Goal: Information Seeking & Learning: Learn about a topic

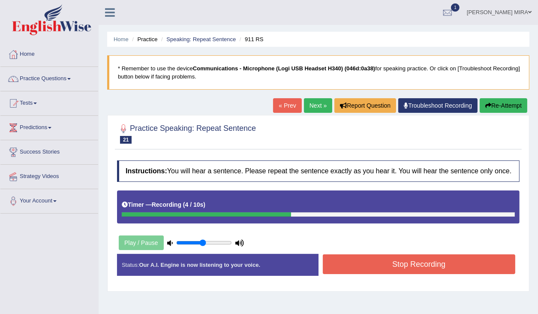
click at [378, 270] on button "Stop Recording" at bounding box center [419, 264] width 193 height 20
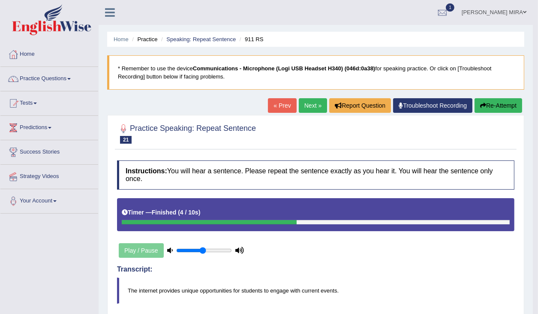
click at [482, 104] on icon "button" at bounding box center [483, 105] width 6 height 6
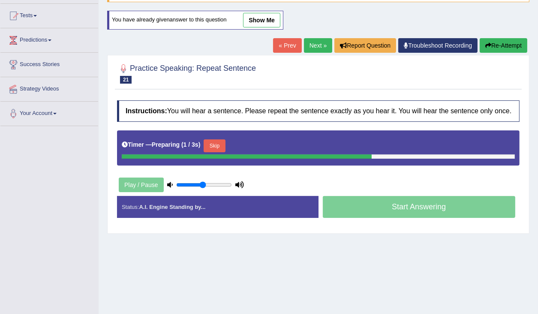
scroll to position [136, 0]
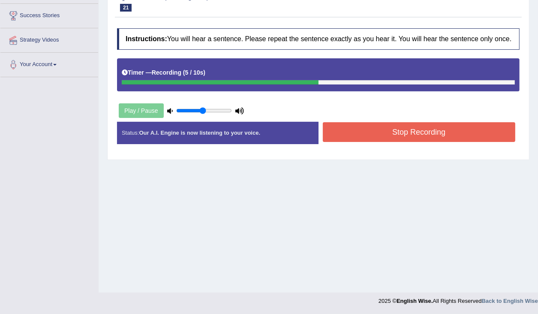
click at [432, 137] on button "Stop Recording" at bounding box center [419, 132] width 193 height 20
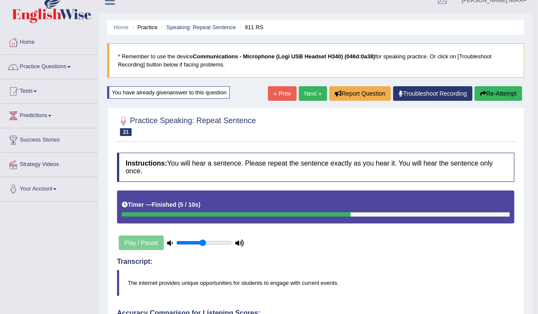
scroll to position [11, 0]
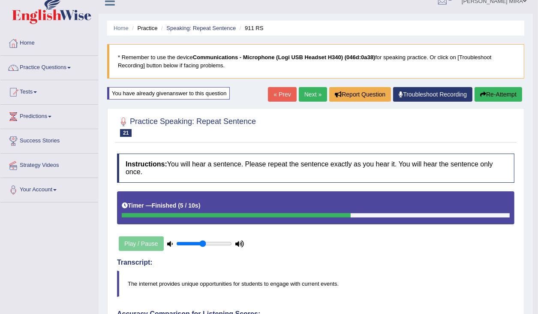
click at [301, 93] on link "Next »" at bounding box center [313, 94] width 28 height 15
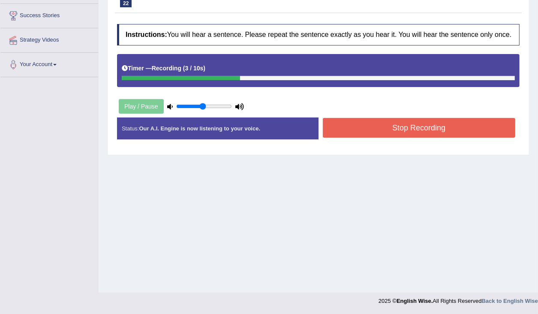
click at [358, 135] on button "Stop Recording" at bounding box center [419, 128] width 193 height 20
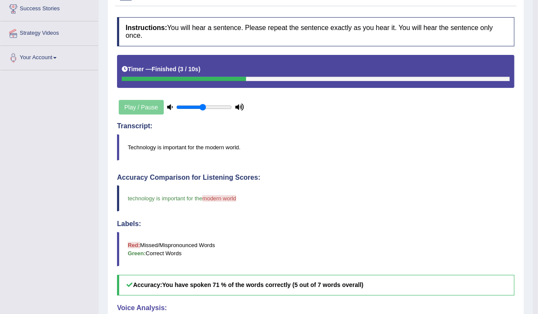
scroll to position [68, 0]
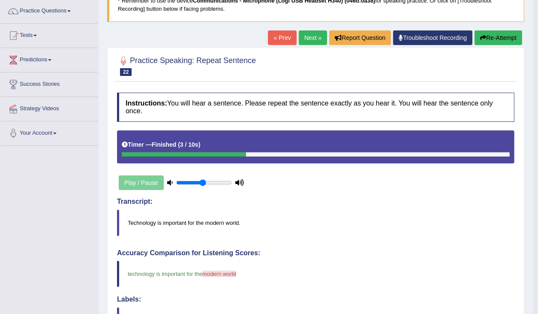
click at [513, 44] on button "Re-Attempt" at bounding box center [499, 37] width 48 height 15
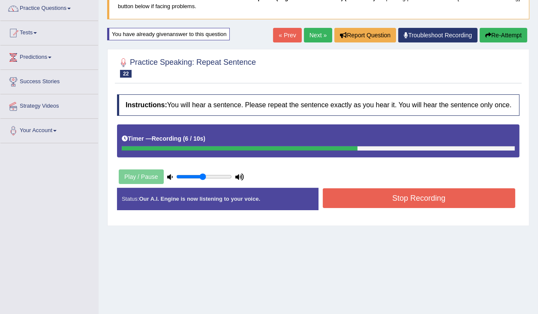
click at [442, 201] on button "Stop Recording" at bounding box center [419, 198] width 193 height 20
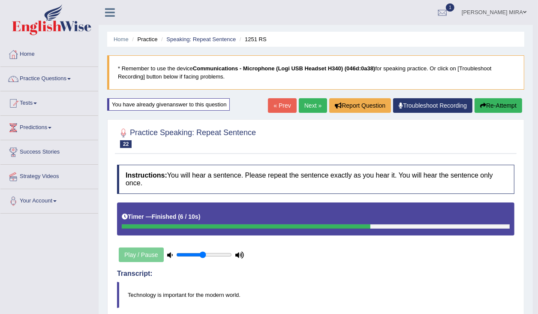
click at [498, 105] on button "Re-Attempt" at bounding box center [499, 105] width 48 height 15
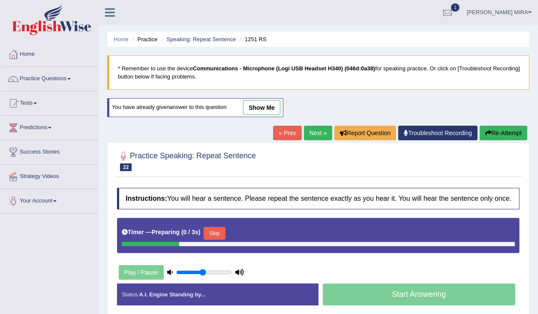
click at [320, 135] on link "Next »" at bounding box center [318, 133] width 28 height 15
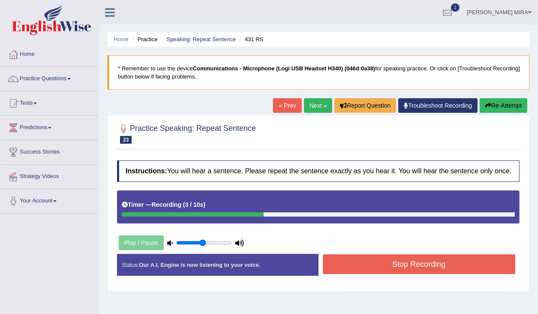
click at [381, 273] on button "Stop Recording" at bounding box center [419, 264] width 193 height 20
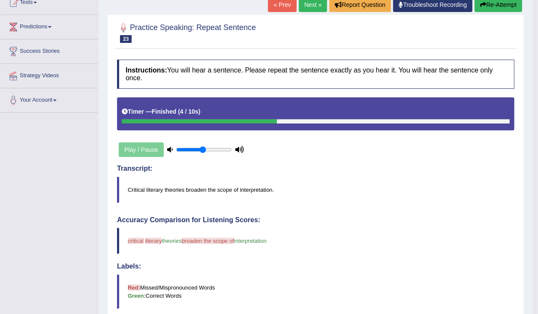
scroll to position [103, 0]
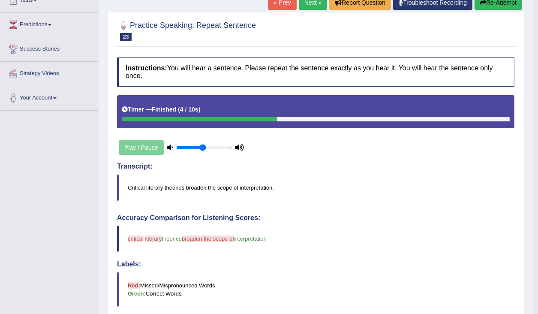
click at [310, 5] on link "Next »" at bounding box center [313, 2] width 28 height 15
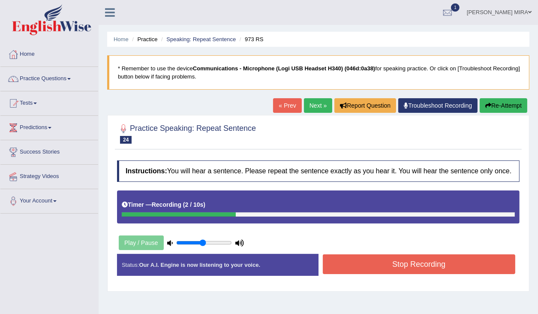
click at [384, 273] on button "Stop Recording" at bounding box center [419, 264] width 193 height 20
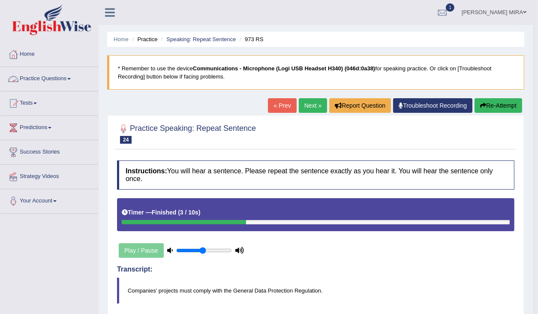
click at [25, 79] on link "Practice Questions" at bounding box center [49, 77] width 98 height 21
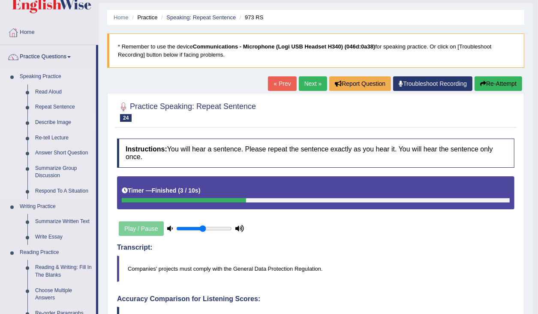
scroll to position [34, 0]
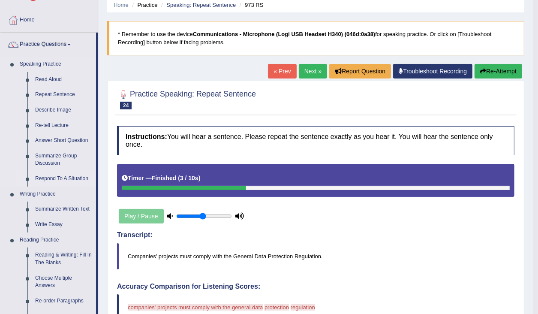
click at [60, 177] on link "Respond To A Situation" at bounding box center [63, 178] width 65 height 15
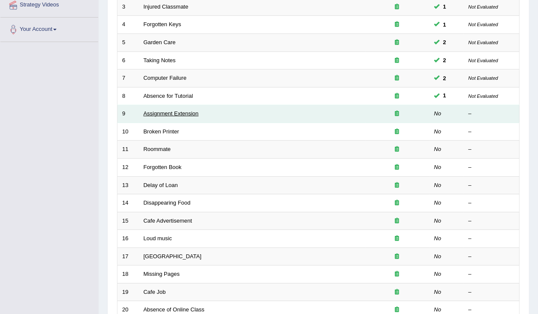
click at [173, 114] on link "Assignment Extension" at bounding box center [171, 113] width 55 height 6
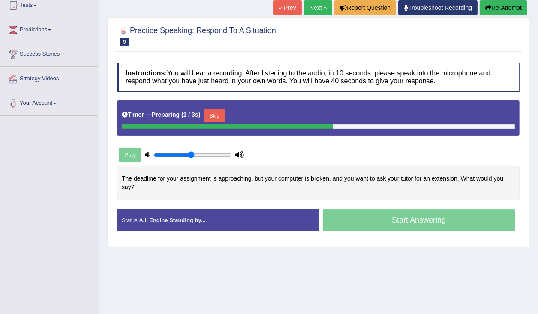
scroll to position [103, 0]
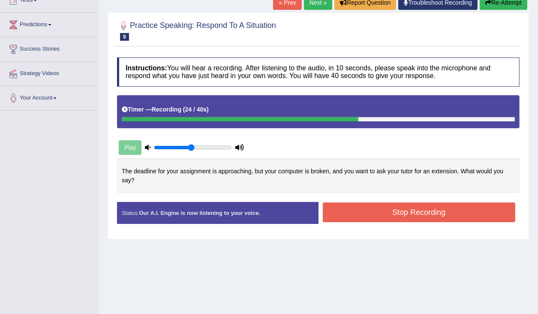
drag, startPoint x: 412, startPoint y: 202, endPoint x: 409, endPoint y: 209, distance: 7.9
click at [410, 207] on button "Stop Recording" at bounding box center [419, 212] width 193 height 20
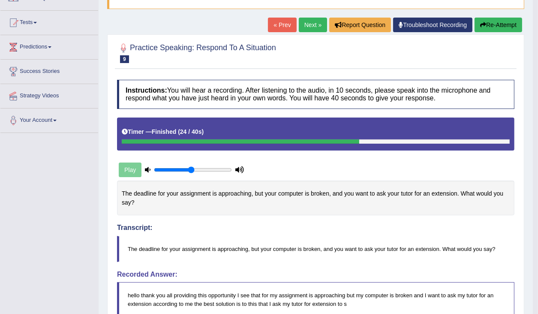
scroll to position [34, 0]
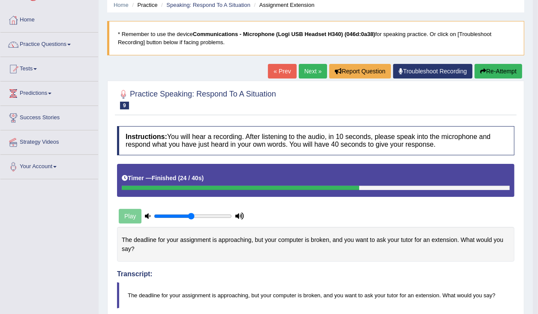
drag, startPoint x: 496, startPoint y: 69, endPoint x: 463, endPoint y: 84, distance: 36.4
click at [496, 69] on button "Re-Attempt" at bounding box center [499, 71] width 48 height 15
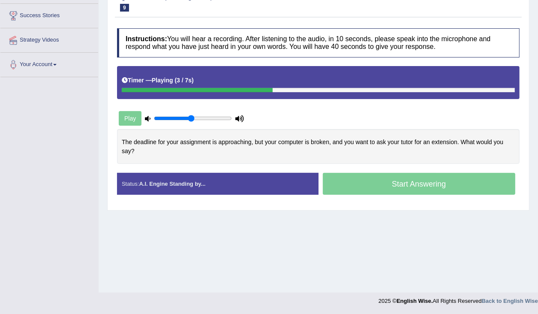
click at [412, 184] on div "Start Answering" at bounding box center [420, 185] width 202 height 24
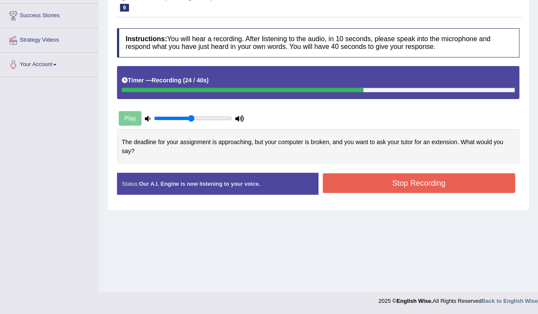
click at [374, 179] on button "Stop Recording" at bounding box center [419, 183] width 193 height 20
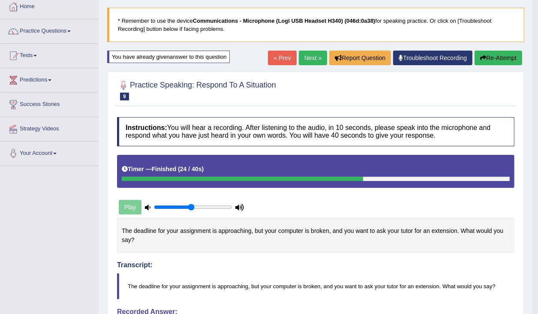
scroll to position [47, 0]
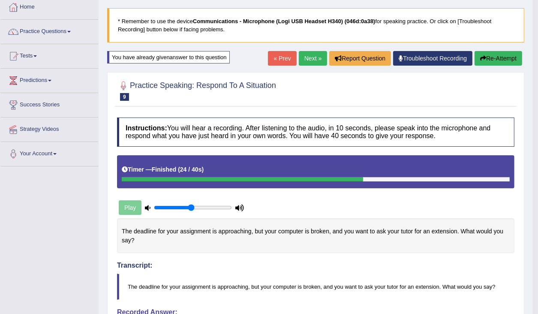
click at [514, 53] on button "Re-Attempt" at bounding box center [499, 58] width 48 height 15
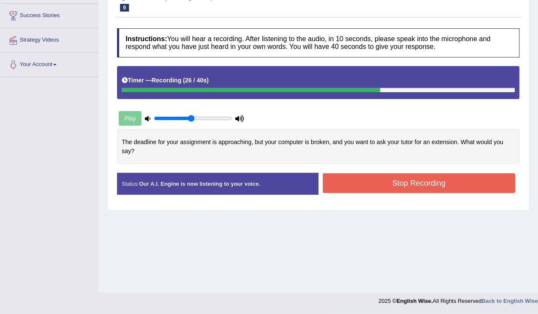
click at [382, 187] on button "Stop Recording" at bounding box center [419, 183] width 193 height 20
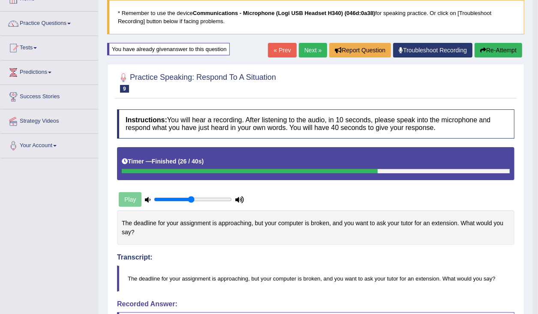
scroll to position [33, 0]
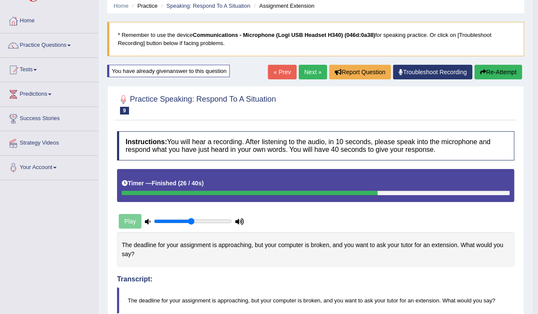
click at [507, 73] on button "Re-Attempt" at bounding box center [499, 72] width 48 height 15
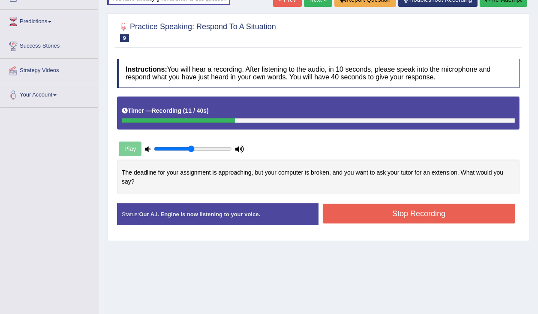
scroll to position [136, 0]
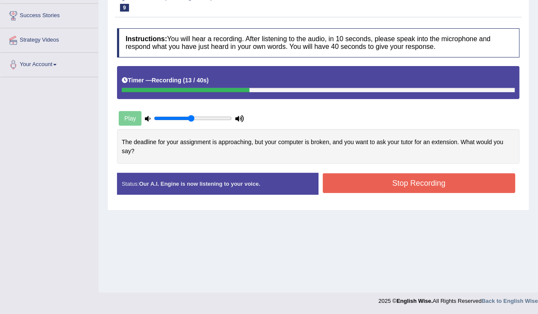
click at [359, 178] on button "Stop Recording" at bounding box center [419, 183] width 193 height 20
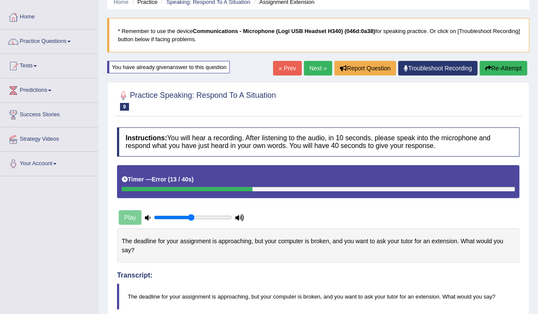
scroll to position [33, 0]
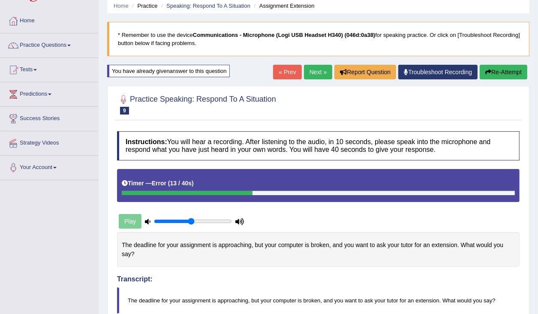
click at [501, 72] on button "Re-Attempt" at bounding box center [504, 72] width 48 height 15
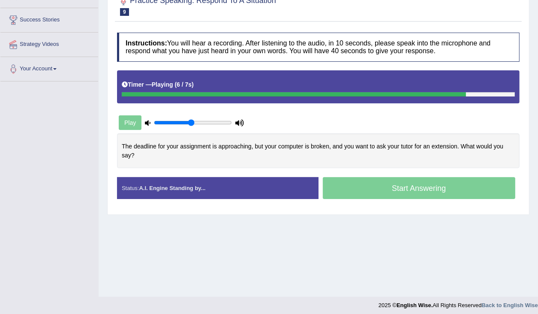
scroll to position [136, 0]
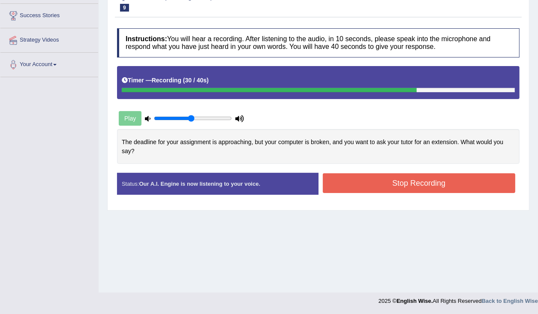
click at [463, 181] on button "Stop Recording" at bounding box center [419, 183] width 193 height 20
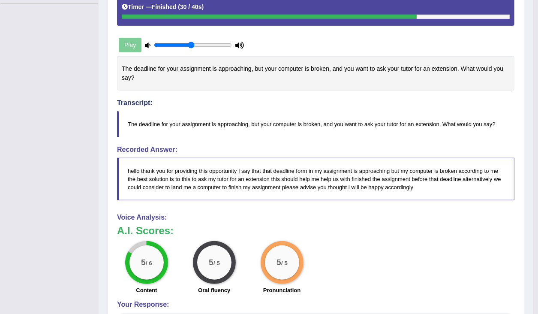
scroll to position [33, 0]
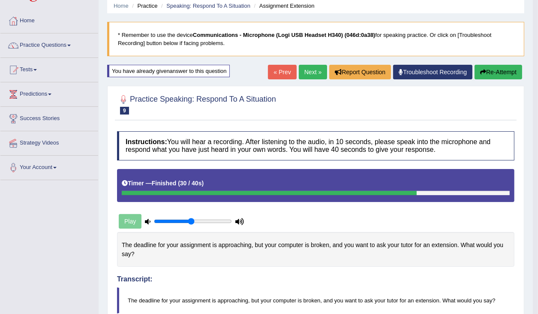
click at [302, 70] on link "Next »" at bounding box center [313, 72] width 28 height 15
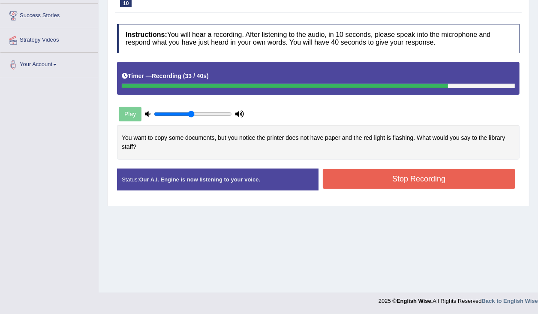
click at [367, 176] on button "Stop Recording" at bounding box center [419, 179] width 193 height 20
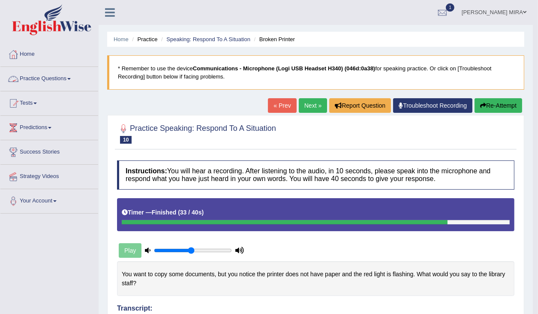
drag, startPoint x: 39, startPoint y: 78, endPoint x: 63, endPoint y: 73, distance: 24.5
click at [39, 78] on link "Practice Questions" at bounding box center [49, 77] width 98 height 21
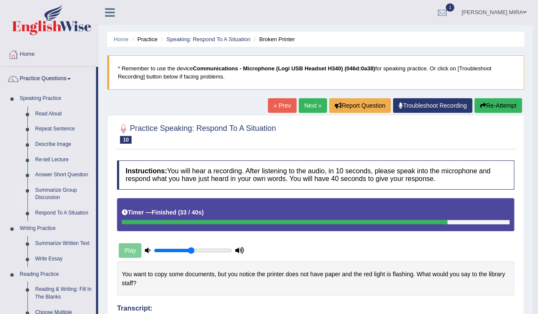
scroll to position [34, 0]
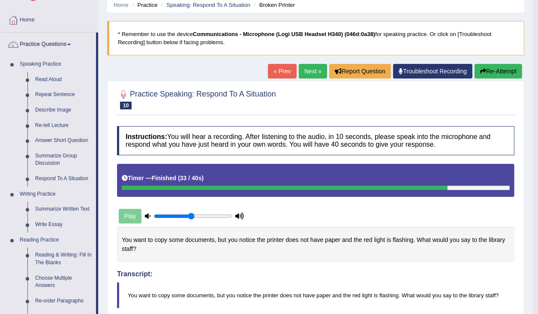
click at [492, 66] on button "Re-Attempt" at bounding box center [499, 71] width 48 height 15
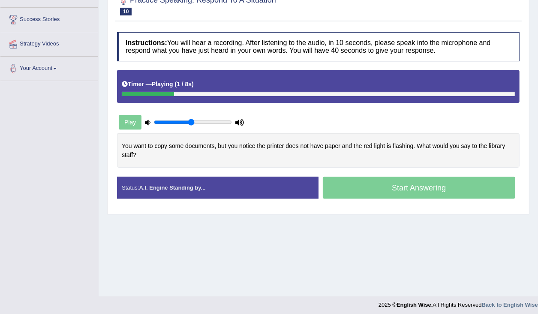
scroll to position [136, 0]
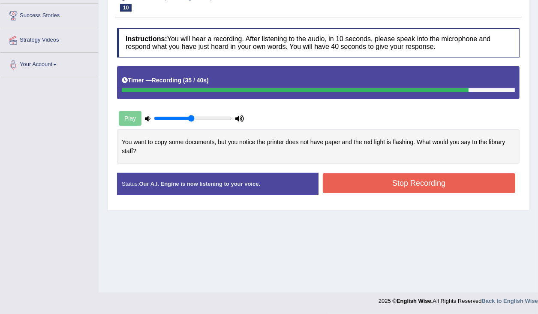
click at [358, 182] on button "Stop Recording" at bounding box center [419, 183] width 193 height 20
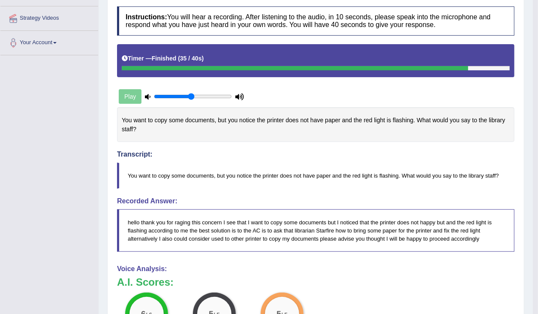
scroll to position [68, 0]
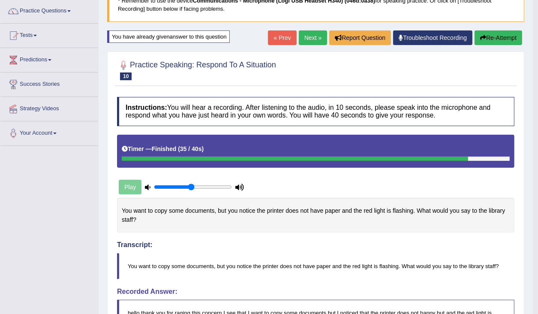
click at [312, 36] on link "Next »" at bounding box center [313, 37] width 28 height 15
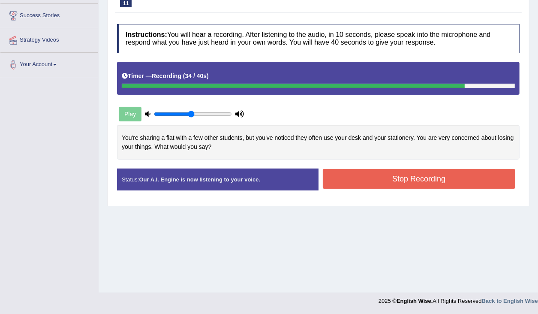
click at [364, 175] on button "Stop Recording" at bounding box center [419, 179] width 193 height 20
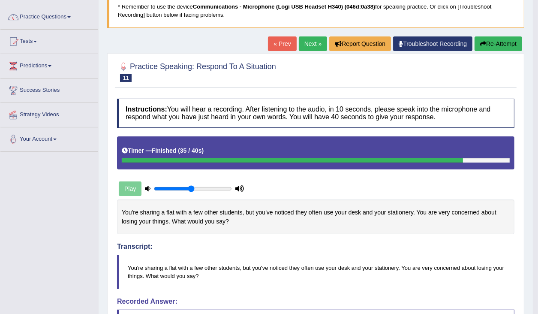
scroll to position [52, 0]
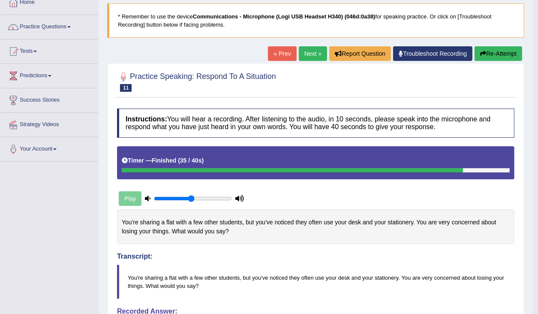
click at [488, 53] on button "Re-Attempt" at bounding box center [499, 53] width 48 height 15
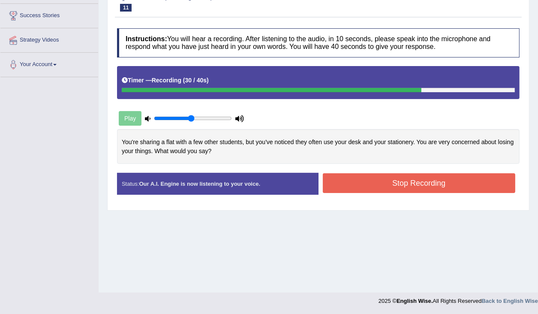
click at [393, 188] on button "Stop Recording" at bounding box center [419, 183] width 193 height 20
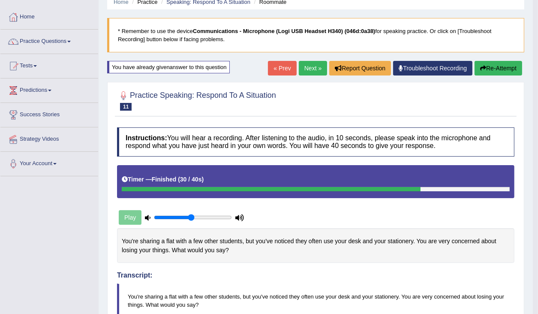
scroll to position [34, 0]
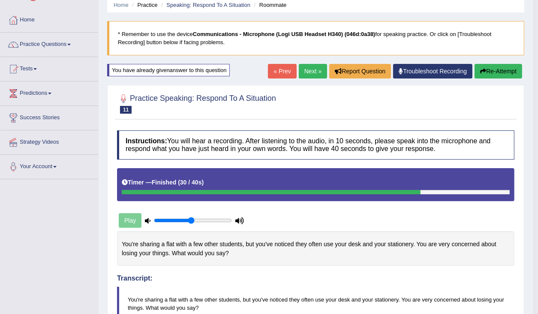
drag, startPoint x: 489, startPoint y: 57, endPoint x: 489, endPoint y: 62, distance: 4.7
click at [489, 62] on div "Home Practice Speaking: Respond To A Situation Roommate * Remember to use the d…" at bounding box center [316, 288] width 434 height 645
click at [488, 63] on div "Home Practice Speaking: Respond To A Situation Roommate * Remember to use the d…" at bounding box center [316, 288] width 434 height 645
click at [483, 74] on button "Re-Attempt" at bounding box center [499, 71] width 48 height 15
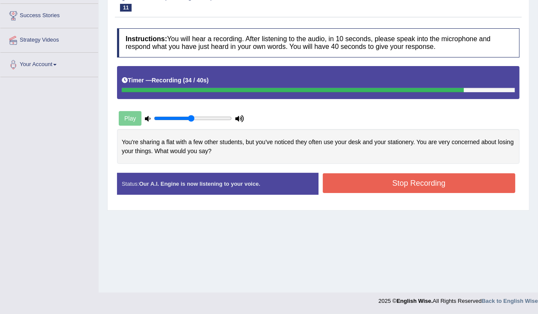
click at [352, 187] on button "Stop Recording" at bounding box center [419, 183] width 193 height 20
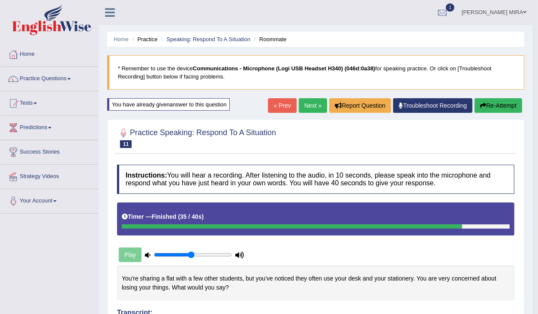
click at [500, 102] on button "Re-Attempt" at bounding box center [499, 105] width 48 height 15
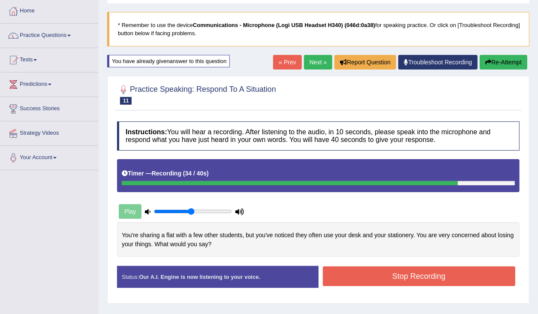
scroll to position [136, 0]
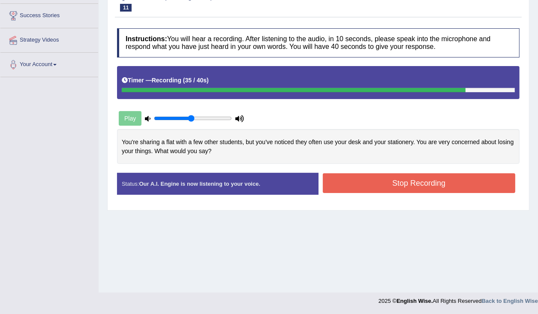
click at [363, 182] on button "Stop Recording" at bounding box center [419, 183] width 193 height 20
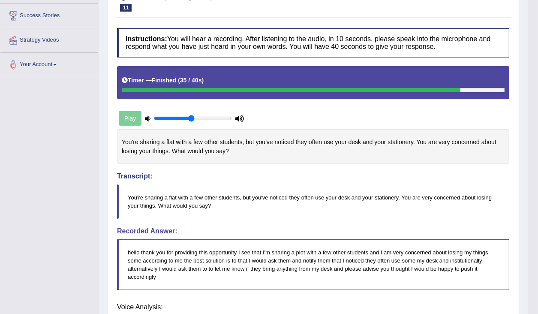
drag, startPoint x: 198, startPoint y: 219, endPoint x: 198, endPoint y: 228, distance: 9.4
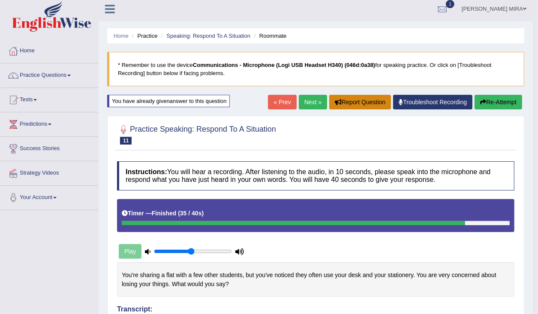
scroll to position [0, 0]
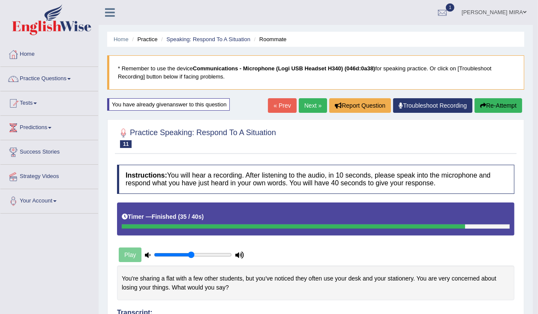
click at [308, 106] on link "Next »" at bounding box center [313, 105] width 28 height 15
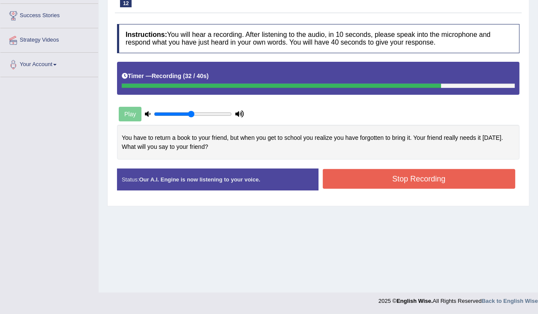
click at [391, 175] on button "Stop Recording" at bounding box center [419, 179] width 193 height 20
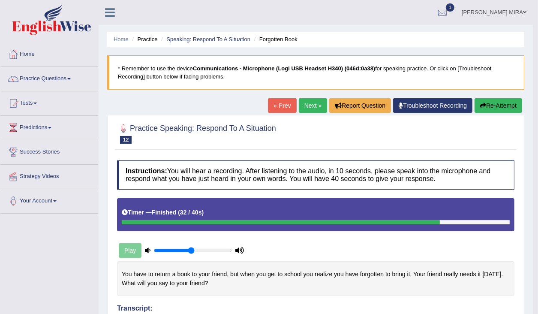
click at [51, 77] on link "Practice Questions" at bounding box center [49, 77] width 98 height 21
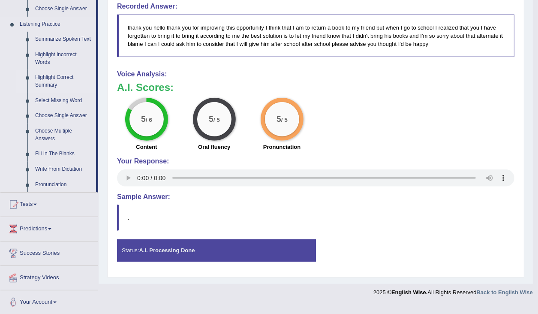
scroll to position [357, 0]
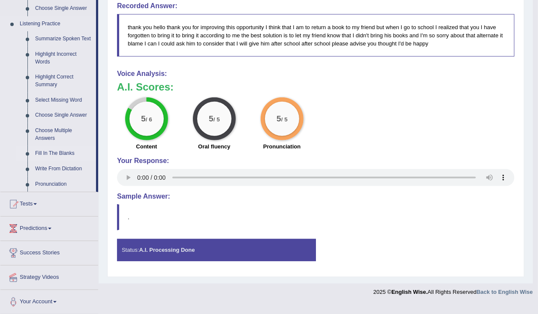
click at [66, 153] on link "Fill In The Blanks" at bounding box center [63, 153] width 65 height 15
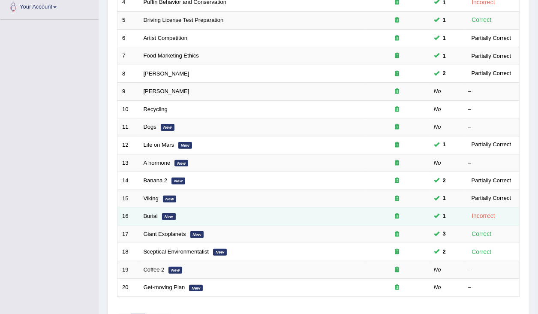
scroll to position [206, 0]
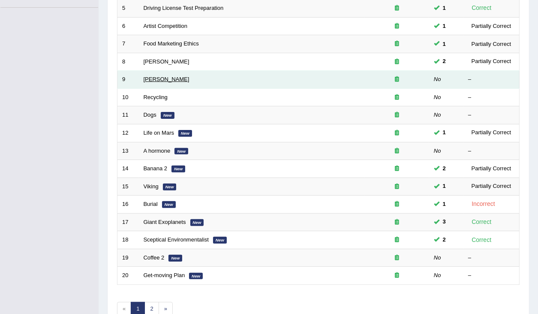
click at [157, 79] on link "Jack Nicholson" at bounding box center [167, 79] width 46 height 6
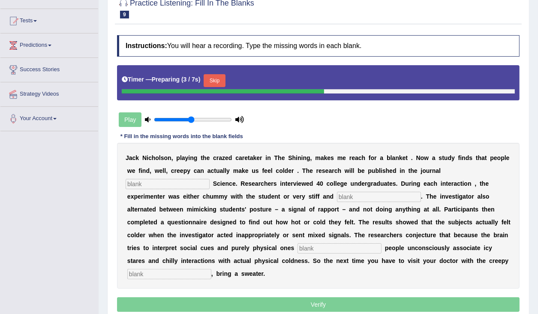
scroll to position [136, 0]
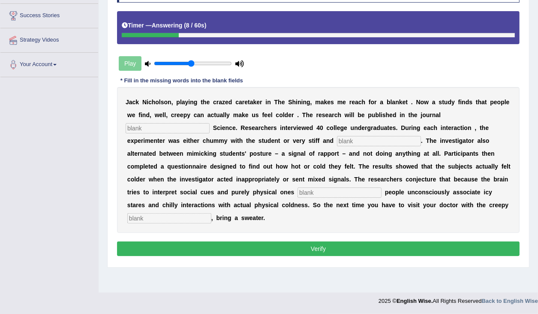
click at [156, 125] on input "text" at bounding box center [168, 128] width 84 height 10
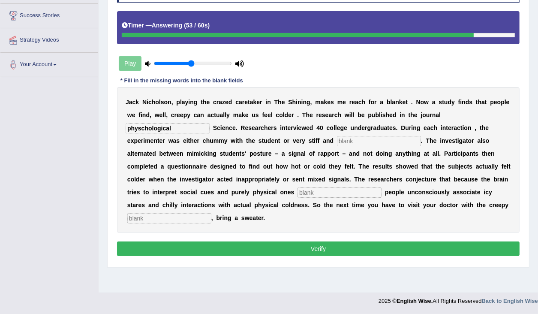
type input "physchological"
click at [347, 139] on input "text" at bounding box center [379, 141] width 84 height 10
type input "profesio"
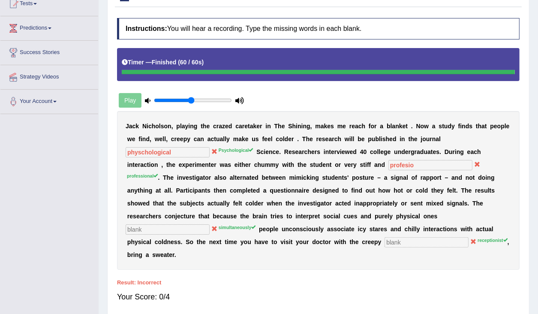
scroll to position [0, 0]
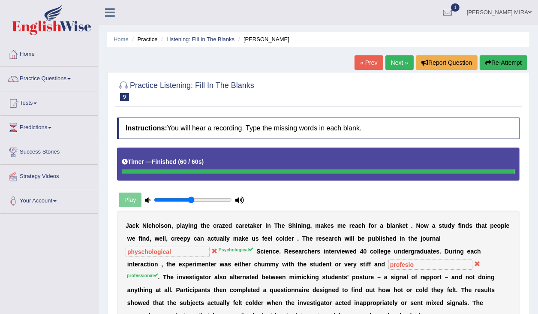
click at [507, 65] on button "Re-Attempt" at bounding box center [504, 62] width 48 height 15
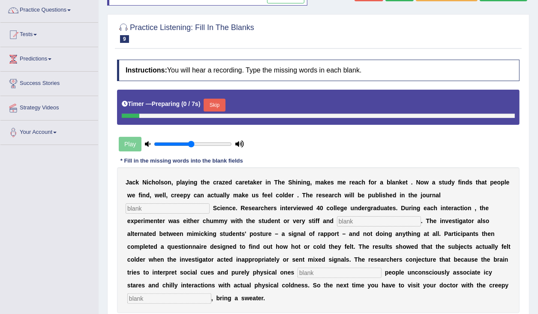
scroll to position [69, 0]
click at [175, 208] on input "text" at bounding box center [168, 208] width 84 height 10
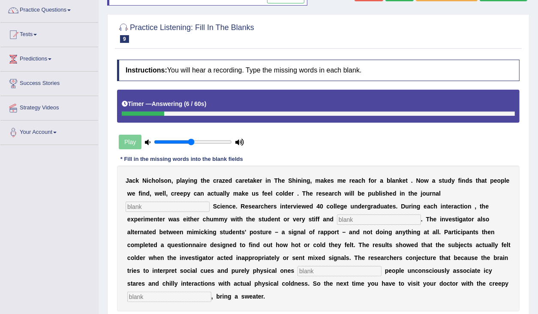
click at [184, 202] on input "text" at bounding box center [168, 207] width 84 height 10
type input "phychological"
type input "professional"
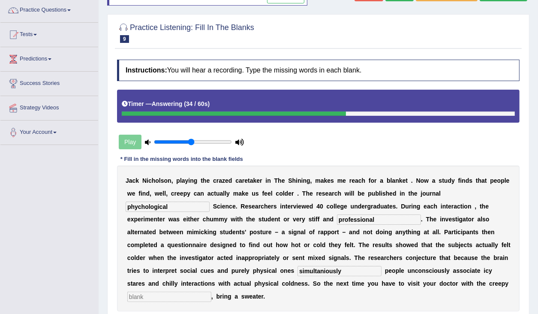
type input "simultaniously"
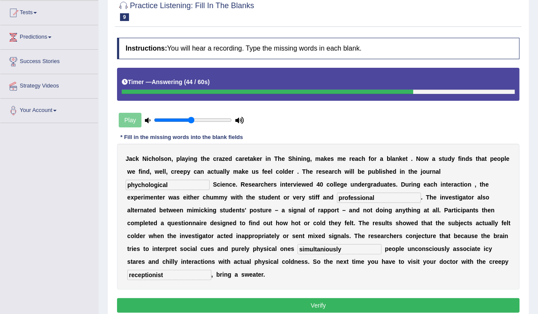
scroll to position [136, 0]
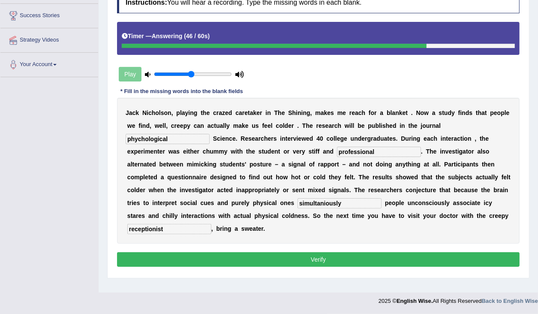
type input "receptionist"
click at [257, 253] on button "Verify" at bounding box center [318, 259] width 403 height 15
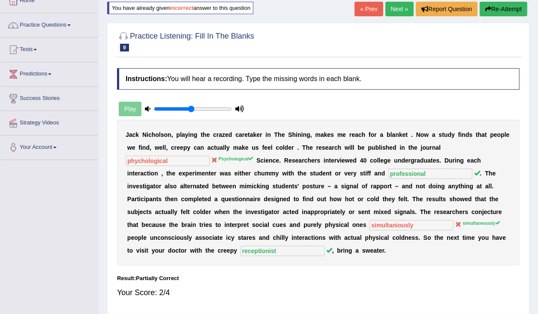
scroll to position [33, 0]
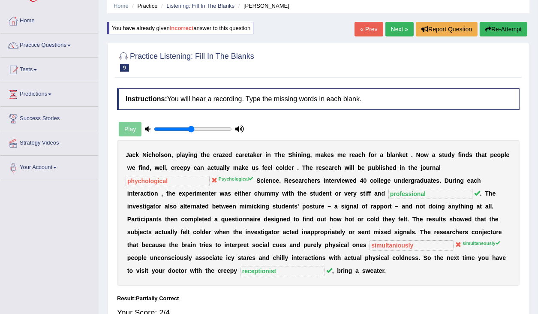
click at [394, 31] on link "Next »" at bounding box center [399, 29] width 28 height 15
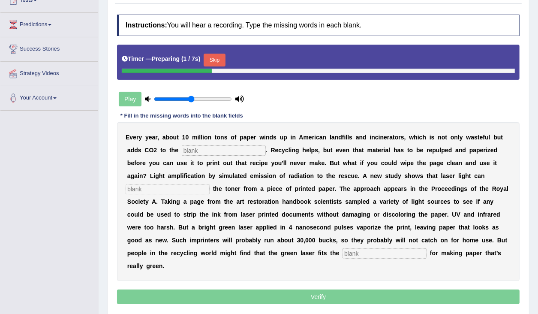
scroll to position [136, 0]
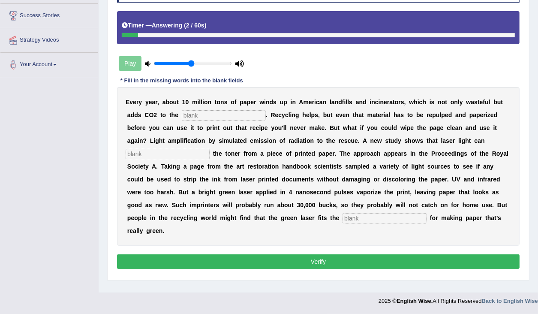
click at [247, 108] on div "E v e r y y e a r , a b o u t 1 0 m i l l i o n t o n s o f p a p e r w i n d s…" at bounding box center [318, 166] width 403 height 159
click at [247, 115] on input "text" at bounding box center [224, 115] width 84 height 10
type input "atmosphere"
type input "erase"
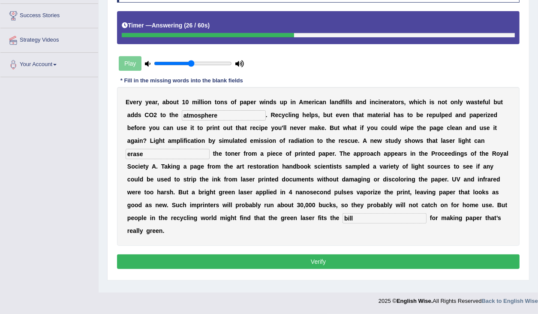
type input "bill"
click at [271, 261] on button "Verify" at bounding box center [318, 261] width 403 height 15
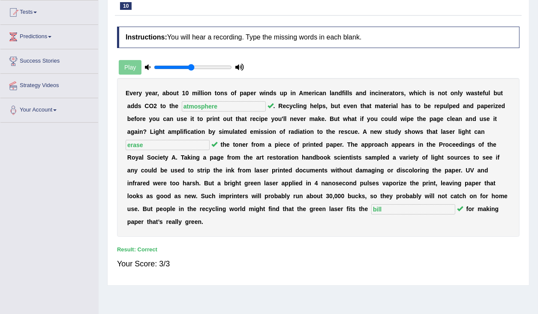
scroll to position [0, 0]
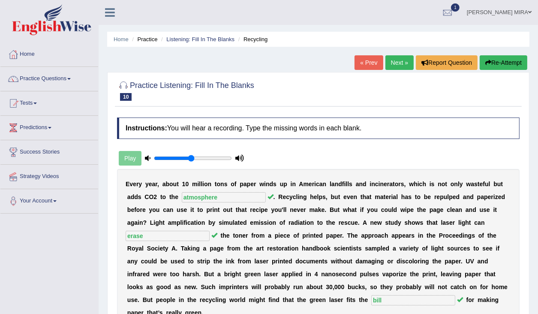
click at [400, 60] on link "Next »" at bounding box center [399, 62] width 28 height 15
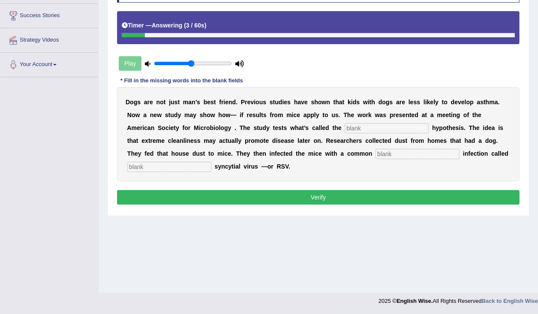
click at [358, 130] on input "text" at bounding box center [387, 128] width 84 height 10
type input "hygine"
type input "childhood"
click at [232, 208] on div "Instructions: You will hear a recording. Type the missing words in each blank. …" at bounding box center [318, 94] width 407 height 234
drag, startPoint x: 238, startPoint y: 197, endPoint x: 234, endPoint y: 192, distance: 7.3
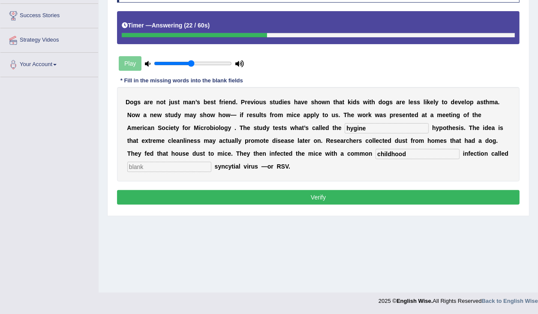
click at [238, 197] on button "Verify" at bounding box center [318, 197] width 403 height 15
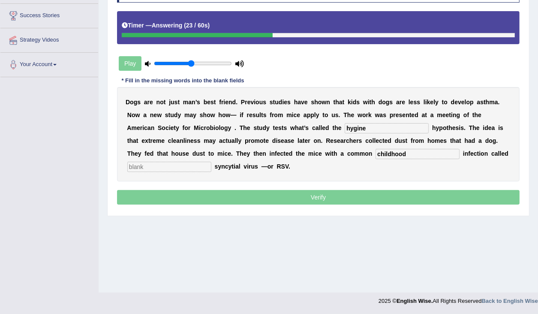
click at [178, 164] on input "text" at bounding box center [169, 167] width 84 height 10
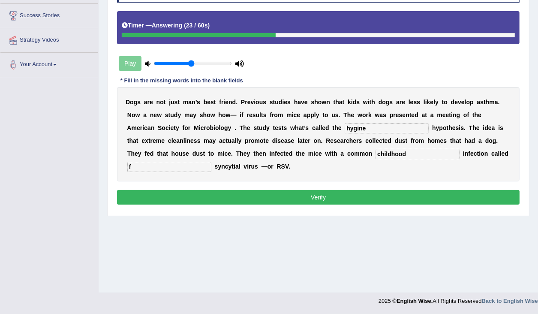
type input "f"
drag, startPoint x: 183, startPoint y: 181, endPoint x: 186, endPoint y: 187, distance: 6.1
click at [186, 187] on div "Instructions: You will hear a recording. Type the missing words in each blank. …" at bounding box center [318, 94] width 407 height 234
click at [182, 194] on button "Verify" at bounding box center [318, 197] width 403 height 15
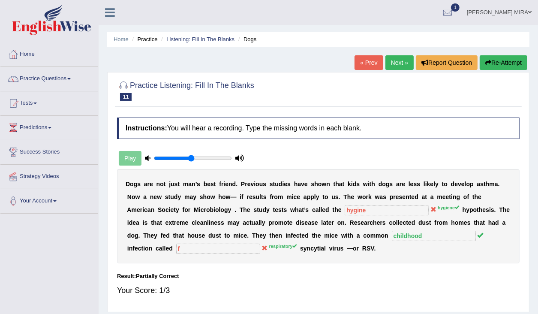
click at [389, 61] on link "Next »" at bounding box center [399, 62] width 28 height 15
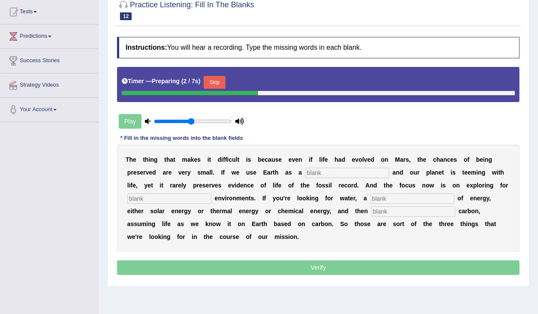
scroll to position [136, 0]
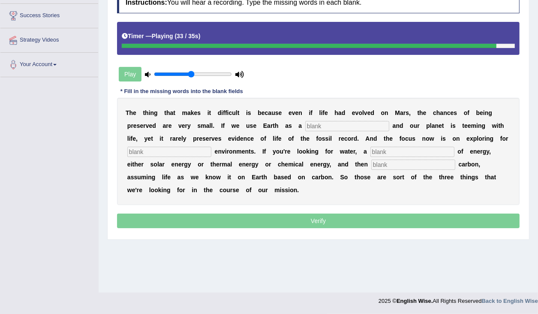
click at [359, 123] on input "text" at bounding box center [347, 126] width 84 height 10
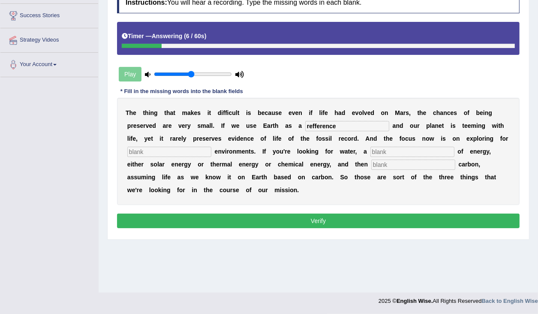
type input "refference"
type input "habitable"
type input "source"
type input "organic"
click at [298, 221] on button "Verify" at bounding box center [318, 221] width 403 height 15
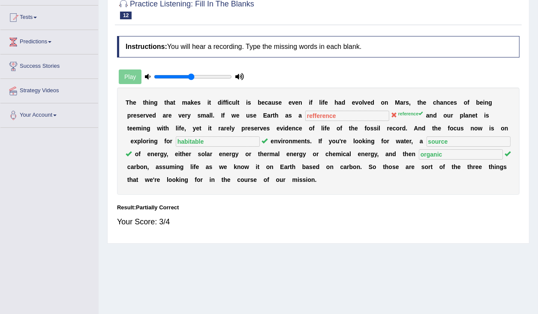
scroll to position [33, 0]
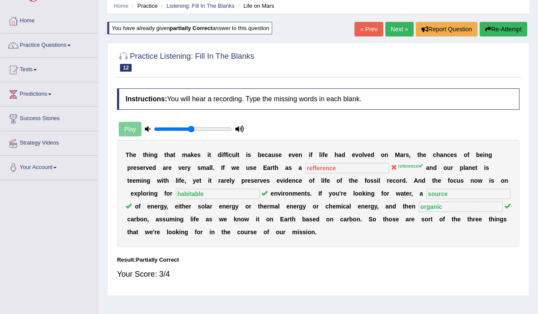
click at [392, 32] on link "Next »" at bounding box center [399, 29] width 28 height 15
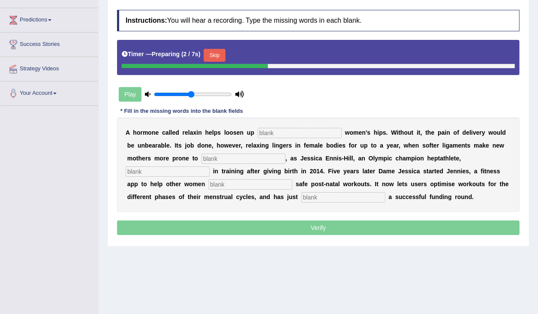
scroll to position [136, 0]
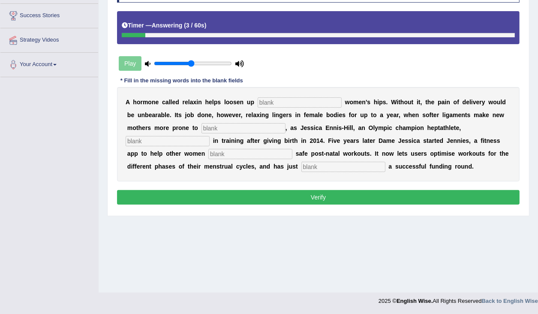
click at [285, 102] on input "text" at bounding box center [300, 102] width 84 height 10
type input "pragnent"
type input "injury"
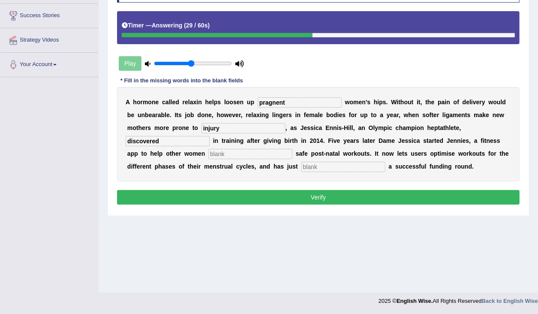
type input "discovered"
type input "perform"
type input "concluded"
click at [278, 200] on button "Verify" at bounding box center [318, 197] width 403 height 15
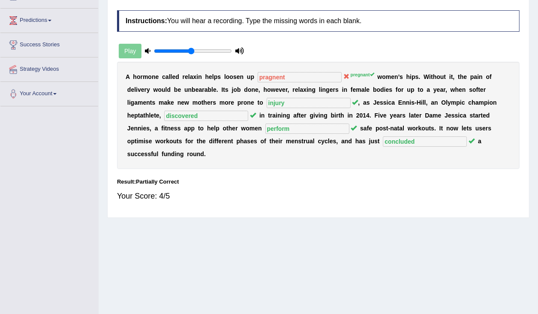
scroll to position [33, 0]
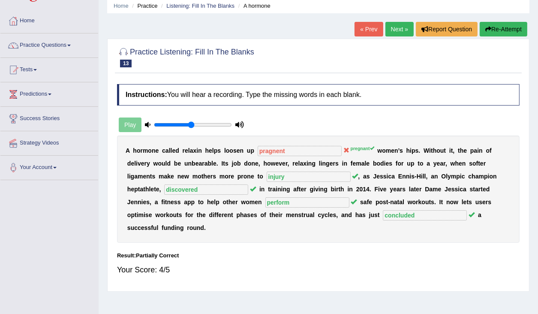
click at [394, 27] on link "Next »" at bounding box center [399, 29] width 28 height 15
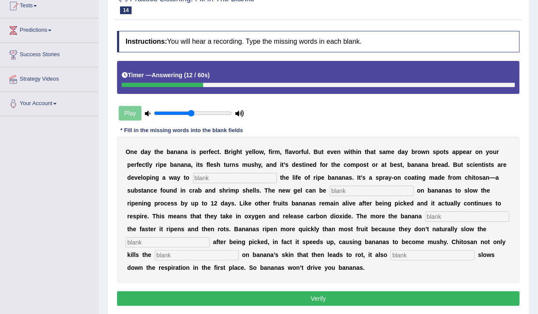
scroll to position [136, 0]
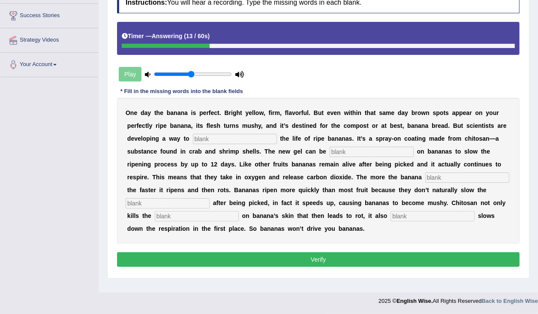
click at [233, 140] on input "text" at bounding box center [235, 139] width 84 height 10
type input "extended"
click at [356, 153] on input "text" at bounding box center [372, 152] width 84 height 10
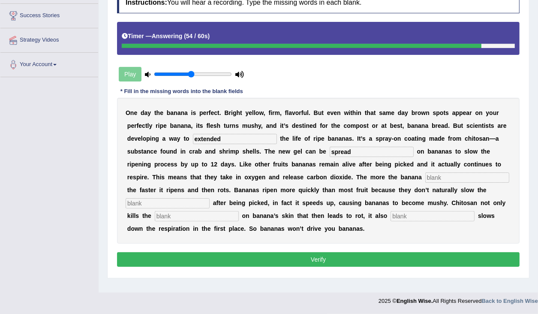
type input "spread"
type input "bri"
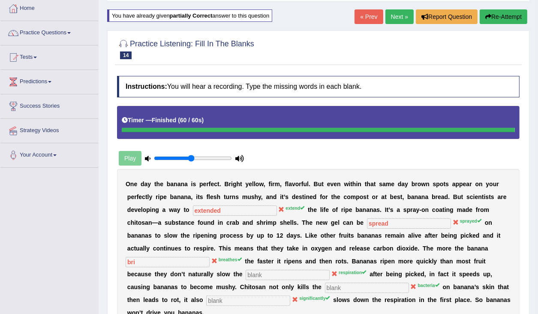
scroll to position [33, 0]
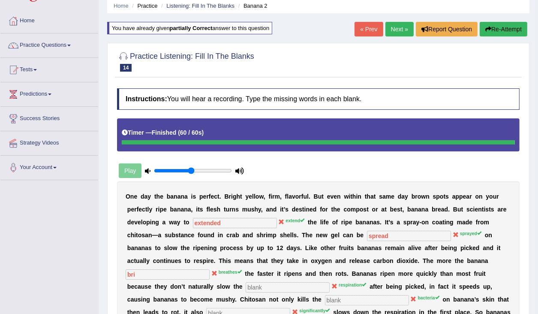
click at [393, 29] on link "Next »" at bounding box center [399, 29] width 28 height 15
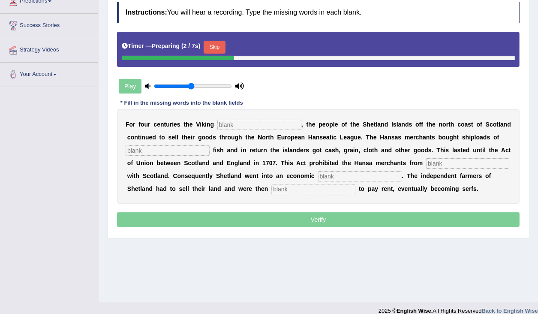
scroll to position [136, 0]
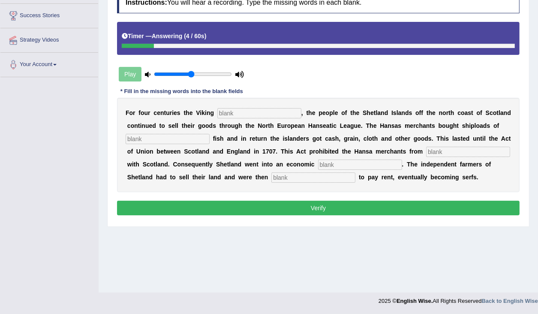
click at [234, 117] on div "F o r f o u r c e n t u r i e s t h e V i k i n g , t h e p e o p l e o f t h e…" at bounding box center [318, 145] width 403 height 94
click at [237, 113] on input "text" at bounding box center [259, 113] width 84 height 10
type input "declined"
type input "salted"
type input "trading"
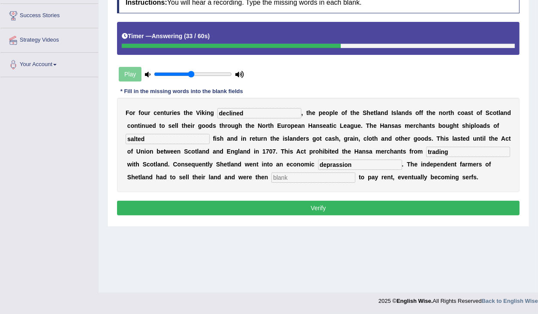
type input "deprassion"
type input "obligated"
click at [336, 161] on input "deprassion" at bounding box center [360, 165] width 84 height 10
type input "depression"
click at [337, 208] on button "Verify" at bounding box center [318, 208] width 403 height 15
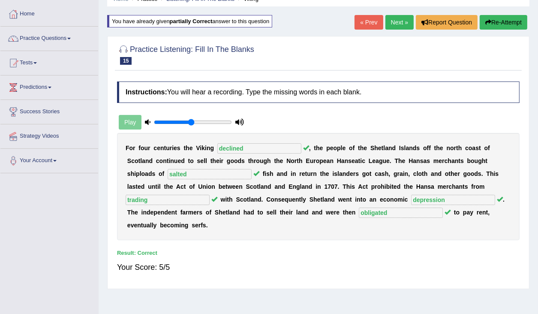
scroll to position [0, 0]
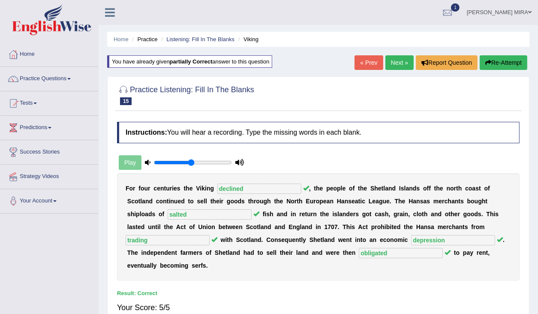
click at [396, 63] on link "Next »" at bounding box center [399, 62] width 28 height 15
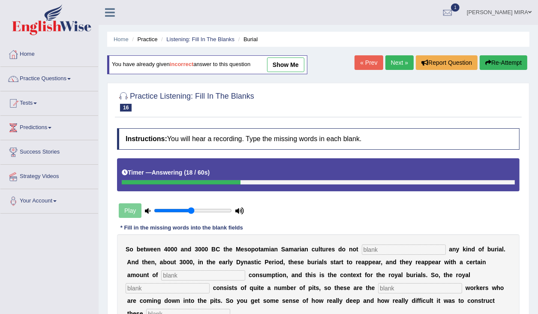
click at [512, 60] on button "Re-Attempt" at bounding box center [504, 62] width 48 height 15
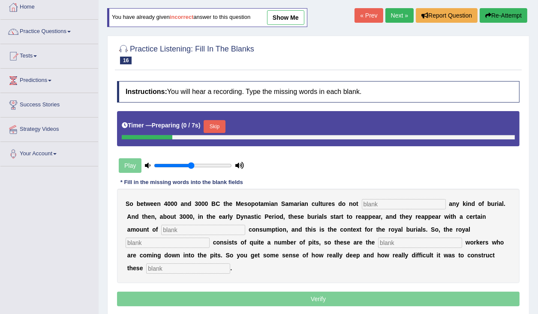
scroll to position [103, 0]
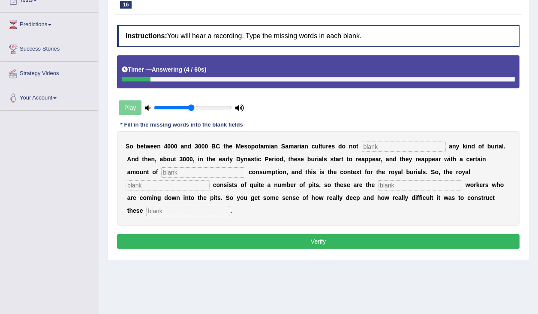
click at [412, 146] on input "text" at bounding box center [404, 146] width 84 height 10
type input "practice"
type input "consequence"
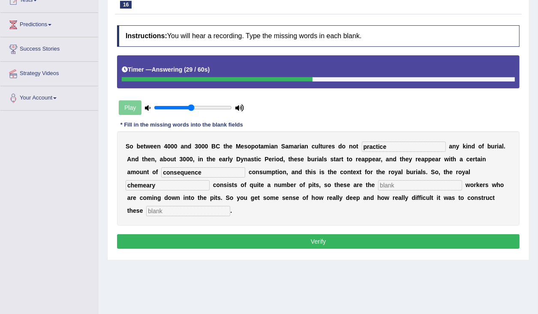
click at [149, 182] on input "chemeary" at bounding box center [168, 185] width 84 height 10
type input "chemetry"
drag, startPoint x: 394, startPoint y: 179, endPoint x: 394, endPoint y: 184, distance: 4.3
click at [394, 180] on input "text" at bounding box center [420, 185] width 84 height 10
type input "exibation"
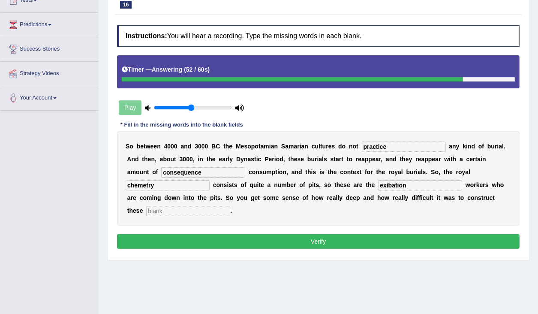
click at [427, 243] on button "Verify" at bounding box center [318, 241] width 403 height 15
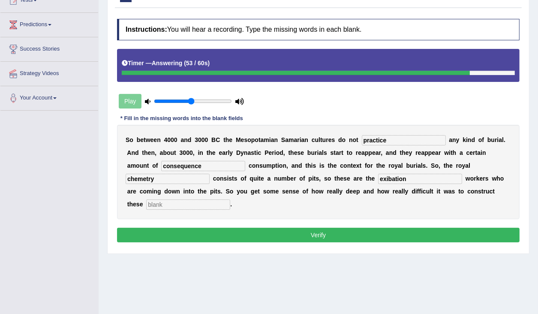
click at [214, 205] on input "text" at bounding box center [188, 204] width 84 height 10
type input "w"
click at [244, 235] on button "Verify" at bounding box center [318, 235] width 403 height 15
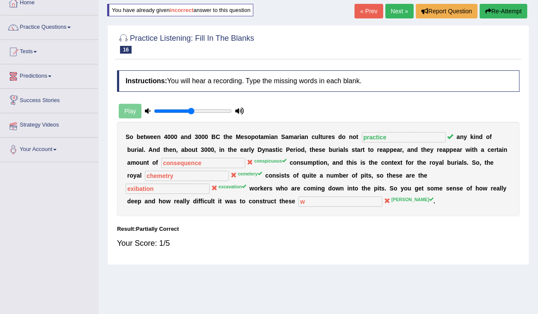
scroll to position [0, 0]
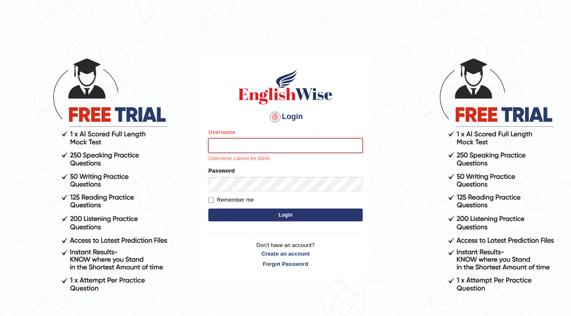
click at [247, 152] on input "Username" at bounding box center [285, 145] width 154 height 15
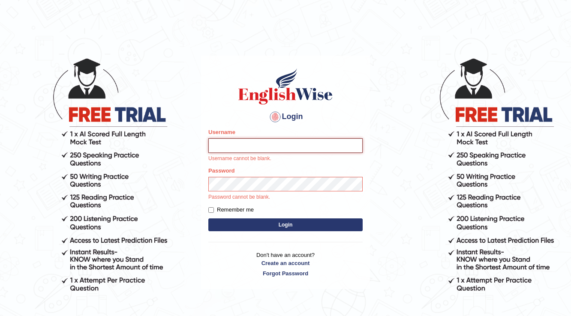
click at [238, 144] on input "Username" at bounding box center [285, 145] width 154 height 15
type input "kam123"
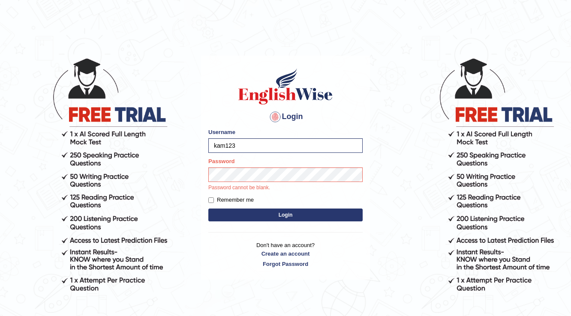
click at [229, 209] on button "Login" at bounding box center [285, 215] width 154 height 13
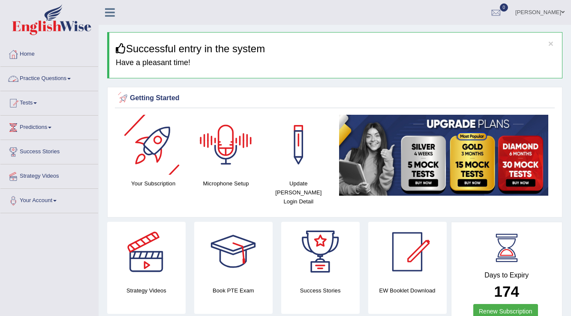
click at [72, 81] on link "Practice Questions" at bounding box center [49, 77] width 98 height 21
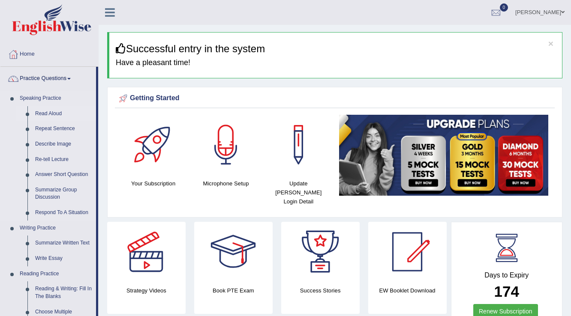
click at [57, 112] on link "Read Aloud" at bounding box center [63, 113] width 65 height 15
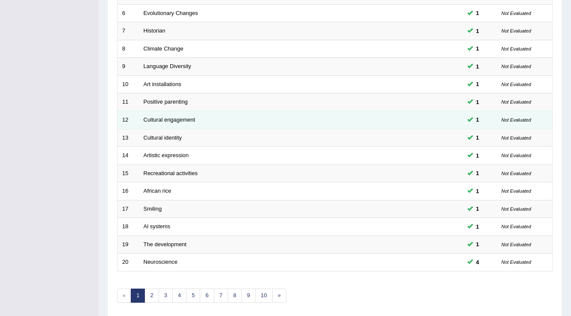
scroll to position [77, 0]
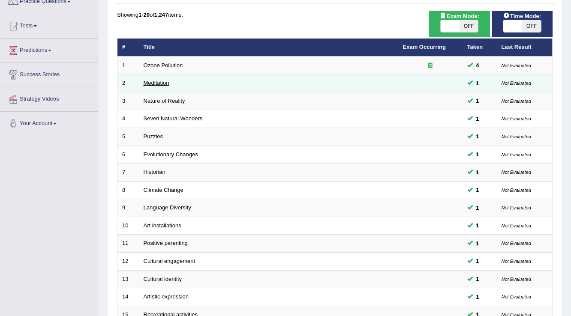
click at [163, 84] on link "Meditation" at bounding box center [157, 83] width 26 height 6
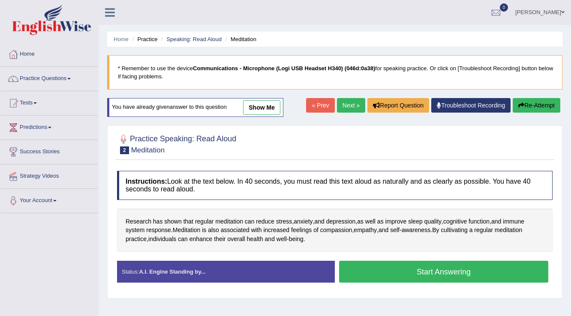
scroll to position [34, 0]
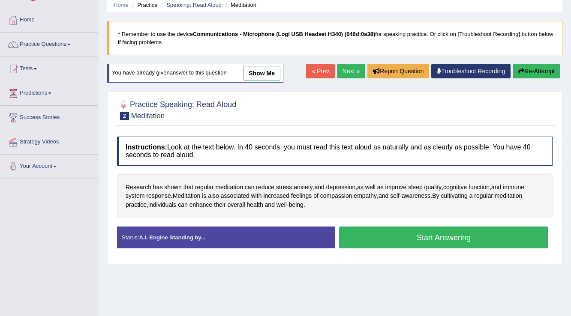
click at [382, 230] on button "Start Answering" at bounding box center [443, 238] width 209 height 22
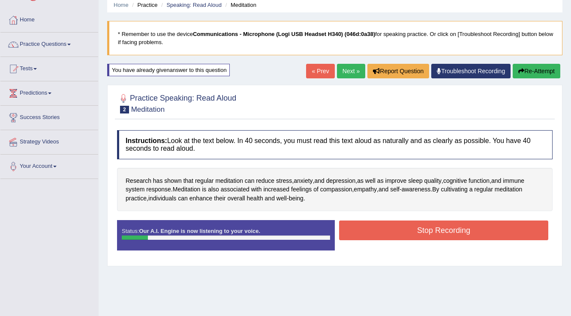
click at [381, 229] on button "Stop Recording" at bounding box center [443, 231] width 209 height 20
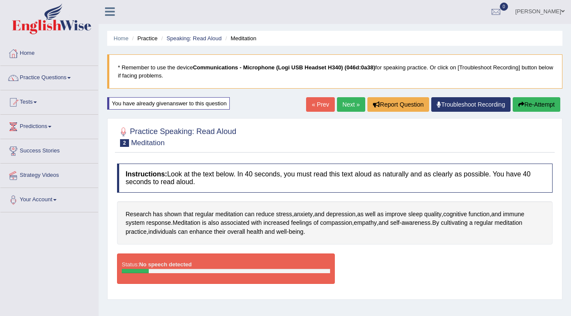
scroll to position [0, 0]
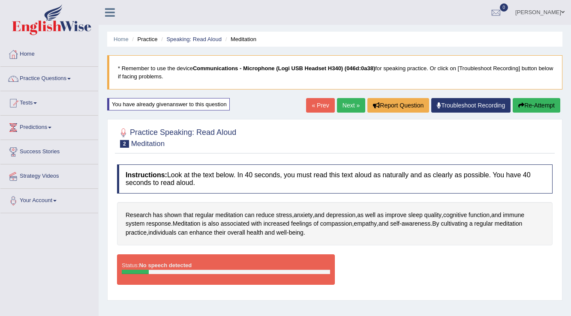
click at [125, 42] on li "Home" at bounding box center [121, 39] width 15 height 8
click at [124, 40] on link "Home" at bounding box center [121, 39] width 15 height 6
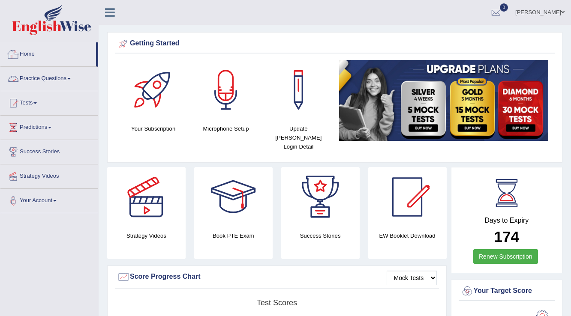
click at [62, 75] on link "Practice Questions" at bounding box center [49, 77] width 98 height 21
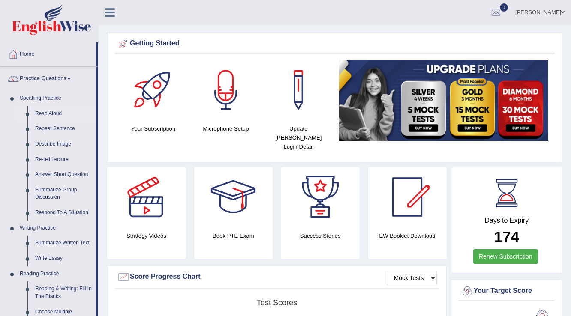
click at [53, 114] on link "Read Aloud" at bounding box center [63, 113] width 65 height 15
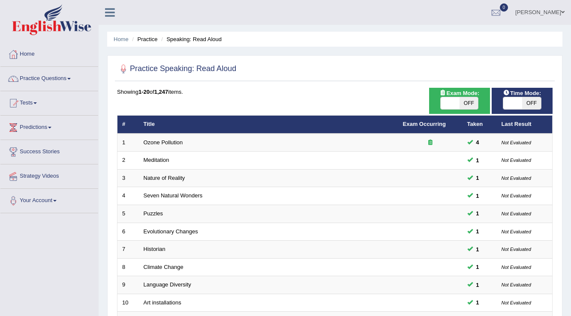
click at [235, 32] on div "Home Practice Speaking: Read Aloud Practice Speaking: Read Aloud Time Mode: ON …" at bounding box center [335, 273] width 473 height 546
click at [525, 15] on link "Kamlesh Kauroo" at bounding box center [540, 11] width 62 height 22
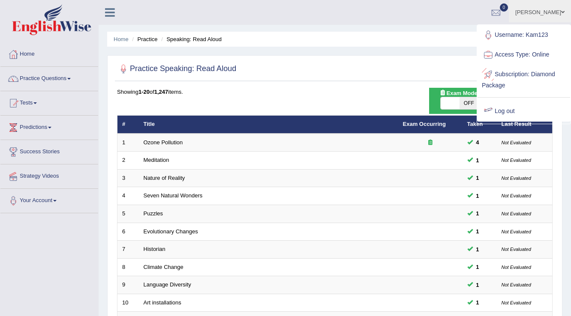
click at [509, 109] on link "Log out" at bounding box center [524, 112] width 93 height 20
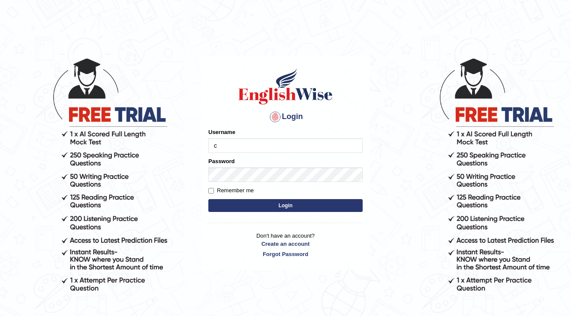
type input "charan_12"
click at [208, 199] on button "Login" at bounding box center [285, 205] width 154 height 13
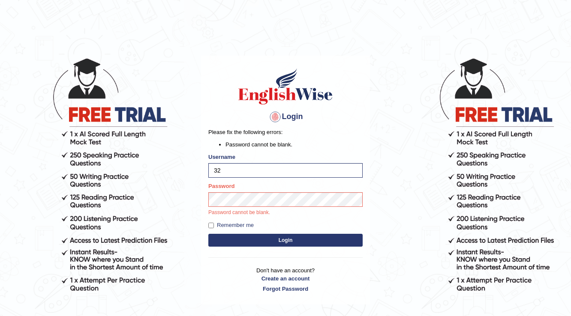
type input "3"
type input "charan_12"
click at [208, 234] on button "Login" at bounding box center [285, 240] width 154 height 13
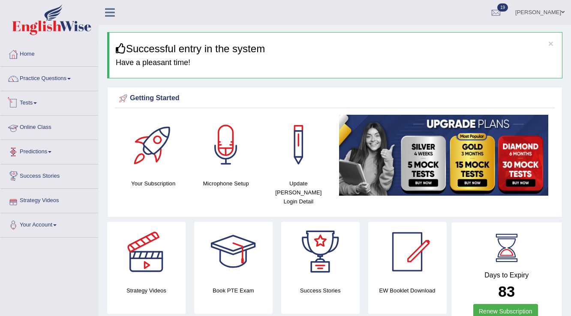
click at [51, 89] on li "Practice Questions Speaking Practice Read Aloud Repeat Sentence Describe Image …" at bounding box center [49, 79] width 98 height 24
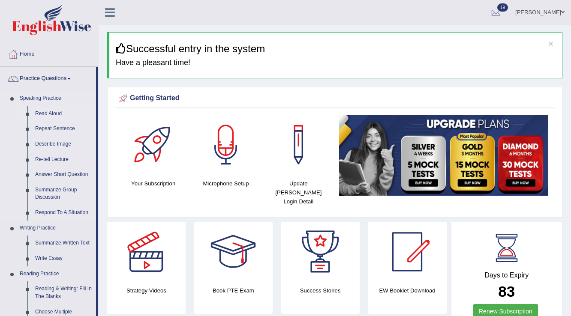
click at [52, 113] on link "Read Aloud" at bounding box center [63, 113] width 65 height 15
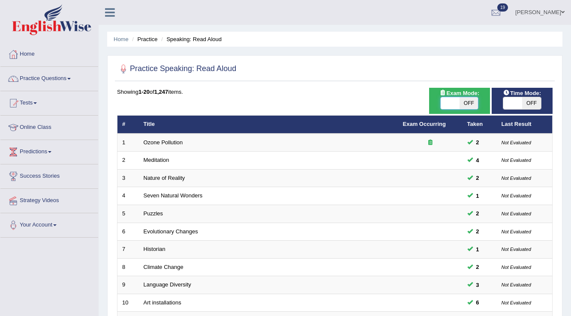
click at [450, 102] on span at bounding box center [450, 103] width 19 height 12
checkbox input "true"
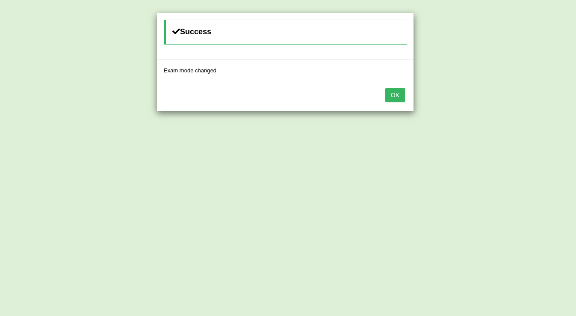
drag, startPoint x: 405, startPoint y: 103, endPoint x: 400, endPoint y: 95, distance: 9.5
click at [405, 100] on div "OK" at bounding box center [285, 96] width 256 height 30
click at [400, 95] on button "OK" at bounding box center [395, 95] width 20 height 15
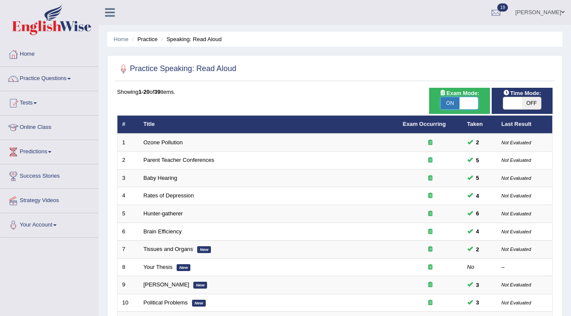
click at [463, 99] on span at bounding box center [469, 103] width 19 height 12
checkbox input "false"
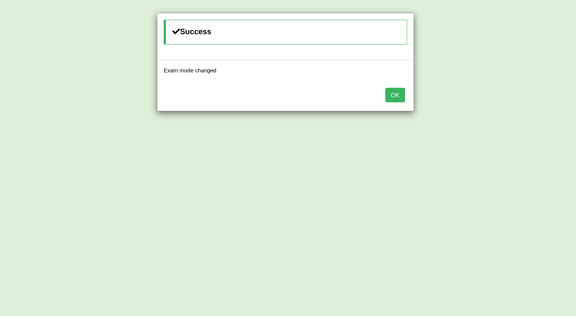
click at [404, 89] on button "OK" at bounding box center [395, 95] width 20 height 15
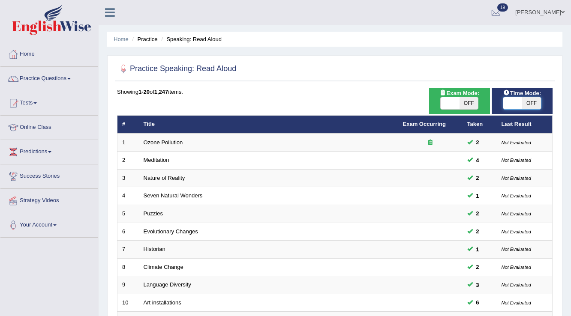
click at [518, 101] on span at bounding box center [512, 103] width 19 height 12
checkbox input "true"
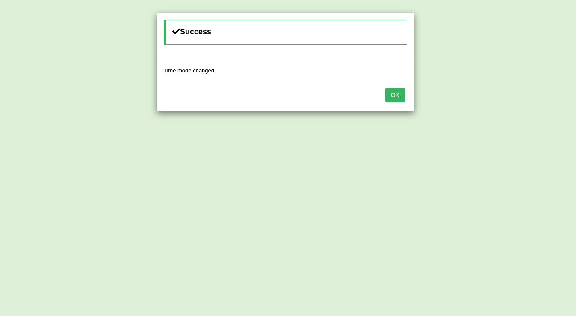
click at [399, 98] on button "OK" at bounding box center [395, 95] width 20 height 15
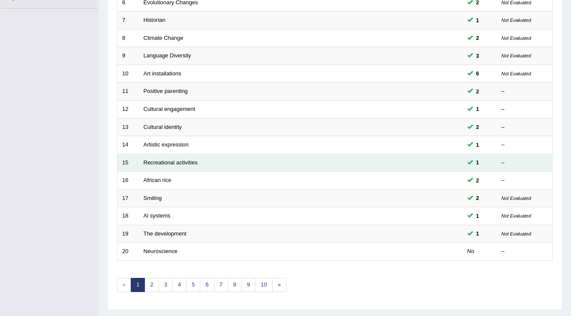
scroll to position [249, 0]
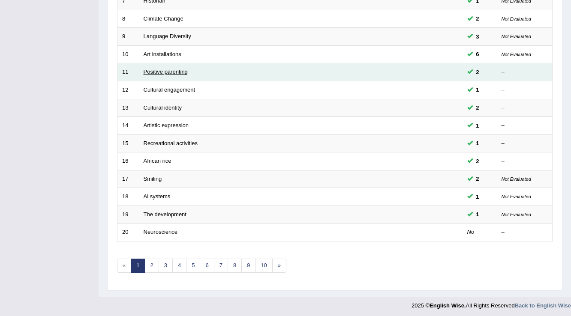
click at [152, 73] on link "Positive parenting" at bounding box center [166, 72] width 44 height 6
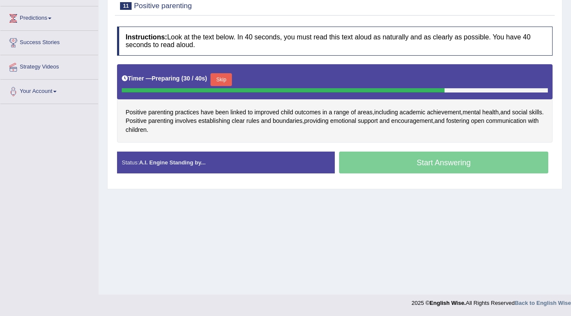
click at [226, 82] on button "Skip" at bounding box center [221, 79] width 21 height 13
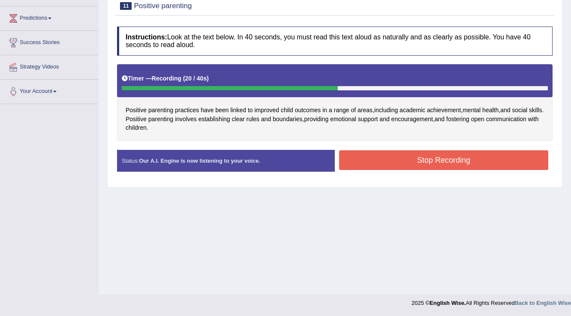
click at [367, 155] on button "Stop Recording" at bounding box center [443, 160] width 209 height 20
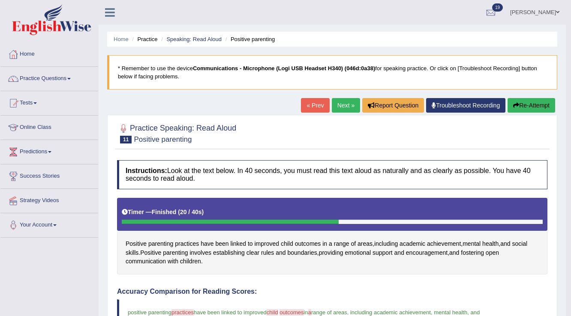
click at [527, 107] on button "Re-Attempt" at bounding box center [532, 105] width 48 height 15
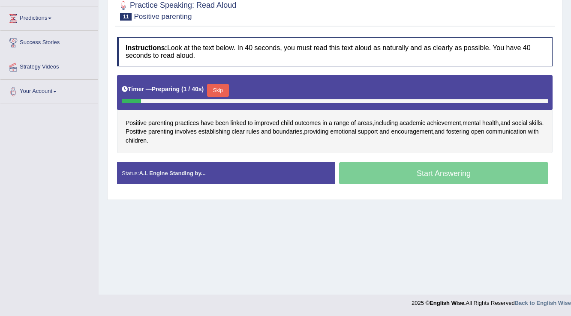
click at [229, 93] on button "Skip" at bounding box center [217, 90] width 21 height 13
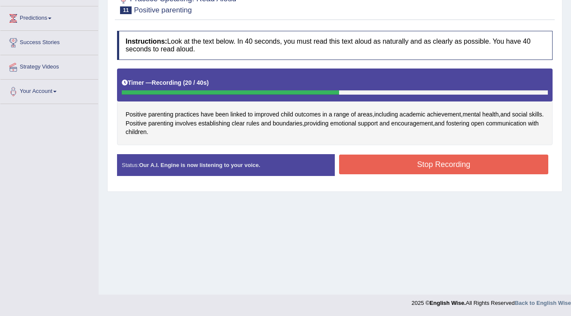
click at [357, 163] on button "Stop Recording" at bounding box center [443, 165] width 209 height 20
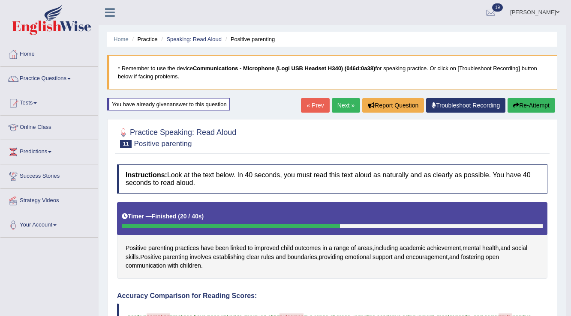
click at [524, 110] on button "Re-Attempt" at bounding box center [532, 105] width 48 height 15
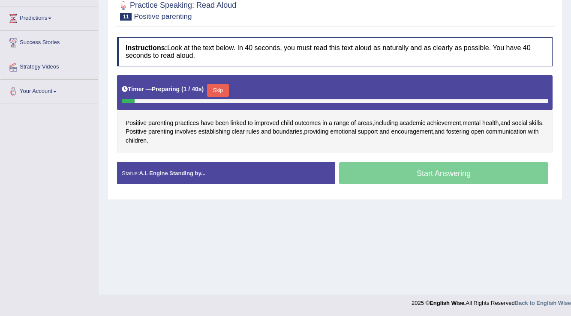
click at [226, 93] on button "Skip" at bounding box center [217, 90] width 21 height 13
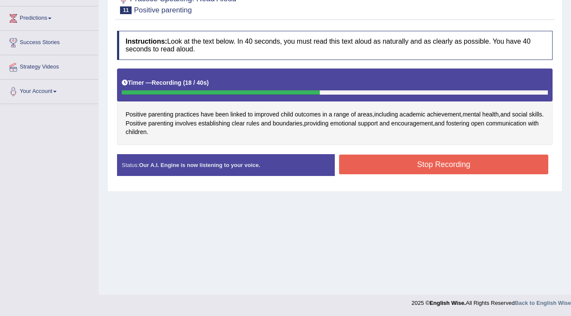
drag, startPoint x: 346, startPoint y: 157, endPoint x: 355, endPoint y: 159, distance: 9.4
click at [355, 159] on button "Stop Recording" at bounding box center [443, 165] width 209 height 20
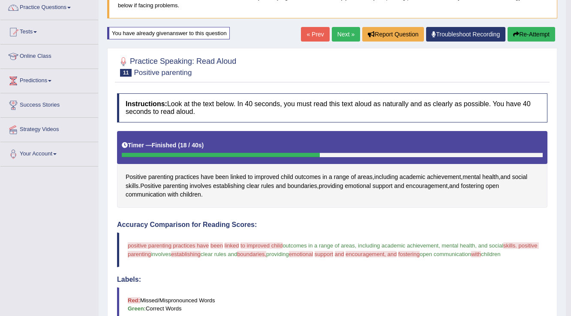
scroll to position [57, 0]
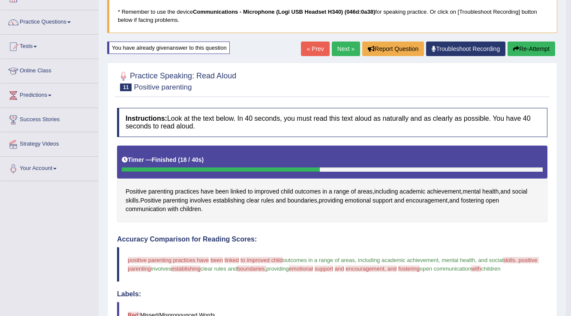
click at [511, 52] on button "Re-Attempt" at bounding box center [532, 49] width 48 height 15
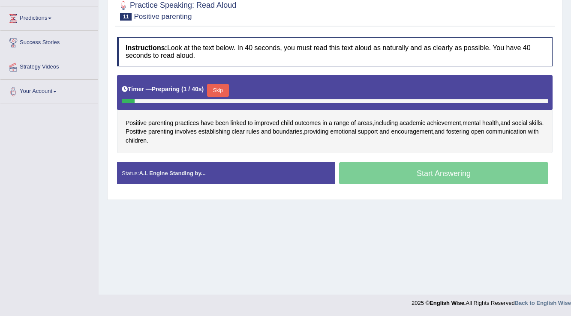
click at [227, 87] on button "Skip" at bounding box center [217, 90] width 21 height 13
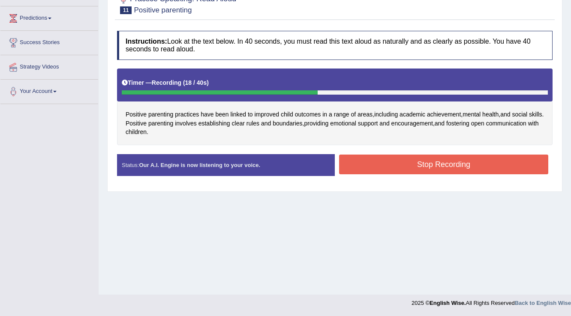
click at [343, 158] on button "Stop Recording" at bounding box center [443, 165] width 209 height 20
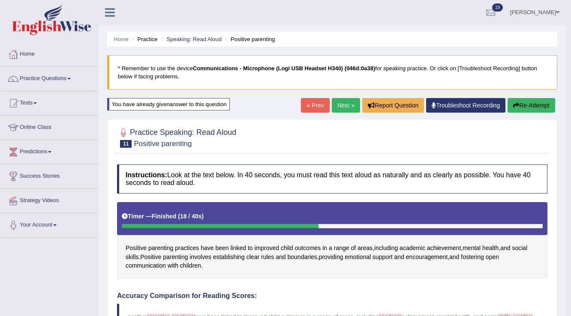
click at [337, 104] on link "Next »" at bounding box center [346, 105] width 28 height 15
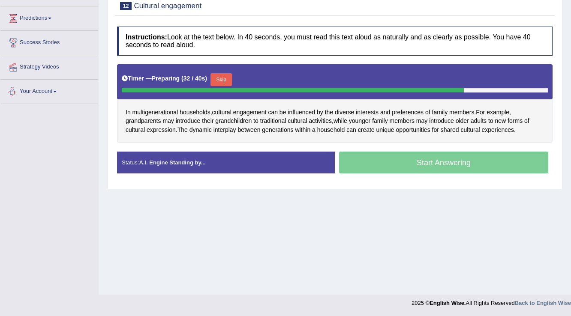
click at [220, 81] on button "Skip" at bounding box center [221, 79] width 21 height 13
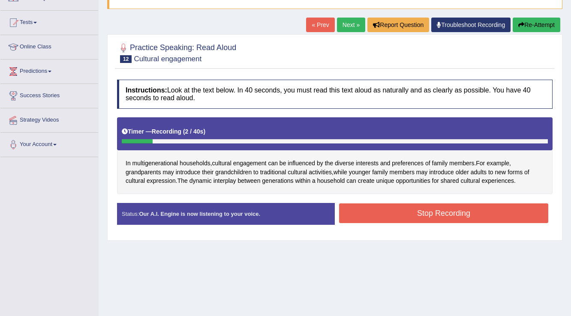
scroll to position [31, 0]
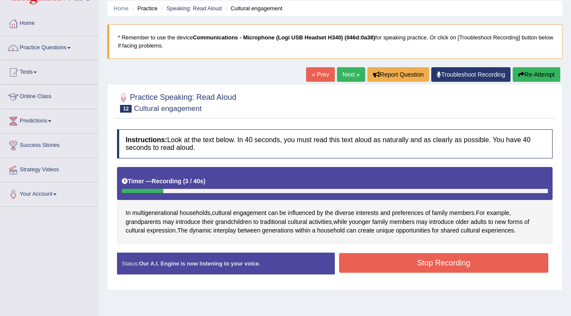
click at [514, 75] on button "Re-Attempt" at bounding box center [537, 74] width 48 height 15
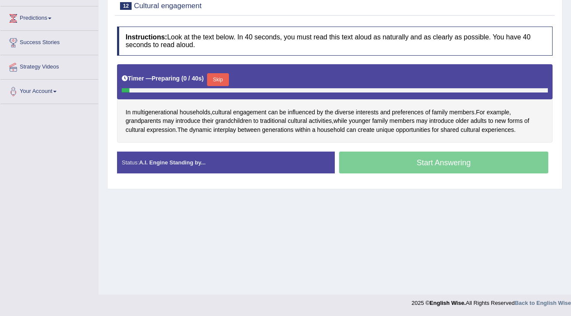
click at [217, 84] on button "Skip" at bounding box center [217, 79] width 21 height 13
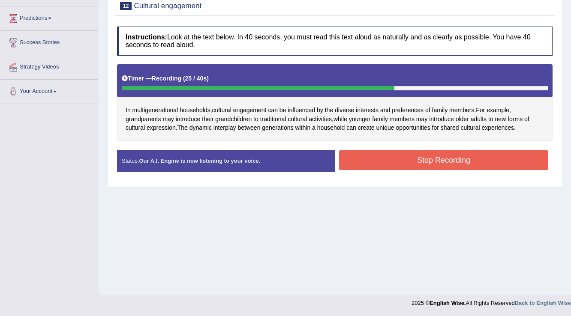
click at [362, 153] on button "Stop Recording" at bounding box center [443, 160] width 209 height 20
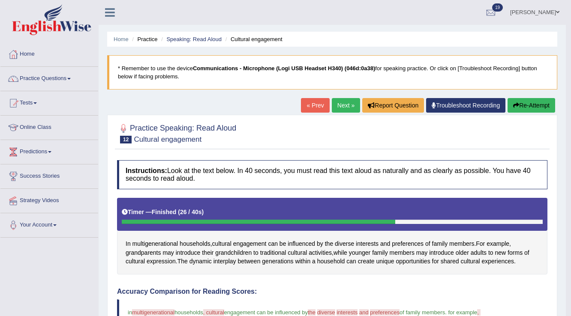
click at [520, 111] on button "Re-Attempt" at bounding box center [532, 105] width 48 height 15
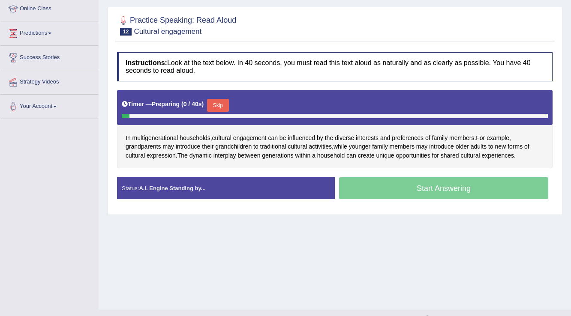
scroll to position [119, 0]
click at [228, 104] on button "Skip" at bounding box center [217, 105] width 21 height 13
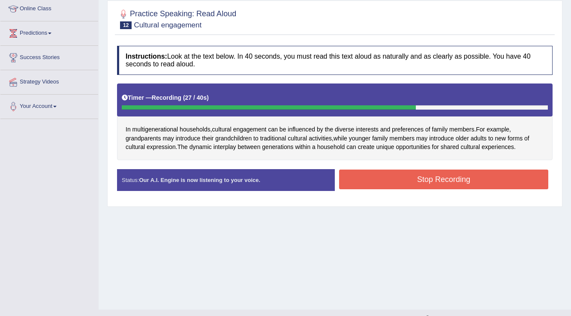
drag, startPoint x: 357, startPoint y: 159, endPoint x: 355, endPoint y: 177, distance: 18.1
click at [357, 165] on div "Instructions: Look at the text below. In 40 seconds, you must read this text al…" at bounding box center [335, 122] width 440 height 160
click at [355, 177] on button "Stop Recording" at bounding box center [443, 180] width 209 height 20
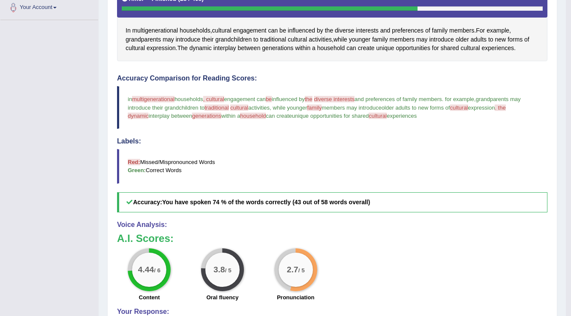
scroll to position [99, 0]
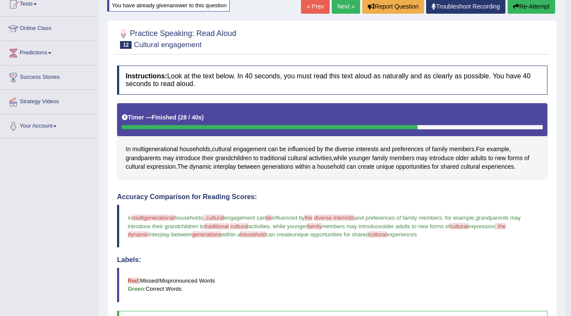
click at [522, 5] on button "Re-Attempt" at bounding box center [532, 6] width 48 height 15
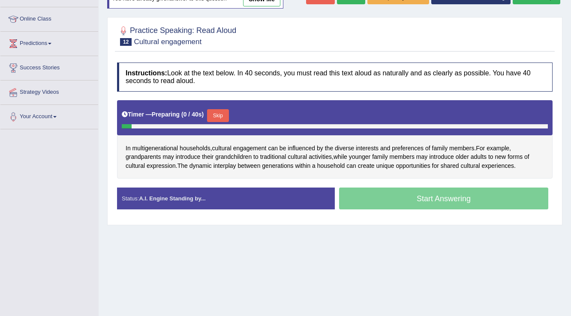
scroll to position [99, 0]
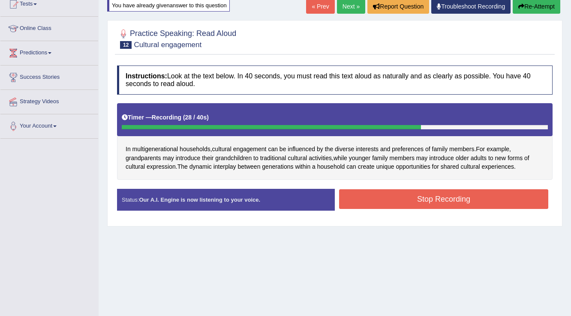
click at [409, 195] on button "Stop Recording" at bounding box center [443, 200] width 209 height 20
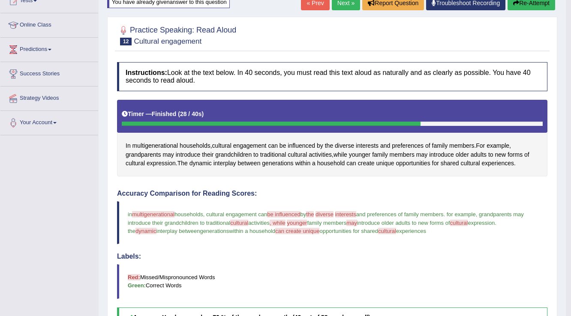
scroll to position [30, 0]
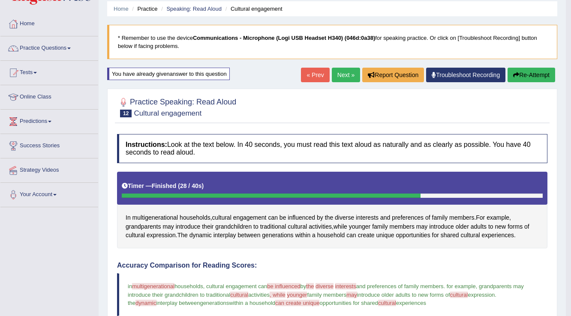
click at [530, 78] on button "Re-Attempt" at bounding box center [532, 75] width 48 height 15
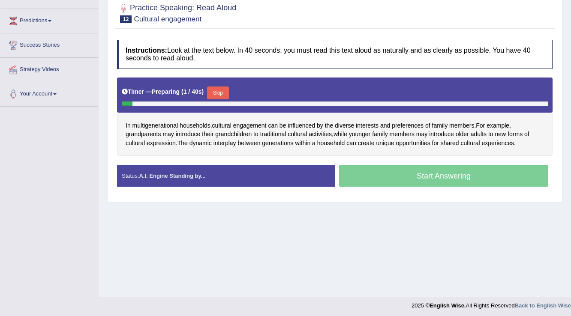
scroll to position [133, 0]
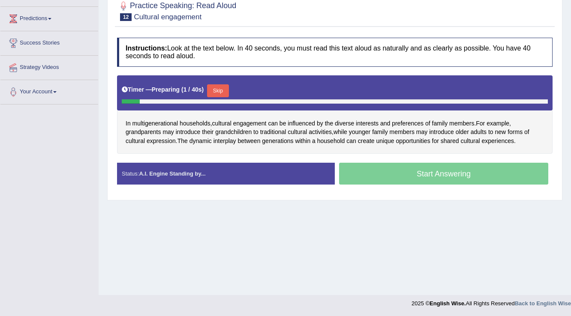
click at [224, 92] on button "Skip" at bounding box center [217, 90] width 21 height 13
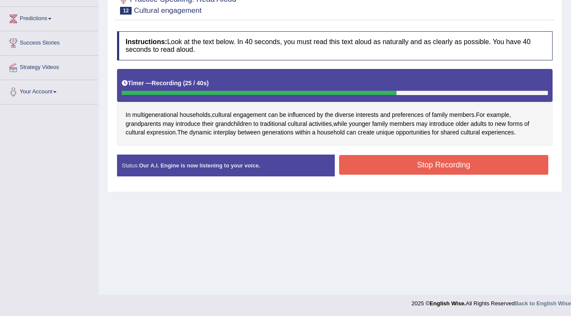
click at [388, 160] on button "Stop Recording" at bounding box center [443, 165] width 209 height 20
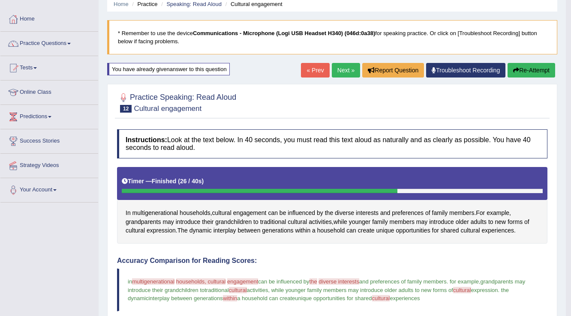
scroll to position [0, 0]
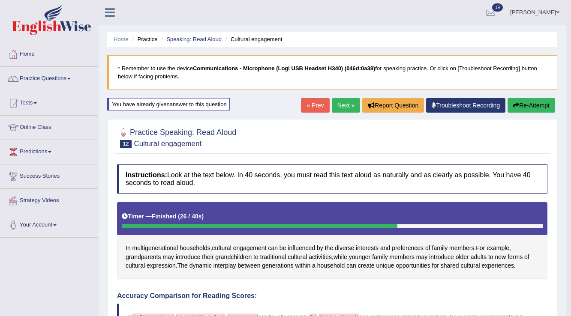
click at [350, 108] on link "Next »" at bounding box center [346, 105] width 28 height 15
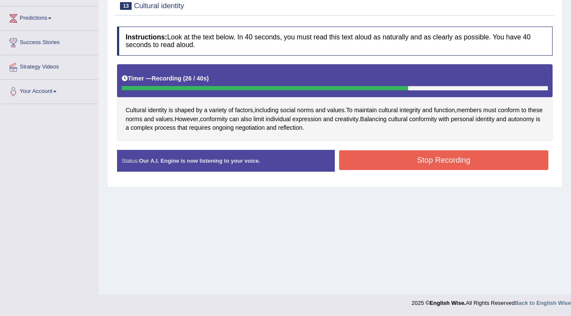
click at [362, 163] on button "Stop Recording" at bounding box center [443, 160] width 209 height 20
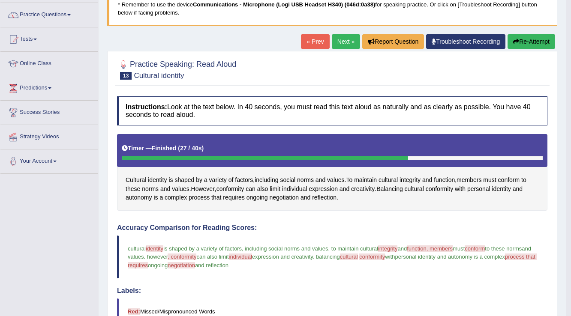
scroll to position [60, 0]
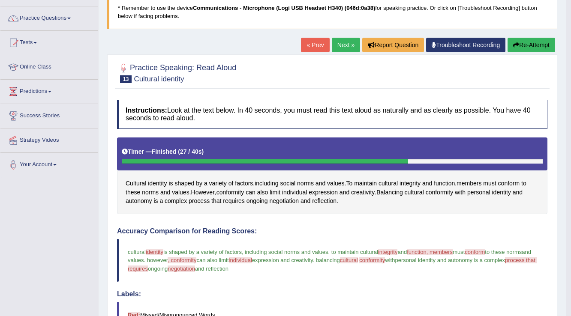
click at [523, 48] on button "Re-Attempt" at bounding box center [532, 45] width 48 height 15
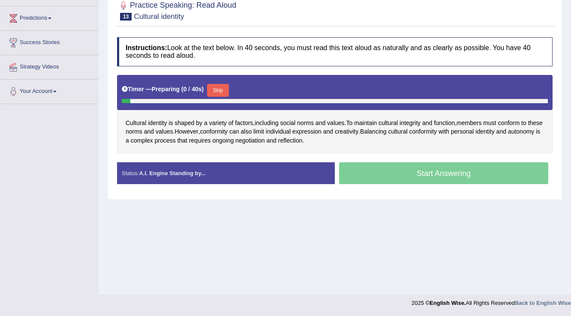
click at [220, 89] on button "Skip" at bounding box center [217, 90] width 21 height 13
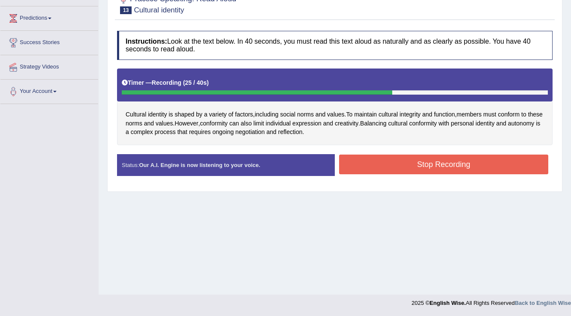
click at [355, 155] on button "Stop Recording" at bounding box center [443, 165] width 209 height 20
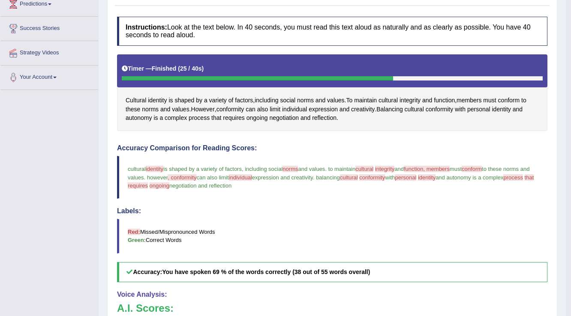
scroll to position [30, 0]
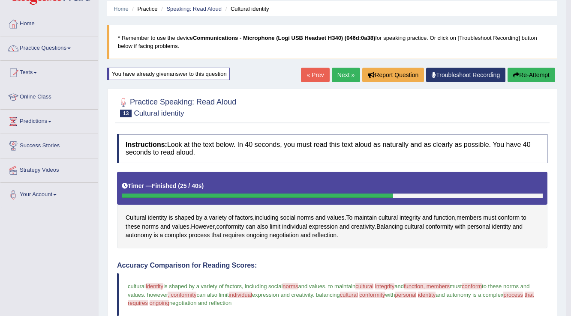
click at [510, 74] on button "Re-Attempt" at bounding box center [532, 75] width 48 height 15
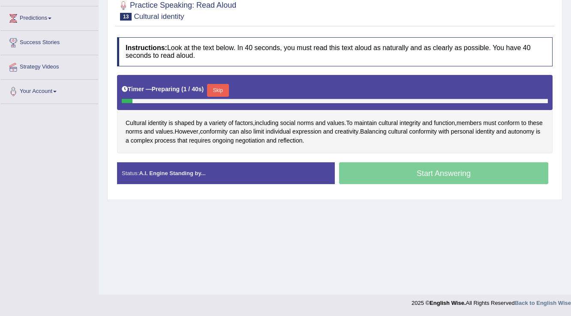
click at [227, 85] on button "Skip" at bounding box center [217, 90] width 21 height 13
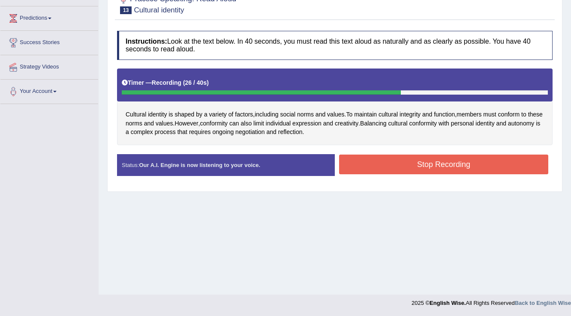
click at [365, 159] on button "Stop Recording" at bounding box center [443, 165] width 209 height 20
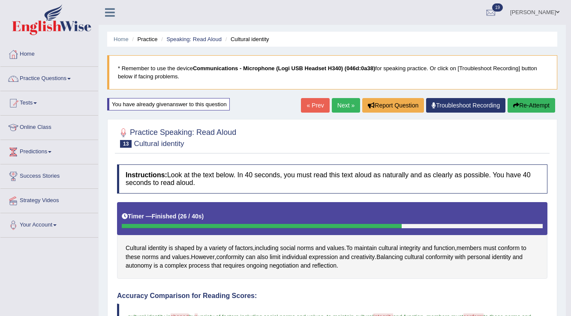
click at [338, 110] on link "Next »" at bounding box center [346, 105] width 28 height 15
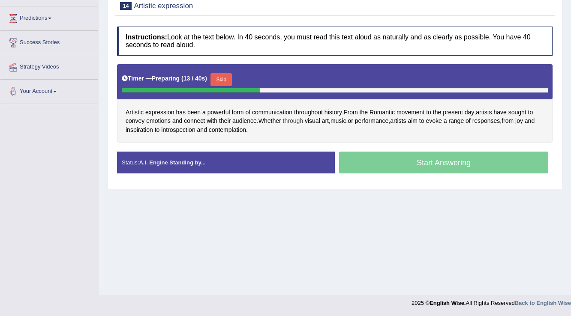
click at [295, 117] on span "through" at bounding box center [293, 121] width 20 height 9
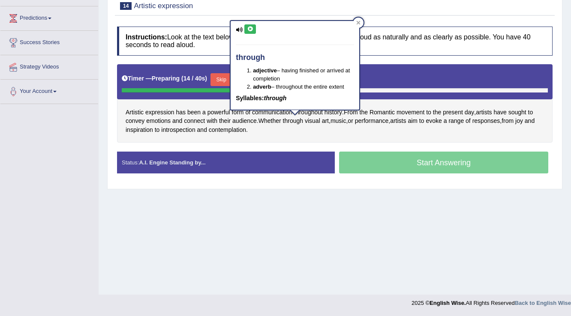
click at [252, 32] on button at bounding box center [250, 28] width 12 height 9
click at [251, 184] on div "Practice Speaking: Read Aloud 14 Artistic expression Instructions: Look at the …" at bounding box center [334, 85] width 455 height 208
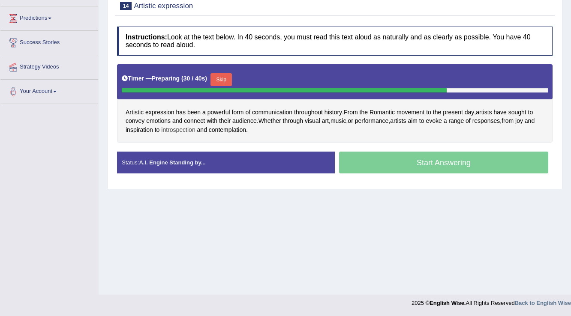
click at [178, 127] on span "introspection" at bounding box center [178, 130] width 34 height 9
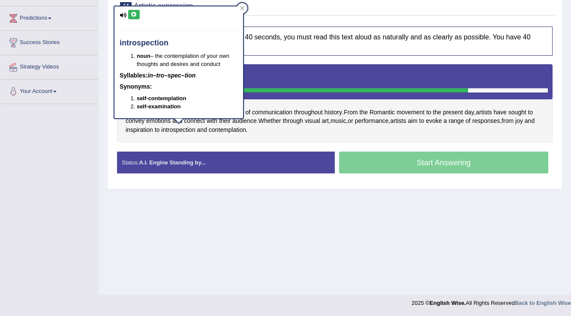
click at [134, 10] on button at bounding box center [134, 14] width 12 height 9
click at [217, 126] on span "contemplation" at bounding box center [227, 130] width 37 height 9
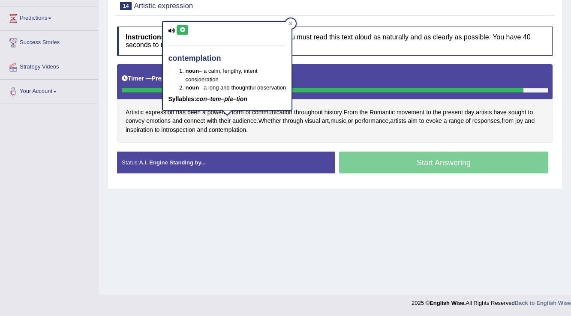
click at [183, 33] on button at bounding box center [183, 29] width 12 height 9
click at [165, 201] on div "Home Practice Speaking: Read Aloud Artistic expression * Remember to use the de…" at bounding box center [335, 80] width 473 height 429
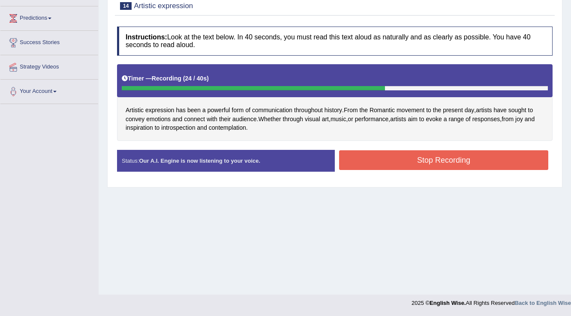
click at [372, 168] on div "Stop Recording" at bounding box center [444, 161] width 218 height 22
click at [370, 167] on button "Stop Recording" at bounding box center [443, 160] width 209 height 20
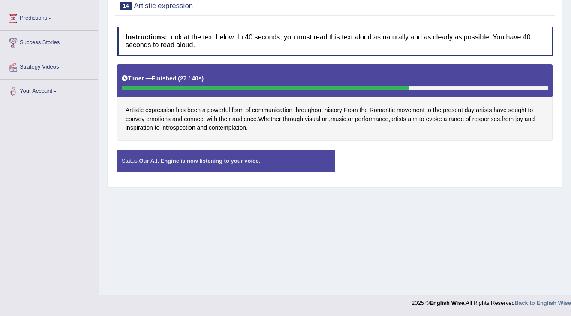
click at [370, 167] on div "Status: Our A.I. Engine is now listening to your voice. Start Answering Stop Re…" at bounding box center [335, 165] width 436 height 30
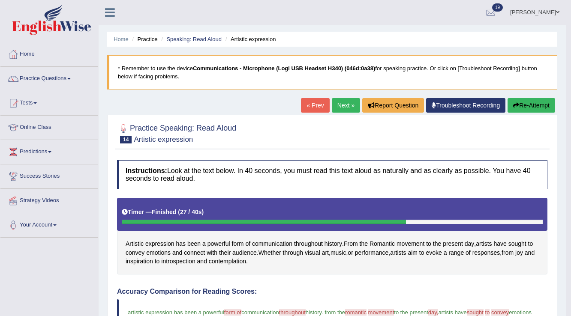
click at [517, 102] on icon "button" at bounding box center [516, 105] width 6 height 6
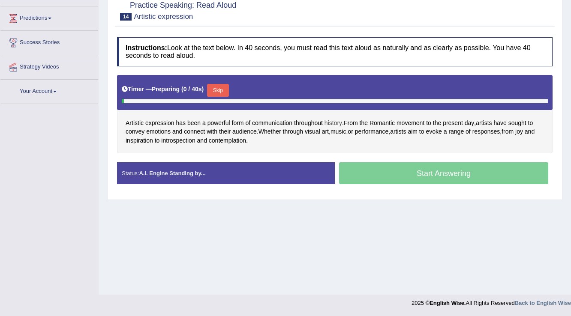
scroll to position [134, 0]
click at [318, 119] on span "throughout" at bounding box center [308, 123] width 29 height 9
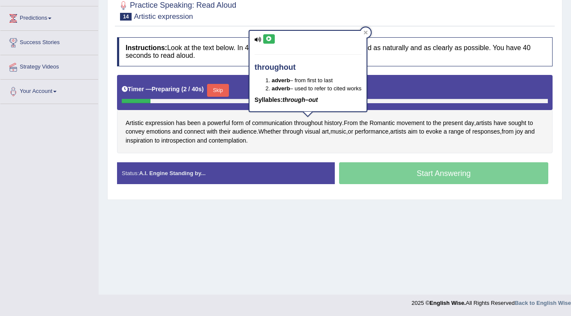
click at [271, 39] on icon at bounding box center [269, 38] width 6 height 5
click at [369, 32] on div at bounding box center [366, 32] width 10 height 10
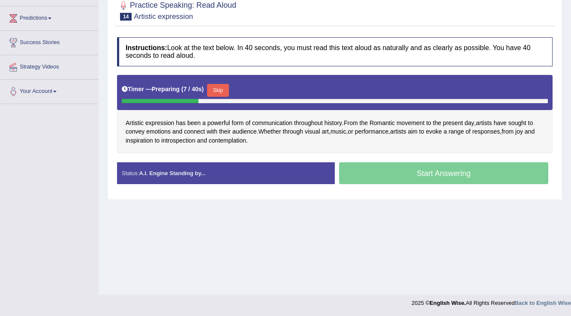
click at [224, 89] on button "Skip" at bounding box center [217, 90] width 21 height 13
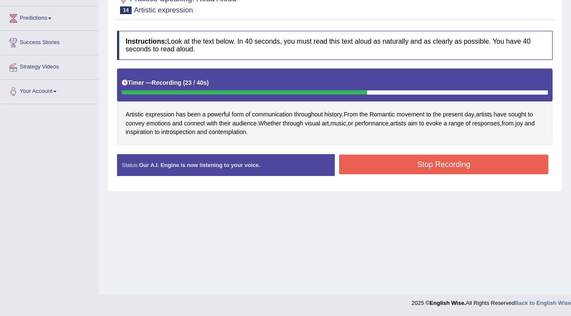
click at [366, 166] on button "Stop Recording" at bounding box center [443, 165] width 209 height 20
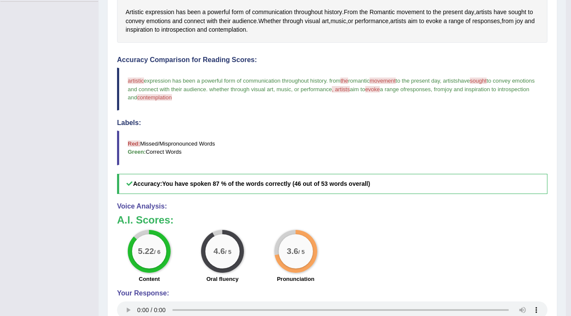
scroll to position [0, 0]
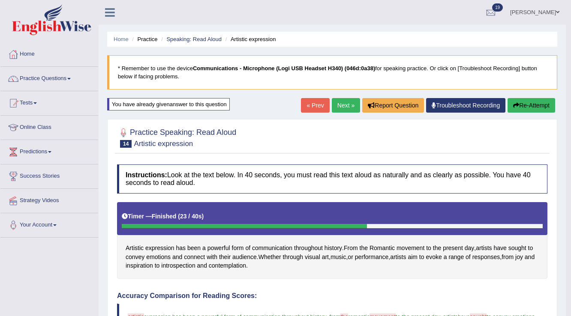
click at [346, 104] on link "Next »" at bounding box center [346, 105] width 28 height 15
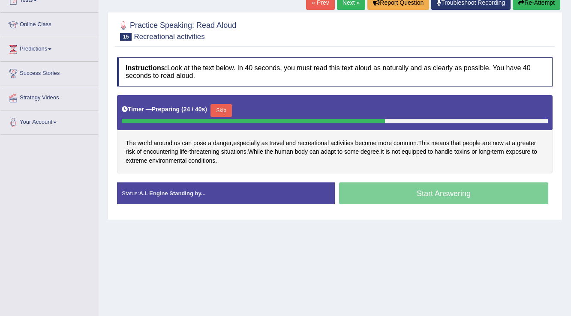
click at [231, 110] on button "Skip" at bounding box center [221, 110] width 21 height 13
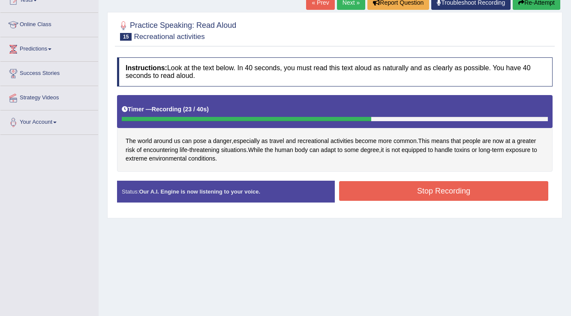
click at [382, 181] on button "Stop Recording" at bounding box center [443, 191] width 209 height 20
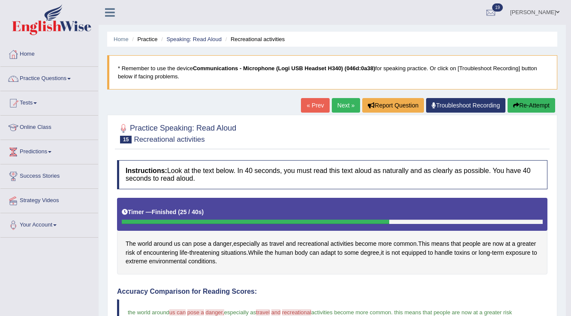
click at [521, 102] on button "Re-Attempt" at bounding box center [532, 105] width 48 height 15
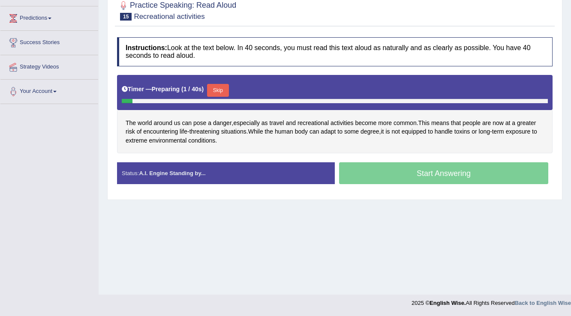
click at [221, 92] on button "Skip" at bounding box center [217, 90] width 21 height 13
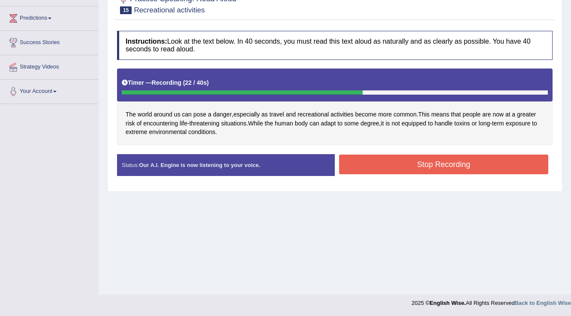
click at [357, 160] on button "Stop Recording" at bounding box center [443, 165] width 209 height 20
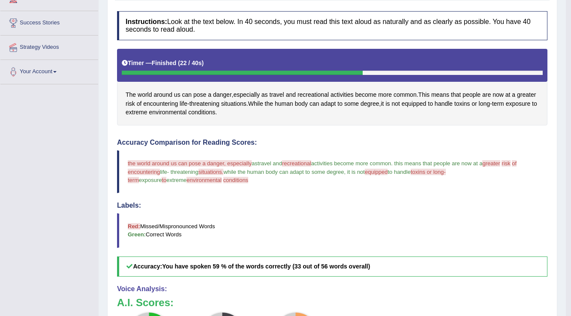
scroll to position [30, 0]
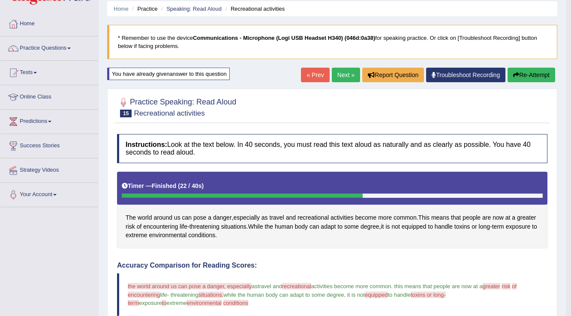
click at [513, 78] on button "Re-Attempt" at bounding box center [532, 75] width 48 height 15
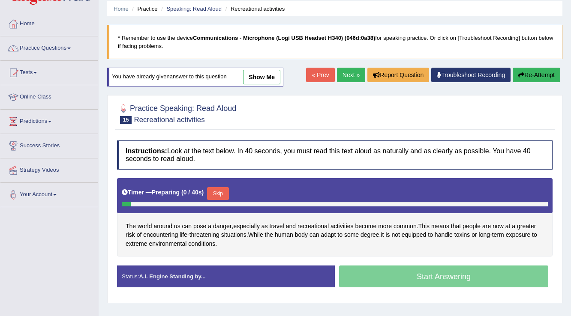
scroll to position [134, 0]
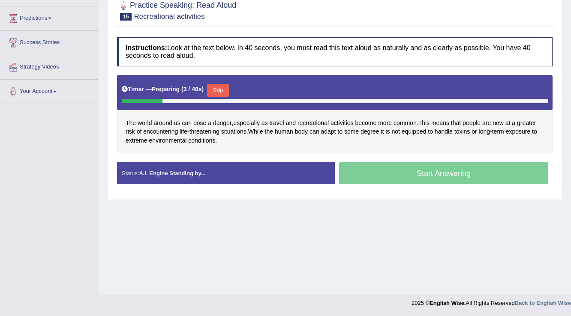
click at [228, 87] on button "Skip" at bounding box center [217, 90] width 21 height 13
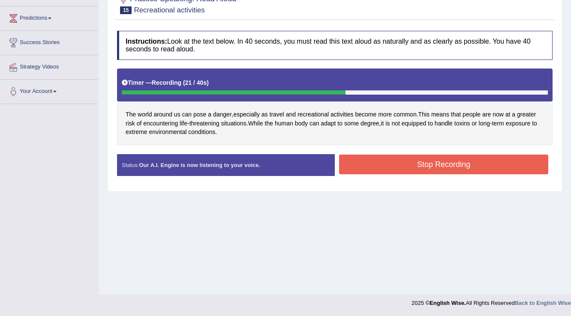
click at [359, 157] on button "Stop Recording" at bounding box center [443, 165] width 209 height 20
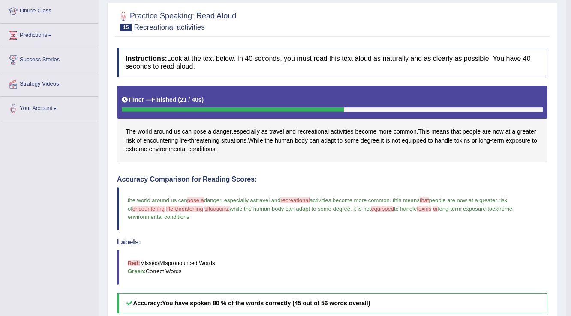
scroll to position [30, 0]
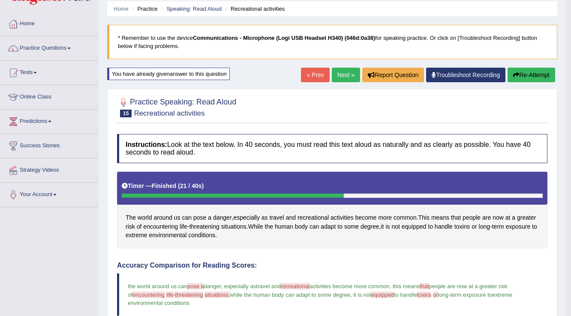
click at [340, 74] on link "Next »" at bounding box center [346, 75] width 28 height 15
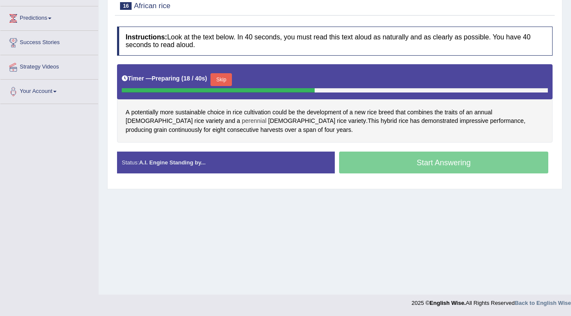
click at [242, 118] on span "perennial" at bounding box center [254, 121] width 25 height 9
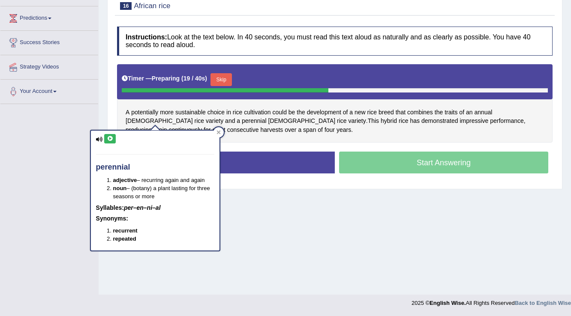
click at [116, 139] on div "perennial adjective – recurring again and again noun – (botany) a plant lasting…" at bounding box center [155, 191] width 129 height 120
click at [113, 140] on button at bounding box center [110, 138] width 12 height 9
click at [219, 131] on icon at bounding box center [219, 133] width 4 height 4
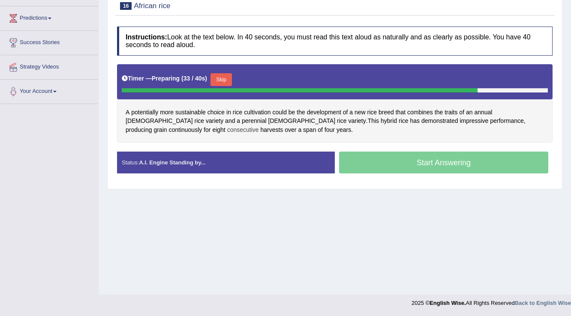
click at [259, 126] on span "consecutive" at bounding box center [243, 130] width 32 height 9
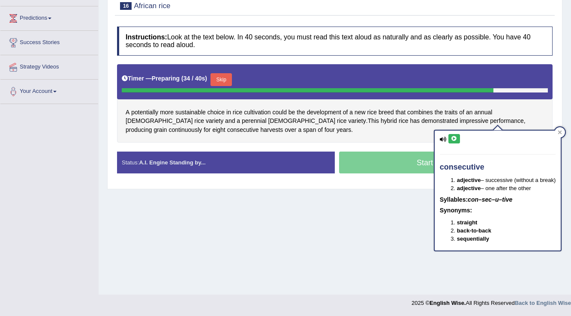
click at [454, 137] on icon at bounding box center [454, 138] width 6 height 5
click at [394, 221] on div "Home Practice Speaking: Read Aloud African rice * Remember to use the device Co…" at bounding box center [335, 80] width 473 height 429
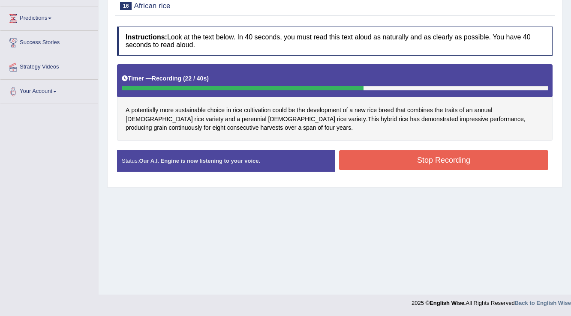
click at [356, 162] on button "Stop Recording" at bounding box center [443, 160] width 209 height 20
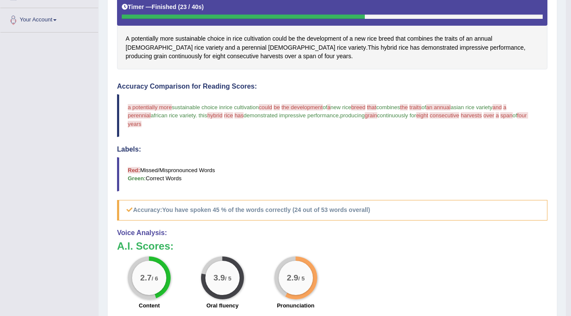
scroll to position [26, 0]
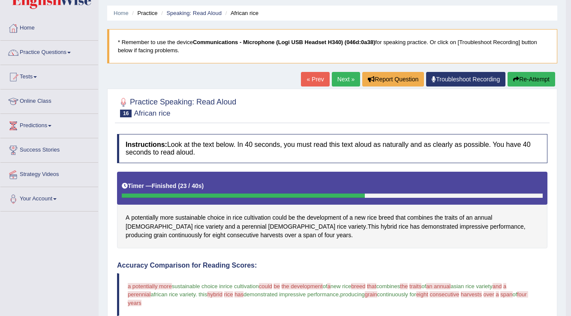
click at [517, 83] on button "Re-Attempt" at bounding box center [532, 79] width 48 height 15
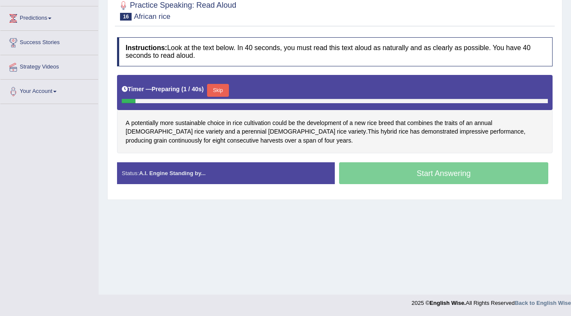
click at [222, 90] on button "Skip" at bounding box center [217, 90] width 21 height 13
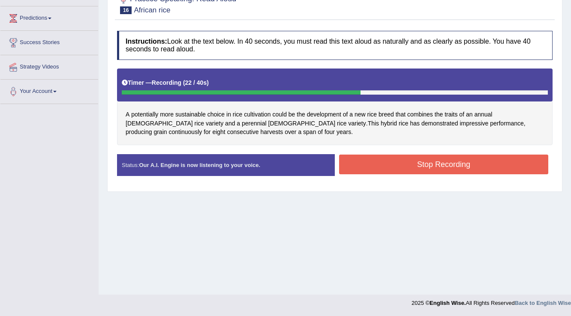
click at [373, 165] on button "Stop Recording" at bounding box center [443, 165] width 209 height 20
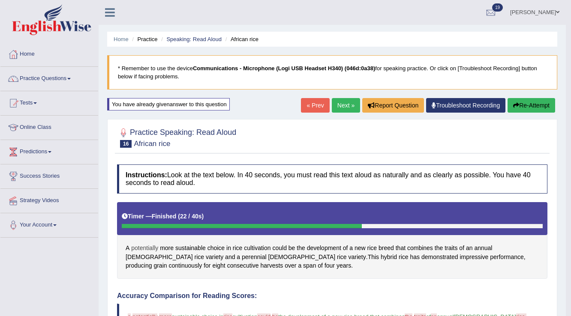
click at [151, 246] on span "potentially" at bounding box center [144, 248] width 27 height 9
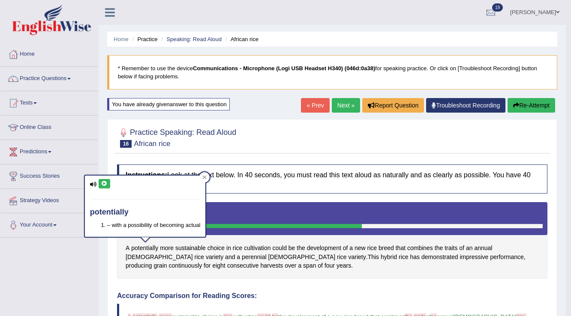
click at [106, 184] on icon at bounding box center [104, 183] width 6 height 5
click at [206, 177] on icon at bounding box center [204, 177] width 4 height 4
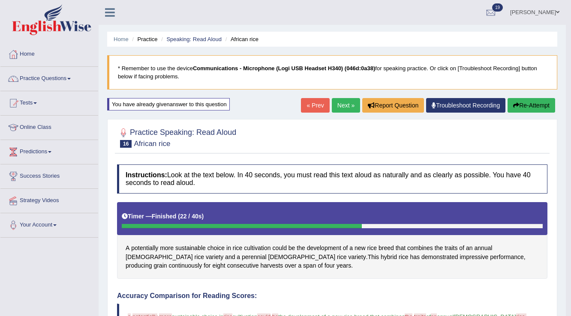
click at [513, 106] on icon "button" at bounding box center [516, 105] width 6 height 6
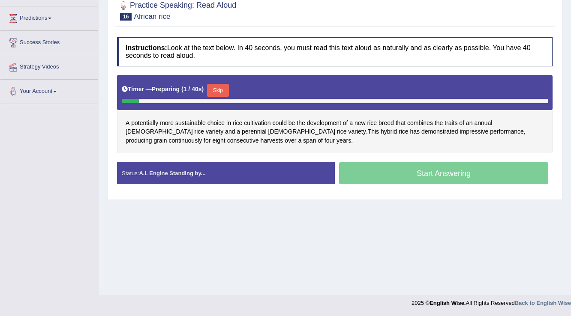
drag, startPoint x: 226, startPoint y: 88, endPoint x: 216, endPoint y: 88, distance: 10.3
click at [226, 88] on button "Skip" at bounding box center [217, 90] width 21 height 13
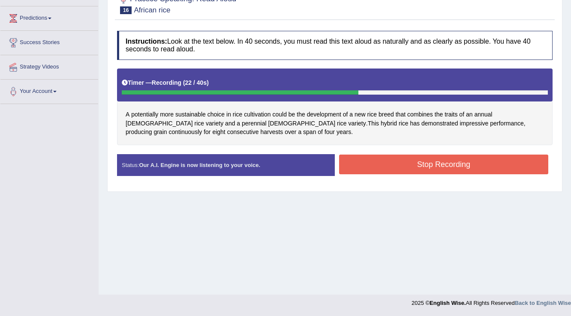
click at [401, 151] on div "Instructions: Look at the text below. In 40 seconds, you must read this text al…" at bounding box center [335, 107] width 440 height 160
click at [400, 160] on button "Stop Recording" at bounding box center [443, 165] width 209 height 20
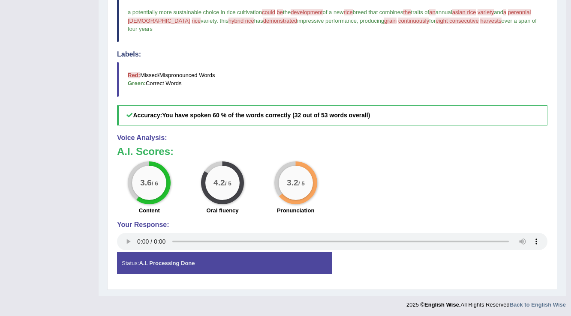
scroll to position [99, 0]
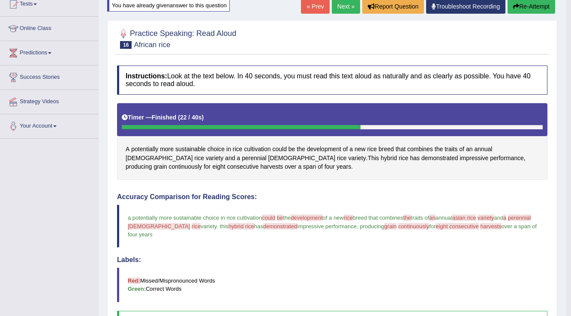
click at [535, 4] on button "Re-Attempt" at bounding box center [532, 6] width 48 height 15
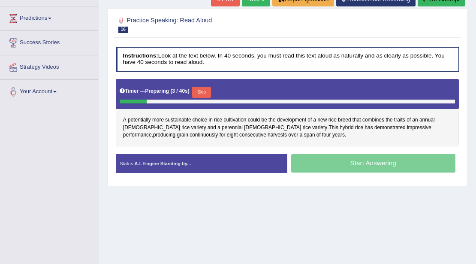
click at [199, 94] on button "Skip" at bounding box center [201, 92] width 18 height 11
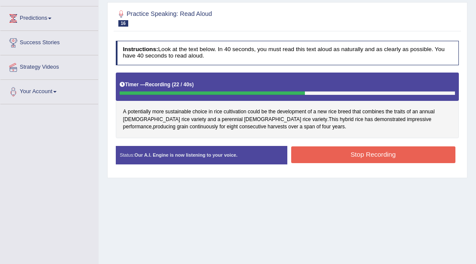
click at [327, 147] on button "Stop Recording" at bounding box center [373, 154] width 164 height 17
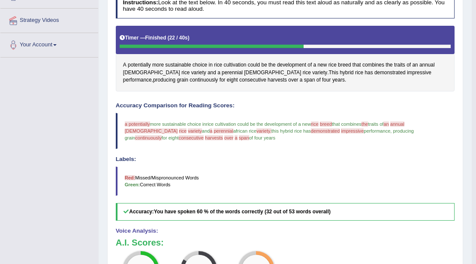
scroll to position [130, 0]
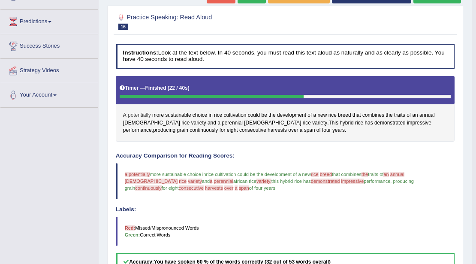
click at [133, 113] on span "potentially" at bounding box center [139, 115] width 23 height 8
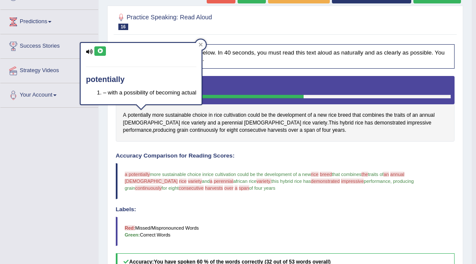
click at [98, 50] on icon at bounding box center [100, 50] width 6 height 5
click at [202, 45] on icon at bounding box center [201, 44] width 4 height 4
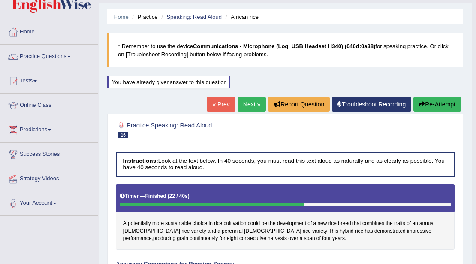
scroll to position [16, 0]
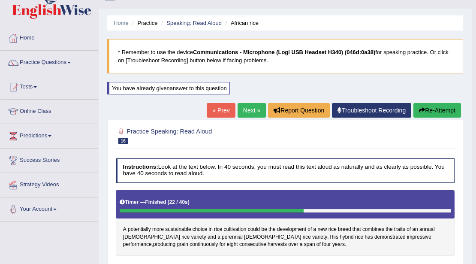
click at [440, 102] on div "Home Practice Speaking: Read Aloud African rice * Remember to use the device Co…" at bounding box center [285, 257] width 373 height 547
click at [439, 104] on button "Re-Attempt" at bounding box center [437, 110] width 48 height 15
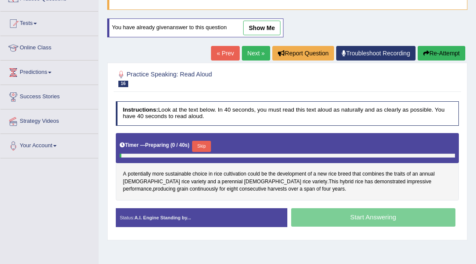
scroll to position [80, 0]
click at [205, 144] on button "Skip" at bounding box center [201, 146] width 18 height 11
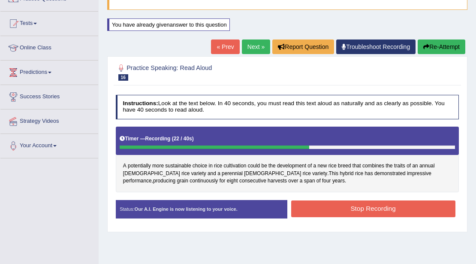
click at [298, 213] on button "Stop Recording" at bounding box center [373, 208] width 164 height 17
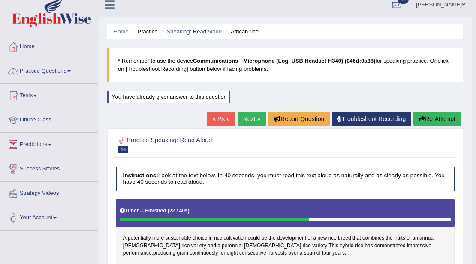
scroll to position [0, 0]
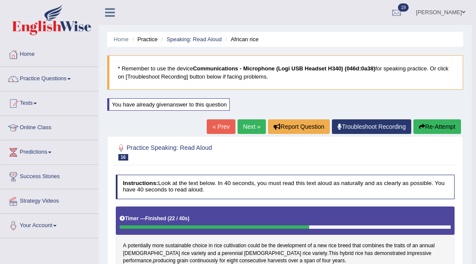
click at [243, 127] on link "Next »" at bounding box center [252, 126] width 28 height 15
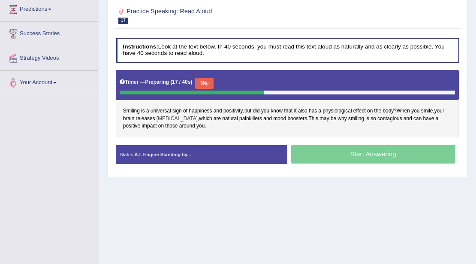
click at [167, 115] on span "[MEDICAL_DATA]" at bounding box center [177, 119] width 41 height 8
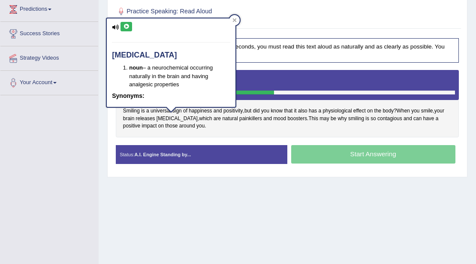
click at [130, 23] on button at bounding box center [126, 26] width 12 height 9
click at [235, 20] on icon at bounding box center [235, 20] width 4 height 4
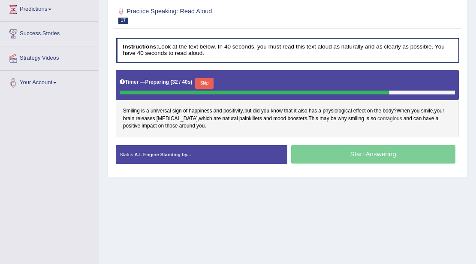
click at [377, 115] on span "contagious" at bounding box center [389, 119] width 25 height 8
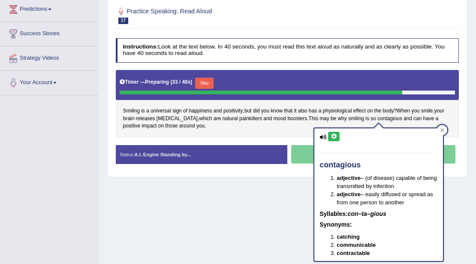
click at [334, 135] on icon at bounding box center [334, 136] width 6 height 5
click at [282, 174] on div "Practice Speaking: Read Aloud 17 Smiling Instructions: Look at the text below. …" at bounding box center [287, 89] width 360 height 178
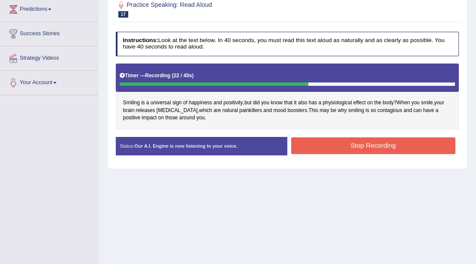
click at [358, 141] on button "Stop Recording" at bounding box center [373, 145] width 164 height 17
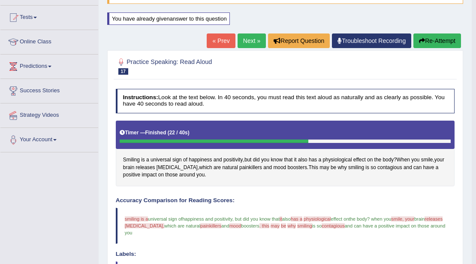
scroll to position [86, 0]
click at [429, 44] on button "Re-Attempt" at bounding box center [437, 40] width 48 height 15
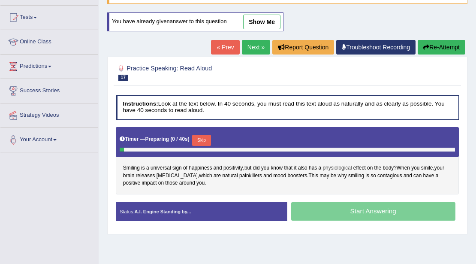
click at [332, 166] on span "physiological" at bounding box center [336, 168] width 29 height 8
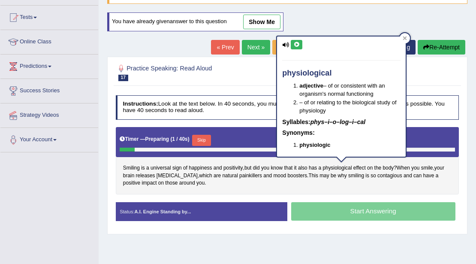
click at [298, 45] on icon at bounding box center [296, 44] width 6 height 5
click at [407, 40] on icon at bounding box center [405, 38] width 4 height 4
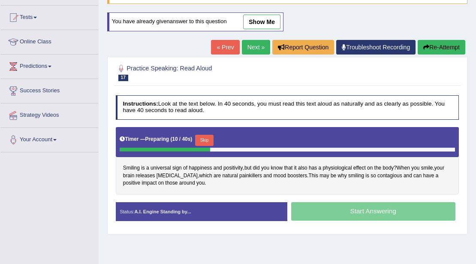
click at [202, 137] on button "Skip" at bounding box center [204, 140] width 18 height 11
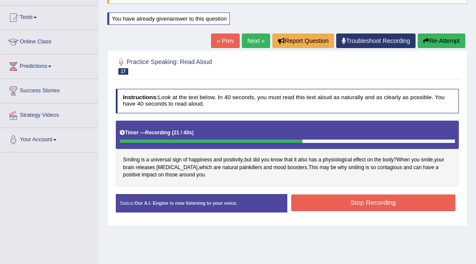
click at [321, 211] on div "Status: Our A.I. Engine is now listening to your voice. Start Answering Stop Re…" at bounding box center [287, 207] width 343 height 26
click at [320, 198] on button "Stop Recording" at bounding box center [373, 202] width 164 height 17
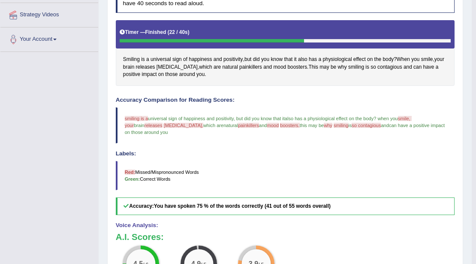
scroll to position [102, 0]
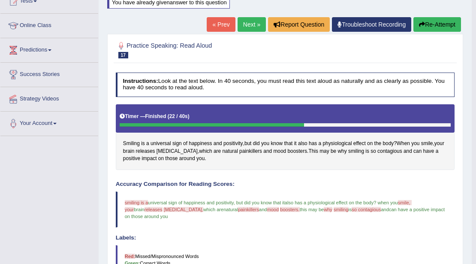
click at [433, 27] on button "Re-Attempt" at bounding box center [437, 24] width 48 height 15
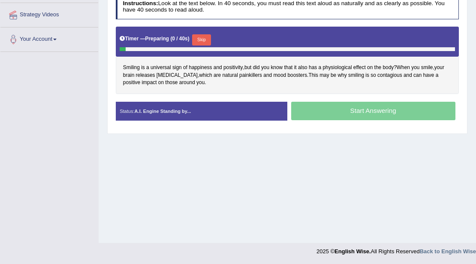
click at [207, 38] on button "Skip" at bounding box center [201, 39] width 18 height 11
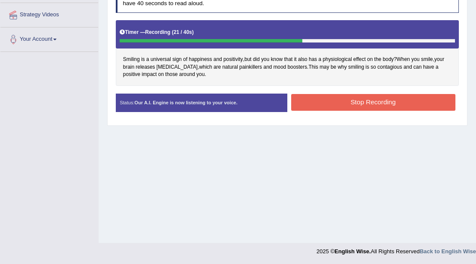
click at [316, 94] on button "Stop Recording" at bounding box center [373, 102] width 164 height 17
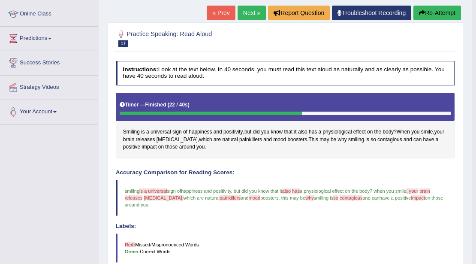
scroll to position [102, 0]
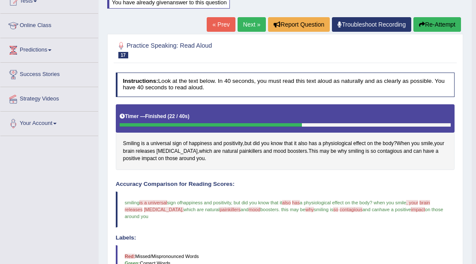
click at [433, 27] on button "Re-Attempt" at bounding box center [437, 24] width 48 height 15
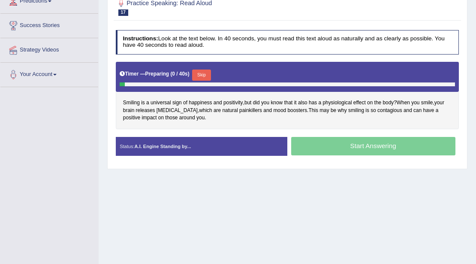
click at [202, 77] on button "Skip" at bounding box center [201, 74] width 18 height 11
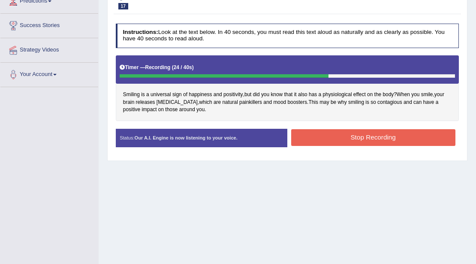
click at [304, 135] on button "Stop Recording" at bounding box center [373, 137] width 164 height 17
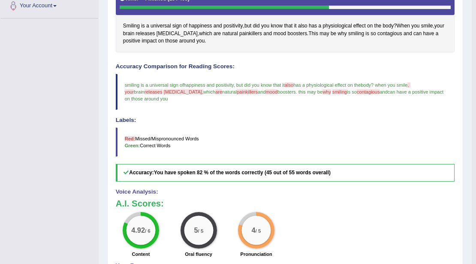
scroll to position [73, 0]
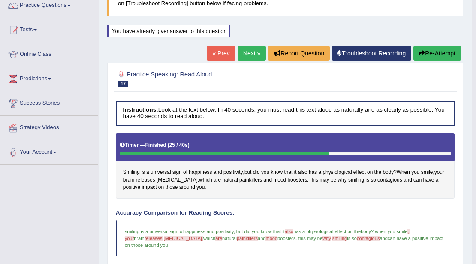
click at [246, 54] on link "Next »" at bounding box center [252, 53] width 28 height 15
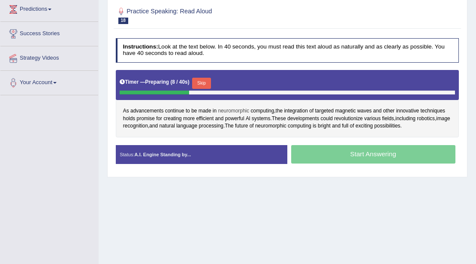
click at [234, 109] on span "neuromorphic" at bounding box center [233, 111] width 31 height 8
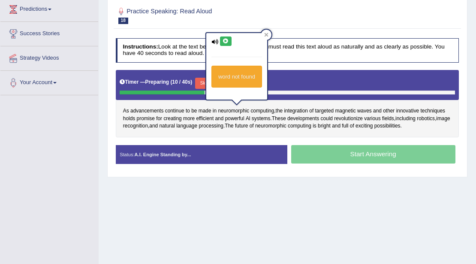
click at [222, 41] on button at bounding box center [226, 40] width 12 height 9
click at [264, 33] on icon at bounding box center [266, 35] width 4 height 4
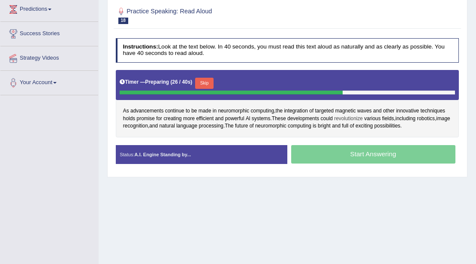
click at [353, 117] on span "revolutionize" at bounding box center [348, 119] width 29 height 8
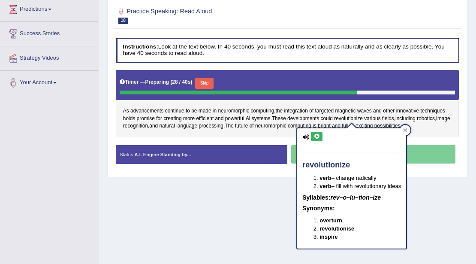
click at [315, 135] on icon at bounding box center [316, 136] width 6 height 5
click at [406, 131] on icon at bounding box center [405, 130] width 4 height 4
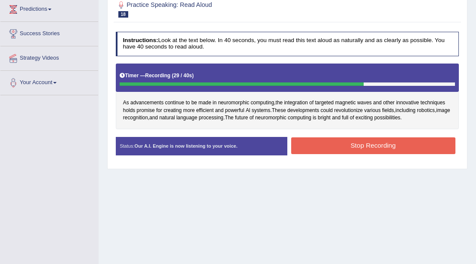
click at [328, 151] on div "Stop Recording" at bounding box center [373, 146] width 172 height 19
click at [328, 151] on button "Stop Recording" at bounding box center [373, 145] width 164 height 17
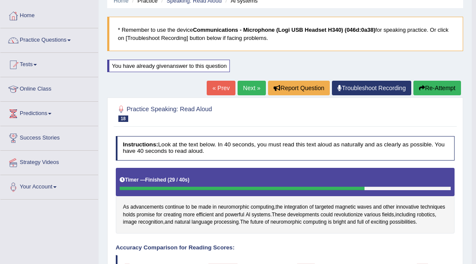
scroll to position [28, 0]
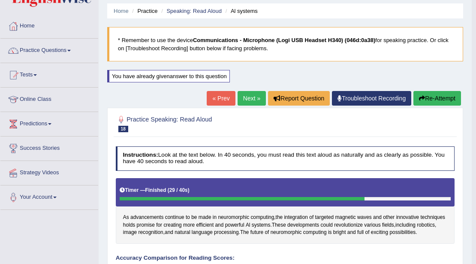
click at [434, 91] on button "Re-Attempt" at bounding box center [437, 98] width 48 height 15
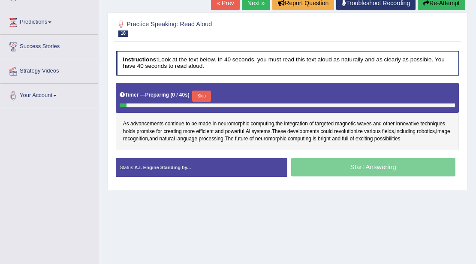
click at [209, 94] on button "Skip" at bounding box center [201, 95] width 18 height 11
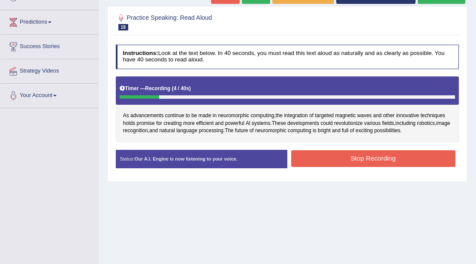
scroll to position [15, 0]
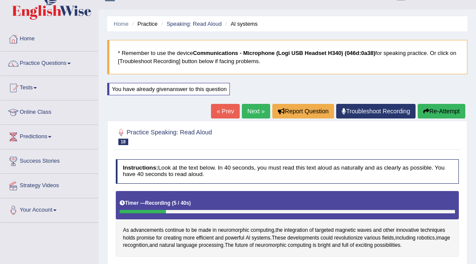
click at [424, 102] on div "Home Practice Speaking: Read Aloud Al systems * Remember to use the device Comm…" at bounding box center [287, 199] width 377 height 429
click at [423, 104] on button "Re-Attempt" at bounding box center [442, 111] width 48 height 15
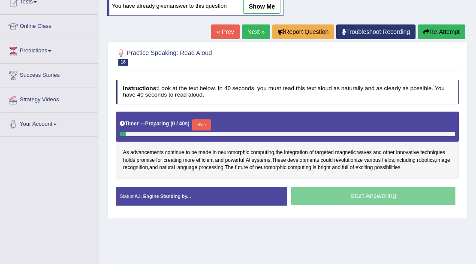
click at [207, 124] on button "Skip" at bounding box center [201, 124] width 18 height 11
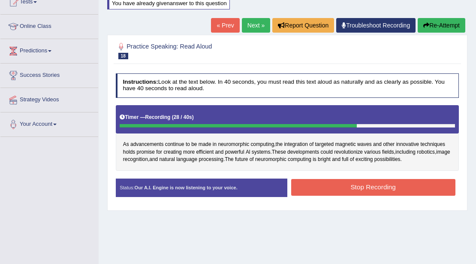
click at [362, 187] on button "Stop Recording" at bounding box center [373, 187] width 164 height 17
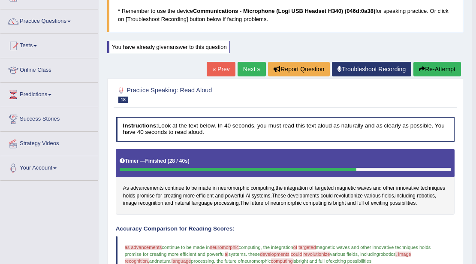
scroll to position [44, 0]
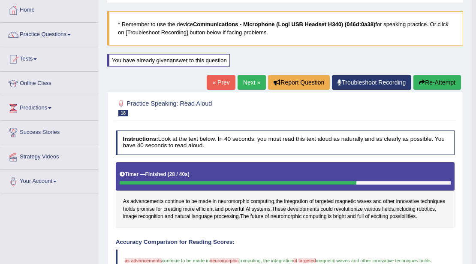
click at [433, 85] on button "Re-Attempt" at bounding box center [437, 82] width 48 height 15
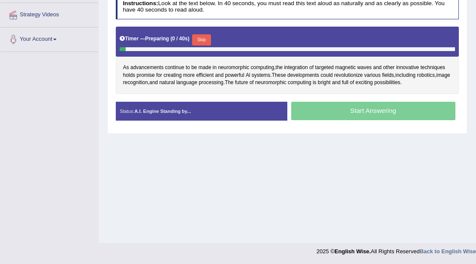
click at [206, 37] on button "Skip" at bounding box center [201, 39] width 18 height 11
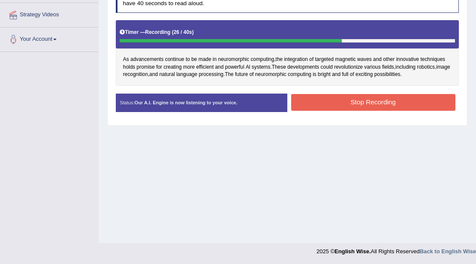
click at [364, 99] on button "Stop Recording" at bounding box center [373, 102] width 164 height 17
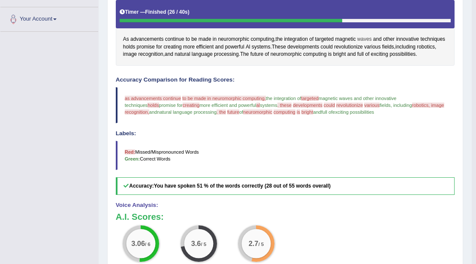
scroll to position [45, 0]
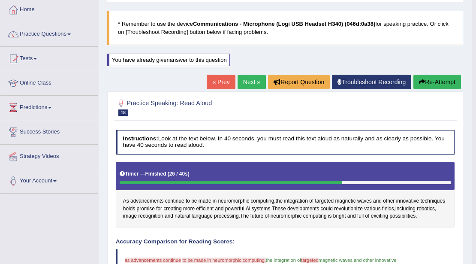
click at [438, 87] on button "Re-Attempt" at bounding box center [437, 82] width 48 height 15
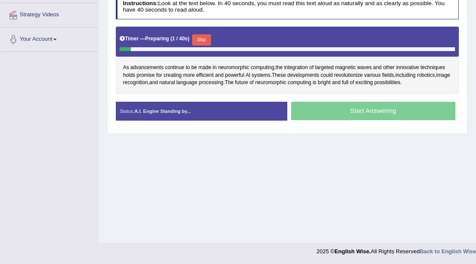
click at [202, 37] on button "Skip" at bounding box center [201, 39] width 18 height 11
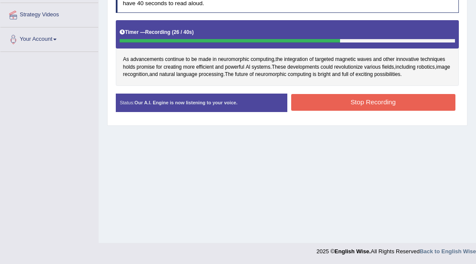
click at [401, 95] on button "Stop Recording" at bounding box center [373, 102] width 164 height 17
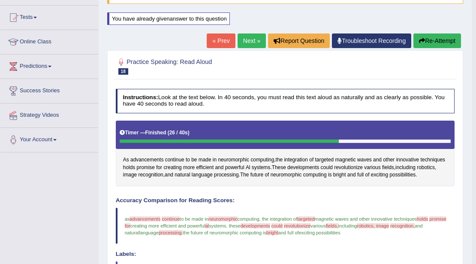
scroll to position [15, 0]
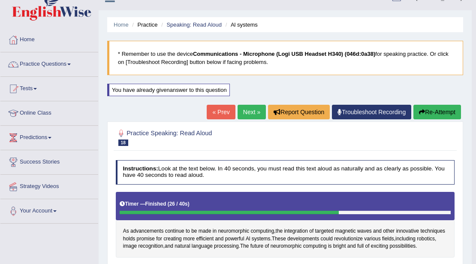
click at [242, 116] on link "Next »" at bounding box center [252, 112] width 28 height 15
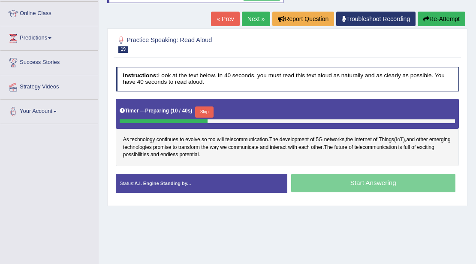
click at [403, 138] on span "IoT" at bounding box center [399, 140] width 7 height 8
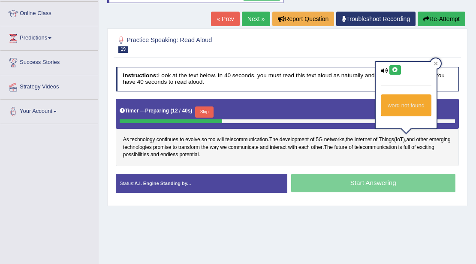
click at [396, 68] on icon at bounding box center [395, 69] width 6 height 5
click at [395, 148] on span "telecommunication" at bounding box center [375, 148] width 42 height 8
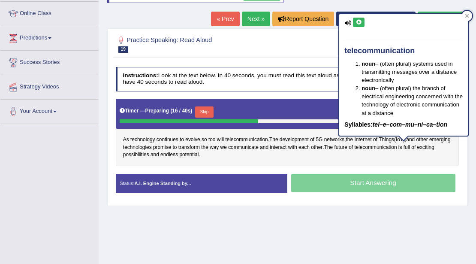
click at [366, 152] on div "As technology continues to evolve , so too will telecommunication . The develop…" at bounding box center [287, 132] width 343 height 67
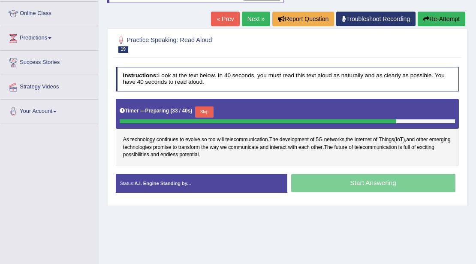
click at [205, 111] on button "Skip" at bounding box center [204, 111] width 18 height 11
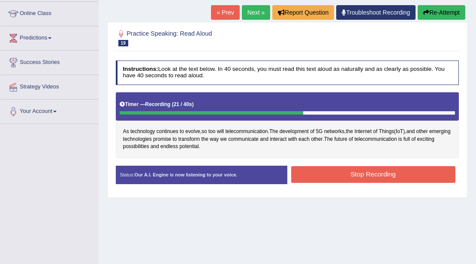
click at [311, 171] on button "Stop Recording" at bounding box center [373, 174] width 164 height 17
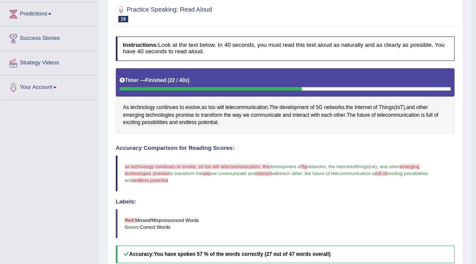
scroll to position [73, 0]
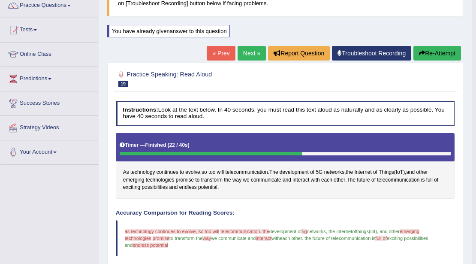
click at [434, 54] on button "Re-Attempt" at bounding box center [437, 53] width 48 height 15
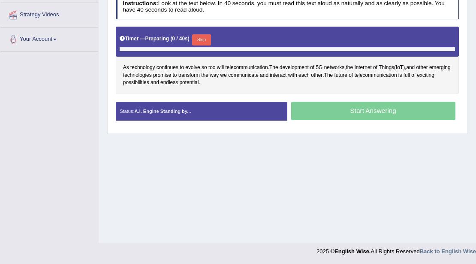
scroll to position [186, 0]
click at [207, 43] on div "Skip" at bounding box center [201, 40] width 18 height 13
click at [208, 36] on button "Skip" at bounding box center [201, 39] width 18 height 11
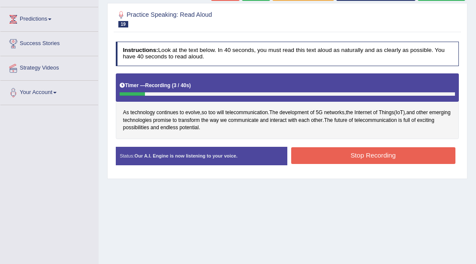
scroll to position [15, 0]
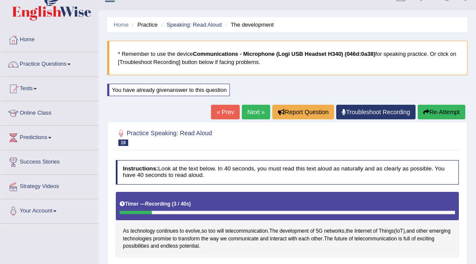
click at [418, 105] on div "« Prev Next » Report Question Troubleshoot Recording Re-Attempt" at bounding box center [339, 113] width 256 height 17
click at [419, 107] on button "Re-Attempt" at bounding box center [442, 112] width 48 height 15
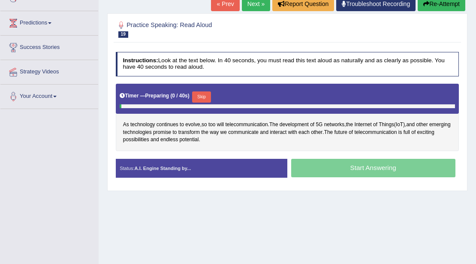
scroll to position [129, 0]
drag, startPoint x: 155, startPoint y: 182, endPoint x: 149, endPoint y: 160, distance: 23.1
click at [109, 176] on div "Practice Speaking: Read Aloud 19 The development Instructions: Look at the text…" at bounding box center [287, 102] width 360 height 178
click at [207, 96] on button "Skip" at bounding box center [201, 96] width 18 height 11
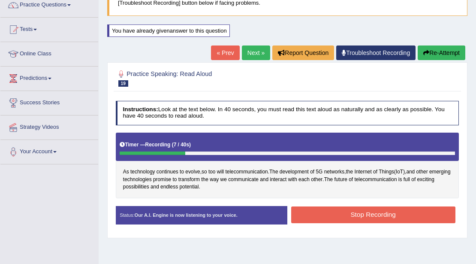
scroll to position [15, 0]
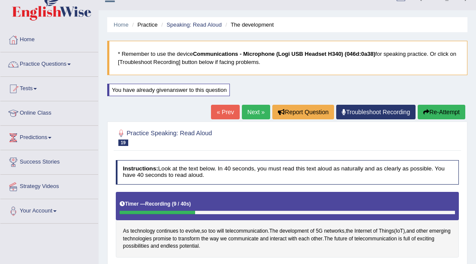
click at [418, 110] on button "Re-Attempt" at bounding box center [442, 112] width 48 height 15
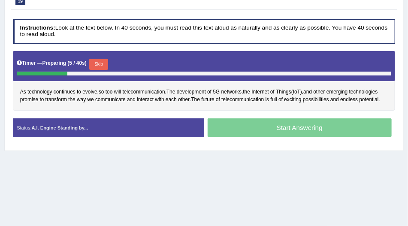
scroll to position [137, 0]
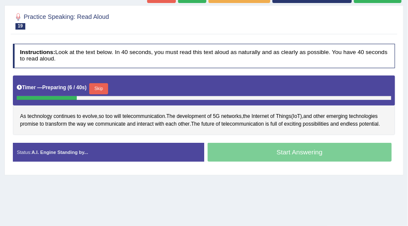
click at [98, 86] on button "Skip" at bounding box center [98, 88] width 18 height 11
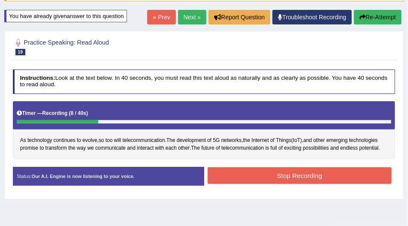
scroll to position [62, 0]
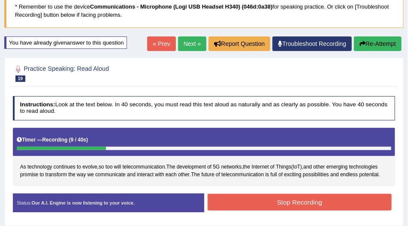
click at [360, 46] on button "Re-Attempt" at bounding box center [378, 43] width 48 height 15
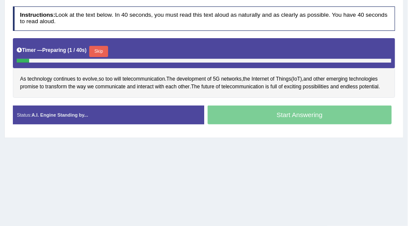
click at [103, 52] on button "Skip" at bounding box center [98, 51] width 18 height 11
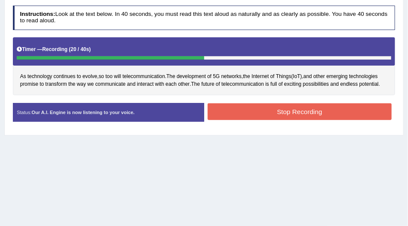
click at [215, 112] on button "Stop Recording" at bounding box center [300, 111] width 184 height 17
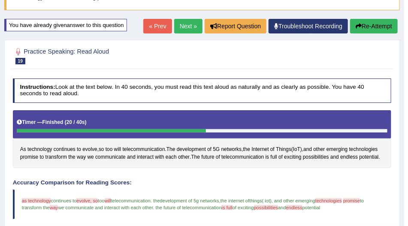
scroll to position [49, 0]
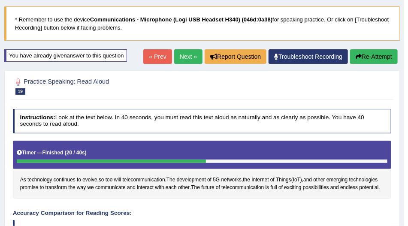
click at [379, 62] on button "Re-Attempt" at bounding box center [374, 56] width 48 height 15
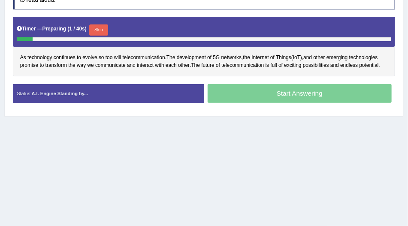
click at [104, 25] on button "Skip" at bounding box center [98, 29] width 18 height 11
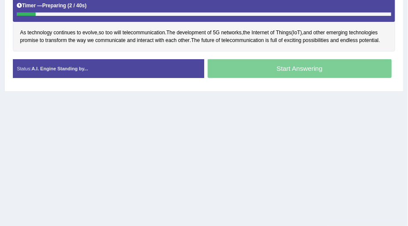
scroll to position [173, 0]
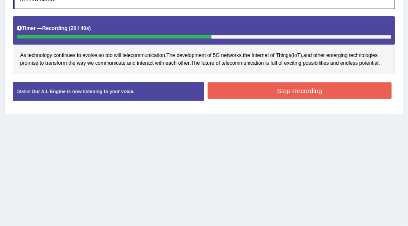
click at [295, 88] on button "Stop Recording" at bounding box center [300, 90] width 184 height 17
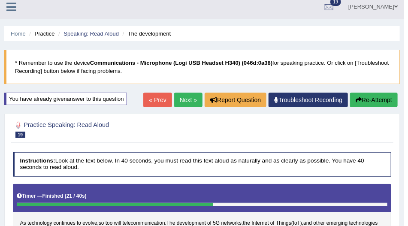
scroll to position [0, 0]
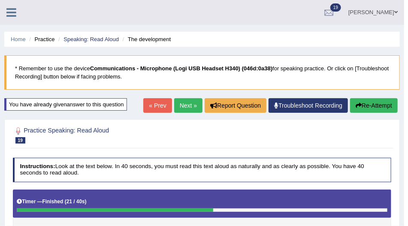
click at [367, 99] on button "Re-Attempt" at bounding box center [374, 105] width 48 height 15
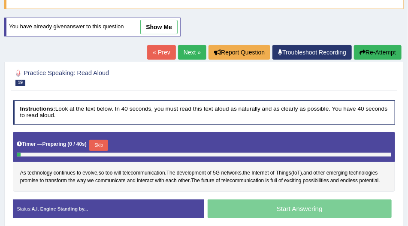
scroll to position [196, 0]
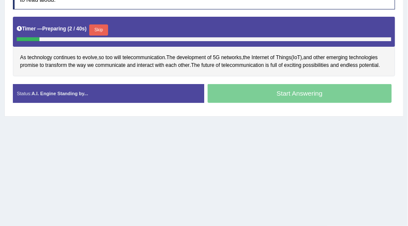
click at [98, 27] on button "Skip" at bounding box center [98, 29] width 18 height 11
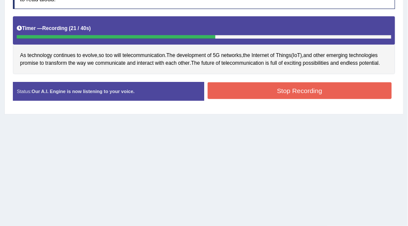
click at [225, 90] on button "Stop Recording" at bounding box center [300, 90] width 184 height 17
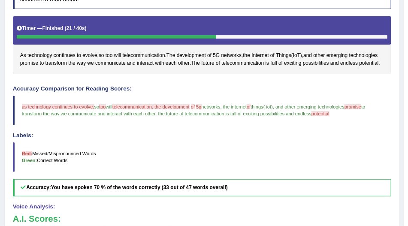
scroll to position [320, 0]
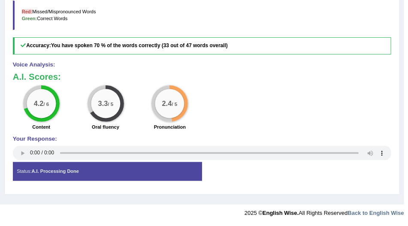
drag, startPoint x: 218, startPoint y: 83, endPoint x: 223, endPoint y: 82, distance: 4.9
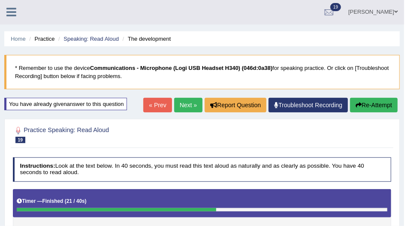
scroll to position [7, 0]
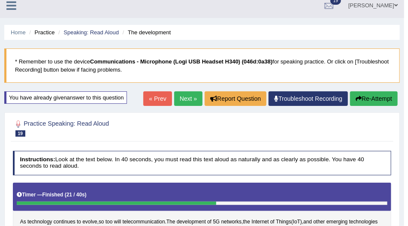
click at [370, 96] on button "Re-Attempt" at bounding box center [374, 98] width 48 height 15
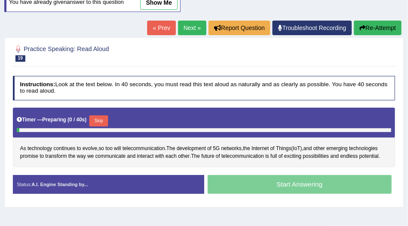
scroll to position [105, 0]
click at [95, 119] on button "Skip" at bounding box center [98, 120] width 18 height 11
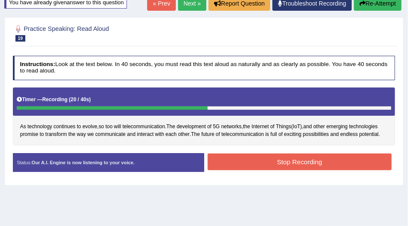
click at [319, 158] on button "Stop Recording" at bounding box center [300, 161] width 184 height 17
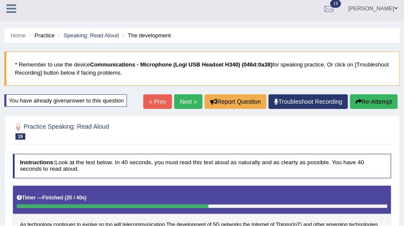
scroll to position [0, 0]
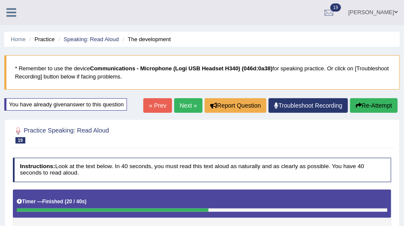
click at [364, 109] on button "Re-Attempt" at bounding box center [374, 105] width 48 height 15
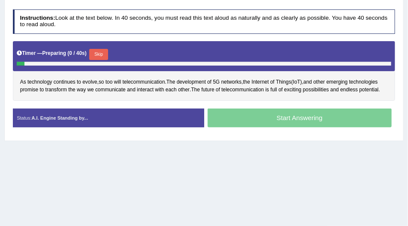
scroll to position [172, 0]
click at [102, 49] on button "Skip" at bounding box center [98, 54] width 18 height 11
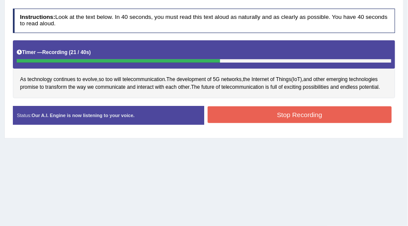
click at [234, 106] on div "Start Answering" at bounding box center [299, 106] width 191 height 0
click at [232, 110] on button "Stop Recording" at bounding box center [300, 114] width 184 height 17
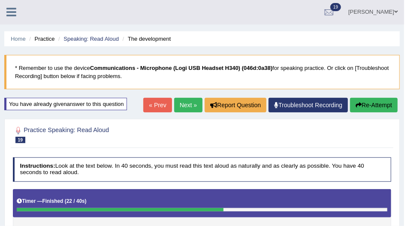
scroll to position [0, 0]
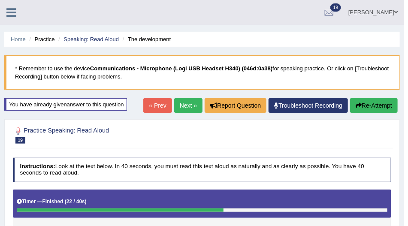
click at [355, 105] on icon "button" at bounding box center [358, 105] width 6 height 6
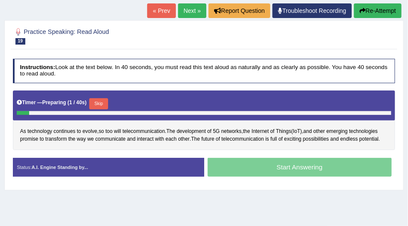
click at [105, 105] on button "Skip" at bounding box center [98, 103] width 18 height 11
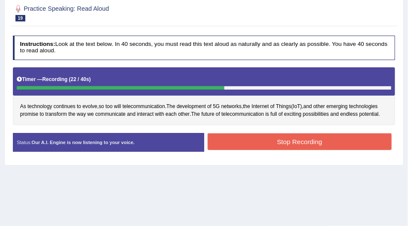
click at [301, 138] on button "Stop Recording" at bounding box center [300, 141] width 184 height 17
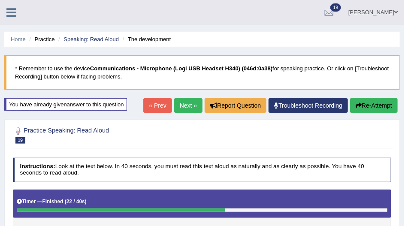
click at [359, 105] on icon "button" at bounding box center [358, 105] width 6 height 6
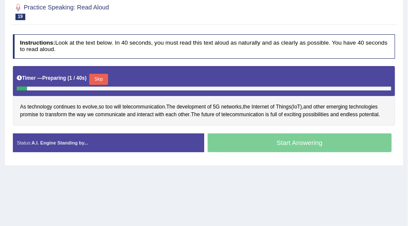
click at [106, 81] on button "Skip" at bounding box center [98, 79] width 18 height 11
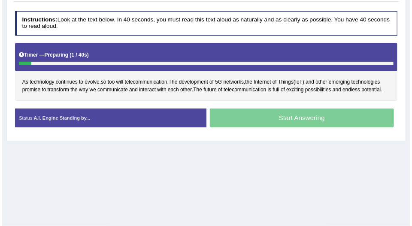
scroll to position [124, 0]
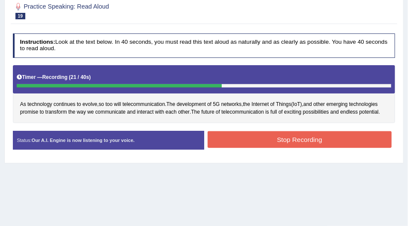
click at [227, 139] on button "Stop Recording" at bounding box center [300, 139] width 184 height 17
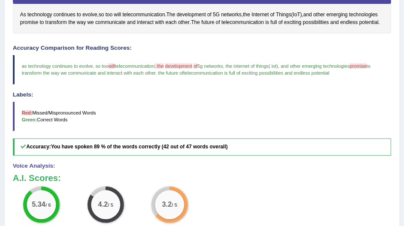
scroll to position [75, 0]
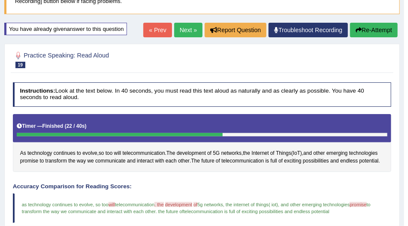
drag, startPoint x: 200, startPoint y: 27, endPoint x: 194, endPoint y: 32, distance: 8.2
click at [198, 29] on div "« Prev Next » Report Question Troubleshoot Recording Re-Attempt" at bounding box center [271, 31] width 256 height 17
click at [194, 32] on link "Next »" at bounding box center [188, 30] width 28 height 15
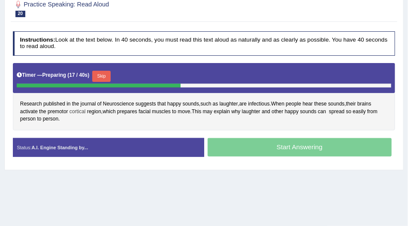
click at [72, 110] on span "cortical" at bounding box center [77, 112] width 16 height 8
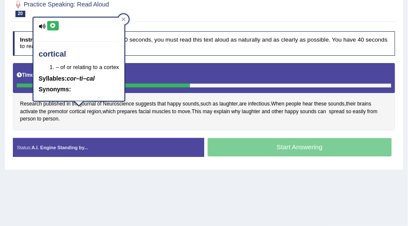
click at [54, 25] on icon at bounding box center [53, 25] width 6 height 5
click at [122, 19] on icon at bounding box center [123, 19] width 4 height 4
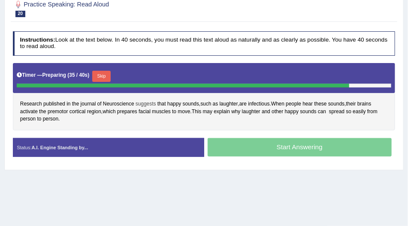
click at [143, 101] on span "suggests" at bounding box center [145, 104] width 21 height 8
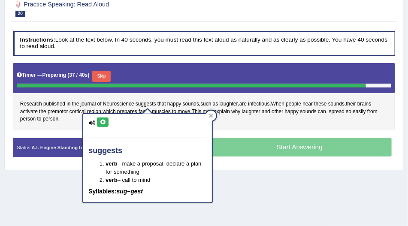
click at [105, 123] on icon at bounding box center [102, 122] width 6 height 5
click at [209, 114] on icon at bounding box center [211, 116] width 4 height 4
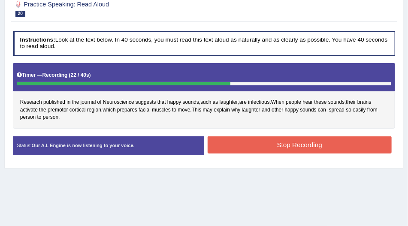
click at [276, 144] on button "Stop Recording" at bounding box center [300, 144] width 184 height 17
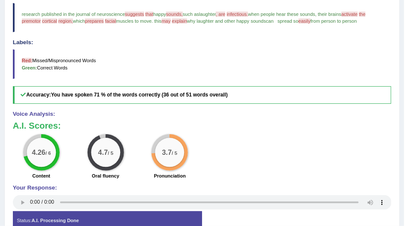
scroll to position [98, 0]
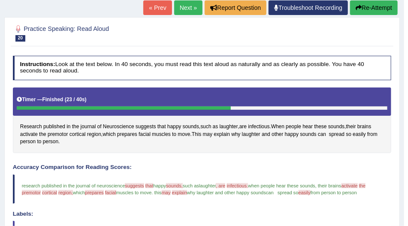
click at [378, 15] on div "« Prev Next » Report Question Troubleshoot Recording Re-Attempt" at bounding box center [271, 8] width 256 height 17
click at [377, 11] on button "Re-Attempt" at bounding box center [374, 7] width 48 height 15
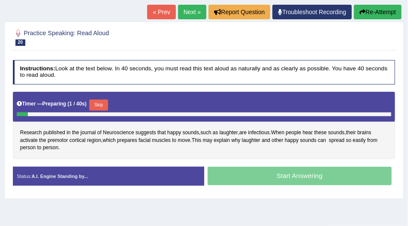
click at [102, 105] on button "Skip" at bounding box center [98, 104] width 18 height 11
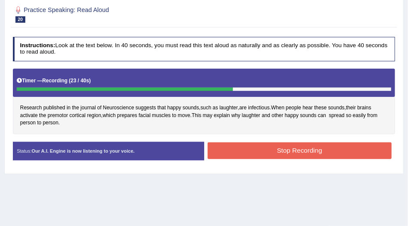
click at [258, 144] on button "Stop Recording" at bounding box center [300, 150] width 184 height 17
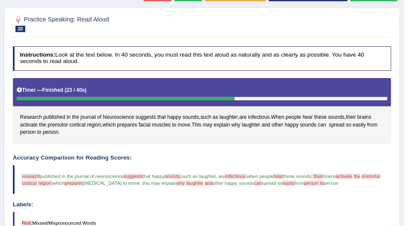
scroll to position [51, 0]
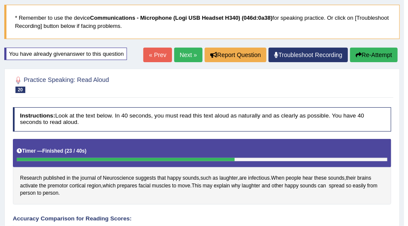
click at [390, 56] on button "Re-Attempt" at bounding box center [374, 55] width 48 height 15
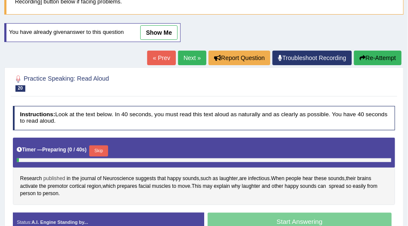
scroll to position [75, 0]
click at [99, 150] on button "Skip" at bounding box center [98, 150] width 18 height 11
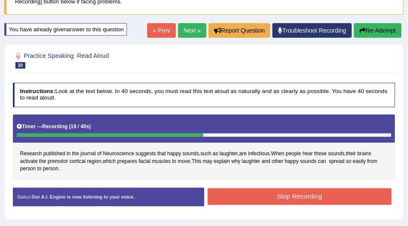
drag, startPoint x: 257, startPoint y: 212, endPoint x: 256, endPoint y: 199, distance: 12.6
click at [257, 207] on div "Instructions: Look at the text below. In 40 seconds, you must read this text al…" at bounding box center [204, 147] width 386 height 137
click at [252, 192] on button "Stop Recording" at bounding box center [300, 196] width 184 height 17
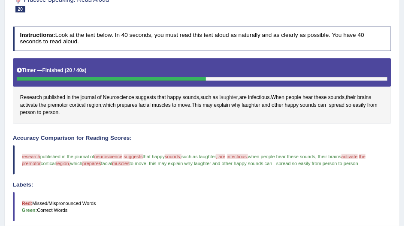
scroll to position [99, 0]
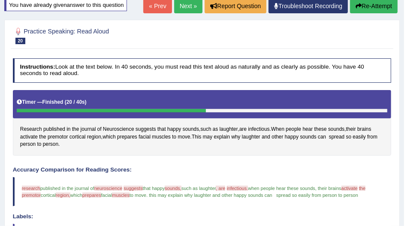
click at [367, 8] on button "Re-Attempt" at bounding box center [374, 6] width 48 height 15
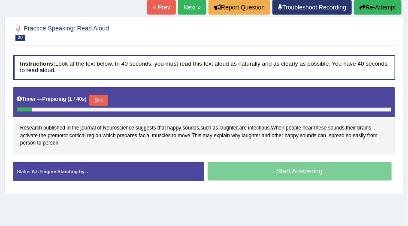
click at [101, 97] on button "Skip" at bounding box center [98, 100] width 18 height 11
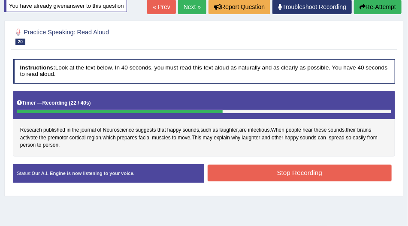
click at [248, 165] on button "Stop Recording" at bounding box center [300, 173] width 184 height 17
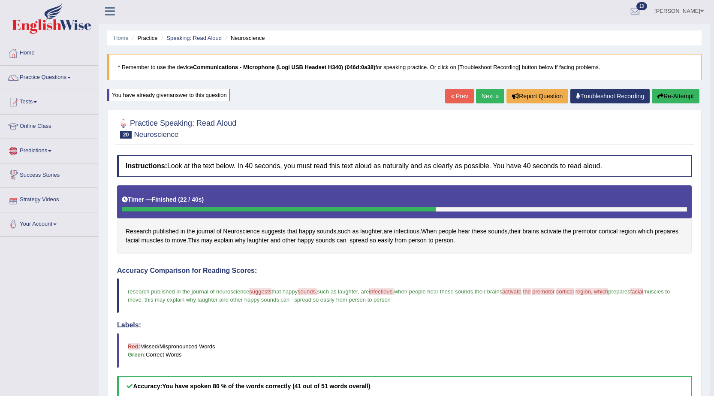
scroll to position [0, 0]
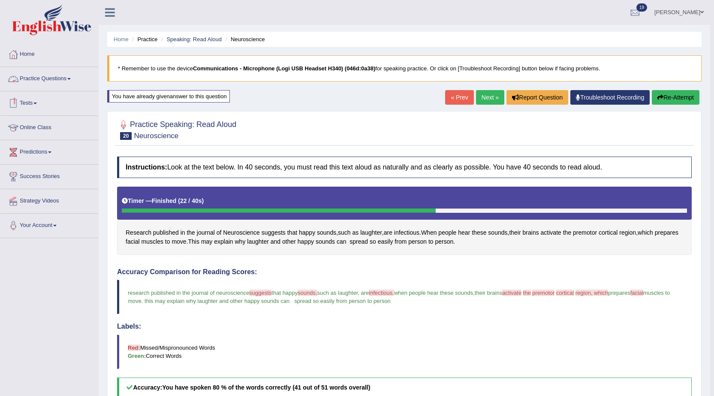
click at [30, 74] on link "Practice Questions" at bounding box center [49, 77] width 98 height 21
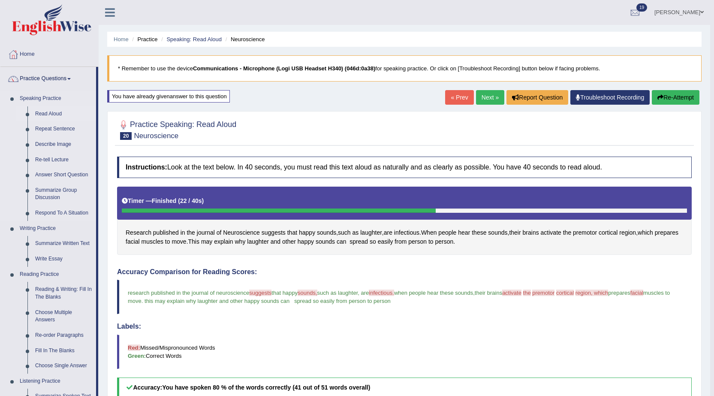
click at [43, 120] on link "Read Aloud" at bounding box center [63, 113] width 65 height 15
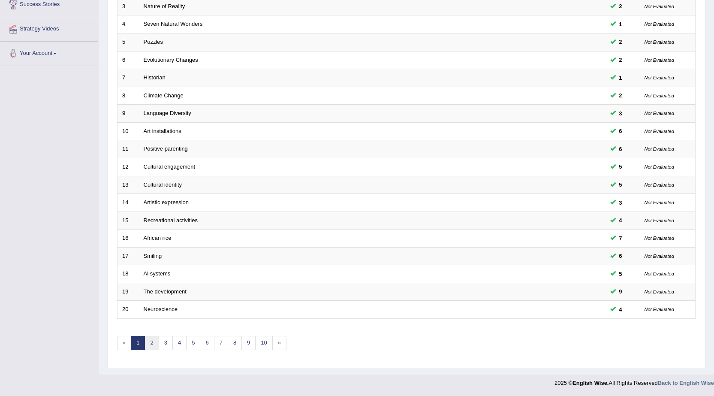
click at [154, 346] on link "2" at bounding box center [151, 343] width 14 height 14
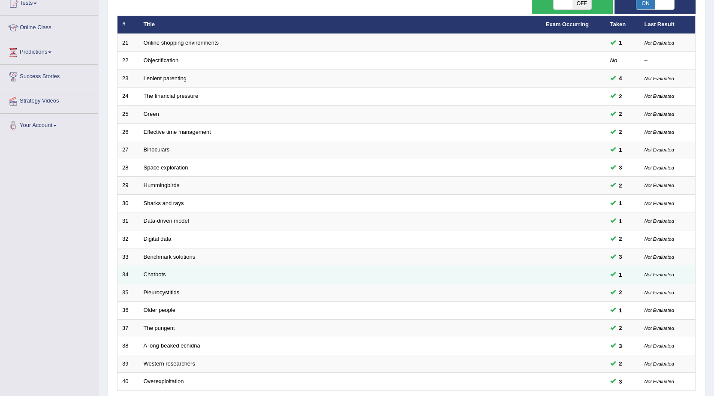
scroll to position [172, 0]
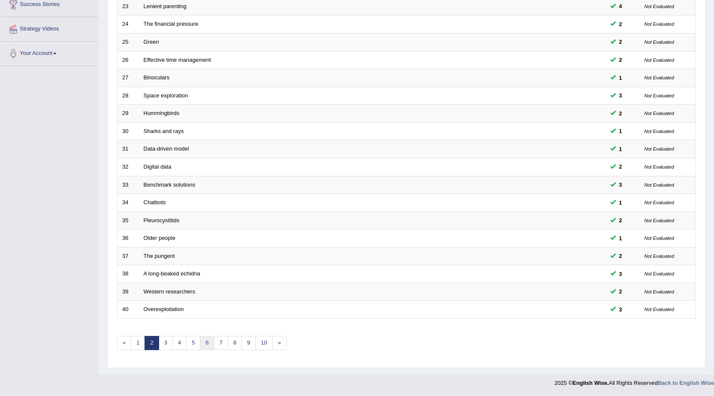
click at [212, 340] on link "6" at bounding box center [207, 343] width 14 height 14
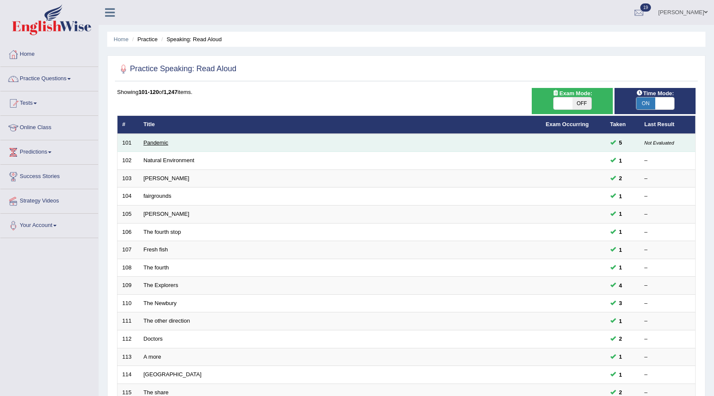
click at [161, 143] on link "Pandemic" at bounding box center [156, 142] width 25 height 6
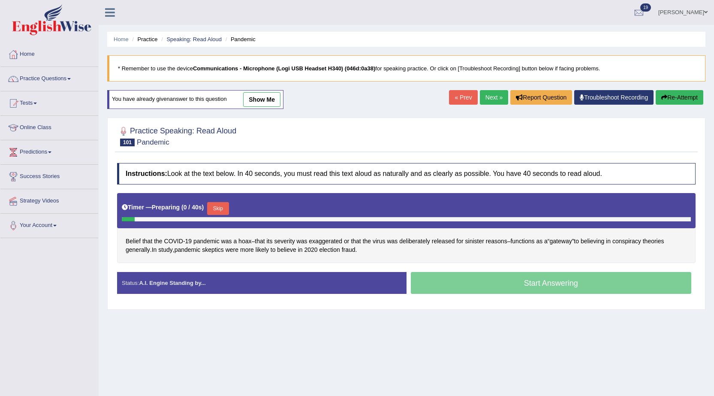
click at [223, 212] on button "Skip" at bounding box center [217, 208] width 21 height 13
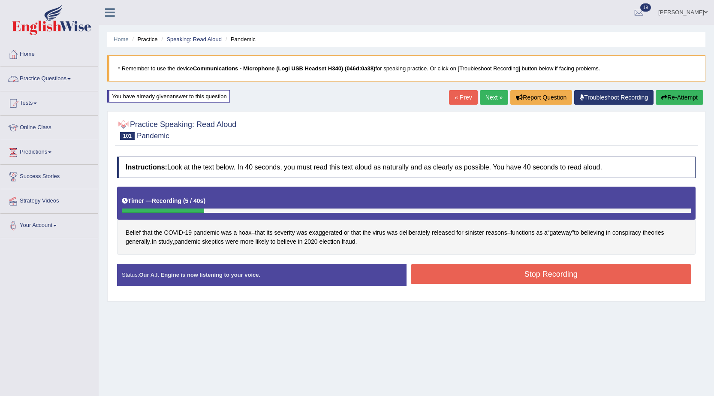
click at [67, 84] on link "Practice Questions" at bounding box center [49, 77] width 98 height 21
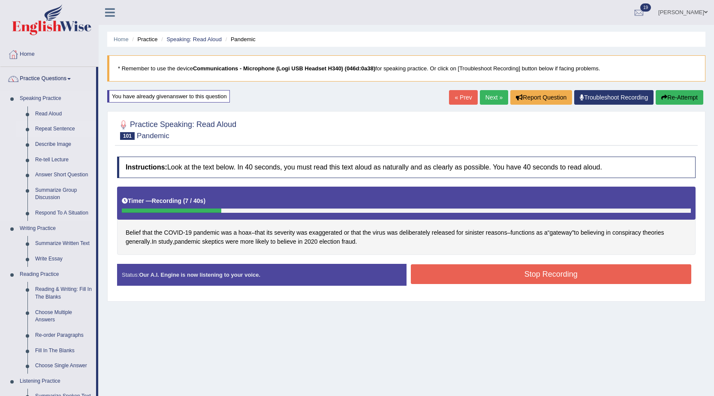
click at [61, 127] on link "Repeat Sentence" at bounding box center [63, 128] width 65 height 15
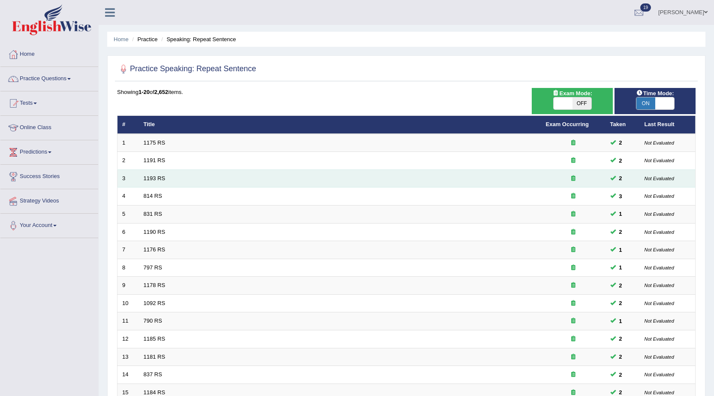
scroll to position [172, 0]
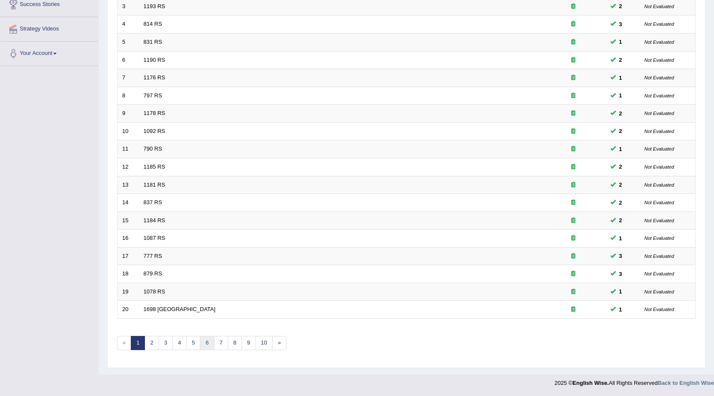
click at [205, 345] on link "6" at bounding box center [207, 343] width 14 height 14
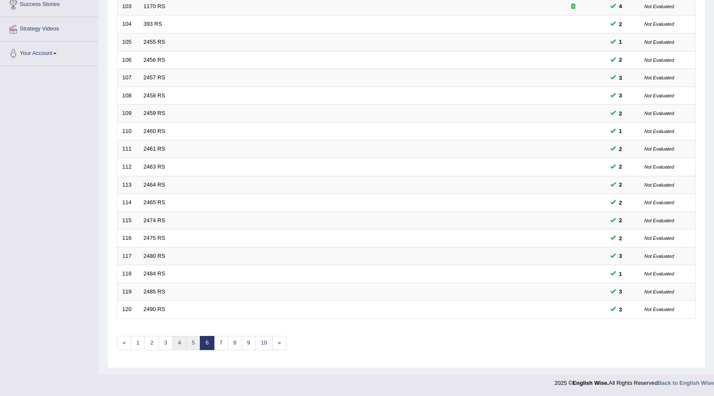
click at [186, 345] on ul "« 1 2 3 4 5 6 7 8 9 10 »" at bounding box center [201, 343] width 169 height 14
click at [194, 343] on link "5" at bounding box center [193, 343] width 14 height 14
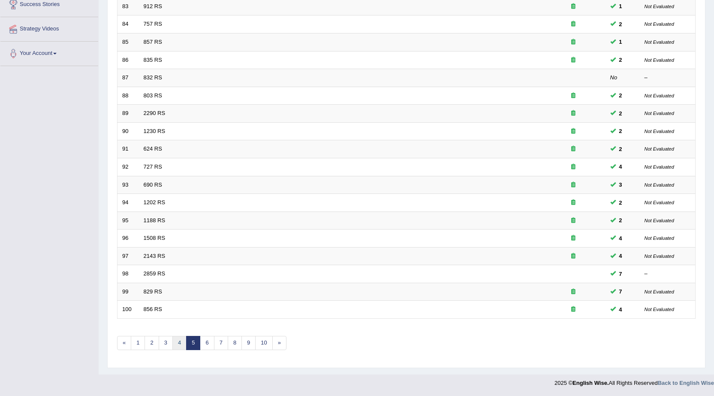
click at [180, 345] on link "4" at bounding box center [179, 343] width 14 height 14
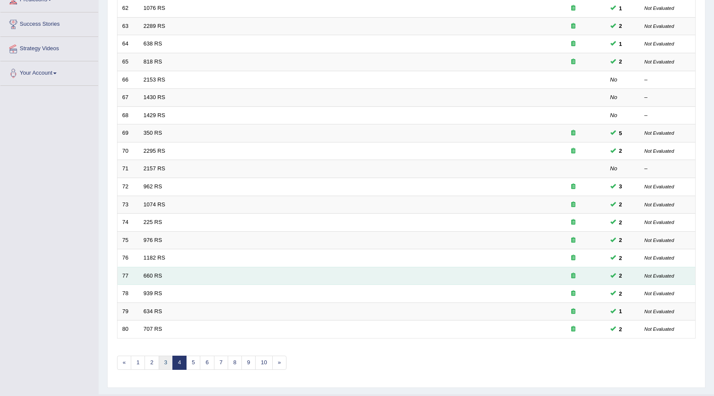
scroll to position [172, 0]
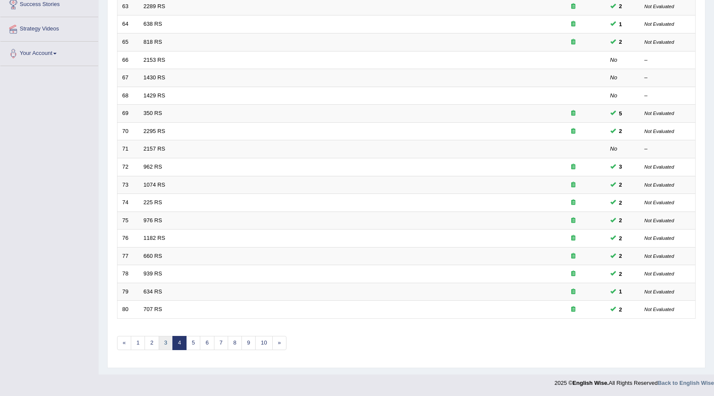
click at [166, 342] on link "3" at bounding box center [166, 343] width 14 height 14
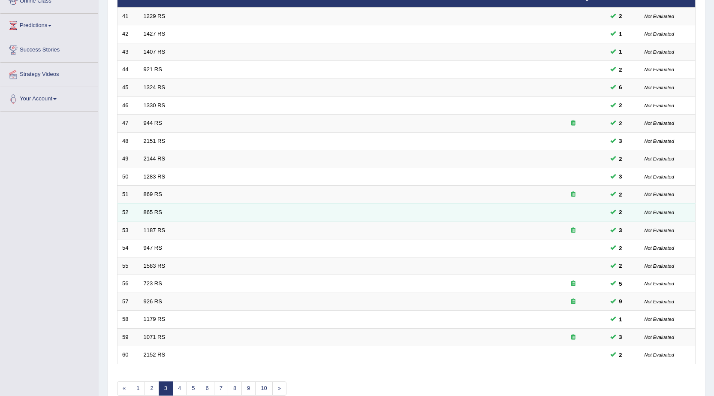
scroll to position [172, 0]
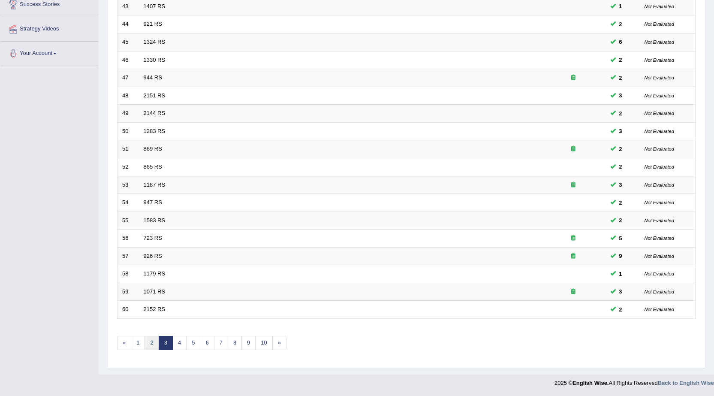
click at [153, 343] on link "2" at bounding box center [151, 343] width 14 height 14
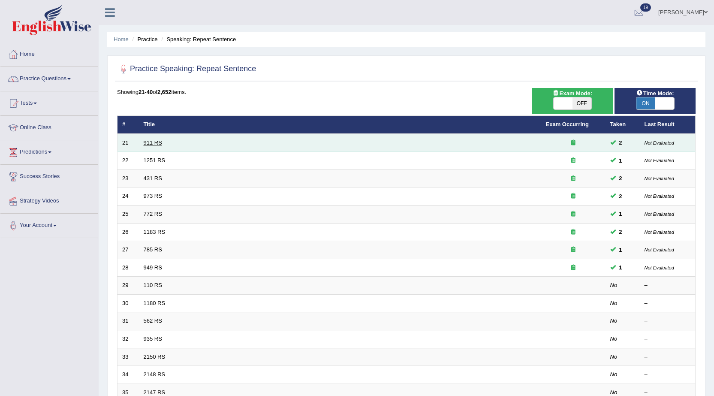
click at [152, 139] on link "911 RS" at bounding box center [153, 142] width 18 height 6
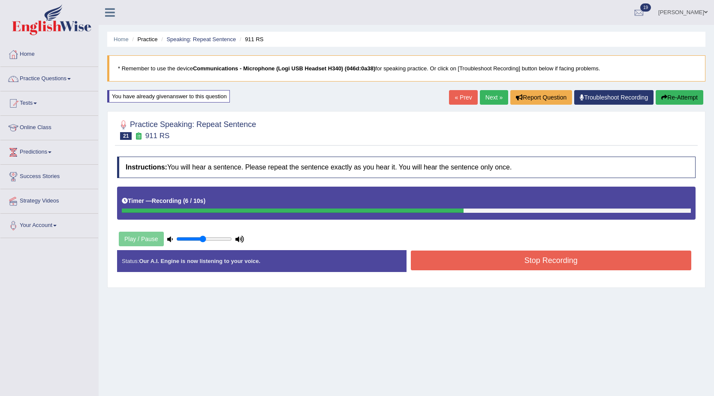
drag, startPoint x: 464, startPoint y: 248, endPoint x: 466, endPoint y: 259, distance: 10.5
click at [465, 250] on div "Instructions: You will hear a sentence. Please repeat the sentence exactly as y…" at bounding box center [406, 217] width 583 height 131
click at [466, 259] on button "Stop Recording" at bounding box center [551, 260] width 281 height 20
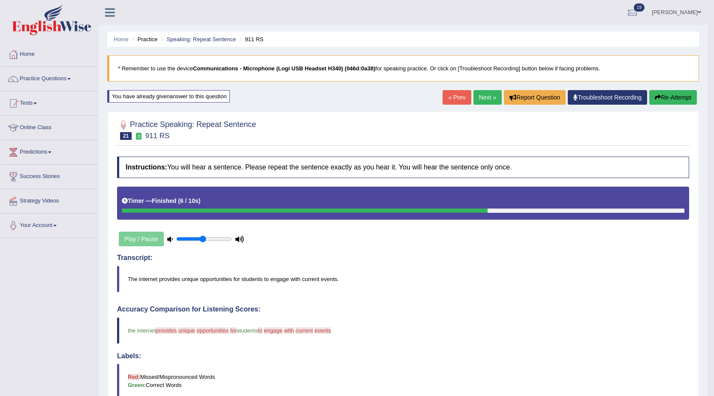
click at [661, 101] on button "Re-Attempt" at bounding box center [673, 97] width 48 height 15
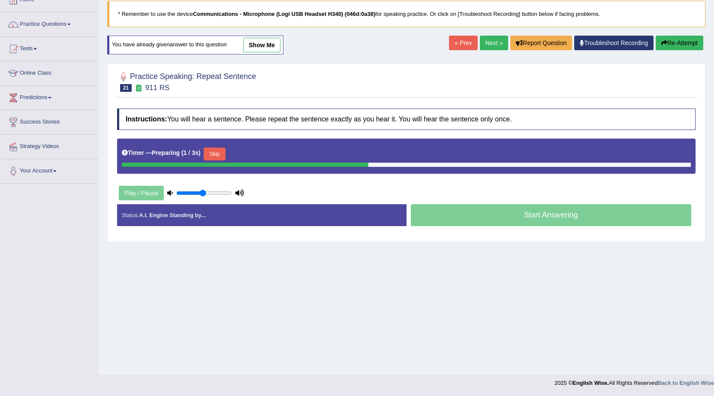
click at [219, 153] on button "Skip" at bounding box center [214, 153] width 21 height 13
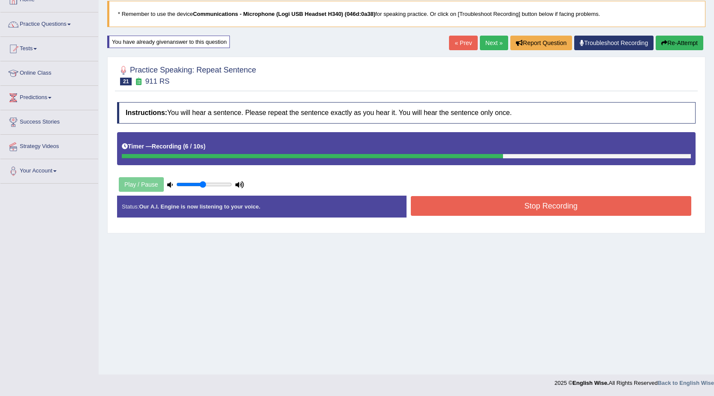
click at [458, 202] on button "Stop Recording" at bounding box center [551, 206] width 281 height 20
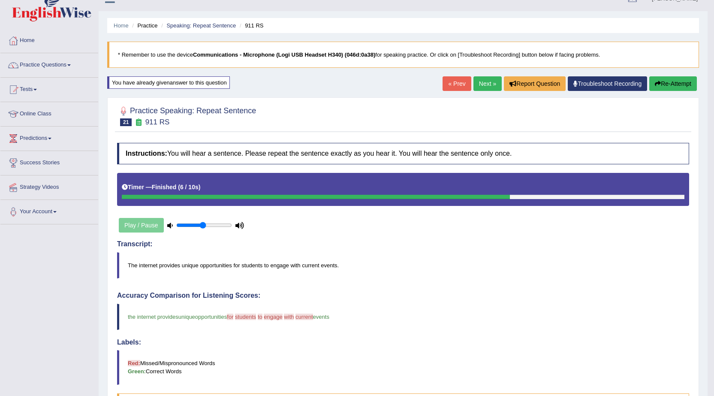
scroll to position [9, 0]
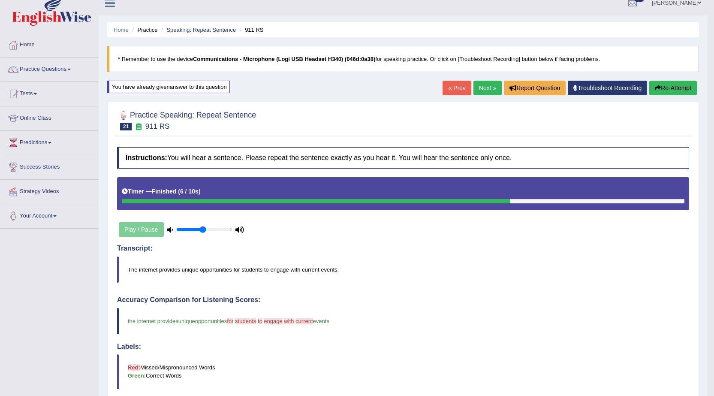
click at [482, 91] on link "Next »" at bounding box center [487, 88] width 28 height 15
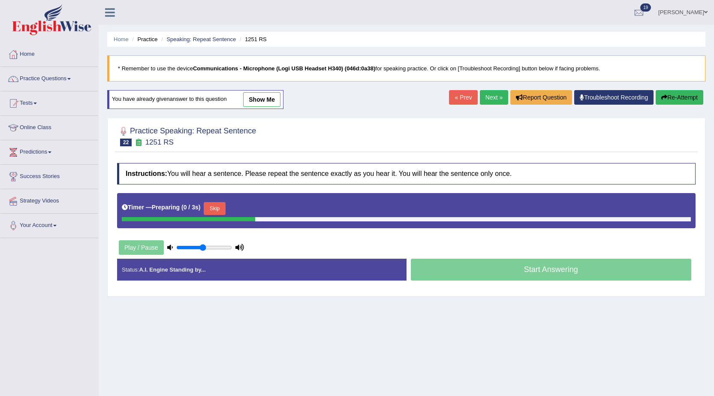
click at [221, 202] on div "Skip" at bounding box center [214, 209] width 21 height 15
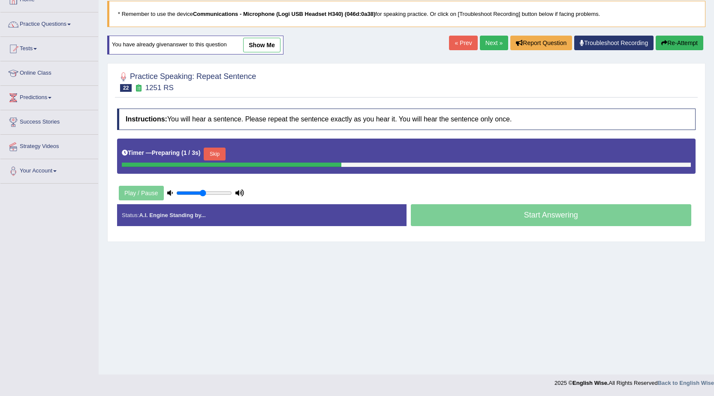
scroll to position [54, 0]
click at [224, 156] on button "Skip" at bounding box center [214, 153] width 21 height 13
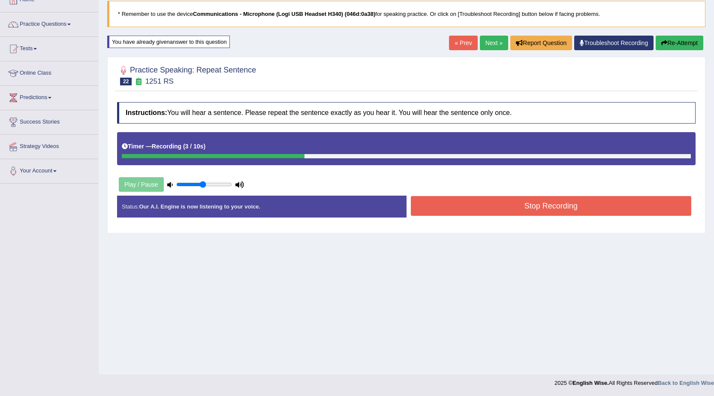
click at [483, 212] on button "Stop Recording" at bounding box center [551, 206] width 281 height 20
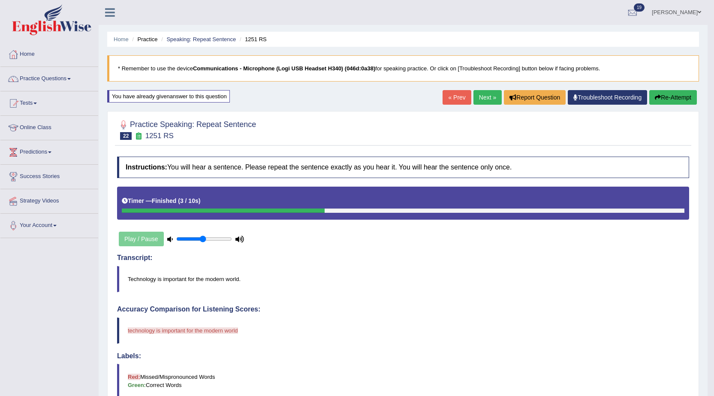
click at [659, 100] on button "Re-Attempt" at bounding box center [673, 97] width 48 height 15
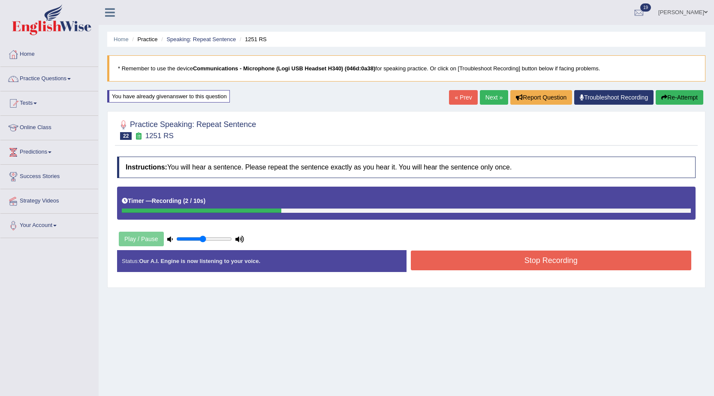
click at [436, 266] on button "Stop Recording" at bounding box center [551, 260] width 281 height 20
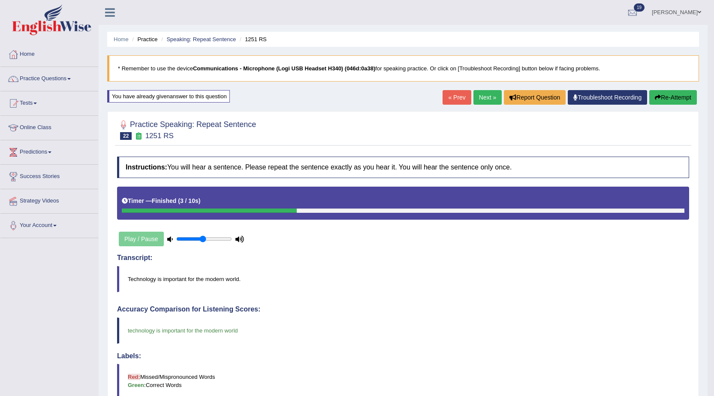
click at [481, 99] on link "Next »" at bounding box center [487, 97] width 28 height 15
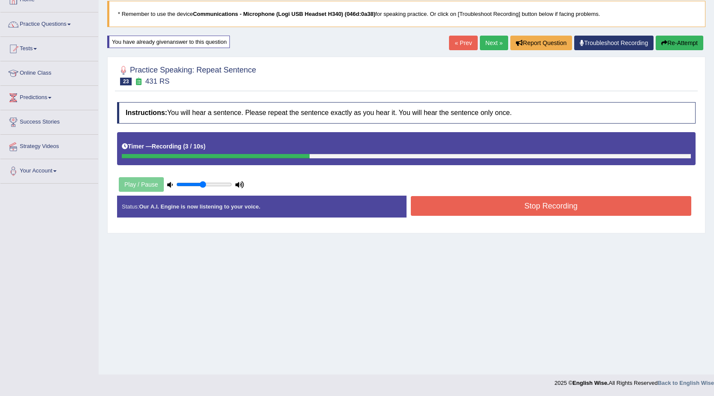
click at [454, 213] on button "Stop Recording" at bounding box center [551, 206] width 281 height 20
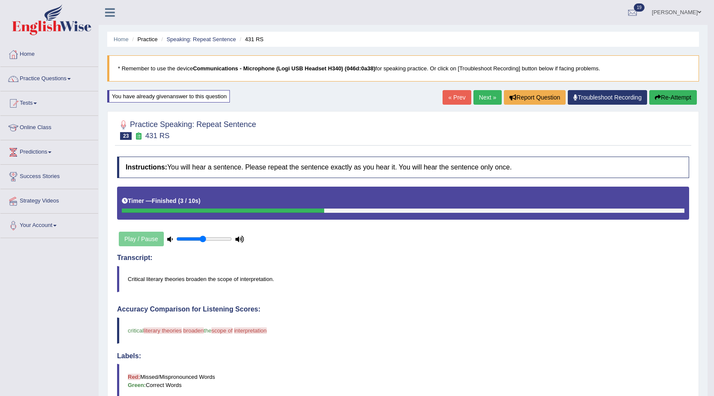
click at [680, 102] on button "Re-Attempt" at bounding box center [673, 97] width 48 height 15
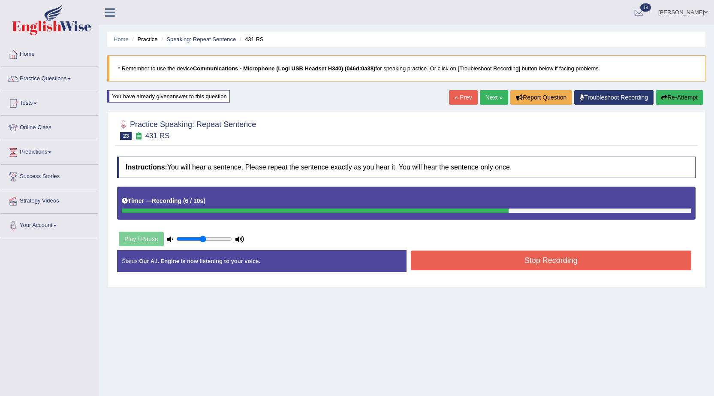
click at [607, 245] on div "Instructions: You will hear a sentence. Please repeat the sentence exactly as y…" at bounding box center [406, 217] width 583 height 131
click at [607, 248] on div "Instructions: You will hear a sentence. Please repeat the sentence exactly as y…" at bounding box center [406, 217] width 583 height 131
click at [604, 262] on button "Stop Recording" at bounding box center [551, 260] width 281 height 20
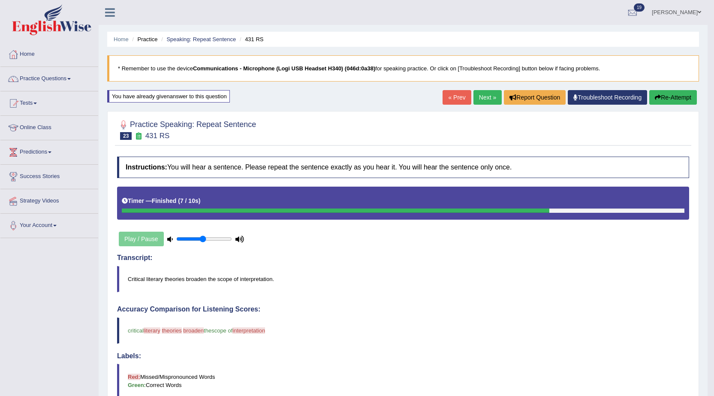
click at [679, 103] on button "Re-Attempt" at bounding box center [673, 97] width 48 height 15
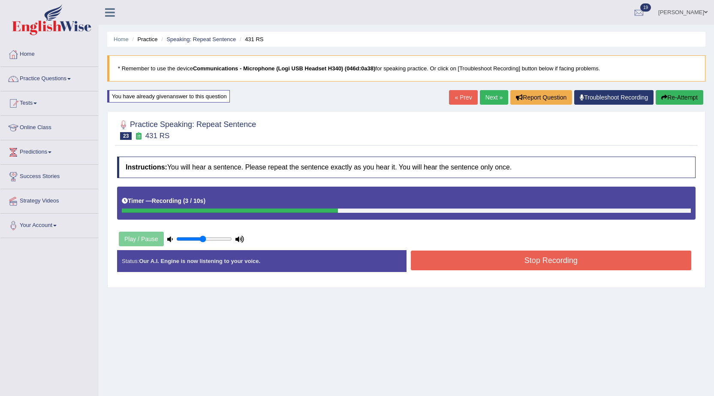
click at [489, 267] on button "Stop Recording" at bounding box center [551, 260] width 281 height 20
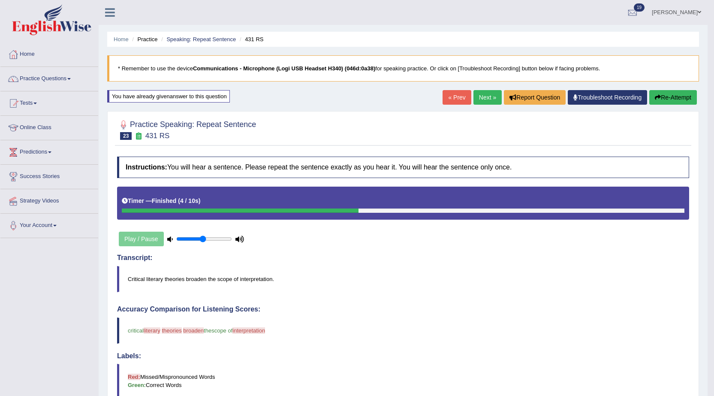
click at [671, 101] on button "Re-Attempt" at bounding box center [673, 97] width 48 height 15
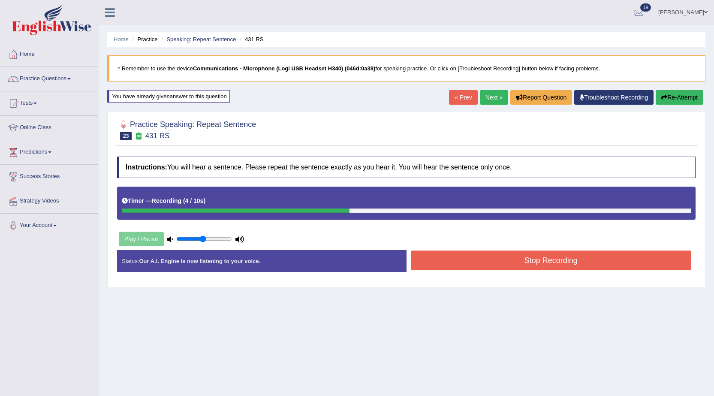
click at [468, 253] on button "Stop Recording" at bounding box center [551, 260] width 281 height 20
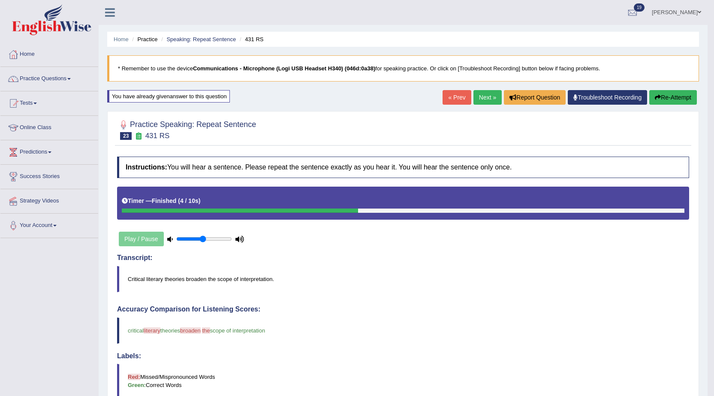
click at [479, 100] on link "Next »" at bounding box center [487, 97] width 28 height 15
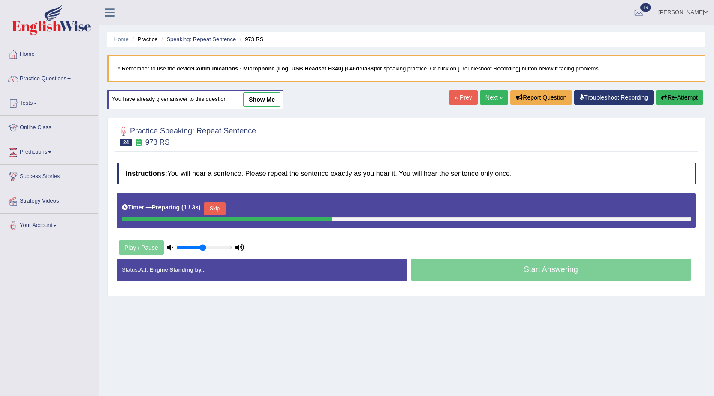
click at [218, 202] on button "Skip" at bounding box center [214, 208] width 21 height 13
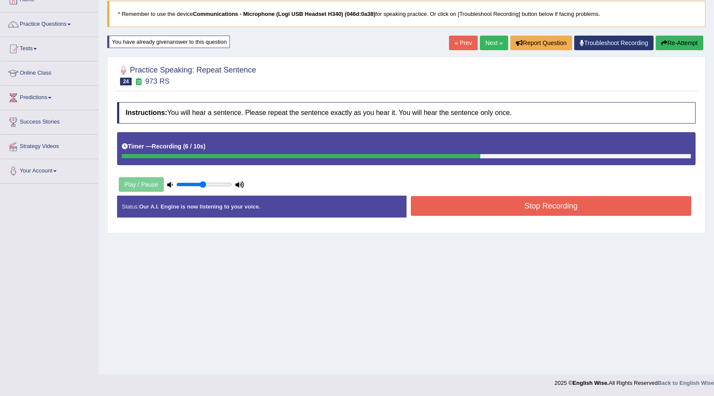
click at [425, 208] on button "Stop Recording" at bounding box center [551, 206] width 281 height 20
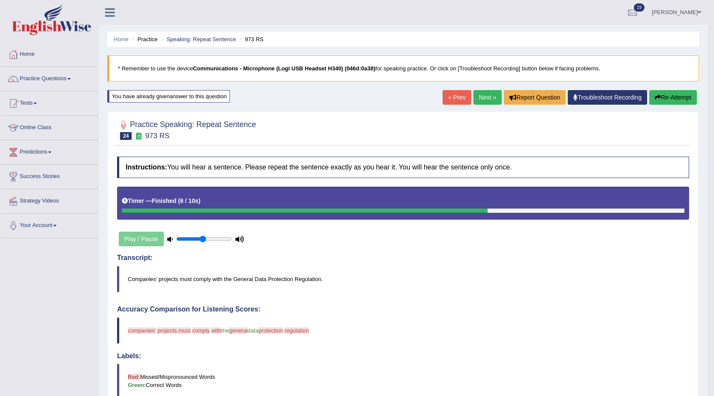
click at [658, 102] on button "Re-Attempt" at bounding box center [673, 97] width 48 height 15
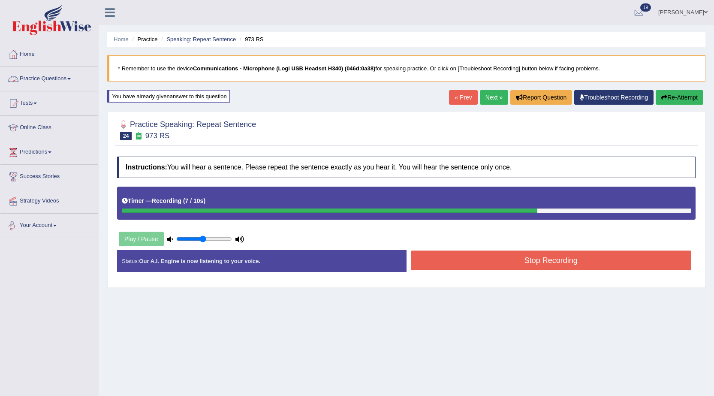
click at [430, 251] on button "Stop Recording" at bounding box center [551, 260] width 281 height 20
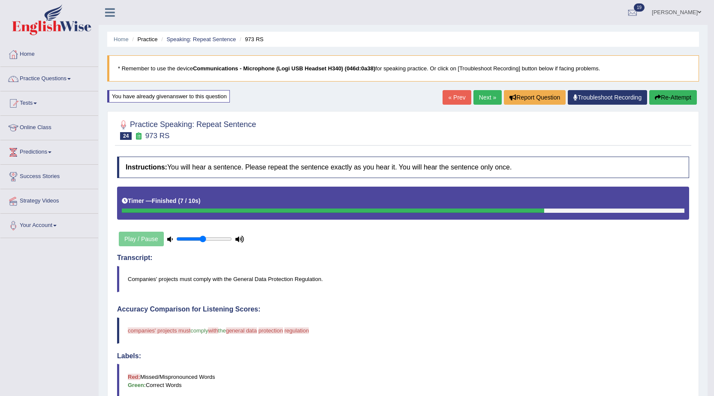
click at [656, 97] on icon "button" at bounding box center [658, 97] width 6 height 6
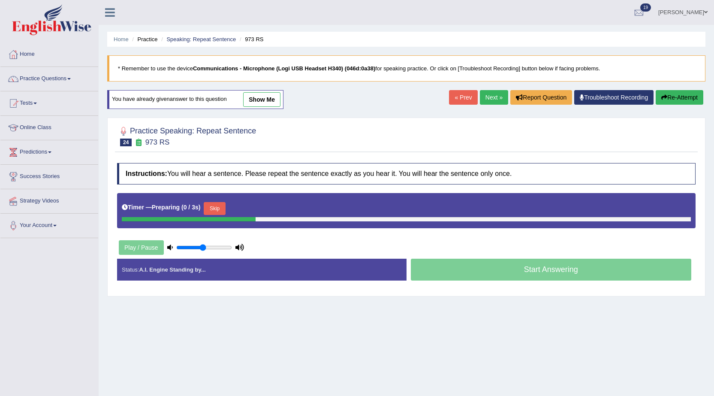
click at [218, 210] on button "Skip" at bounding box center [214, 208] width 21 height 13
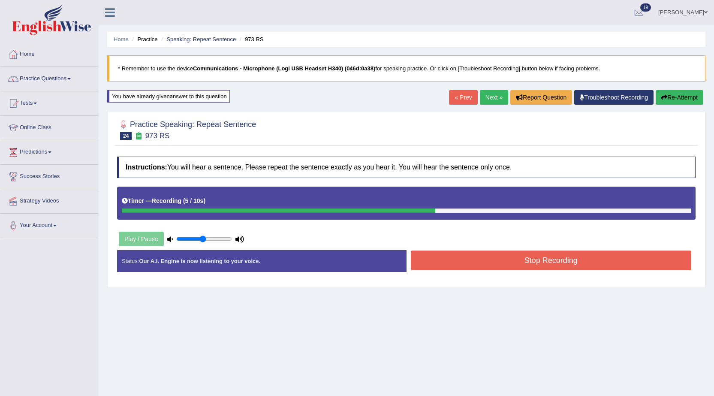
drag, startPoint x: 441, startPoint y: 246, endPoint x: 442, endPoint y: 251, distance: 4.8
click at [442, 251] on div "Instructions: You will hear a sentence. Please repeat the sentence exactly as y…" at bounding box center [406, 217] width 583 height 131
click at [442, 253] on button "Stop Recording" at bounding box center [551, 260] width 281 height 20
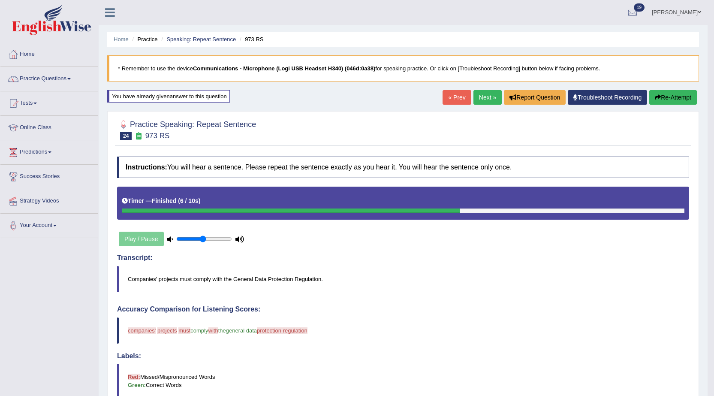
click at [660, 101] on button "Re-Attempt" at bounding box center [673, 97] width 48 height 15
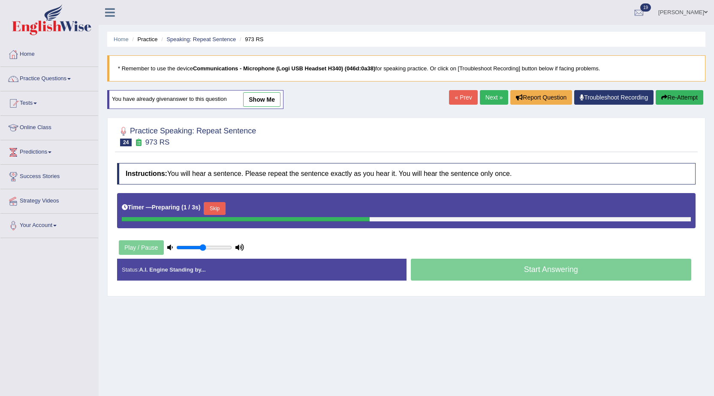
click at [216, 203] on button "Skip" at bounding box center [214, 208] width 21 height 13
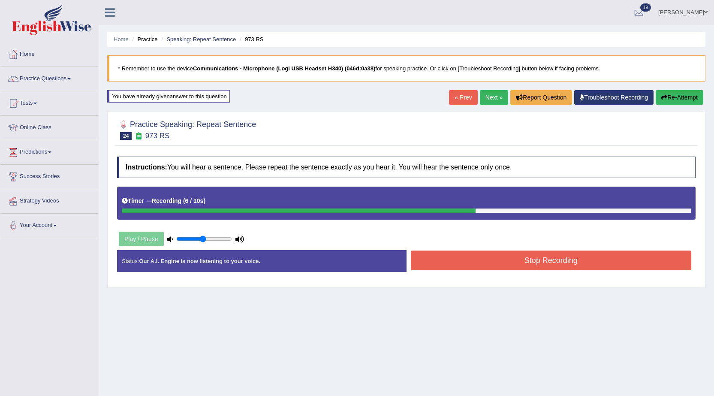
click at [456, 258] on button "Stop Recording" at bounding box center [551, 260] width 281 height 20
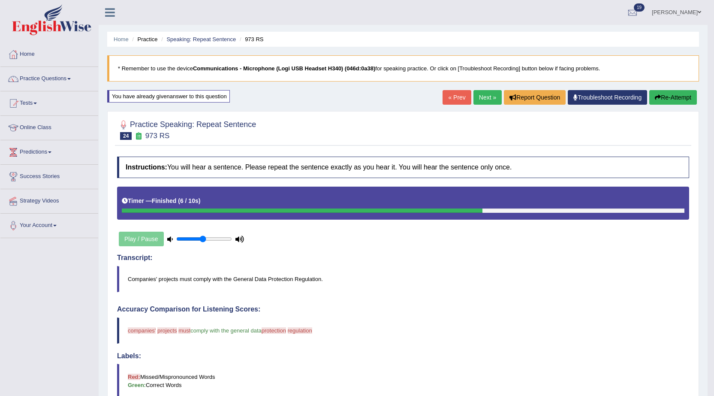
drag, startPoint x: 667, startPoint y: 105, endPoint x: 666, endPoint y: 100, distance: 4.8
click at [667, 105] on div "« Prev Next » Report Question Troubleshoot Recording Re-Attempt" at bounding box center [570, 98] width 256 height 17
click at [666, 100] on button "Re-Attempt" at bounding box center [673, 97] width 48 height 15
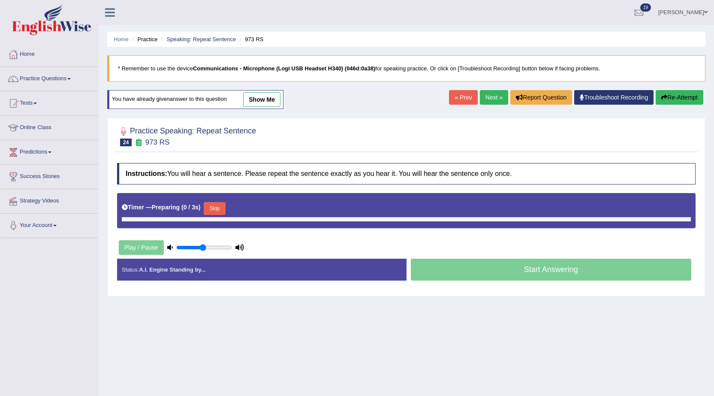
click at [220, 205] on button "Skip" at bounding box center [214, 208] width 21 height 13
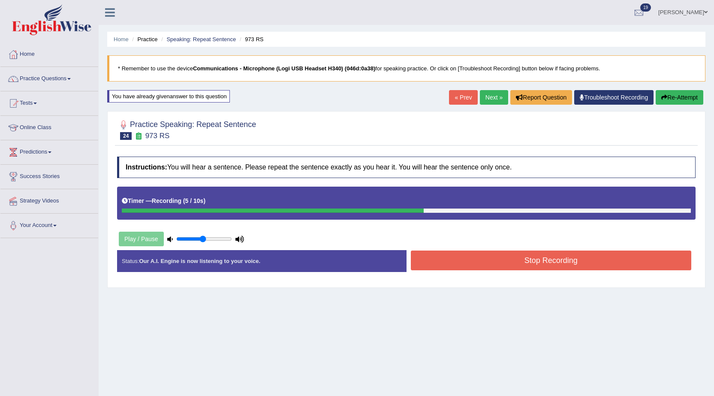
click at [432, 266] on button "Stop Recording" at bounding box center [551, 260] width 281 height 20
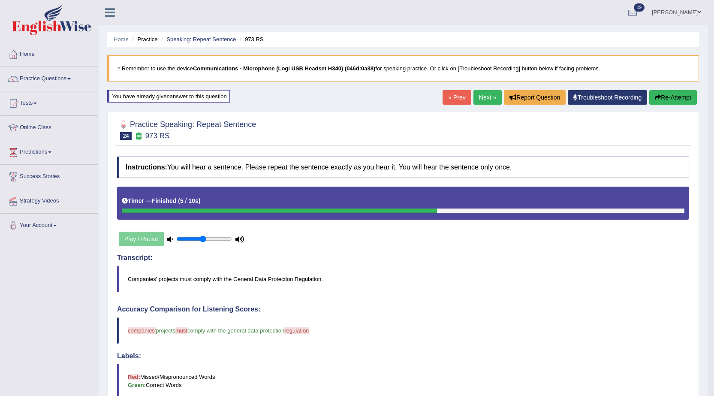
click at [482, 103] on link "Next »" at bounding box center [487, 97] width 28 height 15
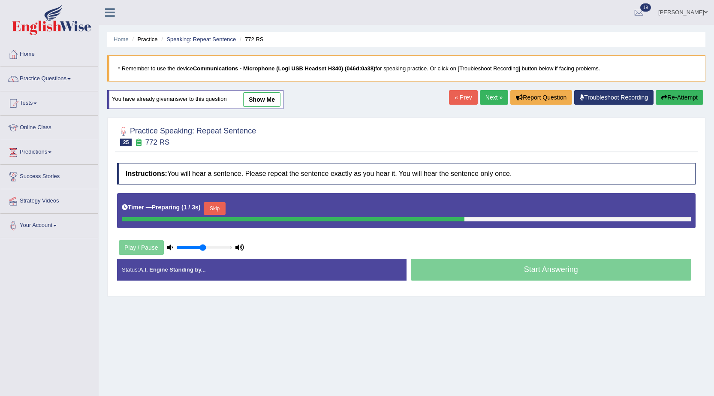
click at [218, 206] on button "Skip" at bounding box center [214, 208] width 21 height 13
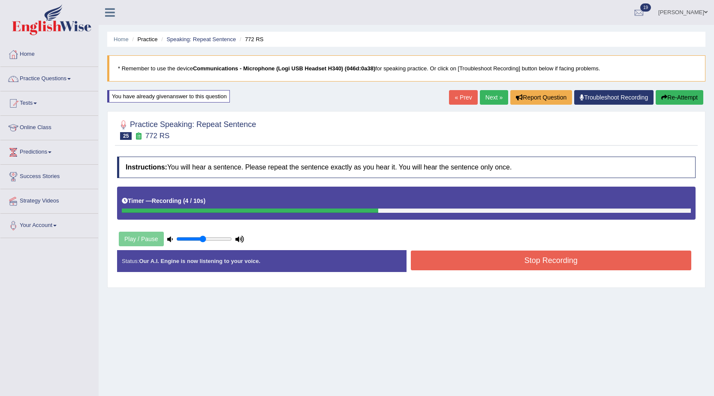
click at [664, 106] on div "« Prev Next » Report Question Troubleshoot Recording Re-Attempt" at bounding box center [577, 98] width 256 height 17
click at [665, 101] on button "Re-Attempt" at bounding box center [680, 97] width 48 height 15
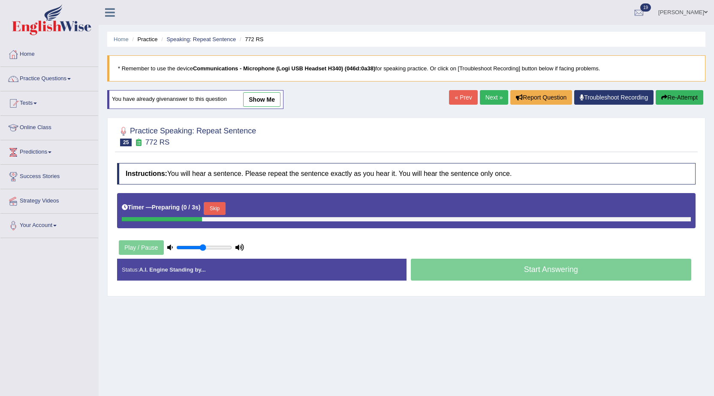
click at [220, 207] on button "Skip" at bounding box center [214, 208] width 21 height 13
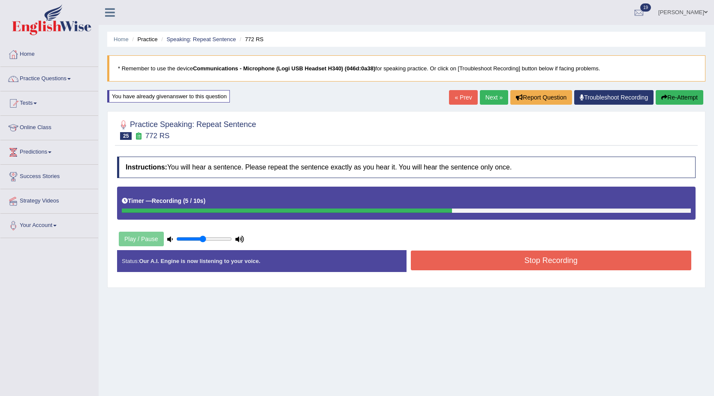
click at [446, 264] on button "Stop Recording" at bounding box center [551, 260] width 281 height 20
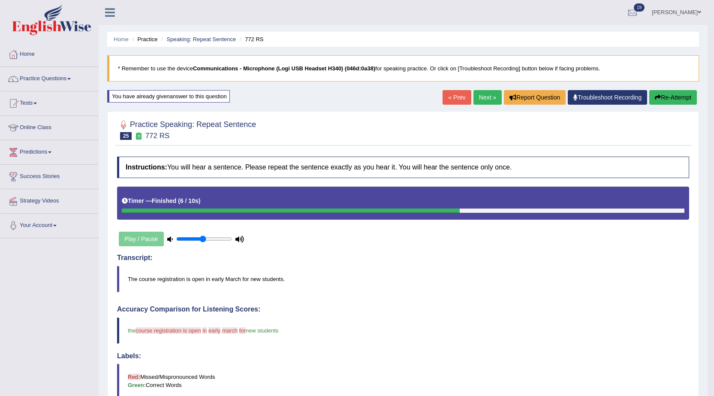
click at [676, 105] on div "« Prev Next » Report Question Troubleshoot Recording Re-Attempt" at bounding box center [570, 98] width 256 height 17
click at [665, 100] on button "Re-Attempt" at bounding box center [673, 97] width 48 height 15
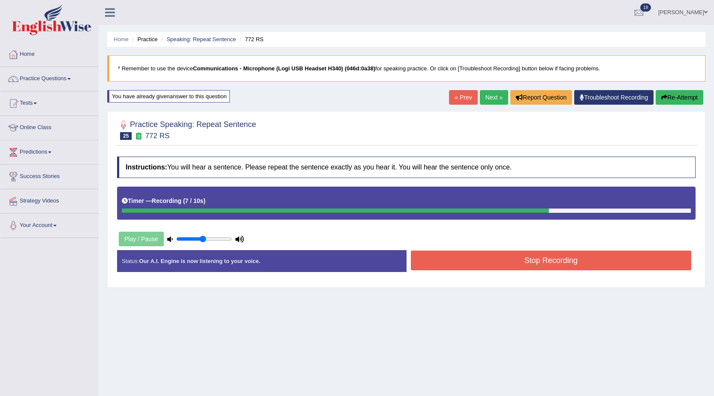
click at [437, 258] on button "Stop Recording" at bounding box center [551, 260] width 281 height 20
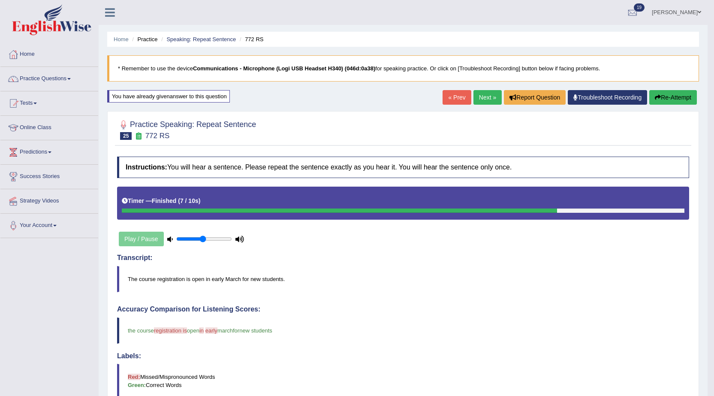
click at [676, 95] on button "Re-Attempt" at bounding box center [673, 97] width 48 height 15
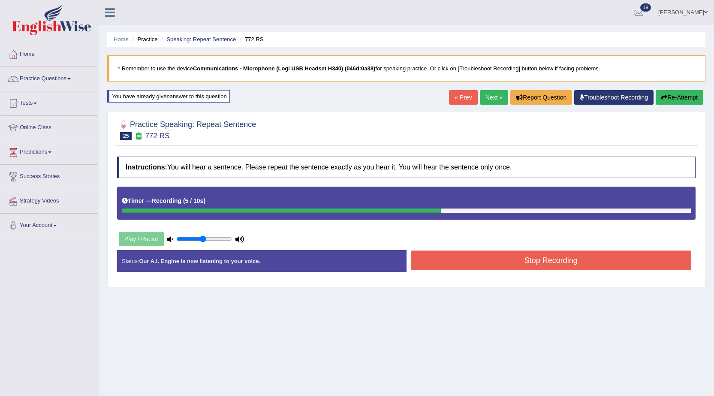
click at [451, 264] on button "Stop Recording" at bounding box center [551, 260] width 281 height 20
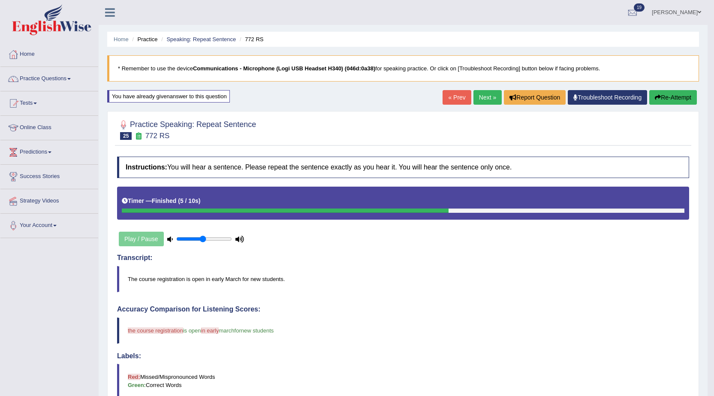
click at [665, 101] on button "Re-Attempt" at bounding box center [673, 97] width 48 height 15
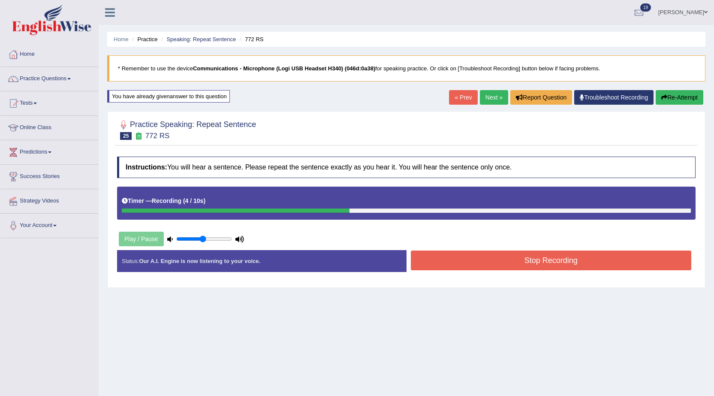
click at [536, 262] on button "Stop Recording" at bounding box center [551, 260] width 281 height 20
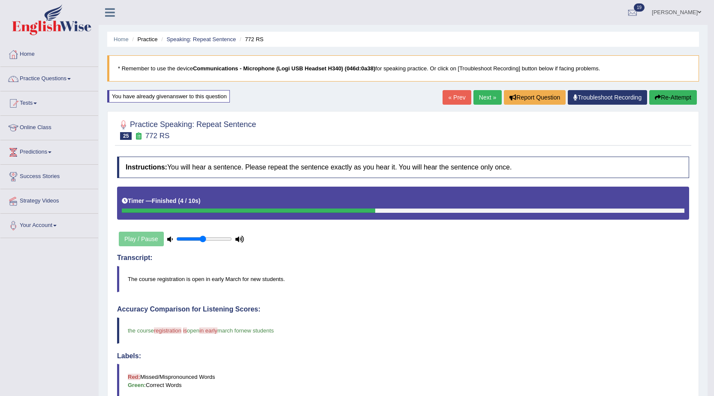
click at [483, 102] on link "Next »" at bounding box center [487, 97] width 28 height 15
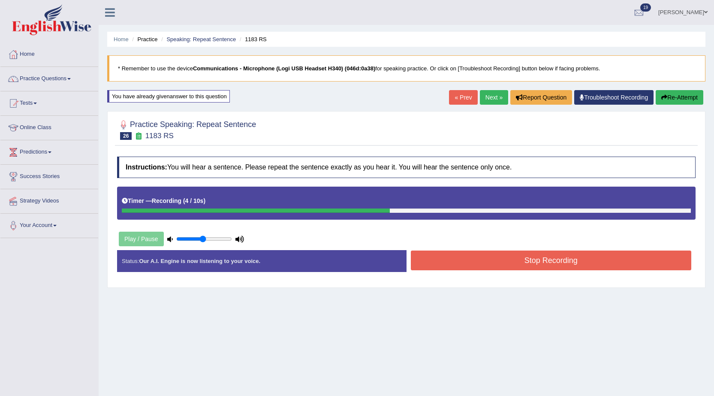
click at [470, 267] on button "Stop Recording" at bounding box center [551, 260] width 281 height 20
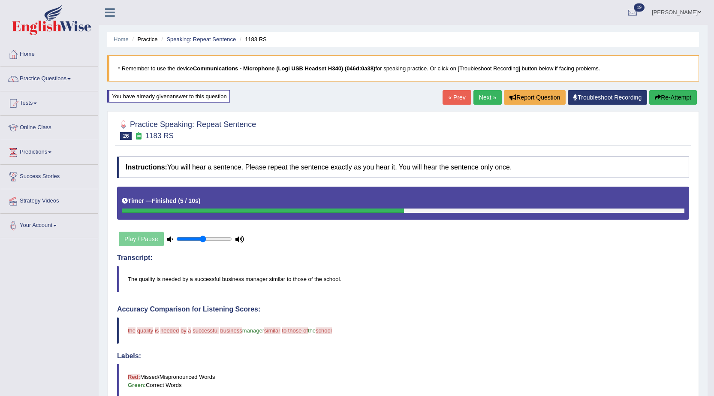
click at [679, 90] on button "Re-Attempt" at bounding box center [673, 97] width 48 height 15
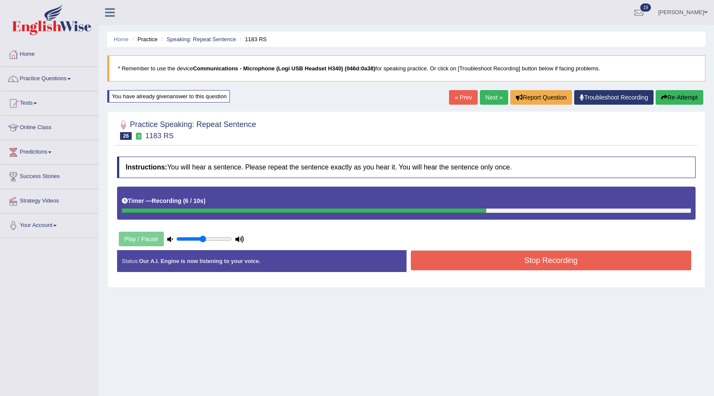
drag, startPoint x: 642, startPoint y: 255, endPoint x: 638, endPoint y: 256, distance: 4.7
click at [641, 256] on button "Stop Recording" at bounding box center [551, 260] width 281 height 20
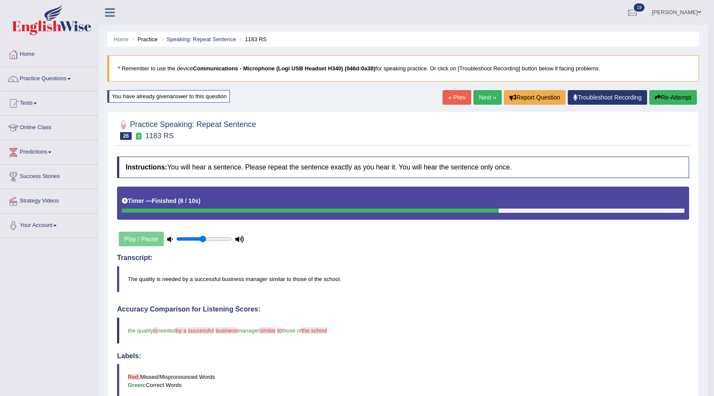
click at [658, 102] on button "Re-Attempt" at bounding box center [673, 97] width 48 height 15
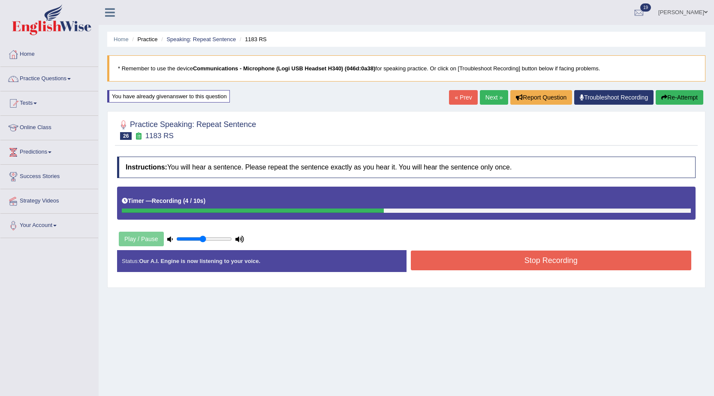
click at [441, 260] on button "Stop Recording" at bounding box center [551, 260] width 281 height 20
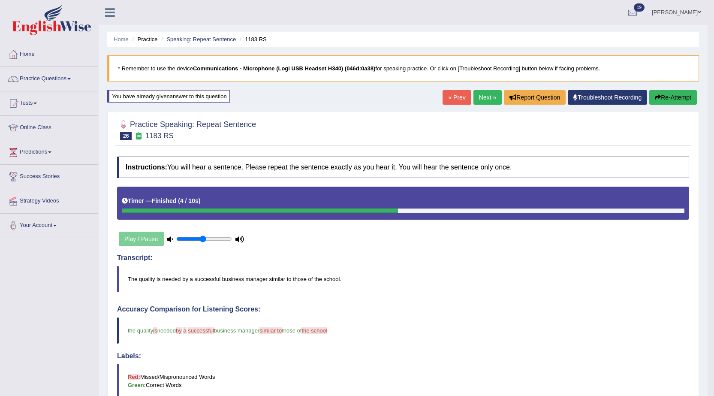
click at [485, 100] on link "Next »" at bounding box center [487, 97] width 28 height 15
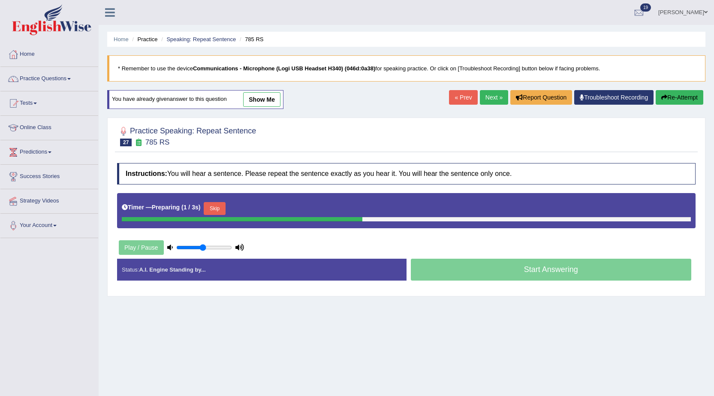
click at [218, 202] on button "Skip" at bounding box center [214, 208] width 21 height 13
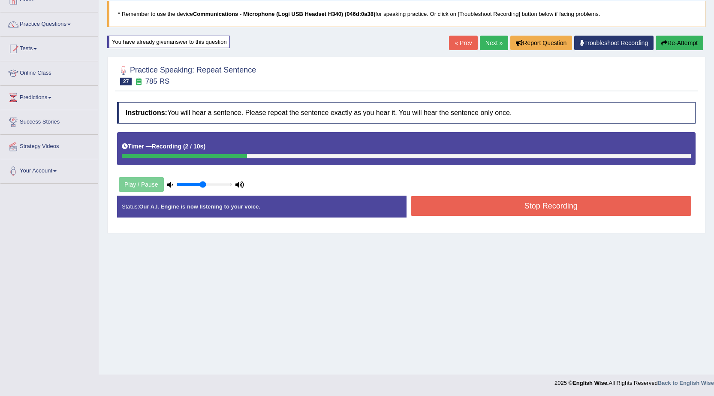
click at [689, 32] on div "Home Practice Speaking: Repeat Sentence 785 RS * Remember to use the device Com…" at bounding box center [406, 160] width 615 height 429
click at [691, 37] on div "Home Practice Speaking: Repeat Sentence 785 RS * Remember to use the device Com…" at bounding box center [406, 160] width 615 height 429
click at [671, 51] on div "« Prev Next » Report Question Troubleshoot Recording Re-Attempt" at bounding box center [577, 44] width 256 height 17
click at [673, 48] on button "Re-Attempt" at bounding box center [680, 43] width 48 height 15
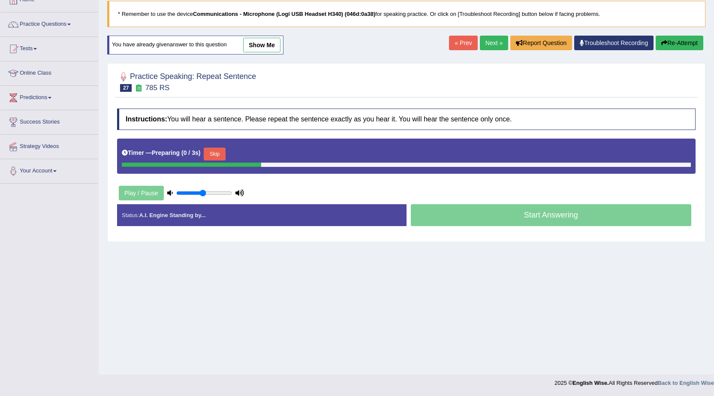
click at [225, 156] on button "Skip" at bounding box center [214, 153] width 21 height 13
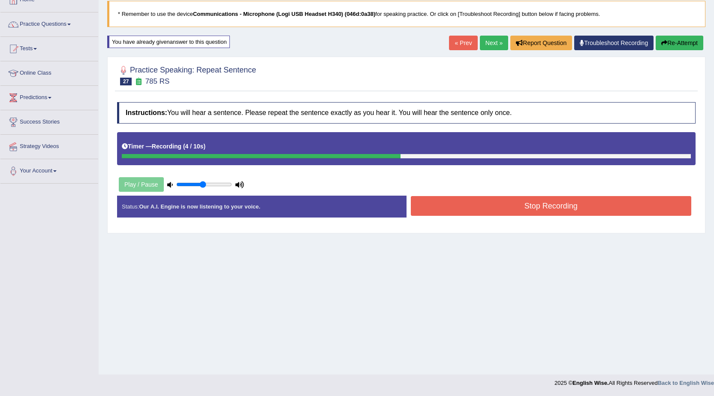
click at [547, 213] on button "Stop Recording" at bounding box center [551, 206] width 281 height 20
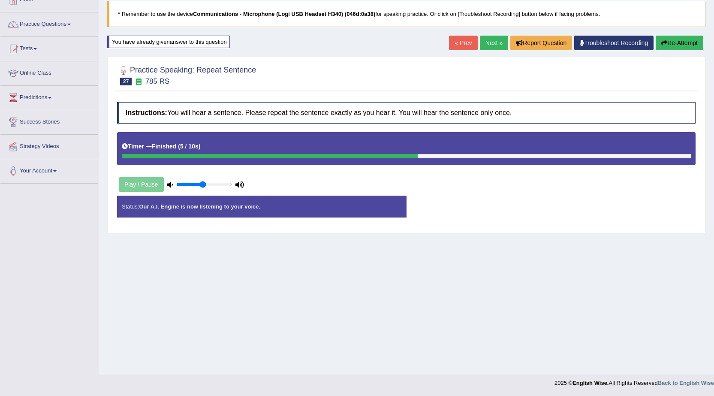
click at [547, 208] on div "Status: Our A.I. Engine is now listening to your voice. Start Answering Stop Re…" at bounding box center [406, 211] width 578 height 30
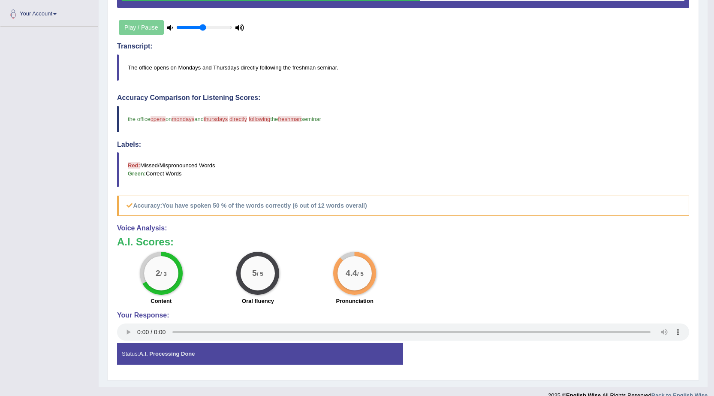
scroll to position [95, 0]
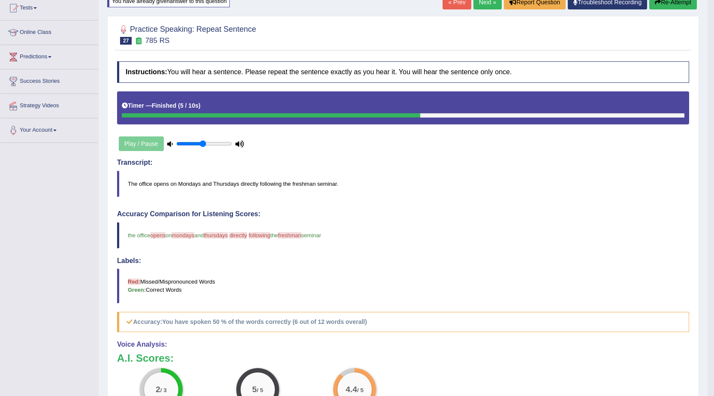
click at [662, 6] on button "Re-Attempt" at bounding box center [673, 2] width 48 height 15
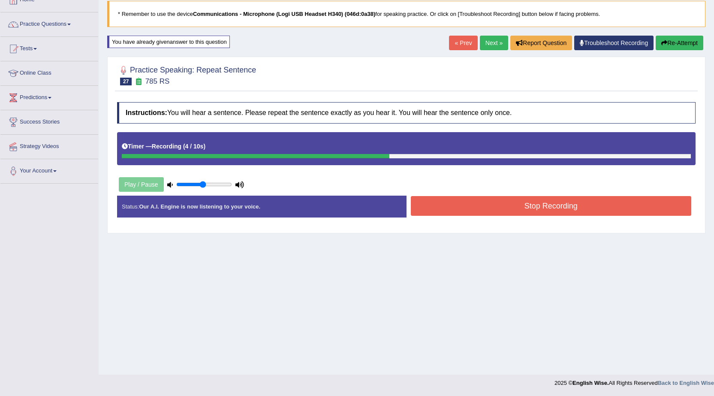
click at [433, 202] on button "Stop Recording" at bounding box center [551, 206] width 281 height 20
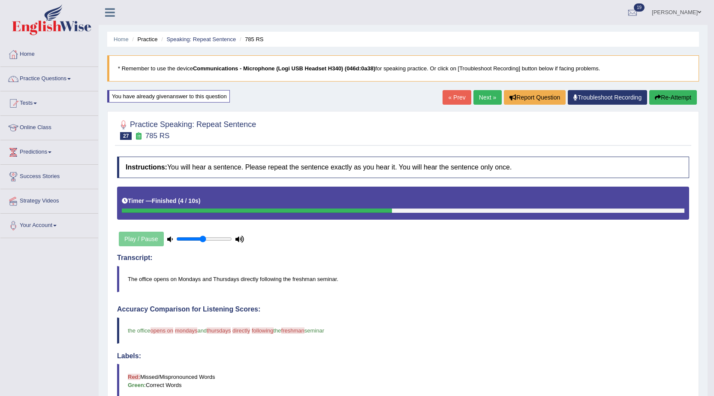
click at [655, 95] on icon "button" at bounding box center [658, 97] width 6 height 6
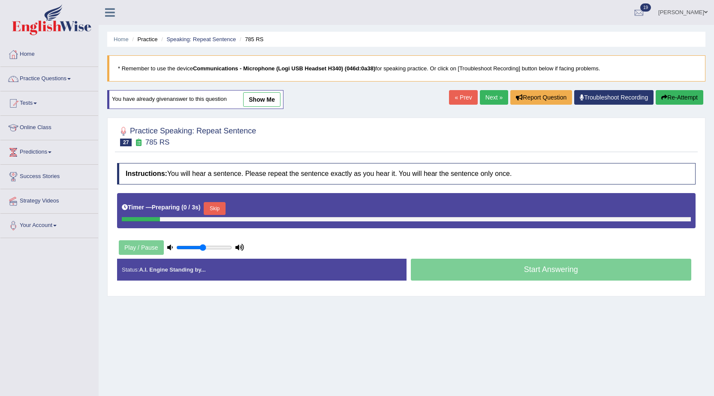
click at [220, 212] on button "Skip" at bounding box center [214, 208] width 21 height 13
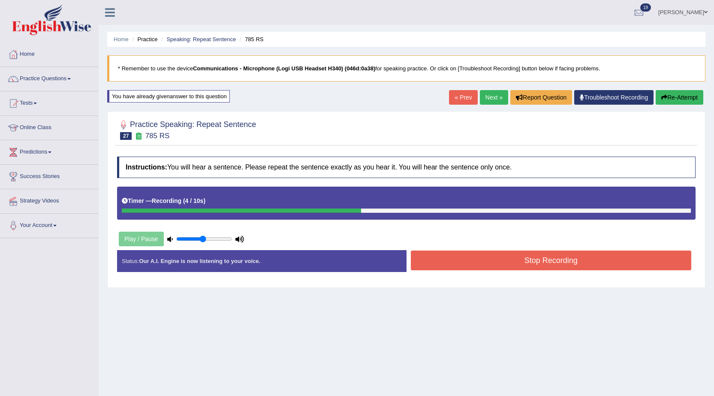
click at [439, 258] on button "Stop Recording" at bounding box center [551, 260] width 281 height 20
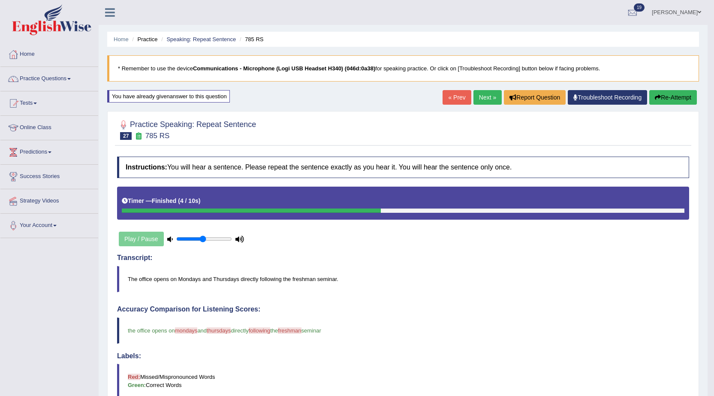
click at [473, 99] on link "Next »" at bounding box center [487, 97] width 28 height 15
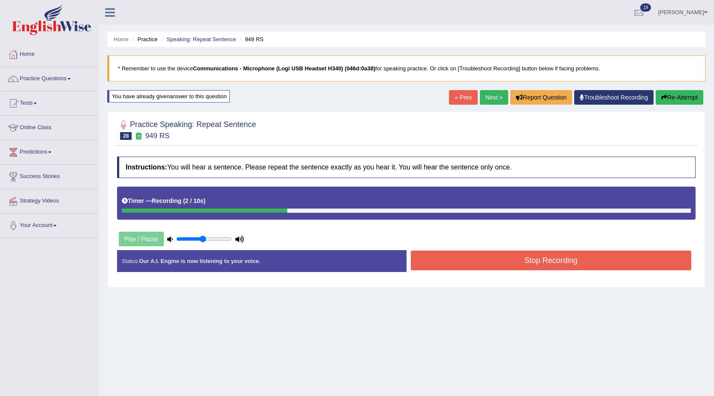
click at [460, 260] on button "Stop Recording" at bounding box center [551, 260] width 281 height 20
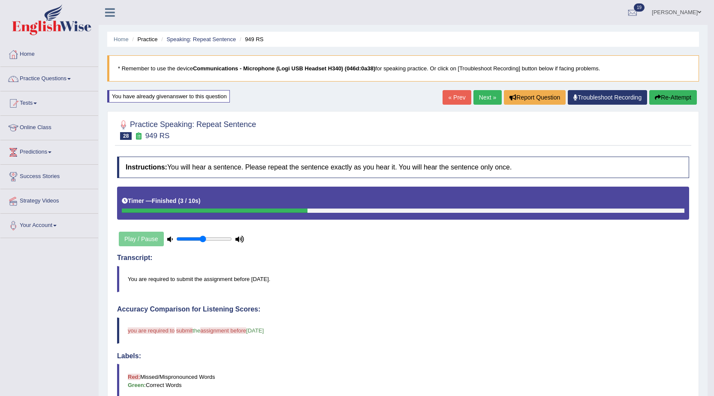
click at [667, 101] on button "Re-Attempt" at bounding box center [673, 97] width 48 height 15
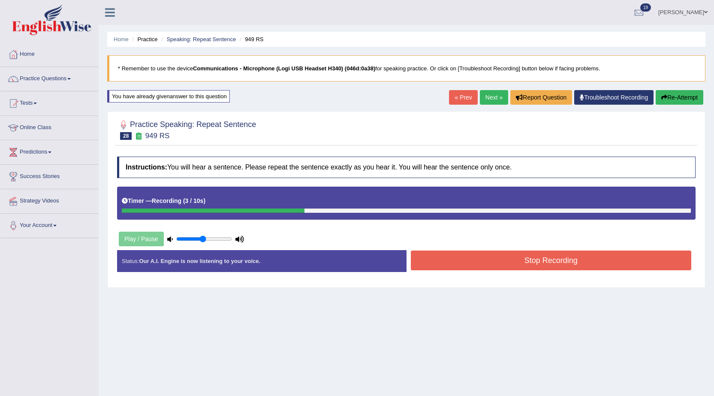
click at [597, 254] on button "Stop Recording" at bounding box center [551, 260] width 281 height 20
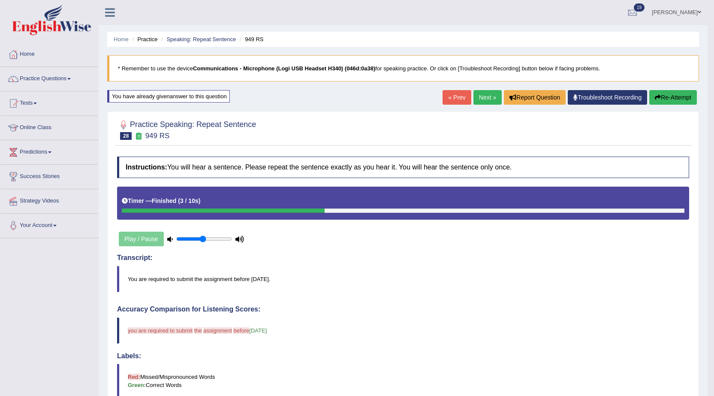
click at [659, 95] on button "Re-Attempt" at bounding box center [673, 97] width 48 height 15
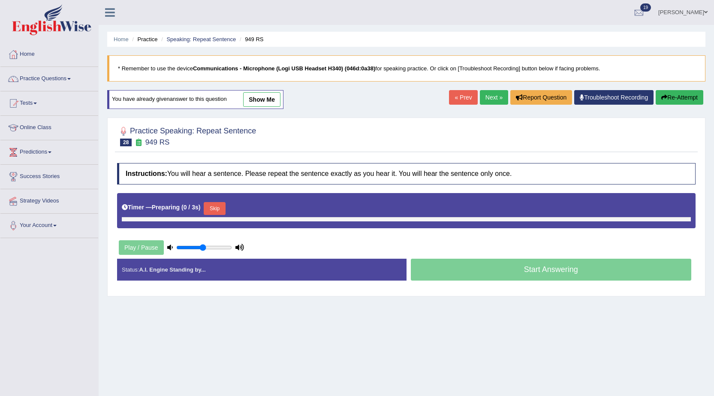
click at [216, 208] on button "Skip" at bounding box center [214, 208] width 21 height 13
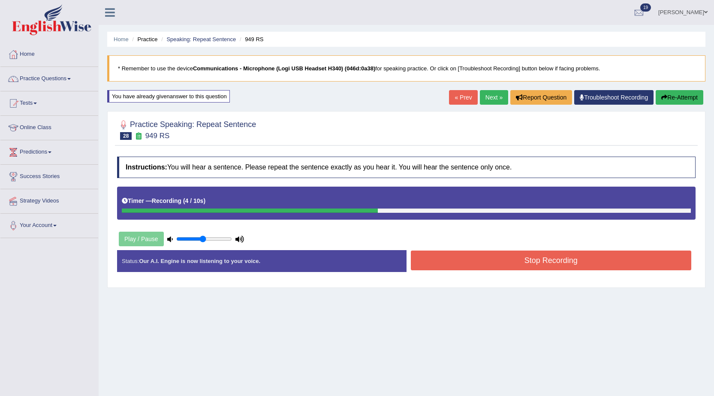
click at [429, 262] on button "Stop Recording" at bounding box center [551, 260] width 281 height 20
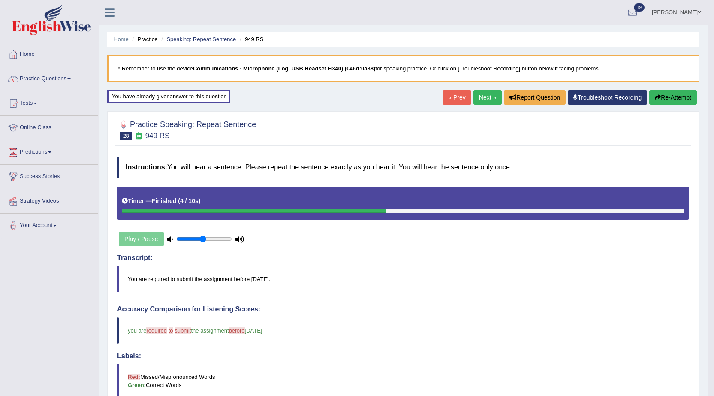
click at [479, 98] on link "Next »" at bounding box center [487, 97] width 28 height 15
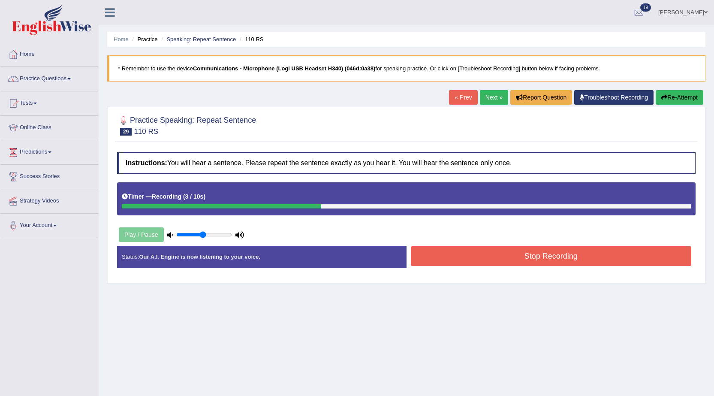
click at [440, 245] on div "Instructions: You will hear a sentence. Please repeat the sentence exactly as y…" at bounding box center [406, 213] width 583 height 131
click at [440, 253] on button "Stop Recording" at bounding box center [551, 256] width 281 height 20
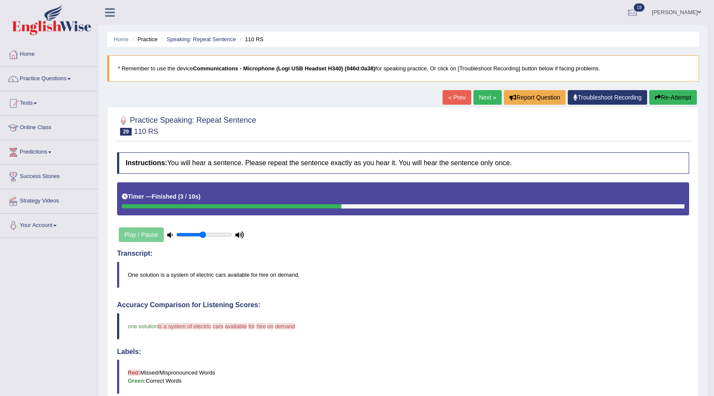
click at [664, 99] on button "Re-Attempt" at bounding box center [673, 97] width 48 height 15
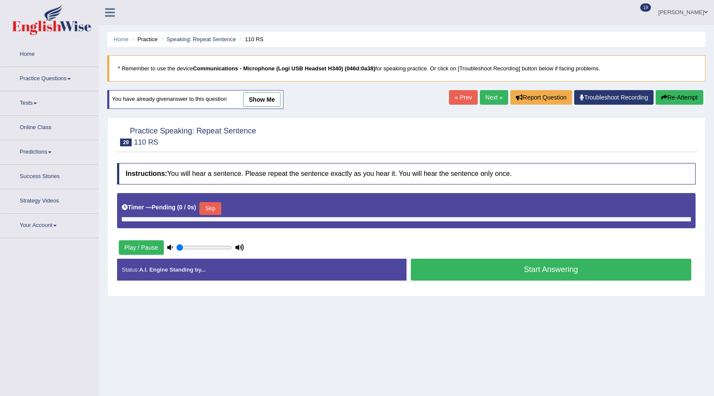
type input "0.5"
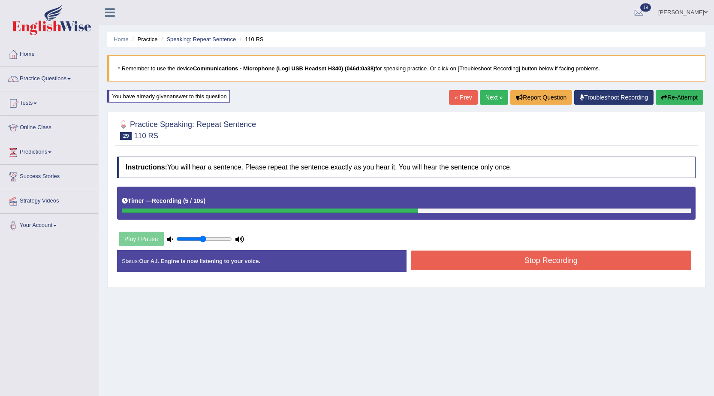
click at [486, 259] on button "Stop Recording" at bounding box center [551, 260] width 281 height 20
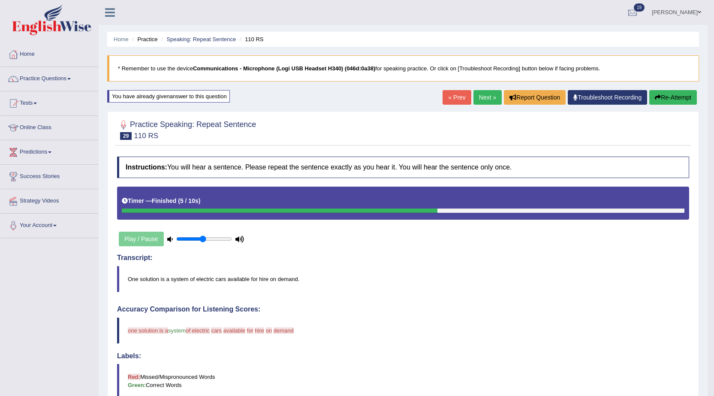
click at [664, 91] on button "Re-Attempt" at bounding box center [673, 97] width 48 height 15
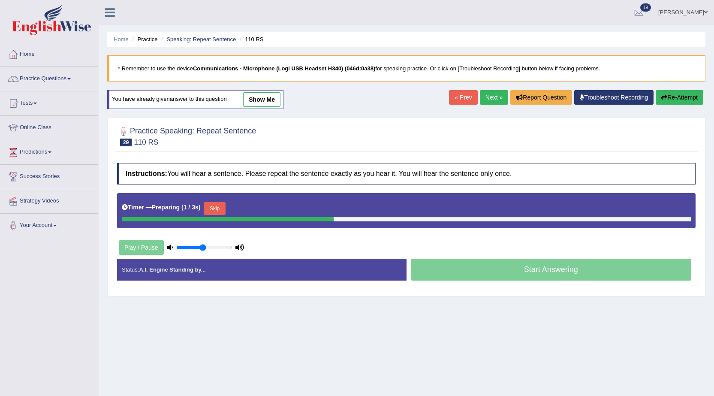
click at [213, 209] on button "Skip" at bounding box center [214, 208] width 21 height 13
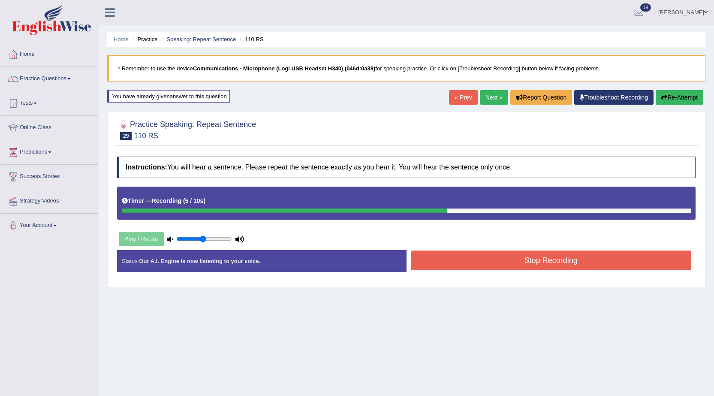
drag, startPoint x: 461, startPoint y: 271, endPoint x: 461, endPoint y: 266, distance: 5.1
click at [461, 269] on div "Stop Recording" at bounding box center [550, 261] width 289 height 22
click at [461, 266] on button "Stop Recording" at bounding box center [551, 260] width 281 height 20
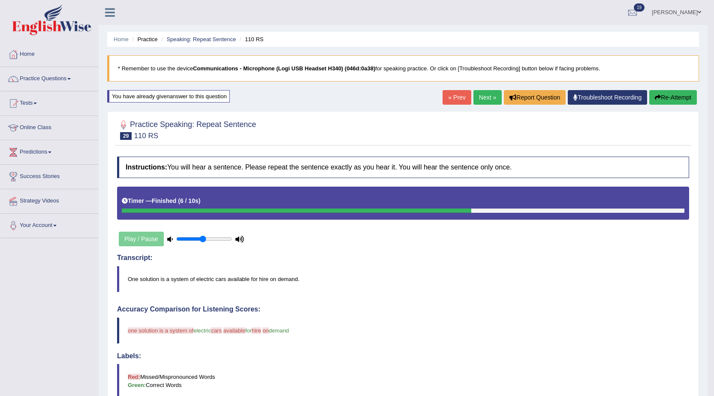
click at [676, 100] on button "Re-Attempt" at bounding box center [673, 97] width 48 height 15
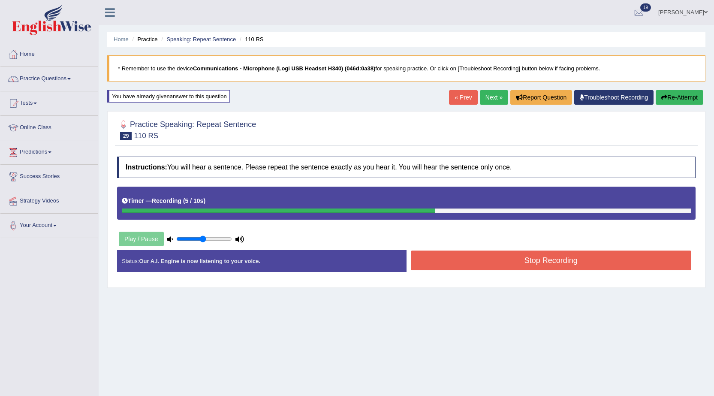
click at [533, 263] on button "Stop Recording" at bounding box center [551, 260] width 281 height 20
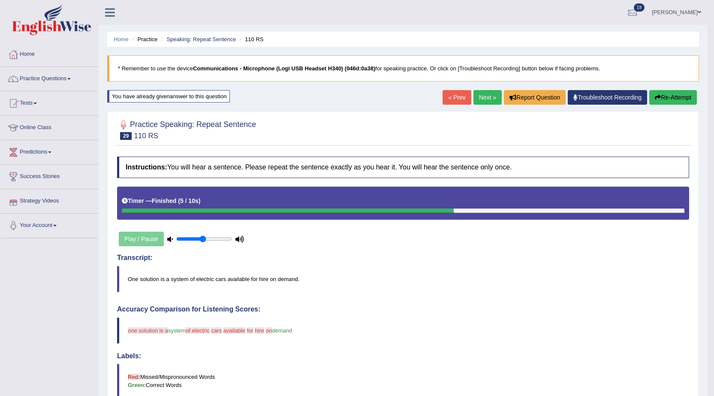
click at [681, 101] on button "Re-Attempt" at bounding box center [673, 97] width 48 height 15
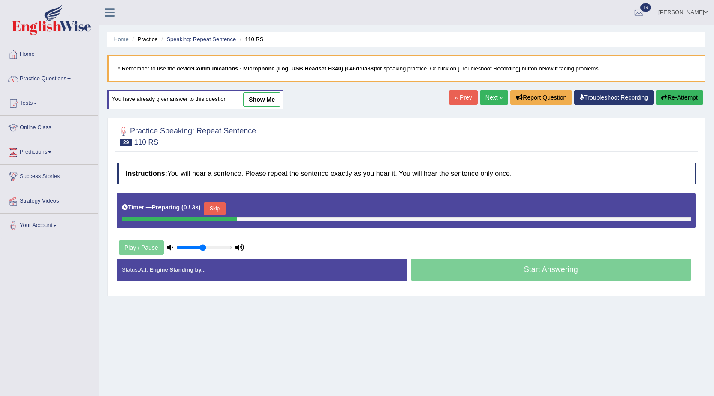
click at [223, 206] on button "Skip" at bounding box center [214, 208] width 21 height 13
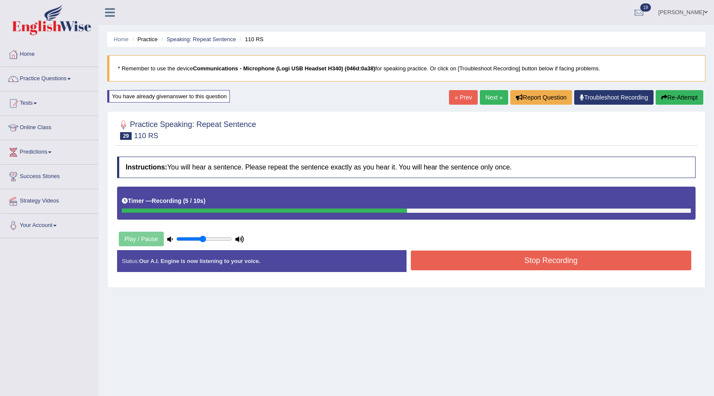
click at [445, 256] on button "Stop Recording" at bounding box center [551, 260] width 281 height 20
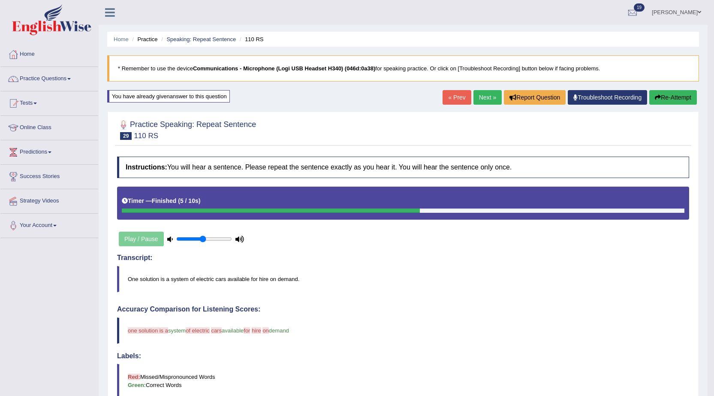
click at [677, 103] on button "Re-Attempt" at bounding box center [673, 97] width 48 height 15
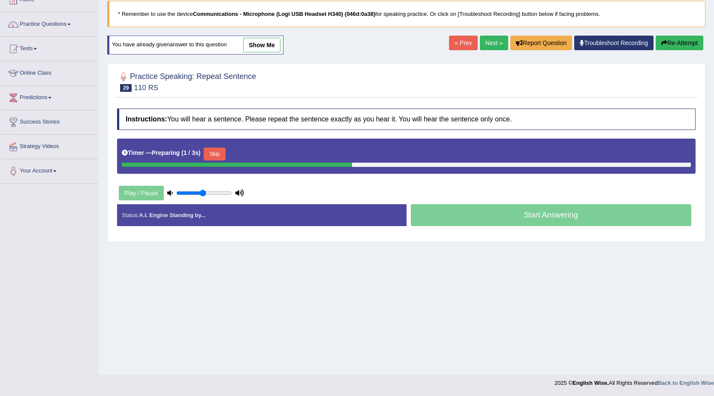
click at [223, 149] on button "Skip" at bounding box center [214, 153] width 21 height 13
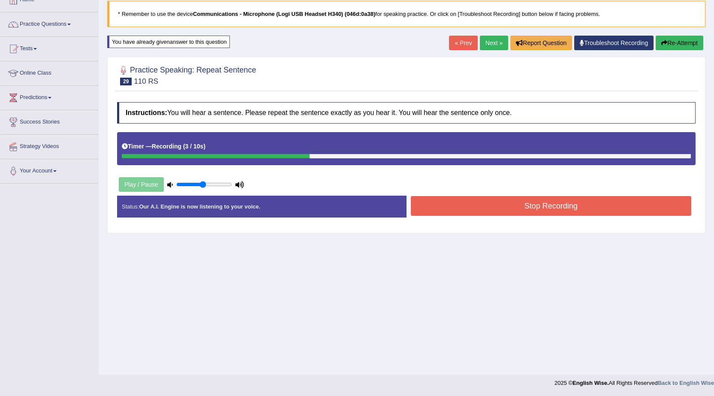
click at [688, 45] on button "Re-Attempt" at bounding box center [680, 43] width 48 height 15
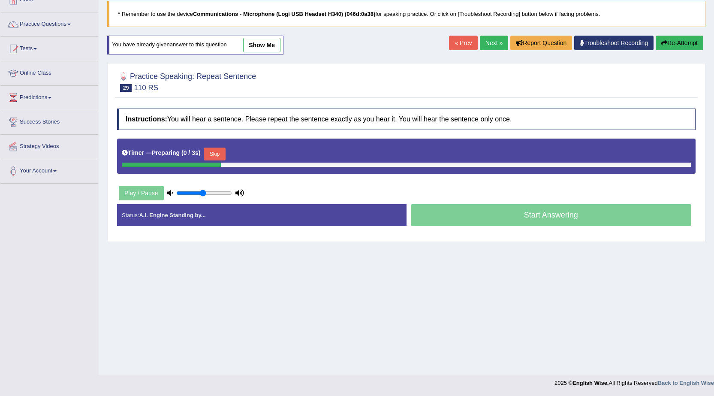
click at [214, 153] on button "Skip" at bounding box center [214, 153] width 21 height 13
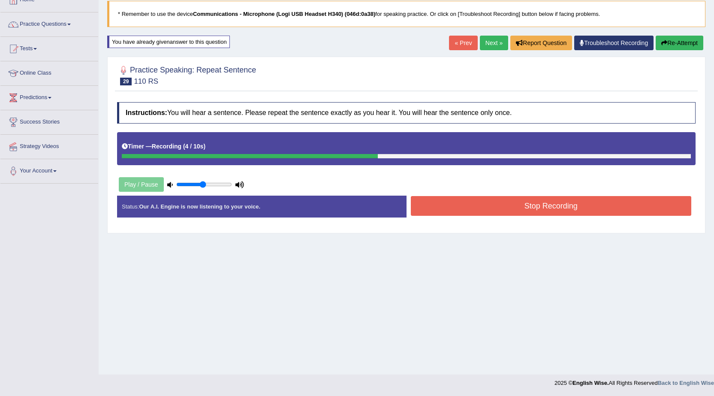
click at [466, 209] on button "Stop Recording" at bounding box center [551, 206] width 281 height 20
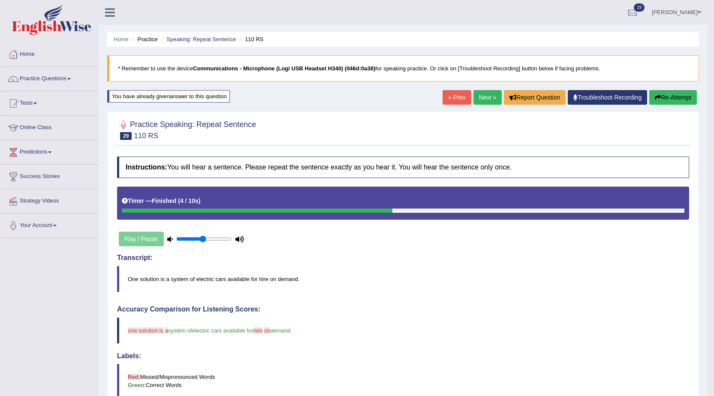
click at [489, 101] on link "Next »" at bounding box center [487, 97] width 28 height 15
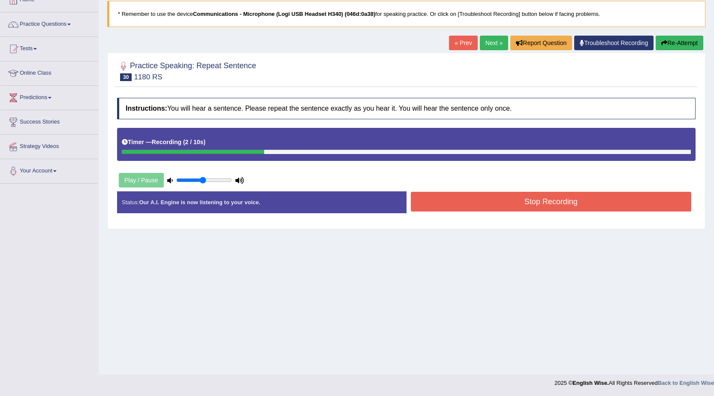
drag, startPoint x: 437, startPoint y: 188, endPoint x: 442, endPoint y: 199, distance: 12.5
click at [437, 188] on div "Instructions: You will hear a sentence. Please repeat the sentence exactly as y…" at bounding box center [406, 158] width 583 height 131
click at [443, 199] on button "Stop Recording" at bounding box center [551, 202] width 281 height 20
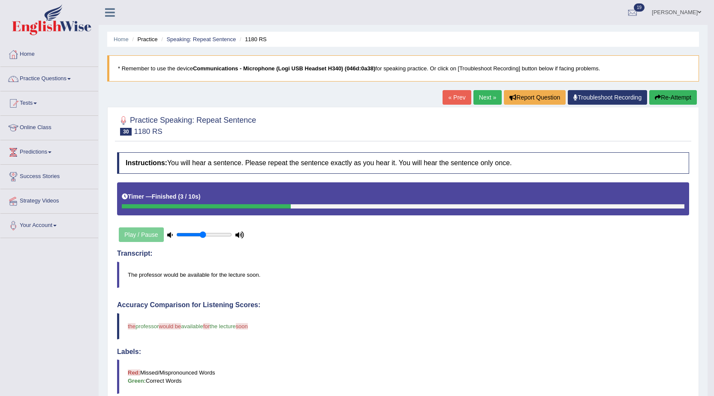
click at [663, 96] on button "Re-Attempt" at bounding box center [673, 97] width 48 height 15
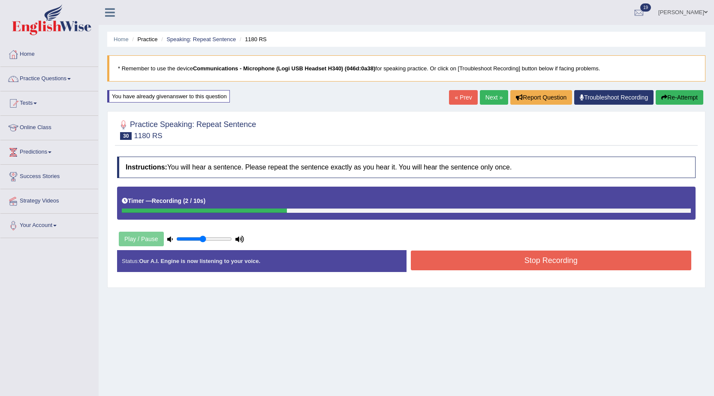
click at [476, 258] on button "Stop Recording" at bounding box center [551, 260] width 281 height 20
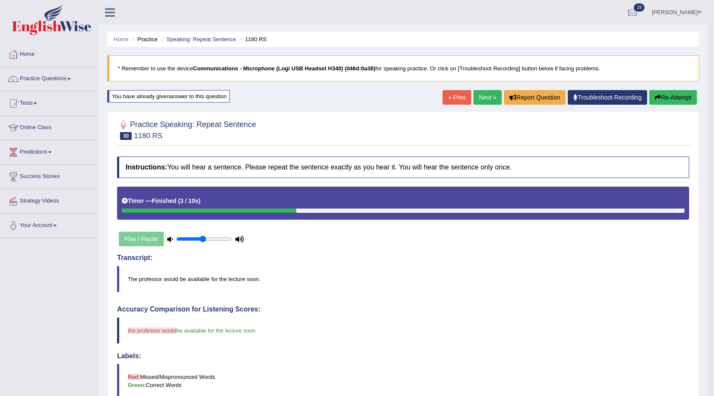
click at [660, 95] on button "Re-Attempt" at bounding box center [673, 97] width 48 height 15
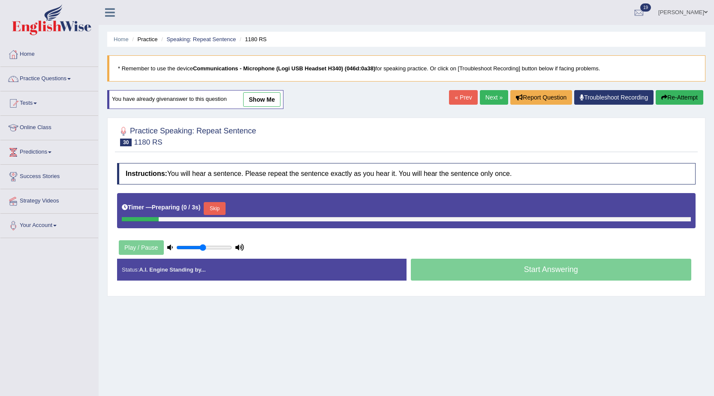
click at [225, 204] on button "Skip" at bounding box center [214, 208] width 21 height 13
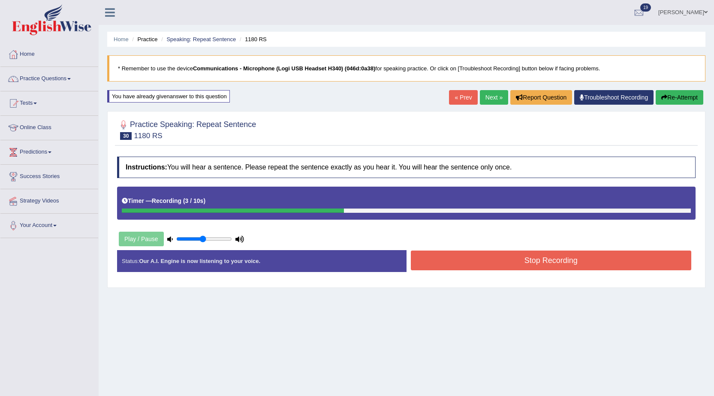
click at [449, 264] on button "Stop Recording" at bounding box center [551, 260] width 281 height 20
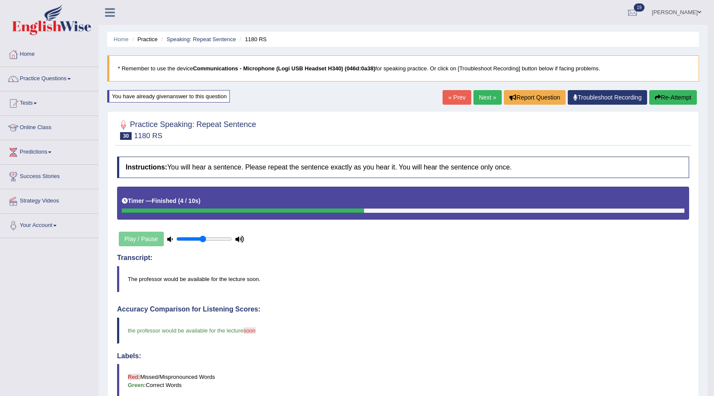
click at [485, 100] on link "Next »" at bounding box center [487, 97] width 28 height 15
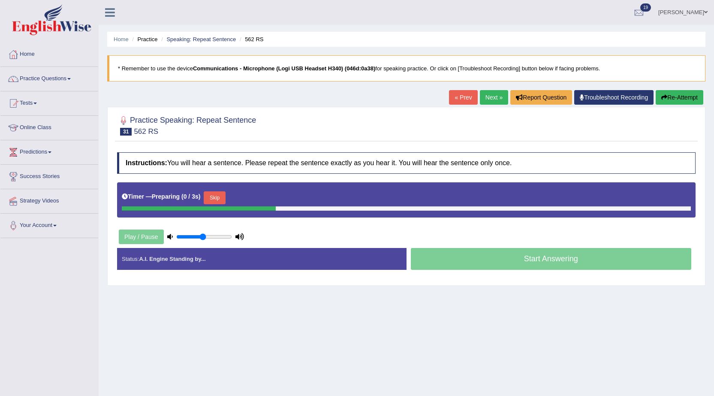
click at [220, 191] on button "Skip" at bounding box center [214, 197] width 21 height 13
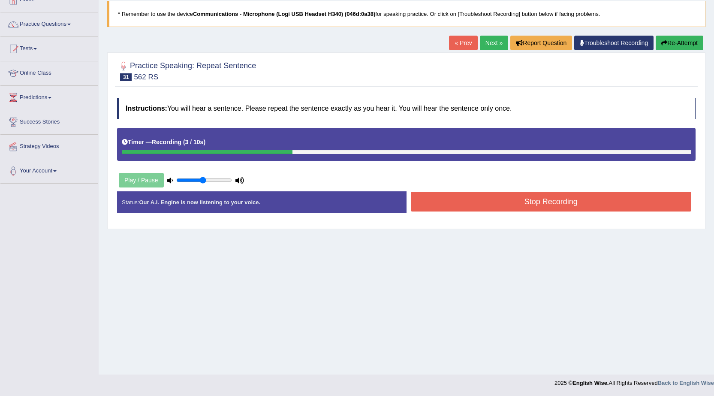
click at [428, 198] on button "Stop Recording" at bounding box center [551, 202] width 281 height 20
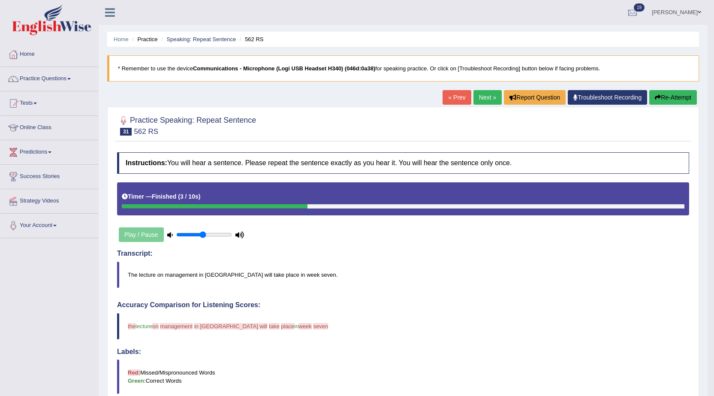
click at [678, 96] on button "Re-Attempt" at bounding box center [673, 97] width 48 height 15
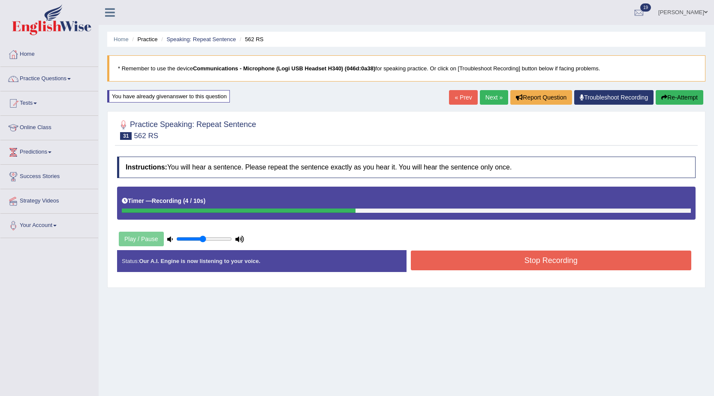
click at [620, 252] on button "Stop Recording" at bounding box center [551, 260] width 281 height 20
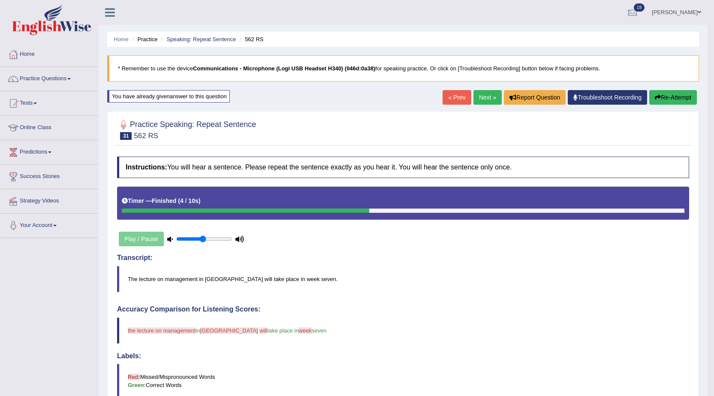
click at [140, 278] on blockquote "The lecture on management in Japan will take place in week seven." at bounding box center [403, 279] width 572 height 26
click at [653, 99] on button "Re-Attempt" at bounding box center [673, 97] width 48 height 15
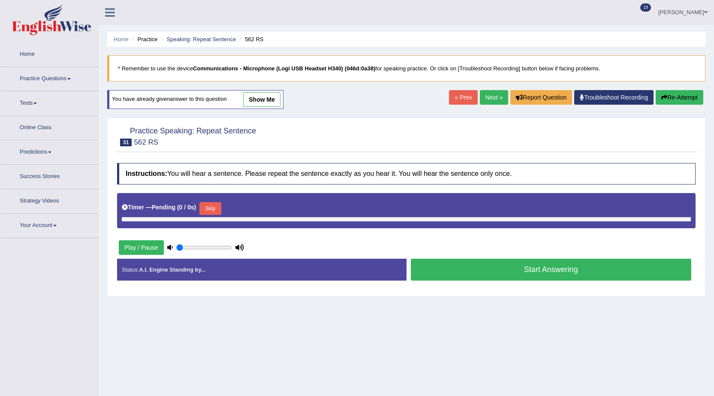
type input "0.5"
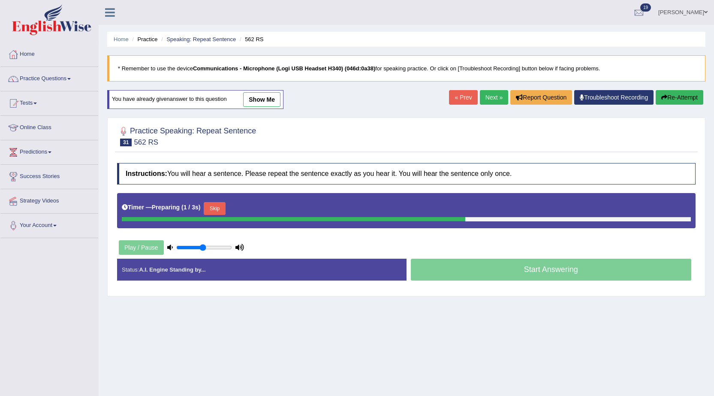
click at [224, 209] on button "Skip" at bounding box center [214, 208] width 21 height 13
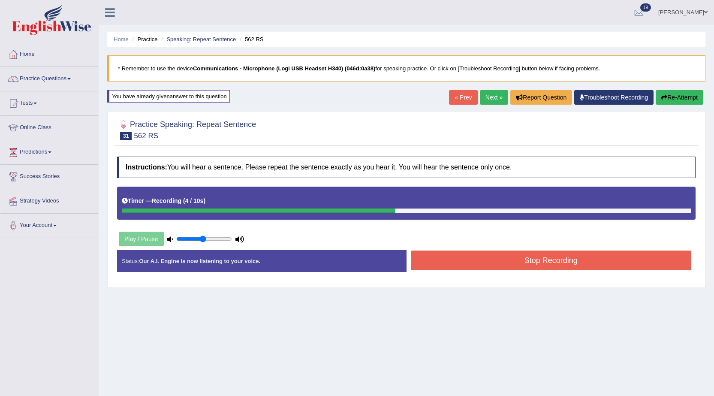
click at [445, 268] on button "Stop Recording" at bounding box center [551, 260] width 281 height 20
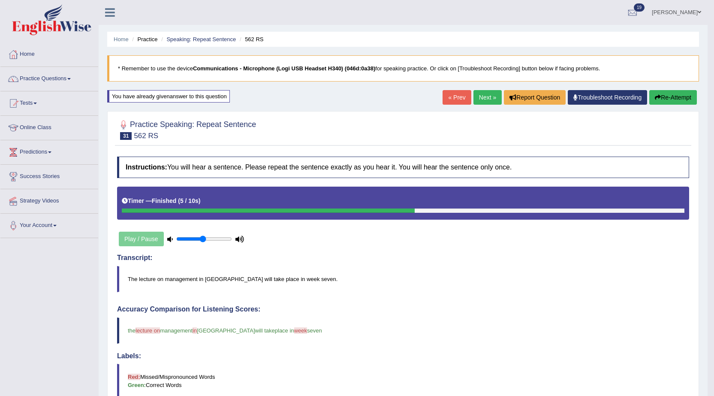
click at [480, 99] on link "Next »" at bounding box center [487, 97] width 28 height 15
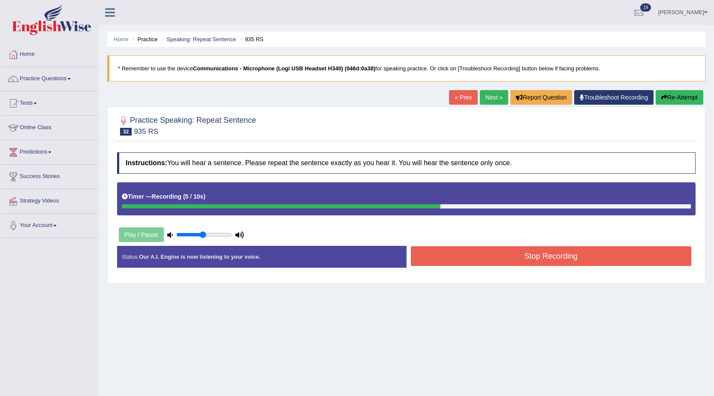
click at [452, 256] on button "Stop Recording" at bounding box center [551, 256] width 281 height 20
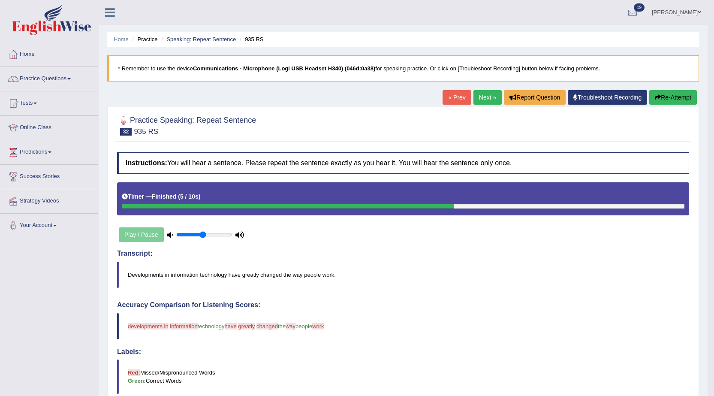
click at [667, 99] on button "Re-Attempt" at bounding box center [673, 97] width 48 height 15
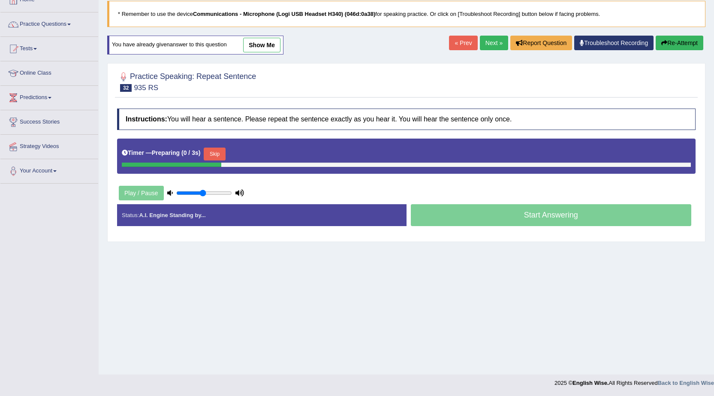
click at [221, 153] on button "Skip" at bounding box center [214, 153] width 21 height 13
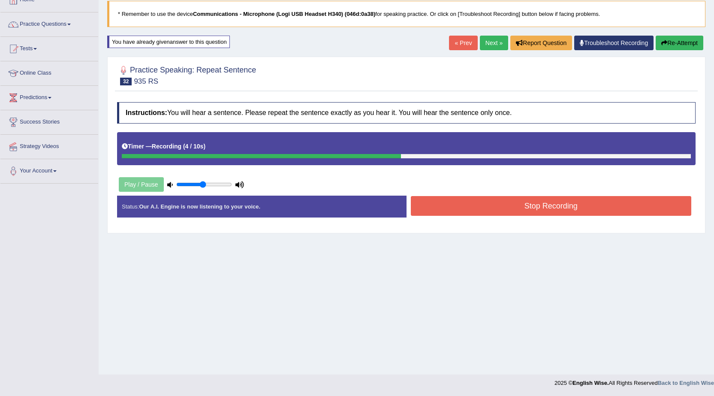
click at [453, 209] on button "Stop Recording" at bounding box center [551, 206] width 281 height 20
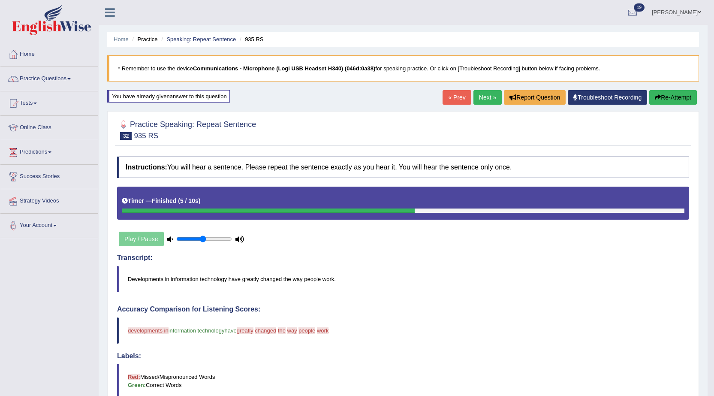
click at [675, 102] on button "Re-Attempt" at bounding box center [673, 97] width 48 height 15
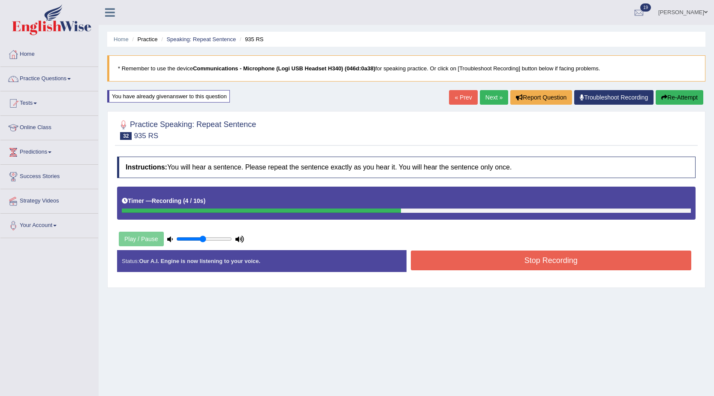
click at [609, 256] on button "Stop Recording" at bounding box center [551, 260] width 281 height 20
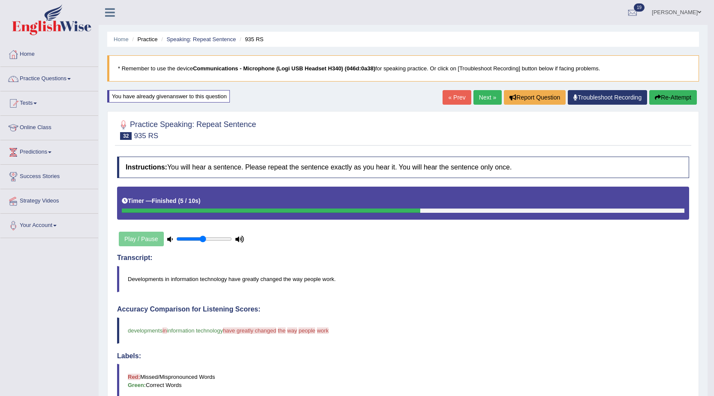
click at [673, 103] on button "Re-Attempt" at bounding box center [673, 97] width 48 height 15
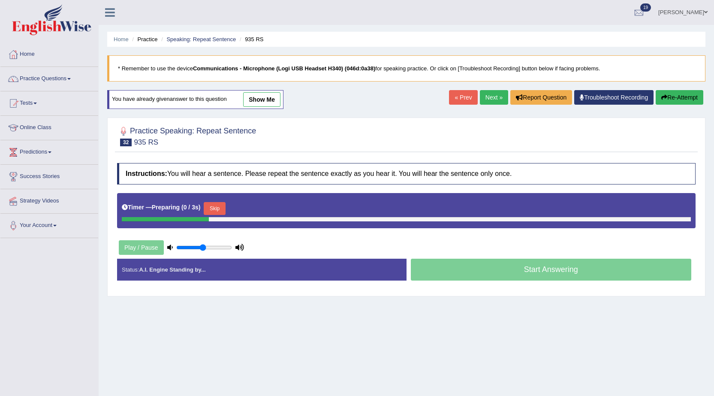
click at [217, 202] on button "Skip" at bounding box center [214, 208] width 21 height 13
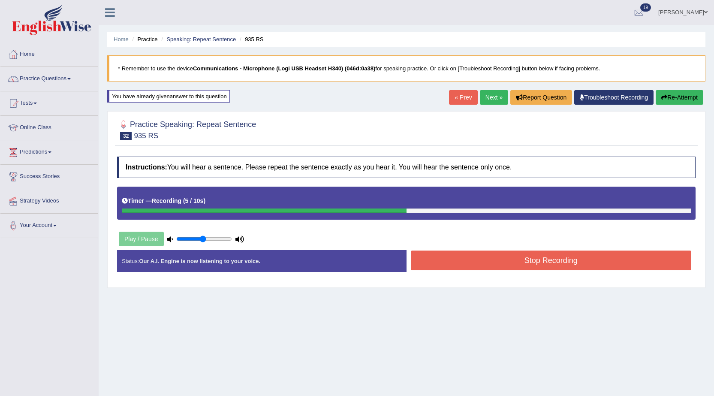
click at [467, 261] on button "Stop Recording" at bounding box center [551, 260] width 281 height 20
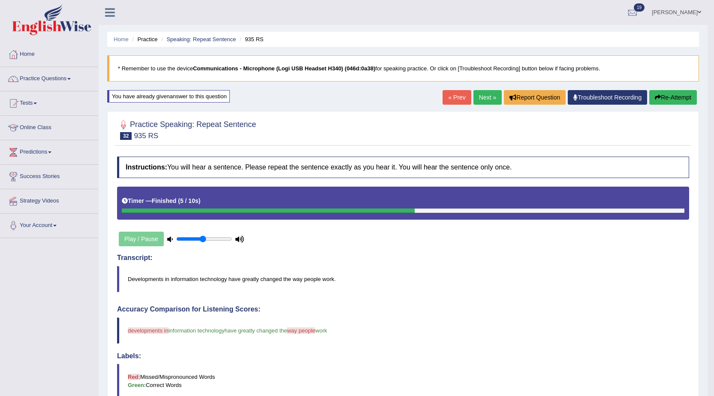
click at [483, 99] on link "Next »" at bounding box center [487, 97] width 28 height 15
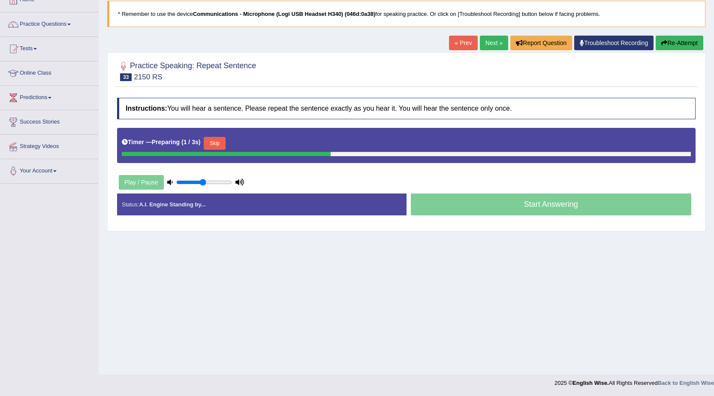
click at [223, 144] on button "Skip" at bounding box center [214, 143] width 21 height 13
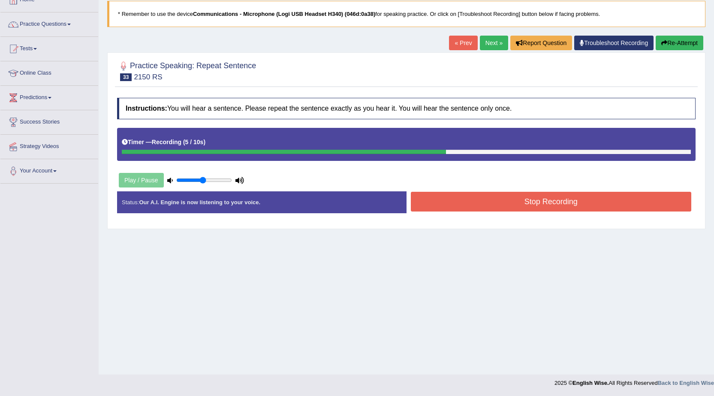
click at [457, 199] on button "Stop Recording" at bounding box center [551, 202] width 281 height 20
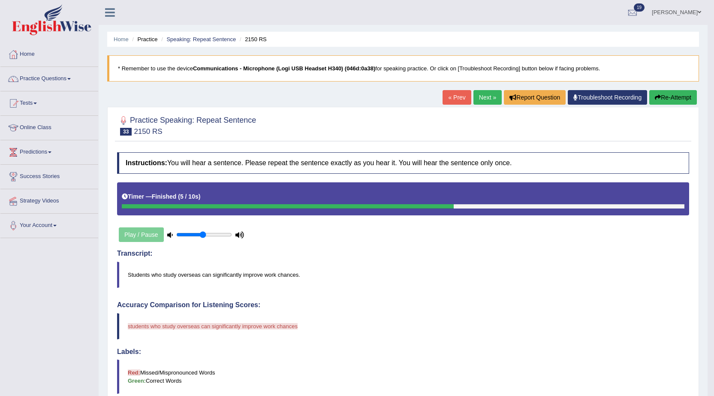
click at [666, 102] on button "Re-Attempt" at bounding box center [673, 97] width 48 height 15
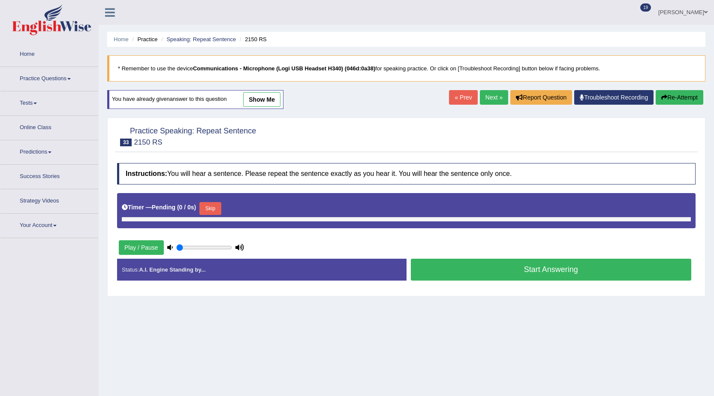
click at [214, 208] on button "Skip" at bounding box center [209, 208] width 21 height 13
type input "0.5"
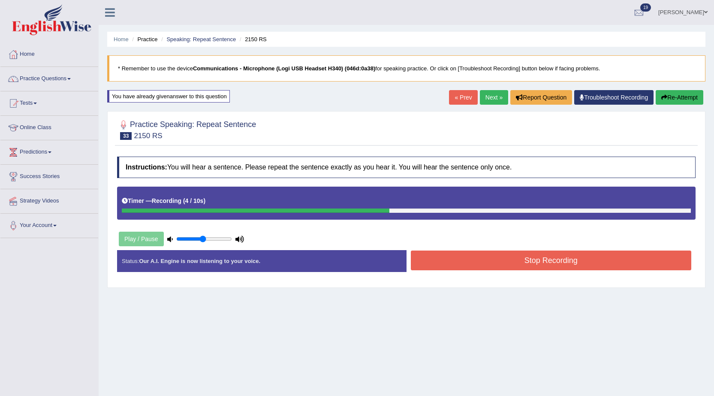
click at [427, 263] on button "Stop Recording" at bounding box center [551, 260] width 281 height 20
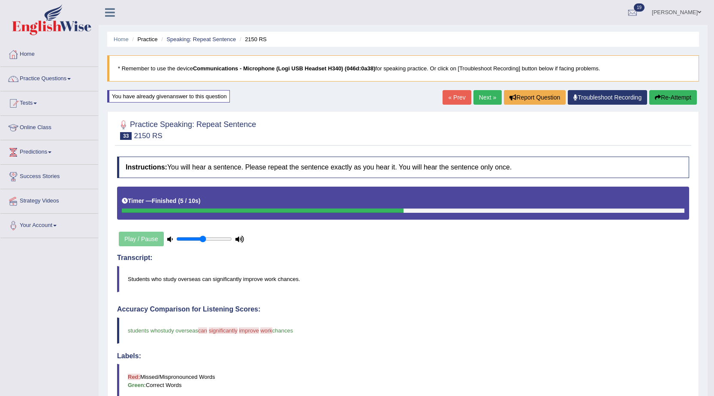
click at [473, 101] on link "Next »" at bounding box center [487, 97] width 28 height 15
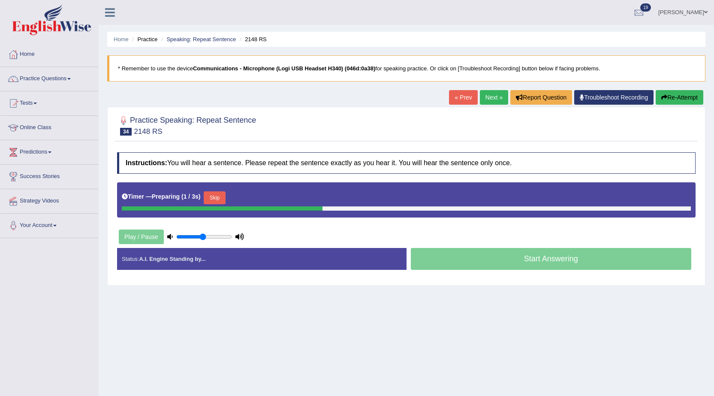
click at [224, 197] on button "Skip" at bounding box center [214, 197] width 21 height 13
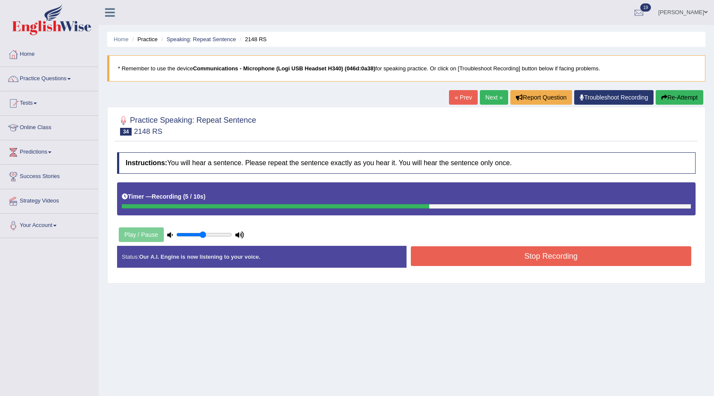
click at [442, 255] on button "Stop Recording" at bounding box center [551, 256] width 281 height 20
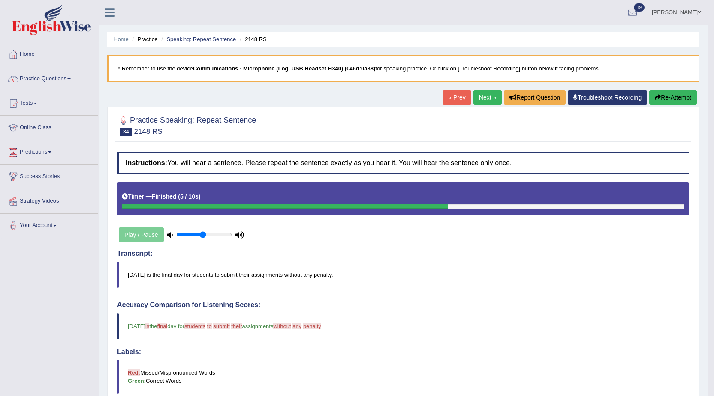
click at [658, 100] on icon "button" at bounding box center [658, 97] width 6 height 6
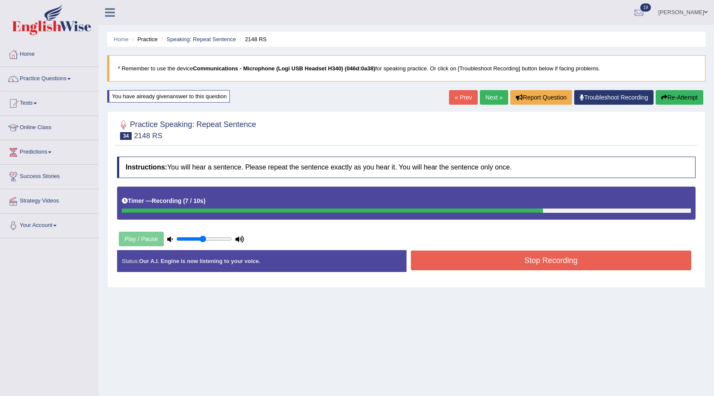
click at [503, 257] on button "Stop Recording" at bounding box center [551, 260] width 281 height 20
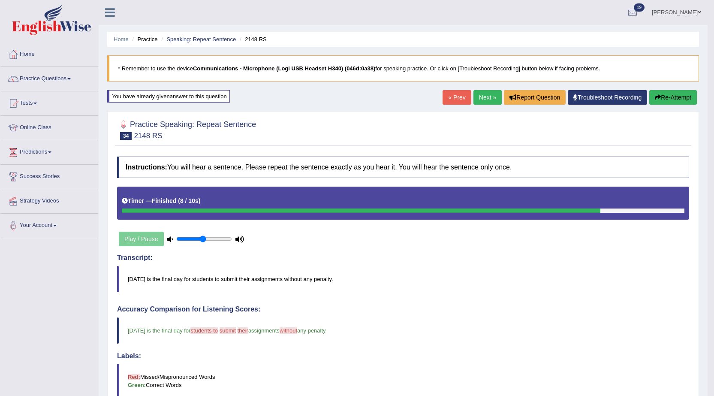
click at [477, 95] on link "Next »" at bounding box center [487, 97] width 28 height 15
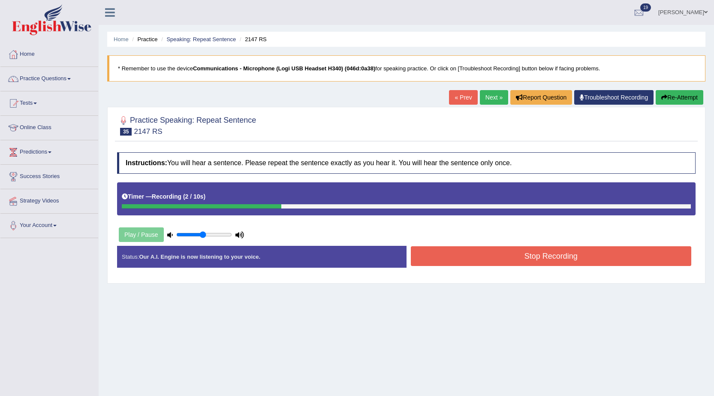
click at [466, 269] on div "Status: Our A.I. Engine is now listening to your voice. Start Answering Stop Re…" at bounding box center [406, 261] width 578 height 30
drag, startPoint x: 470, startPoint y: 260, endPoint x: 473, endPoint y: 256, distance: 5.0
click at [471, 259] on button "Stop Recording" at bounding box center [551, 256] width 281 height 20
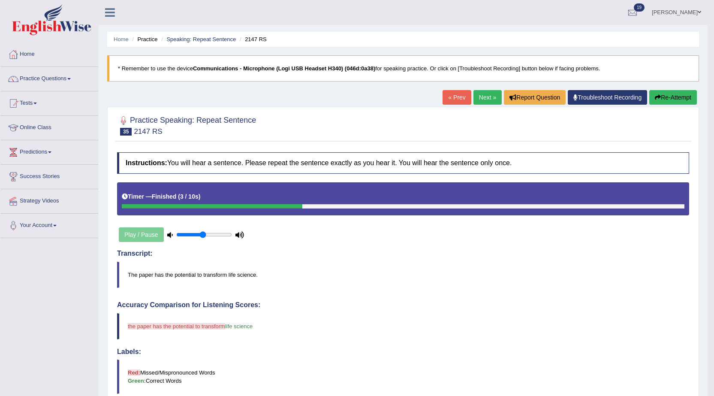
click at [663, 101] on button "Re-Attempt" at bounding box center [673, 97] width 48 height 15
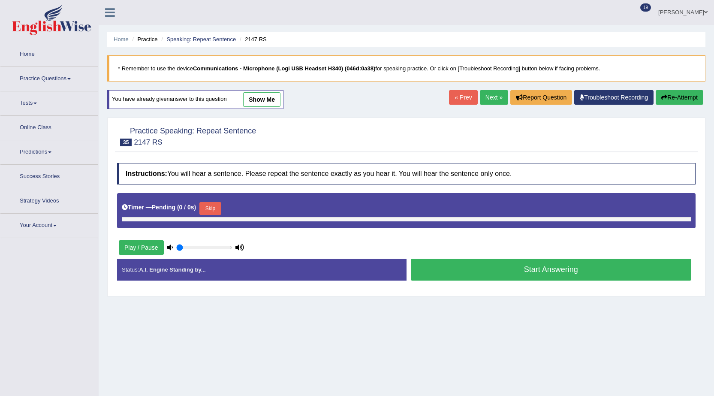
type input "0.5"
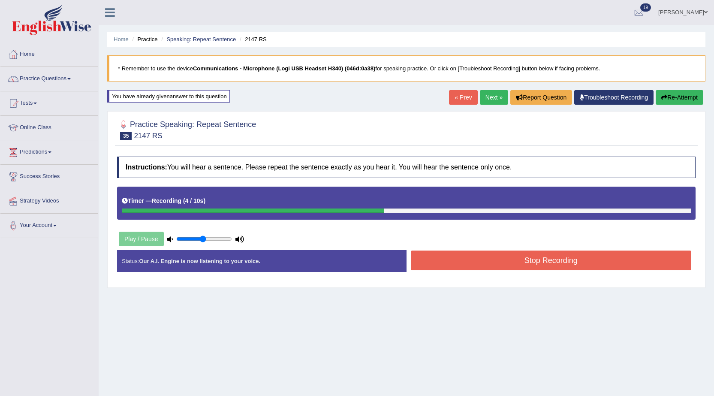
click at [433, 265] on button "Stop Recording" at bounding box center [551, 260] width 281 height 20
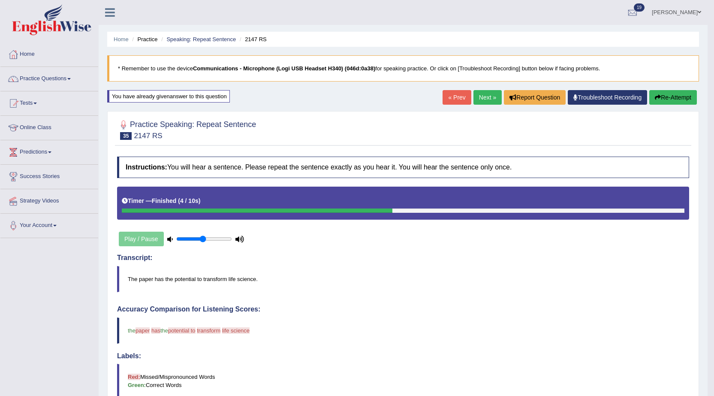
click at [673, 101] on button "Re-Attempt" at bounding box center [673, 97] width 48 height 15
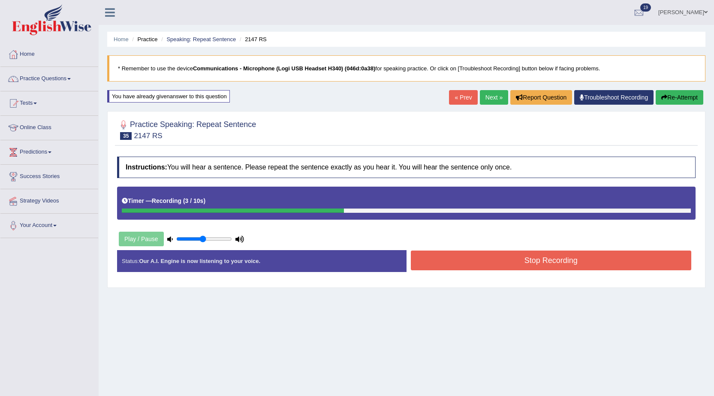
click at [434, 260] on button "Stop Recording" at bounding box center [551, 260] width 281 height 20
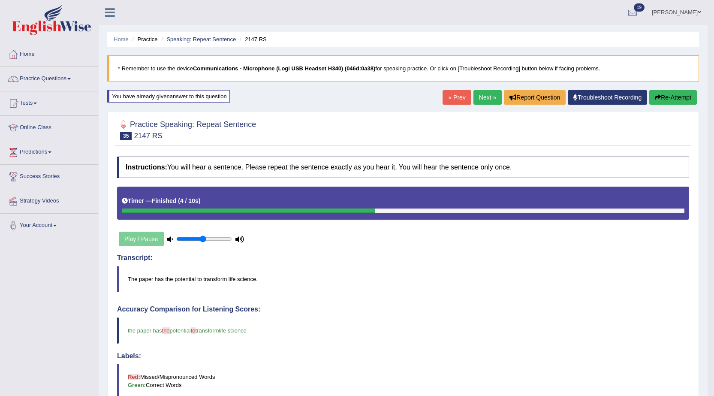
click at [483, 104] on link "Next »" at bounding box center [487, 97] width 28 height 15
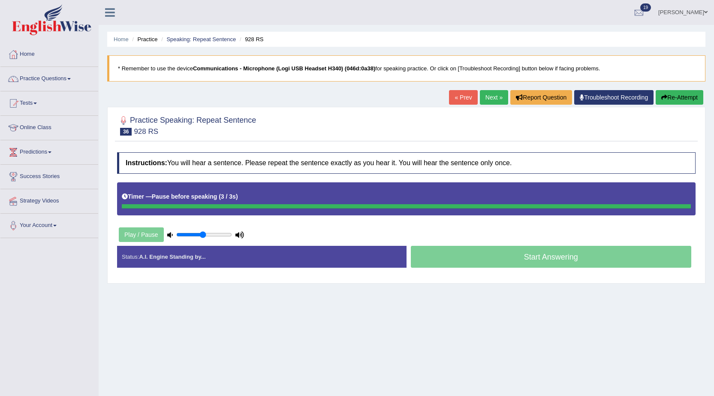
click at [659, 108] on div "Practice Speaking: Repeat Sentence 36 928 RS Instructions: You will hear a sent…" at bounding box center [406, 195] width 598 height 177
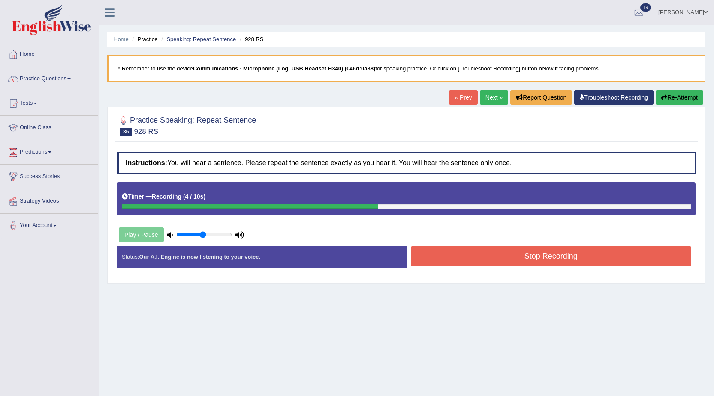
click at [595, 255] on button "Stop Recording" at bounding box center [551, 256] width 281 height 20
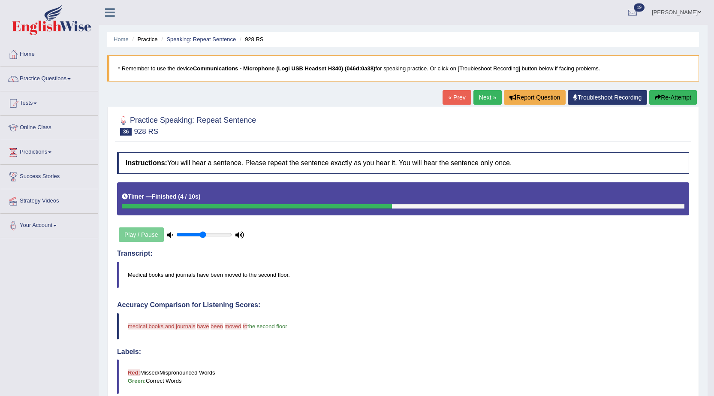
click at [654, 91] on button "Re-Attempt" at bounding box center [673, 97] width 48 height 15
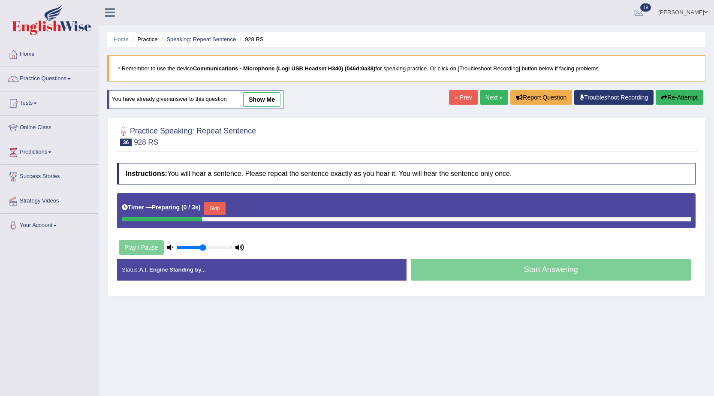
click at [218, 202] on button "Skip" at bounding box center [214, 208] width 21 height 13
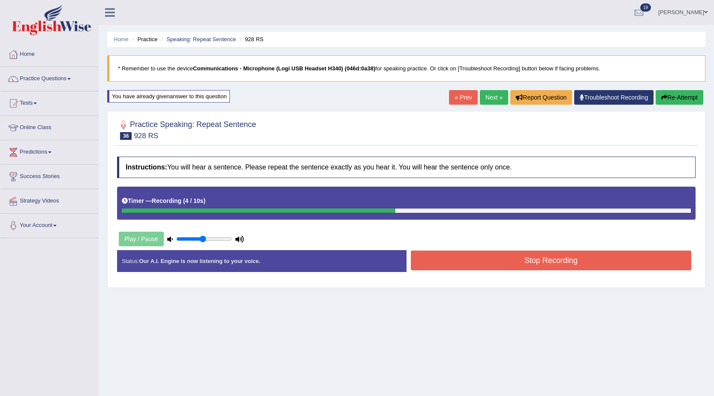
click at [433, 268] on button "Stop Recording" at bounding box center [551, 260] width 281 height 20
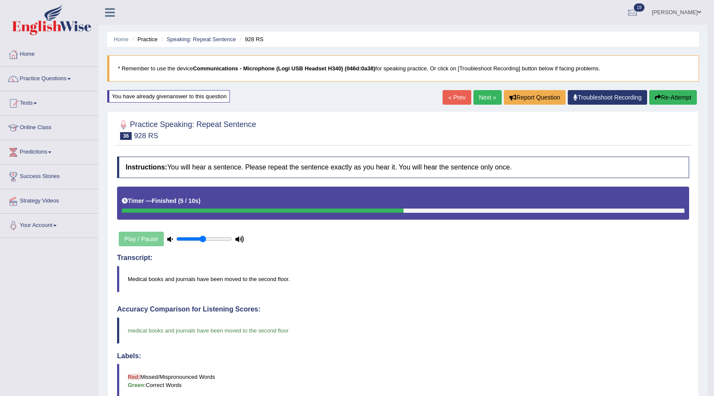
click at [478, 102] on link "Next »" at bounding box center [487, 97] width 28 height 15
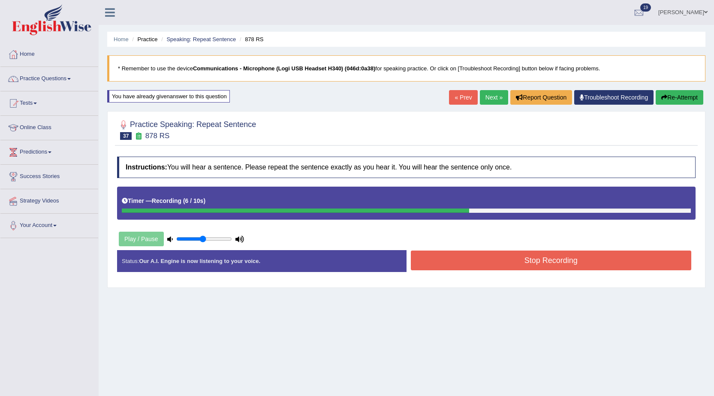
click at [476, 265] on button "Stop Recording" at bounding box center [551, 260] width 281 height 20
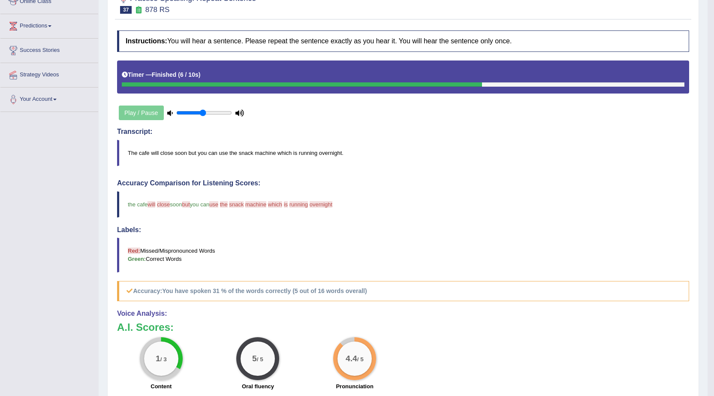
scroll to position [43, 0]
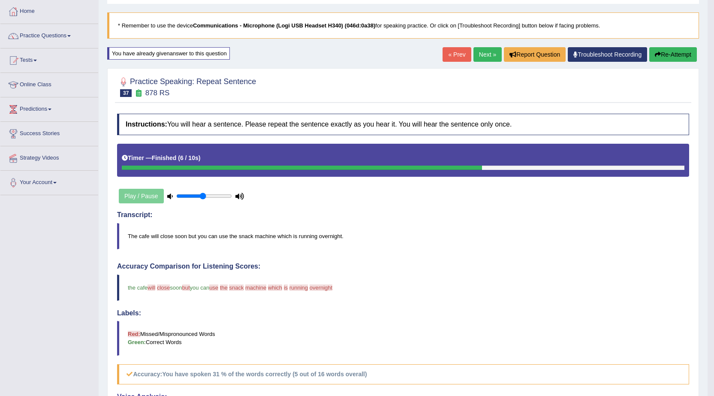
click at [676, 49] on button "Re-Attempt" at bounding box center [673, 54] width 48 height 15
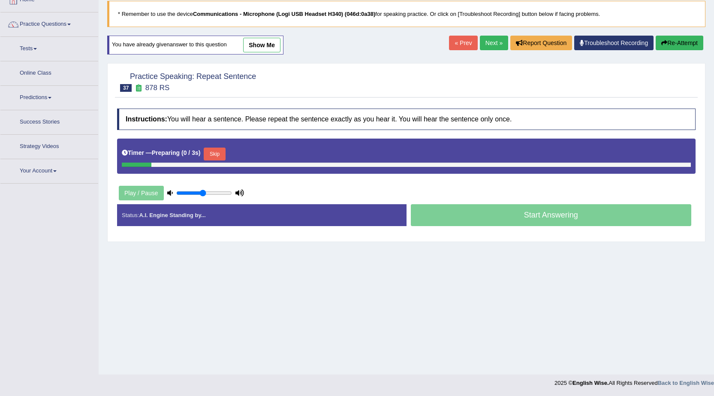
click at [222, 156] on button "Skip" at bounding box center [214, 153] width 21 height 13
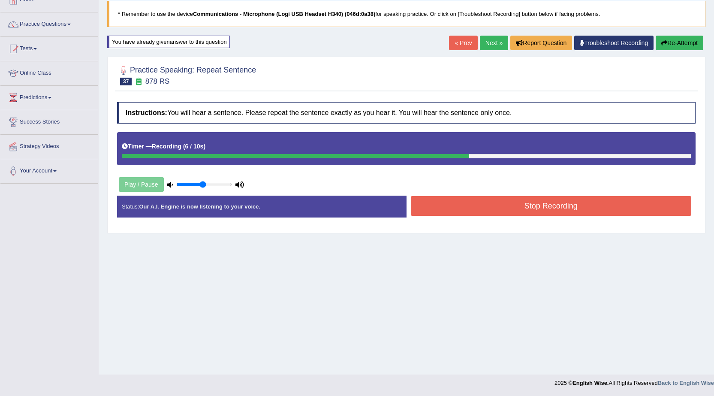
click at [454, 217] on div "Stop Recording" at bounding box center [550, 207] width 289 height 22
click at [458, 211] on button "Stop Recording" at bounding box center [551, 206] width 281 height 20
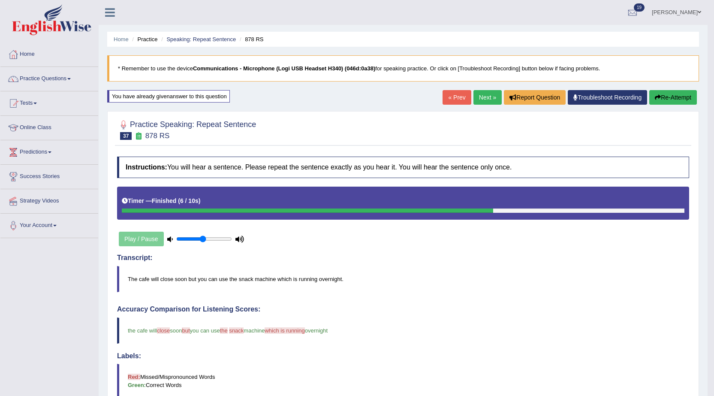
click at [484, 90] on link "Next »" at bounding box center [487, 97] width 28 height 15
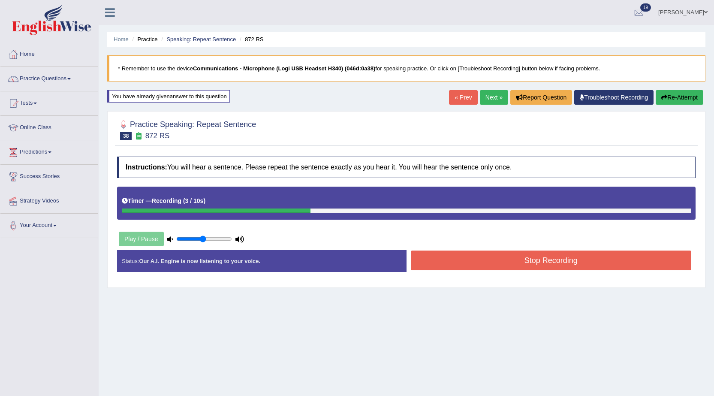
click at [496, 262] on button "Stop Recording" at bounding box center [551, 260] width 281 height 20
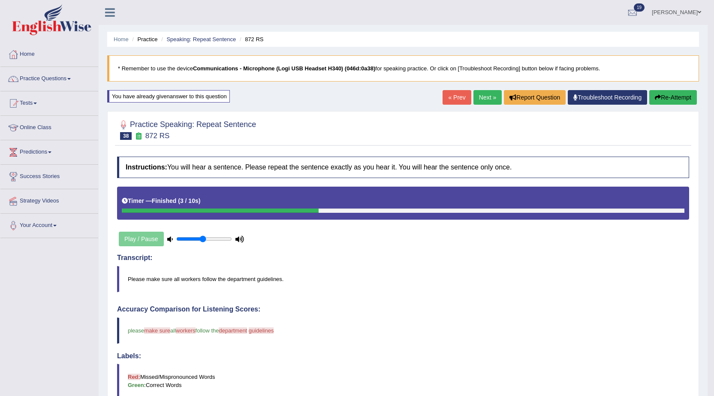
click at [668, 97] on div "Home Practice Speaking: Repeat Sentence 872 RS * Remember to use the device Com…" at bounding box center [403, 299] width 609 height 598
click at [668, 84] on div "Home Practice Speaking: Repeat Sentence 872 RS * Remember to use the device Com…" at bounding box center [403, 299] width 609 height 598
click at [667, 103] on button "Re-Attempt" at bounding box center [673, 97] width 48 height 15
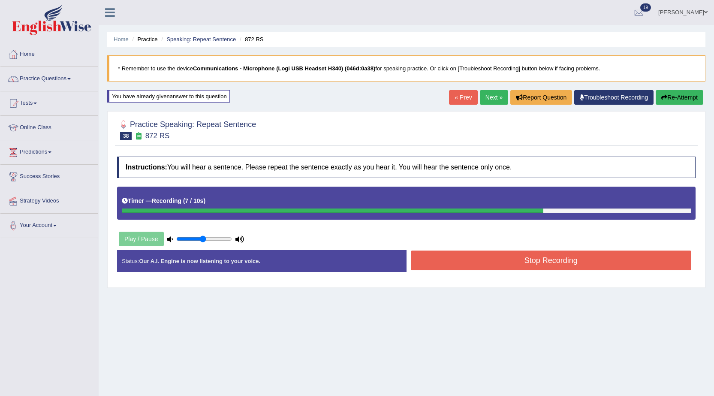
click at [448, 265] on button "Stop Recording" at bounding box center [551, 260] width 281 height 20
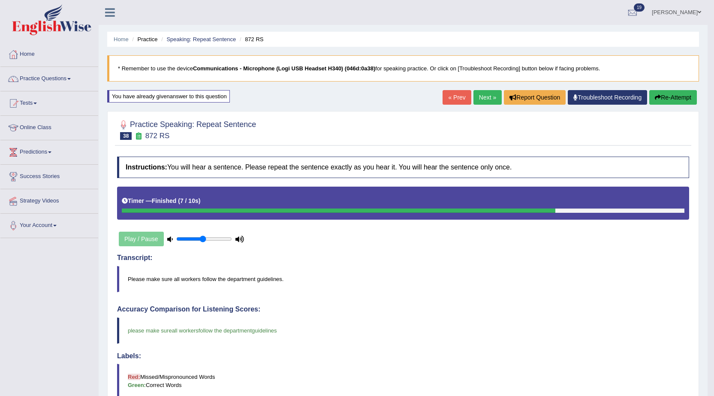
click at [485, 105] on link "Next »" at bounding box center [487, 97] width 28 height 15
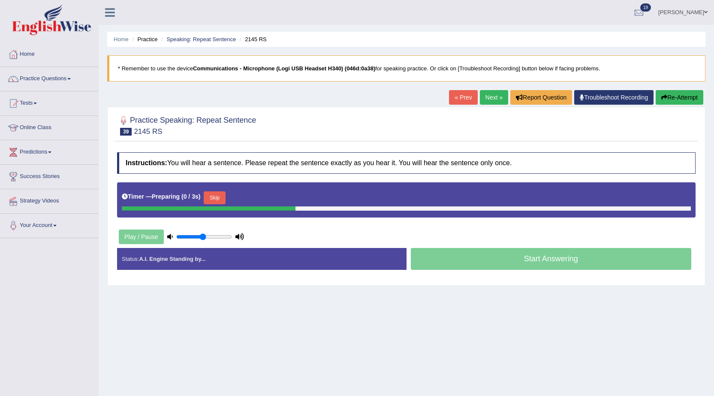
click at [214, 199] on button "Skip" at bounding box center [214, 197] width 21 height 13
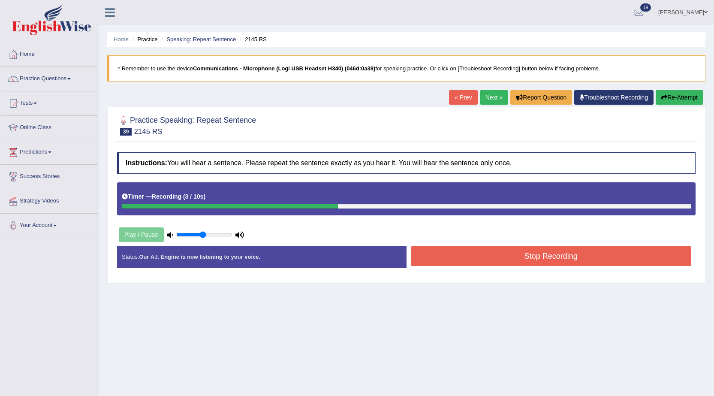
click at [488, 263] on div "Stop Recording" at bounding box center [550, 257] width 289 height 22
click at [484, 261] on button "Stop Recording" at bounding box center [551, 256] width 281 height 20
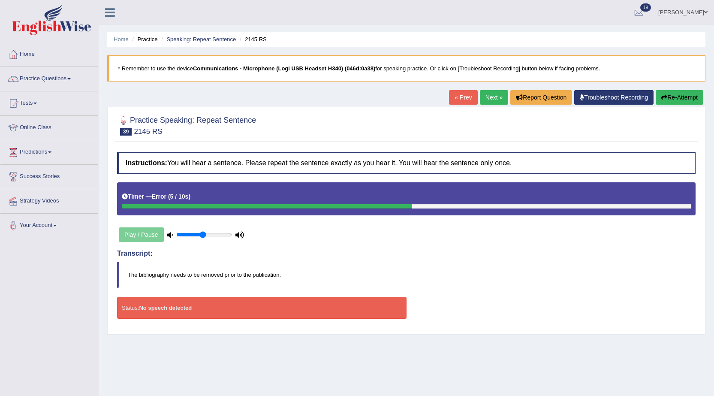
click at [597, 98] on link "Troubleshoot Recording" at bounding box center [613, 97] width 79 height 15
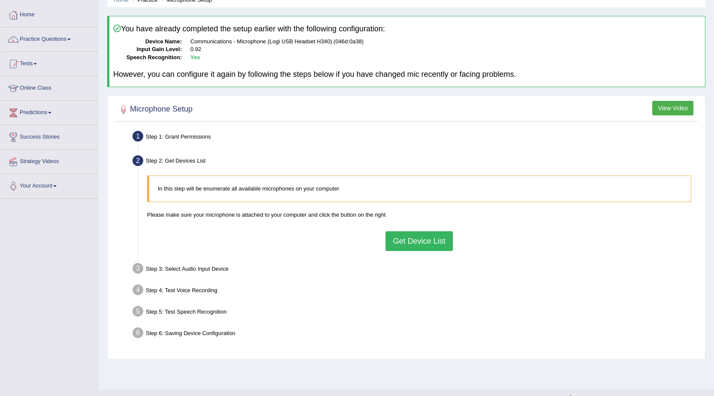
scroll to position [54, 0]
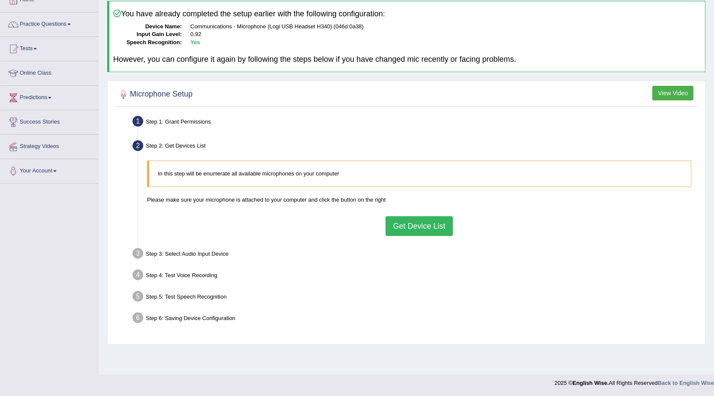
drag, startPoint x: 411, startPoint y: 239, endPoint x: 414, endPoint y: 233, distance: 6.7
click at [412, 238] on div "In this step will be enumerate all available microphones on your computer Pleas…" at bounding box center [419, 198] width 553 height 84
click at [414, 231] on button "Get Device List" at bounding box center [418, 226] width 67 height 20
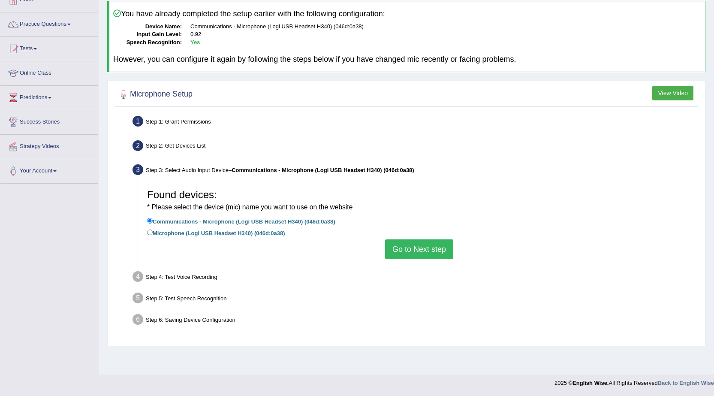
click at [404, 253] on button "Go to Next step" at bounding box center [419, 249] width 68 height 20
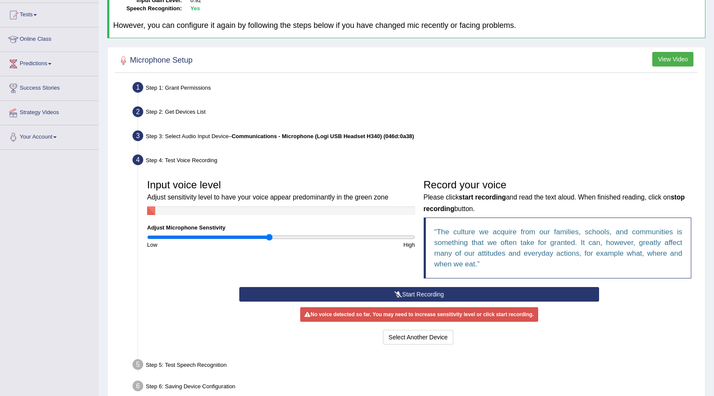
scroll to position [133, 0]
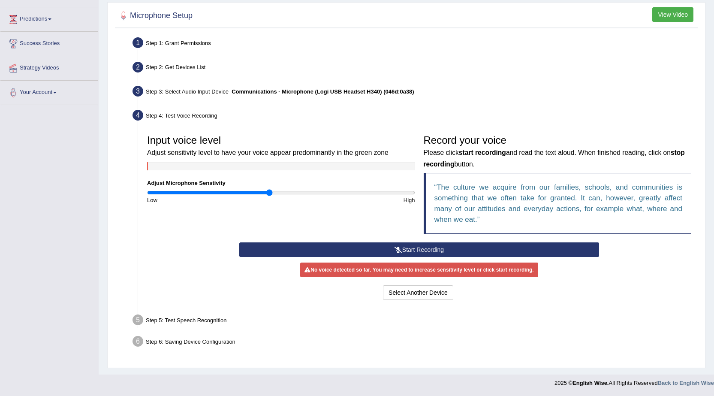
click at [407, 250] on button "Start Recording" at bounding box center [419, 249] width 360 height 15
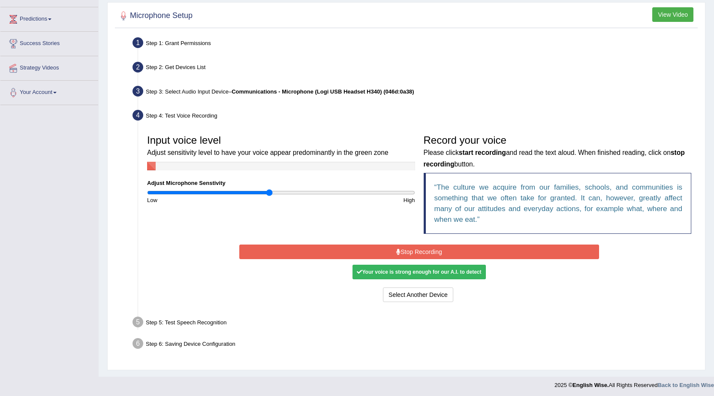
click at [426, 254] on button "Stop Recording" at bounding box center [419, 251] width 360 height 15
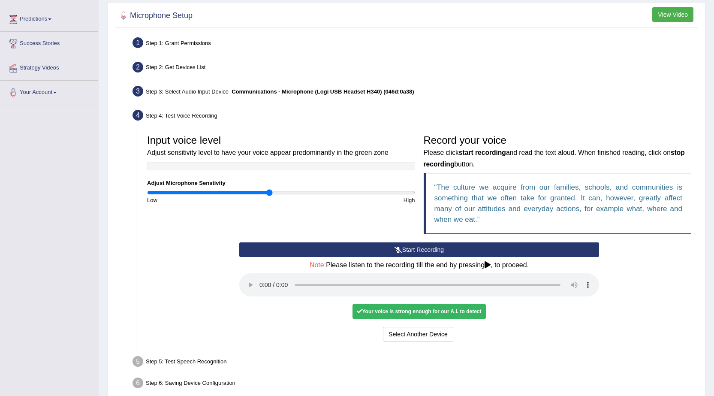
click at [409, 311] on div "Your voice is strong enough for our A.I. to detect" at bounding box center [418, 311] width 133 height 15
click at [434, 330] on button "Voice is ok. Go to Next step" at bounding box center [454, 334] width 85 height 15
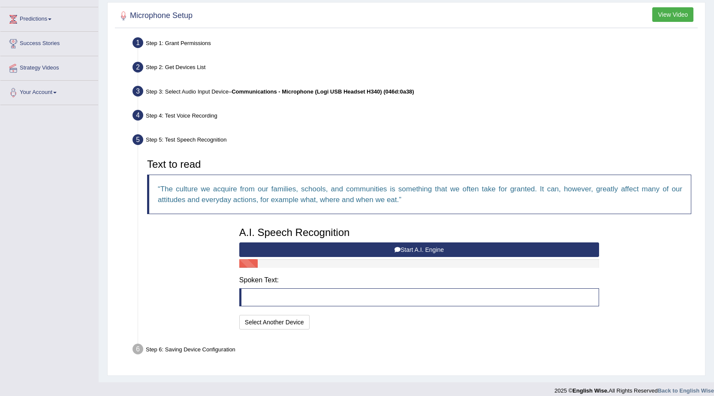
click at [375, 249] on button "Start A.I. Engine" at bounding box center [419, 249] width 360 height 15
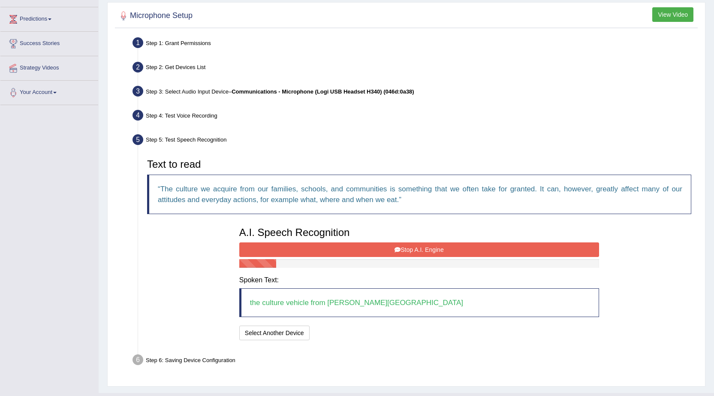
click at [375, 249] on button "Stop A.I. Engine" at bounding box center [419, 249] width 360 height 15
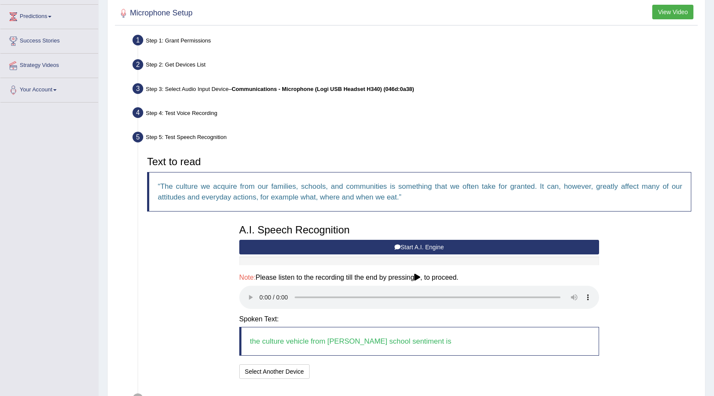
scroll to position [193, 0]
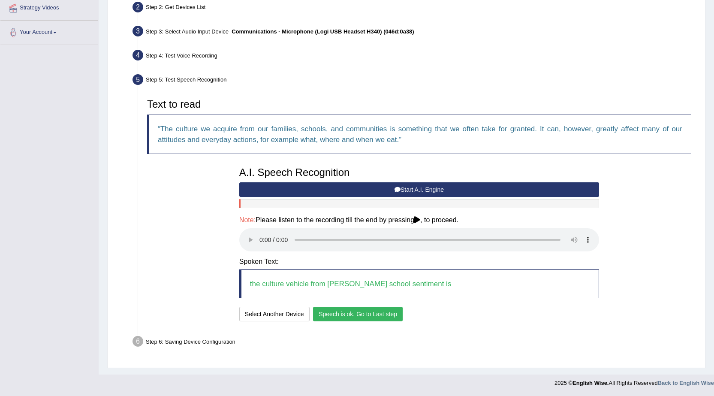
click at [328, 306] on div "A.I. Speech Recognition Start A.I. Engine Stop A.I. Engine Note: Please listen …" at bounding box center [419, 243] width 368 height 161
click at [328, 312] on button "Speech is ok. Go to Last step" at bounding box center [358, 314] width 90 height 15
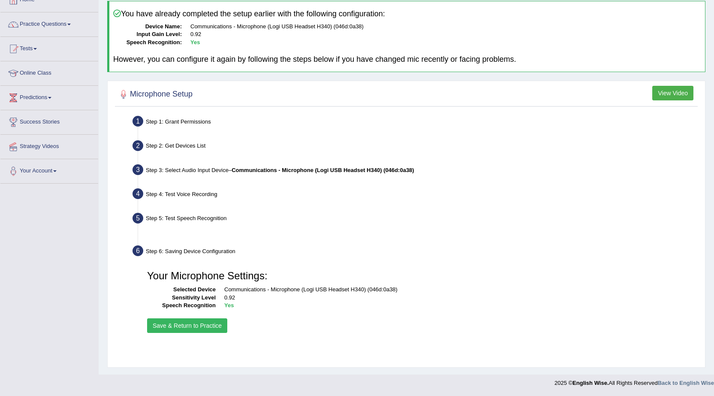
scroll to position [54, 0]
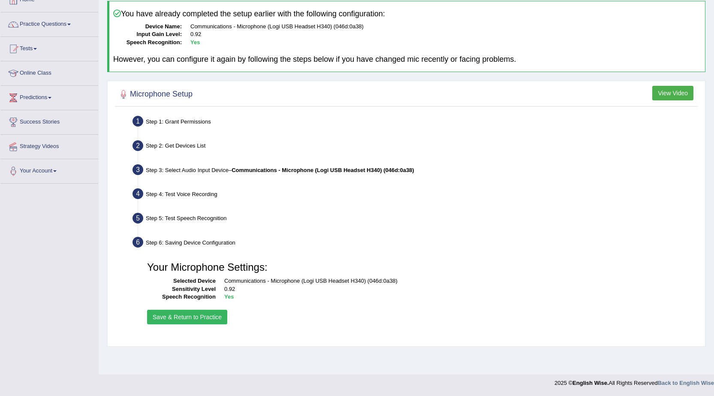
click at [195, 317] on button "Save & Return to Practice" at bounding box center [187, 317] width 80 height 15
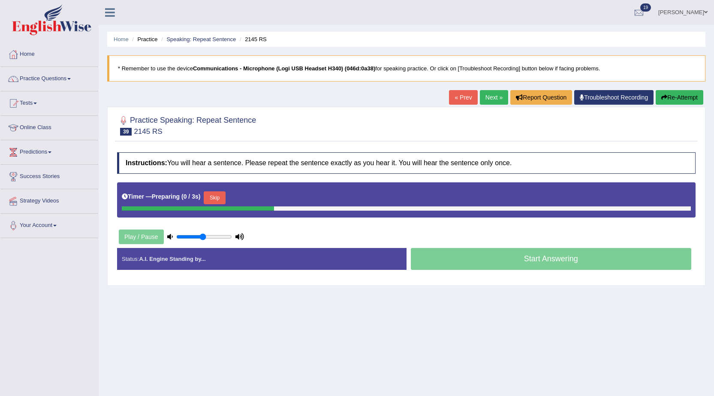
click at [220, 201] on button "Skip" at bounding box center [214, 197] width 21 height 13
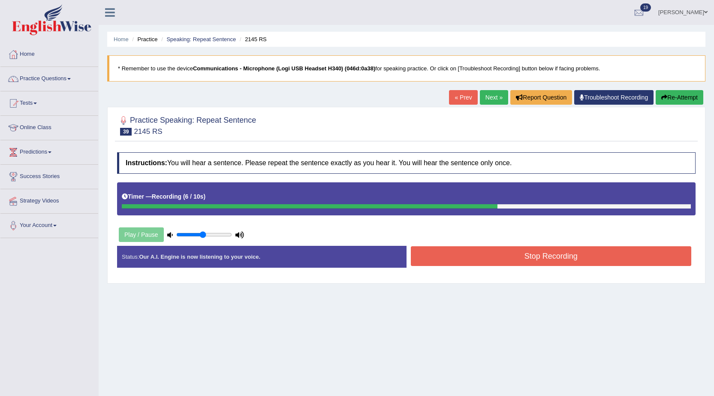
click at [440, 259] on button "Stop Recording" at bounding box center [551, 256] width 281 height 20
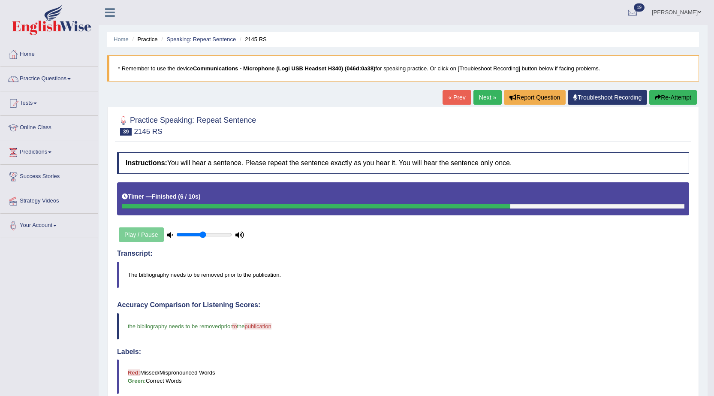
click at [668, 101] on button "Re-Attempt" at bounding box center [673, 97] width 48 height 15
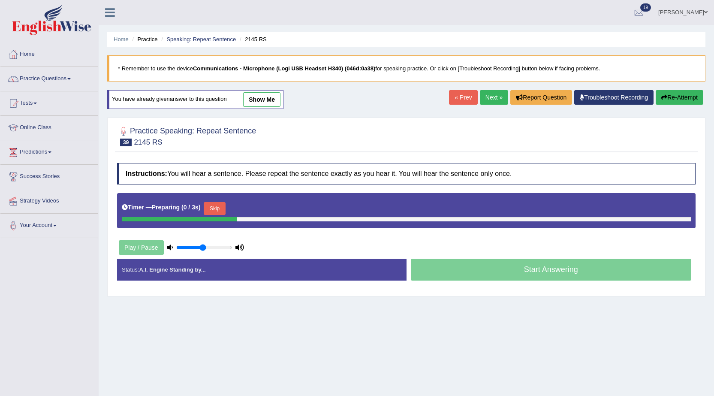
click at [225, 210] on button "Skip" at bounding box center [214, 208] width 21 height 13
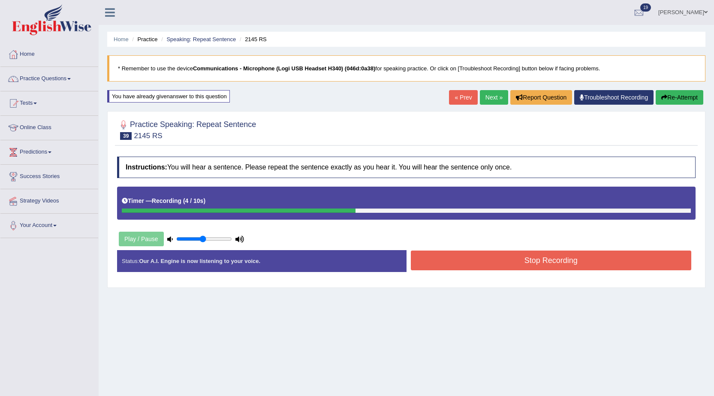
click at [488, 262] on button "Stop Recording" at bounding box center [551, 260] width 281 height 20
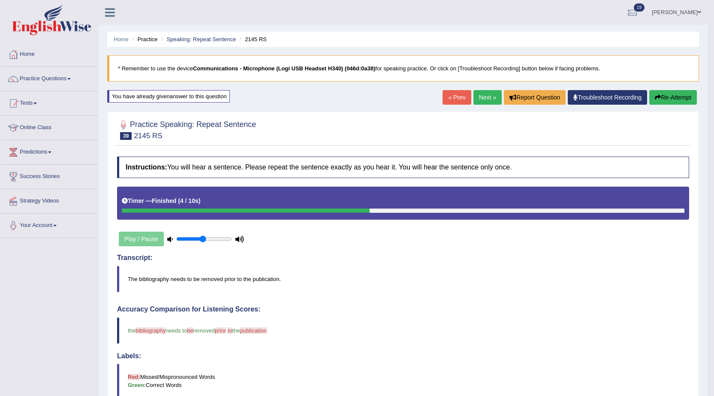
click at [480, 96] on link "Next »" at bounding box center [487, 97] width 28 height 15
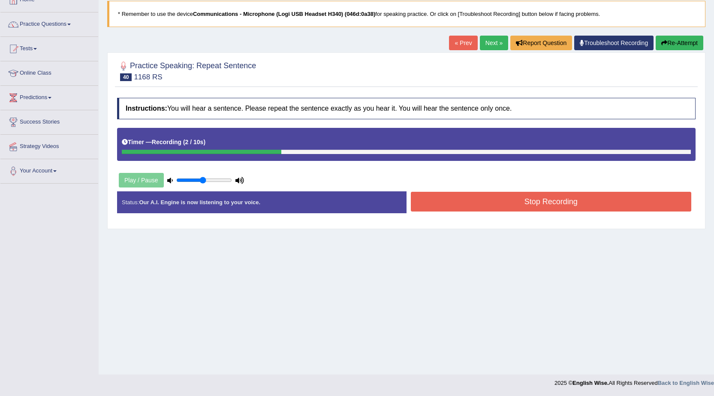
click at [444, 206] on button "Stop Recording" at bounding box center [551, 202] width 281 height 20
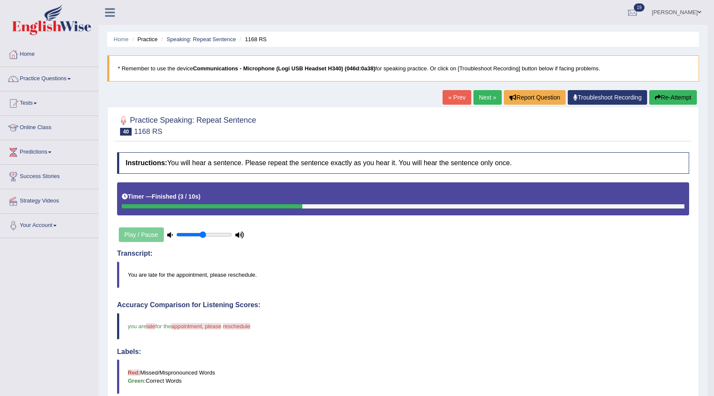
click at [656, 87] on div "Home Practice Speaking: Repeat Sentence 1168 RS * Remember to use the device Co…" at bounding box center [403, 297] width 609 height 594
click at [659, 92] on button "Re-Attempt" at bounding box center [673, 97] width 48 height 15
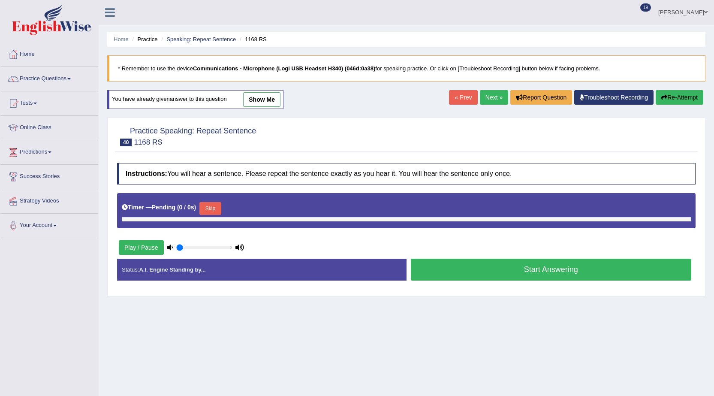
type input "0.5"
click at [211, 207] on button "Skip" at bounding box center [209, 208] width 21 height 13
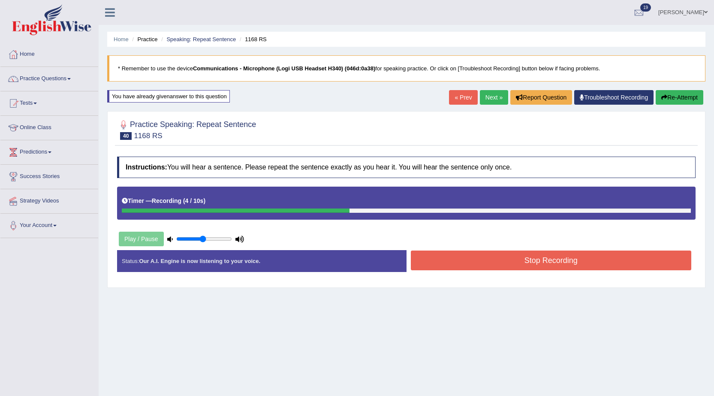
click at [452, 266] on button "Stop Recording" at bounding box center [551, 260] width 281 height 20
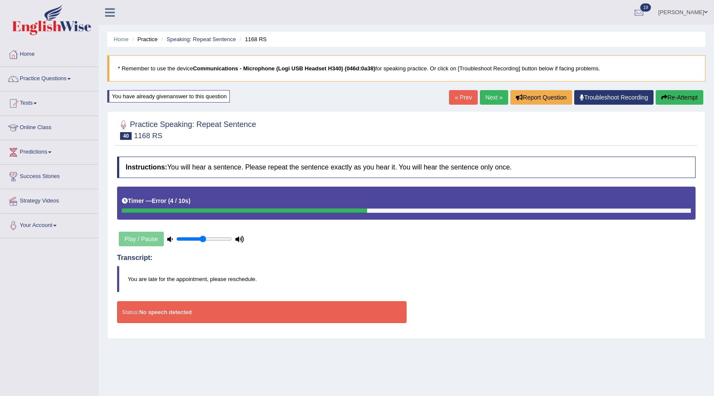
click at [251, 322] on div "Status: No speech detected" at bounding box center [261, 312] width 289 height 22
click at [254, 313] on div "Status: No speech detected" at bounding box center [261, 312] width 289 height 22
click at [587, 100] on link "Troubleshoot Recording" at bounding box center [613, 97] width 79 height 15
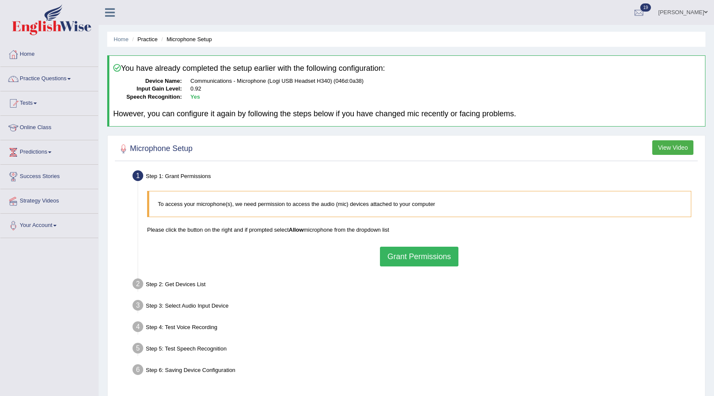
click at [400, 250] on button "Grant Permissions" at bounding box center [419, 257] width 78 height 20
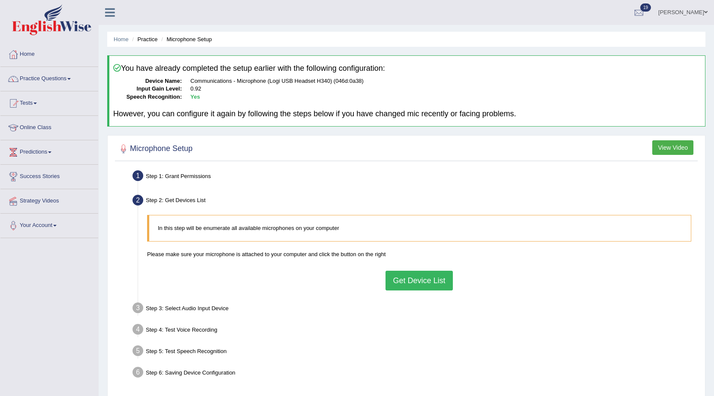
click at [405, 280] on button "Get Device List" at bounding box center [418, 281] width 67 height 20
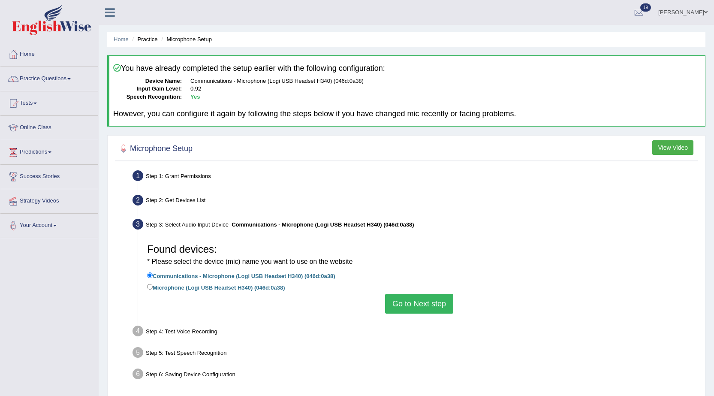
click at [412, 309] on button "Go to Next step" at bounding box center [419, 304] width 68 height 20
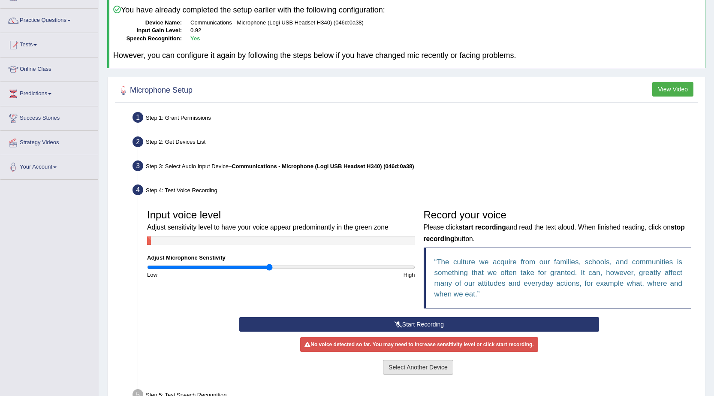
scroll to position [133, 0]
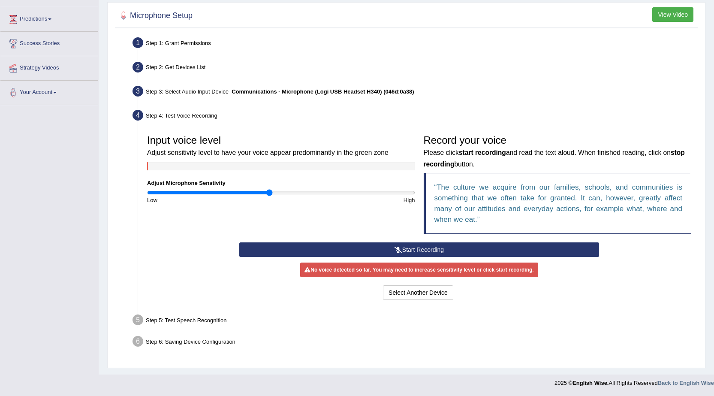
click at [443, 252] on button "Start Recording" at bounding box center [419, 249] width 360 height 15
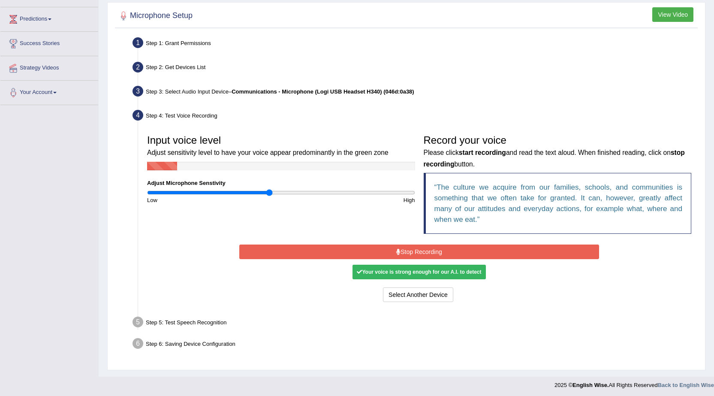
click at [443, 252] on button "Stop Recording" at bounding box center [419, 251] width 360 height 15
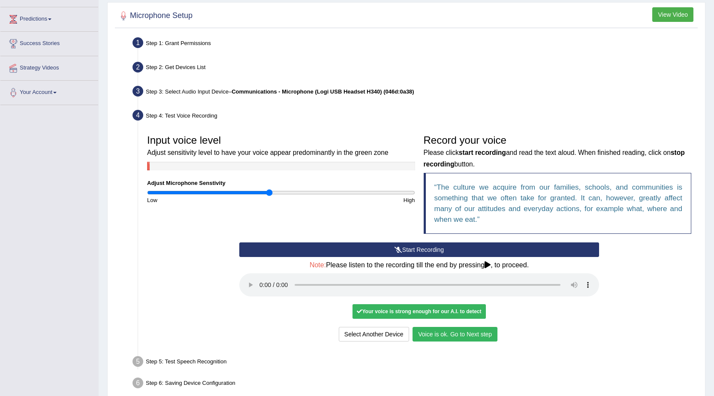
click at [426, 332] on button "Voice is ok. Go to Next step" at bounding box center [454, 334] width 85 height 15
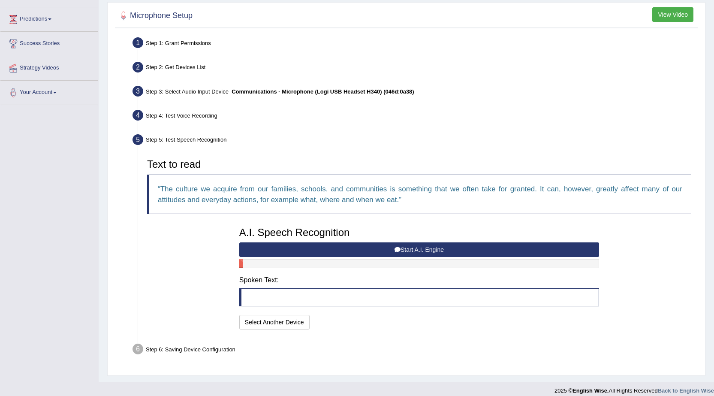
click at [408, 252] on button "Start A.I. Engine" at bounding box center [419, 249] width 360 height 15
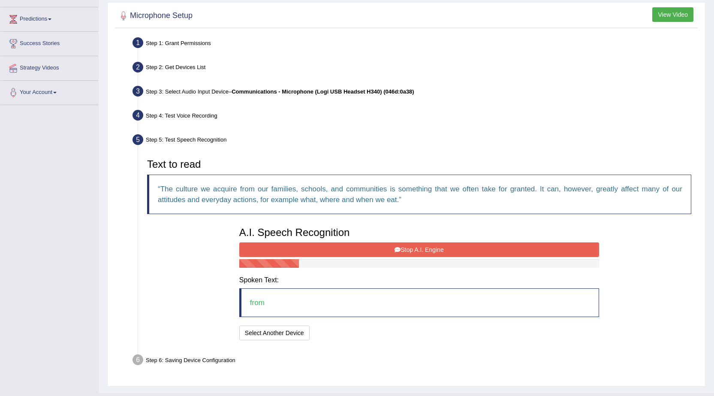
click at [406, 252] on button "Stop A.I. Engine" at bounding box center [419, 249] width 360 height 15
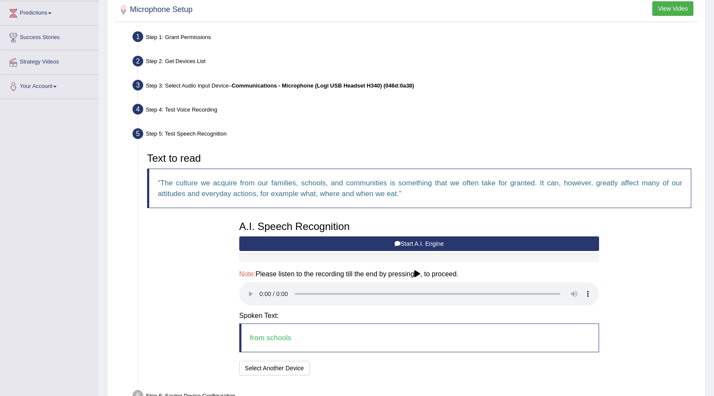
scroll to position [193, 0]
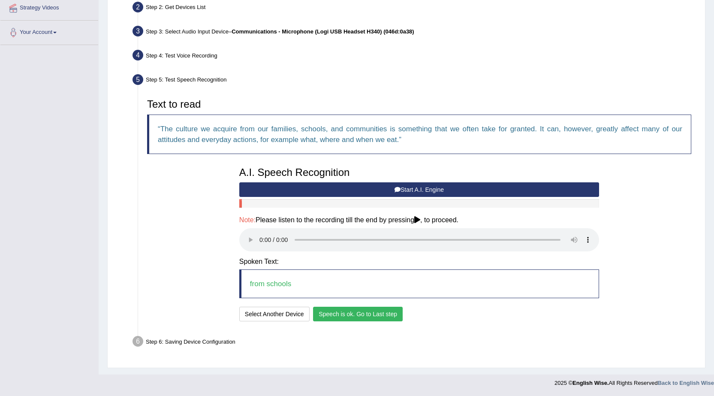
click at [330, 315] on button "Speech is ok. Go to Last step" at bounding box center [358, 314] width 90 height 15
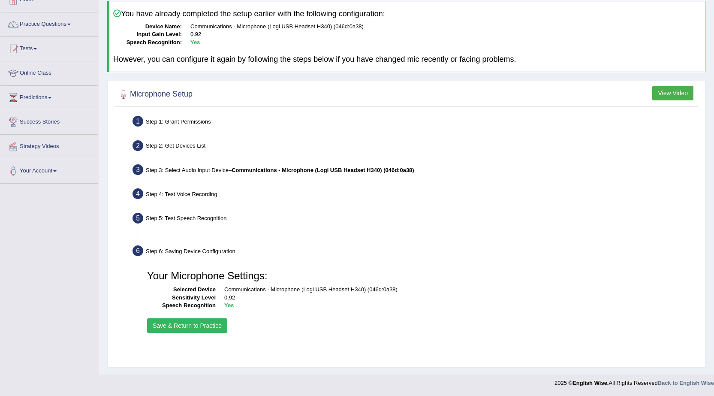
scroll to position [54, 0]
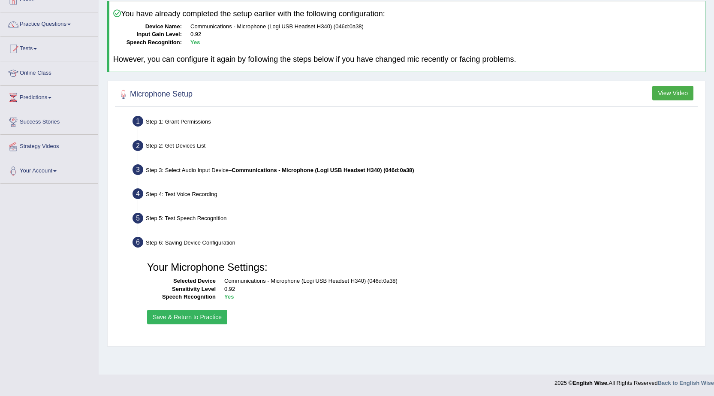
click at [208, 322] on button "Save & Return to Practice" at bounding box center [187, 317] width 80 height 15
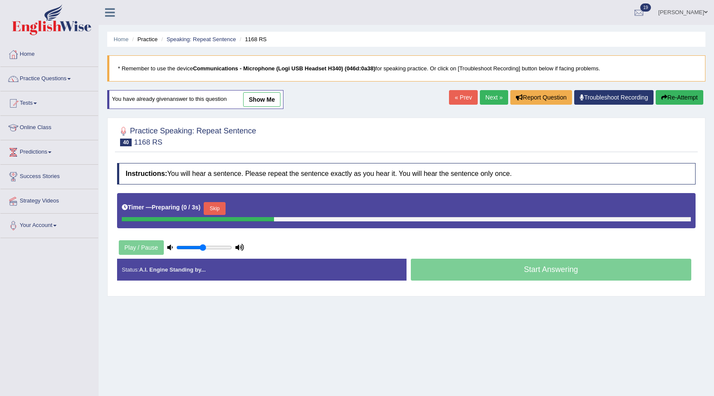
click at [212, 212] on button "Skip" at bounding box center [214, 208] width 21 height 13
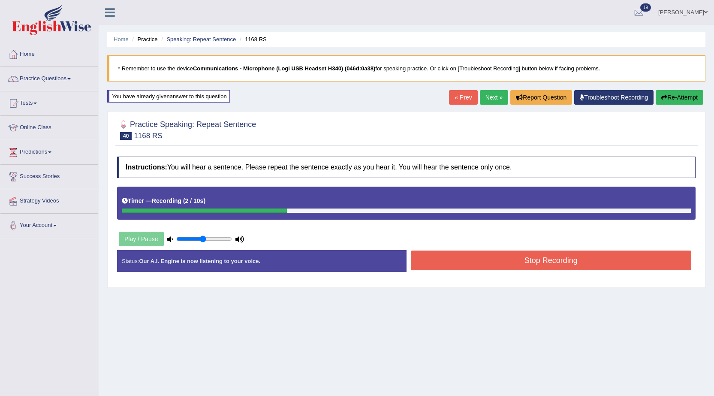
click at [431, 253] on button "Stop Recording" at bounding box center [551, 260] width 281 height 20
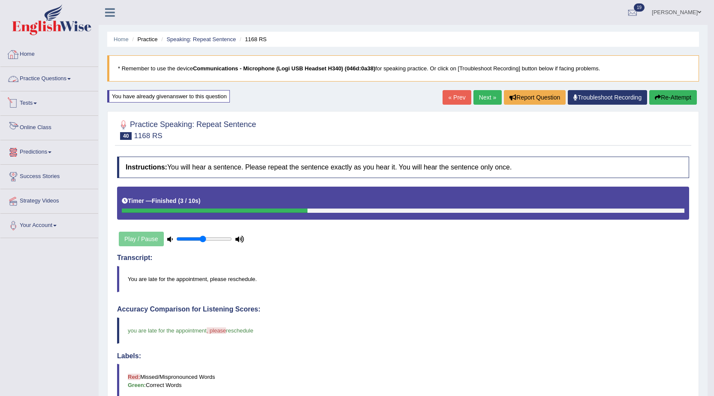
click at [32, 58] on link "Home" at bounding box center [49, 52] width 98 height 21
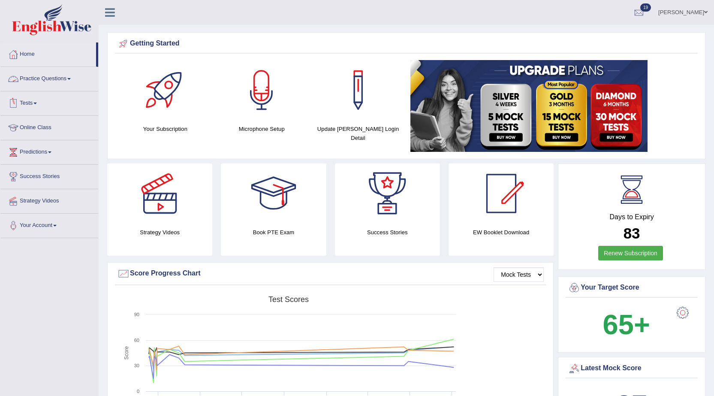
click at [45, 87] on link "Practice Questions" at bounding box center [49, 77] width 98 height 21
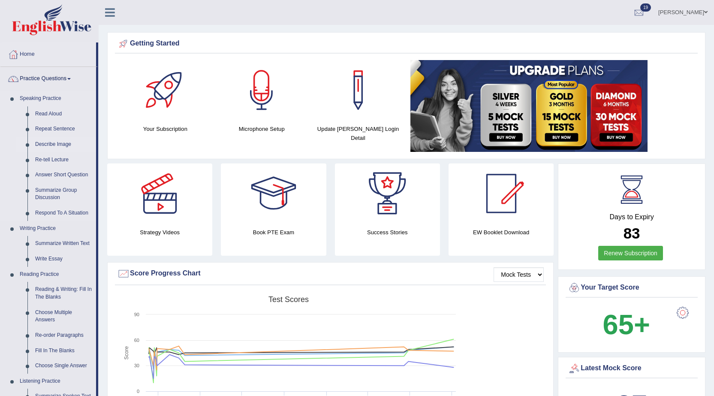
click at [51, 141] on link "Describe Image" at bounding box center [63, 144] width 65 height 15
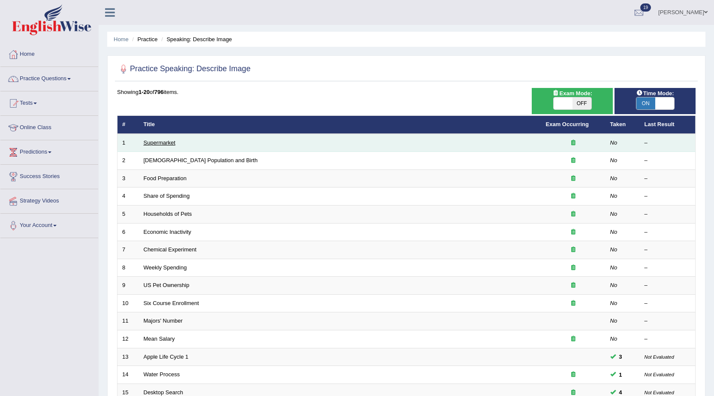
click at [160, 142] on link "Supermarket" at bounding box center [160, 142] width 32 height 6
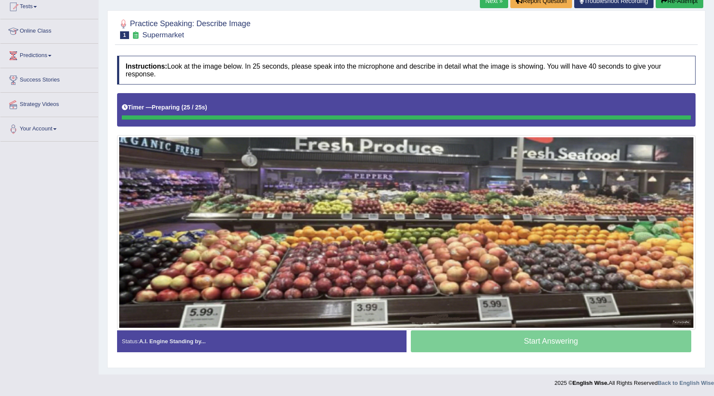
scroll to position [96, 0]
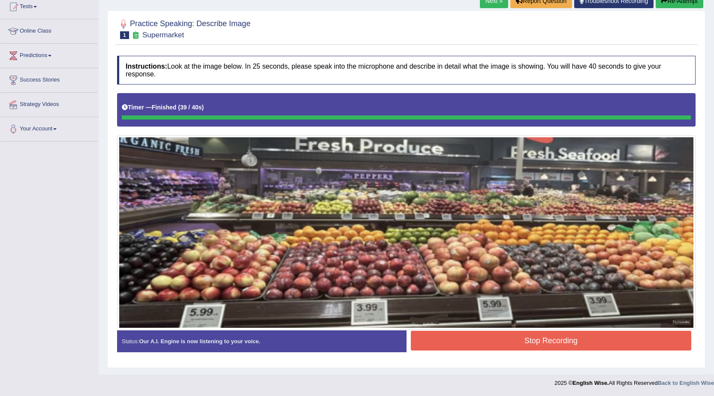
click at [455, 332] on div "Instructions: Look at the image below. In 25 seconds, please speak into the mic…" at bounding box center [406, 207] width 583 height 312
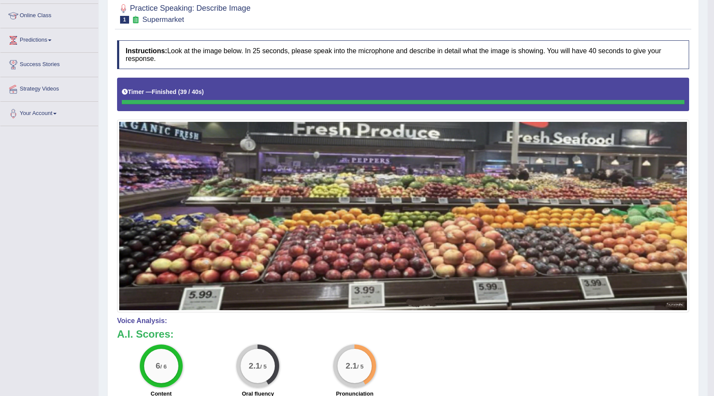
scroll to position [54, 0]
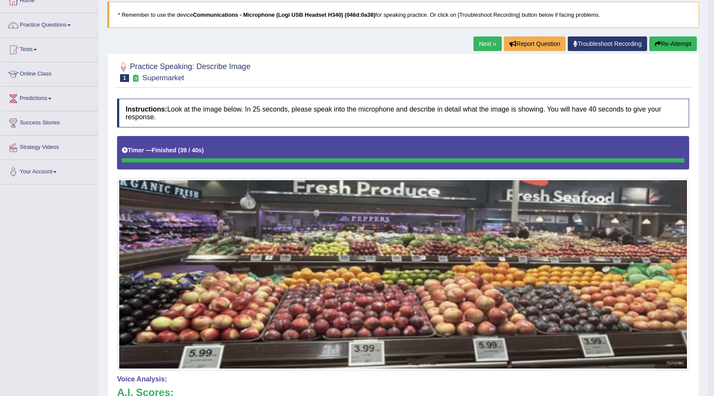
click at [664, 48] on button "Re-Attempt" at bounding box center [673, 43] width 48 height 15
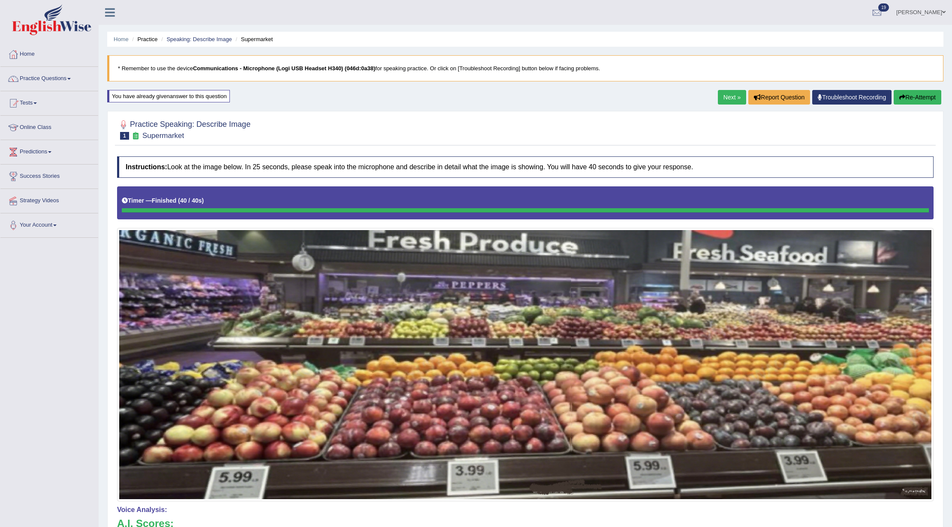
click at [713, 99] on link "Next »" at bounding box center [732, 97] width 28 height 15
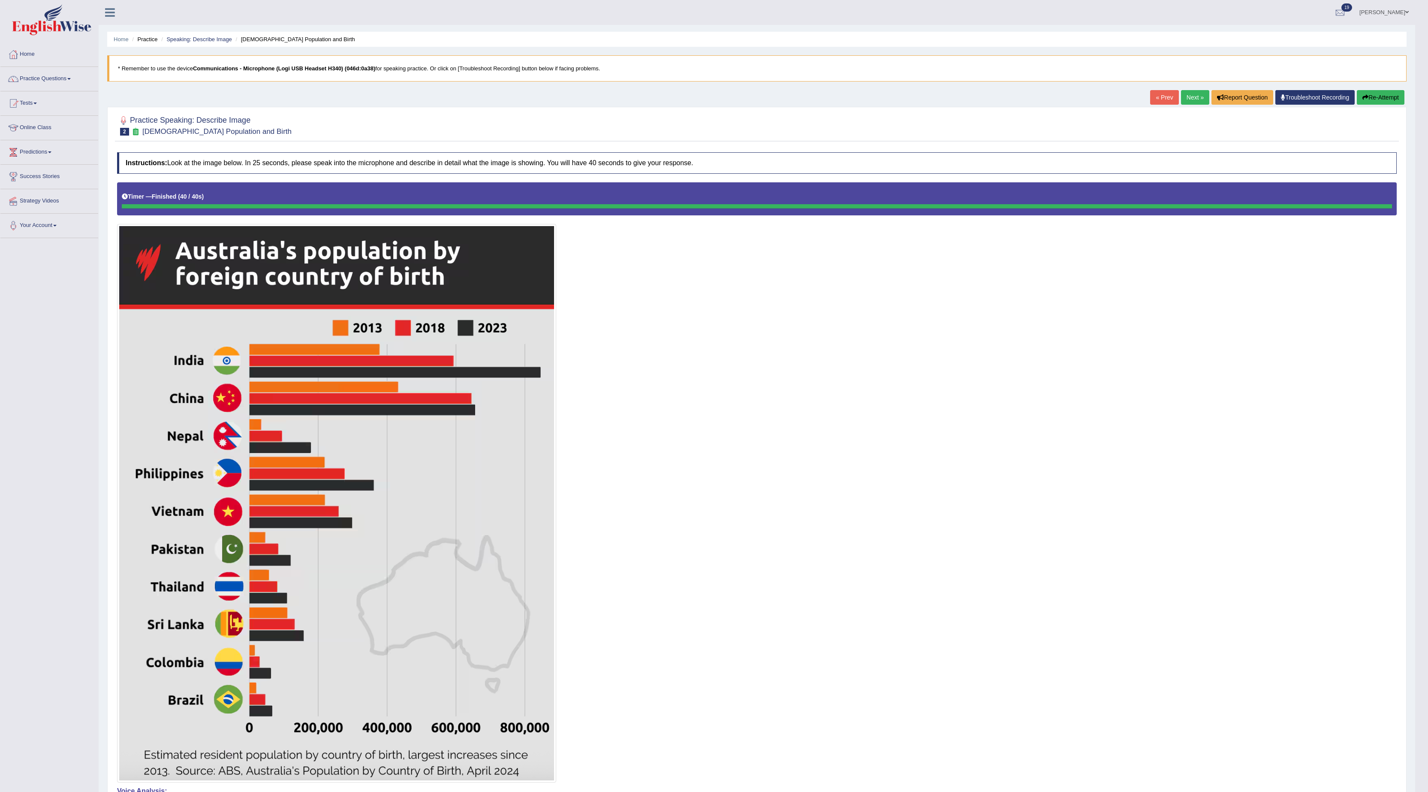
click at [951, 96] on button "Re-Attempt" at bounding box center [1381, 97] width 48 height 15
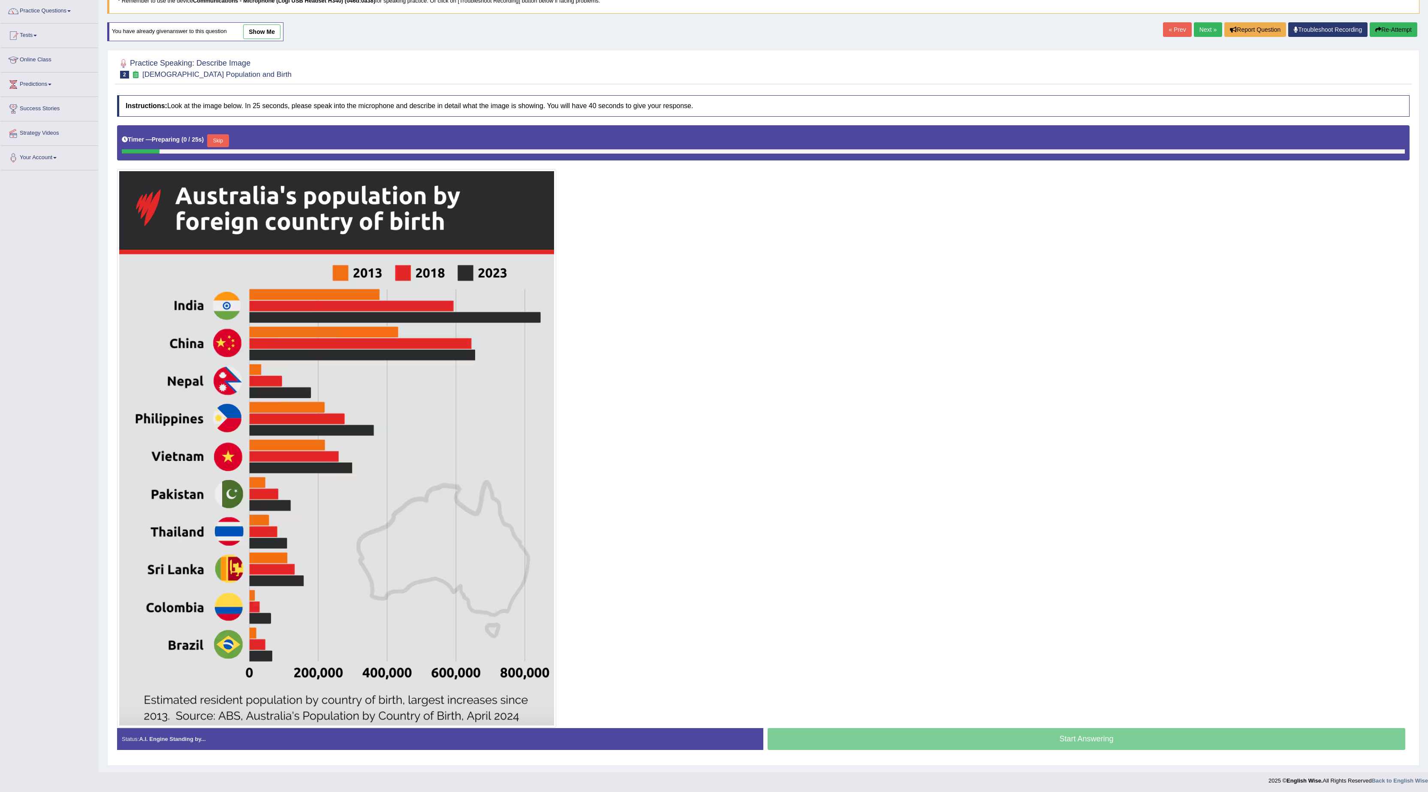
scroll to position [77, 0]
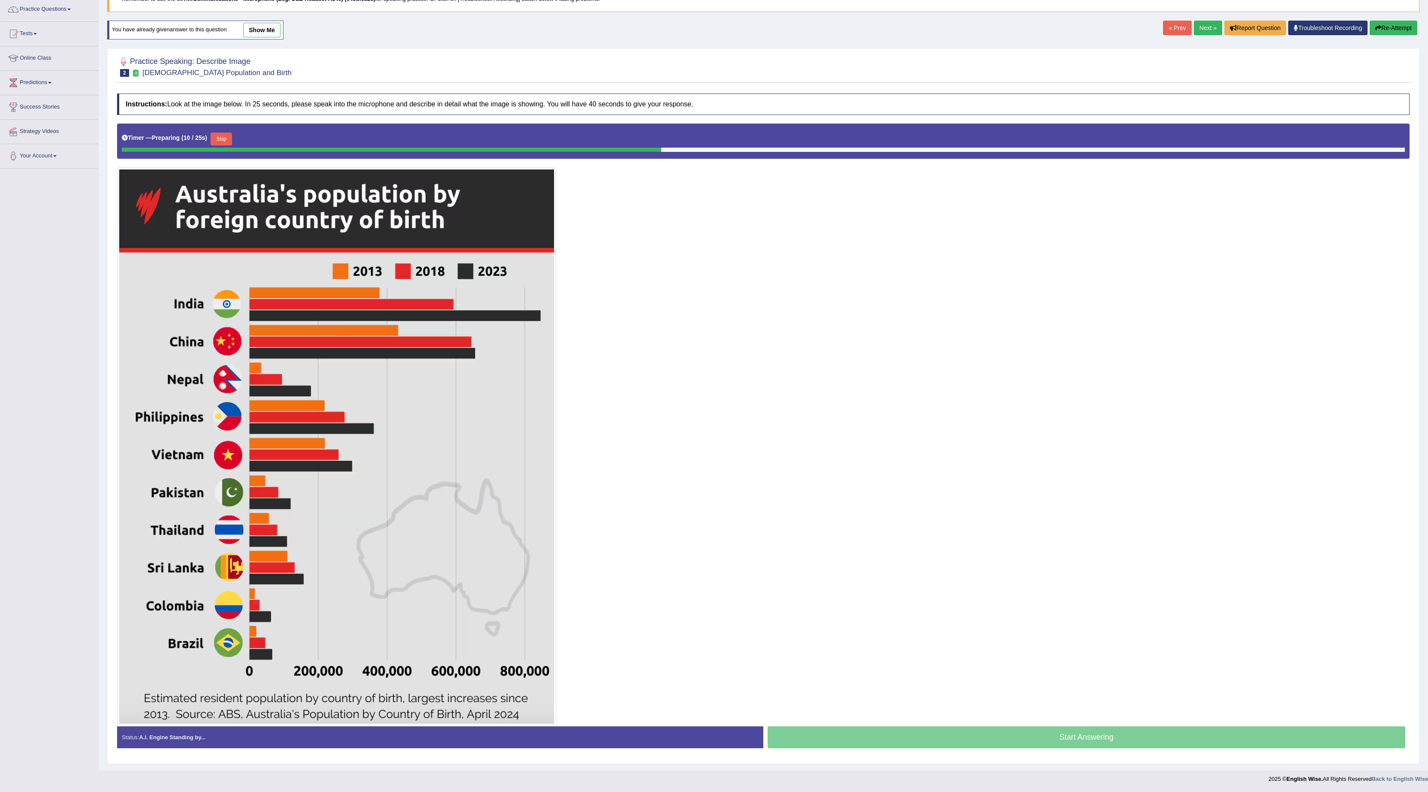
click at [222, 132] on button "Skip" at bounding box center [221, 138] width 21 height 13
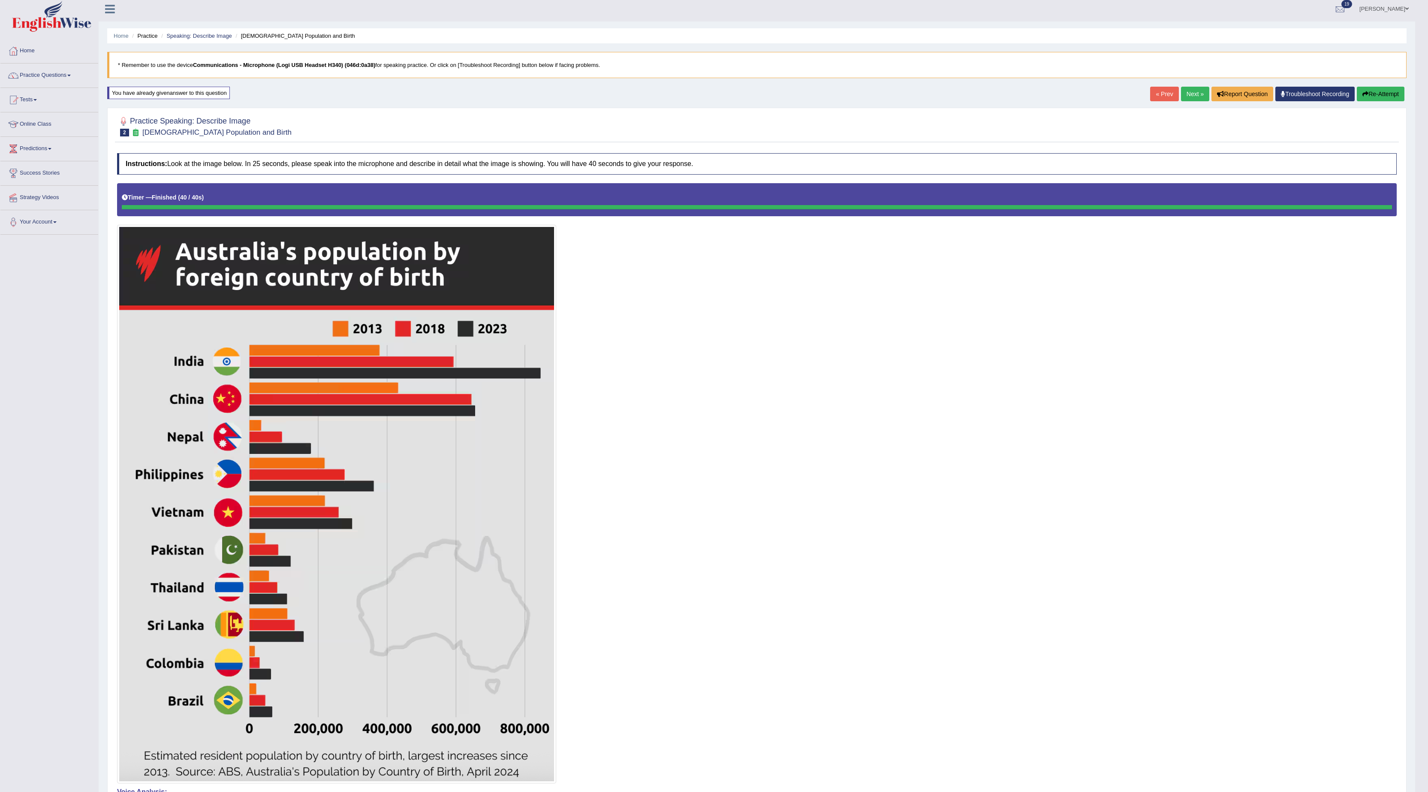
scroll to position [0, 0]
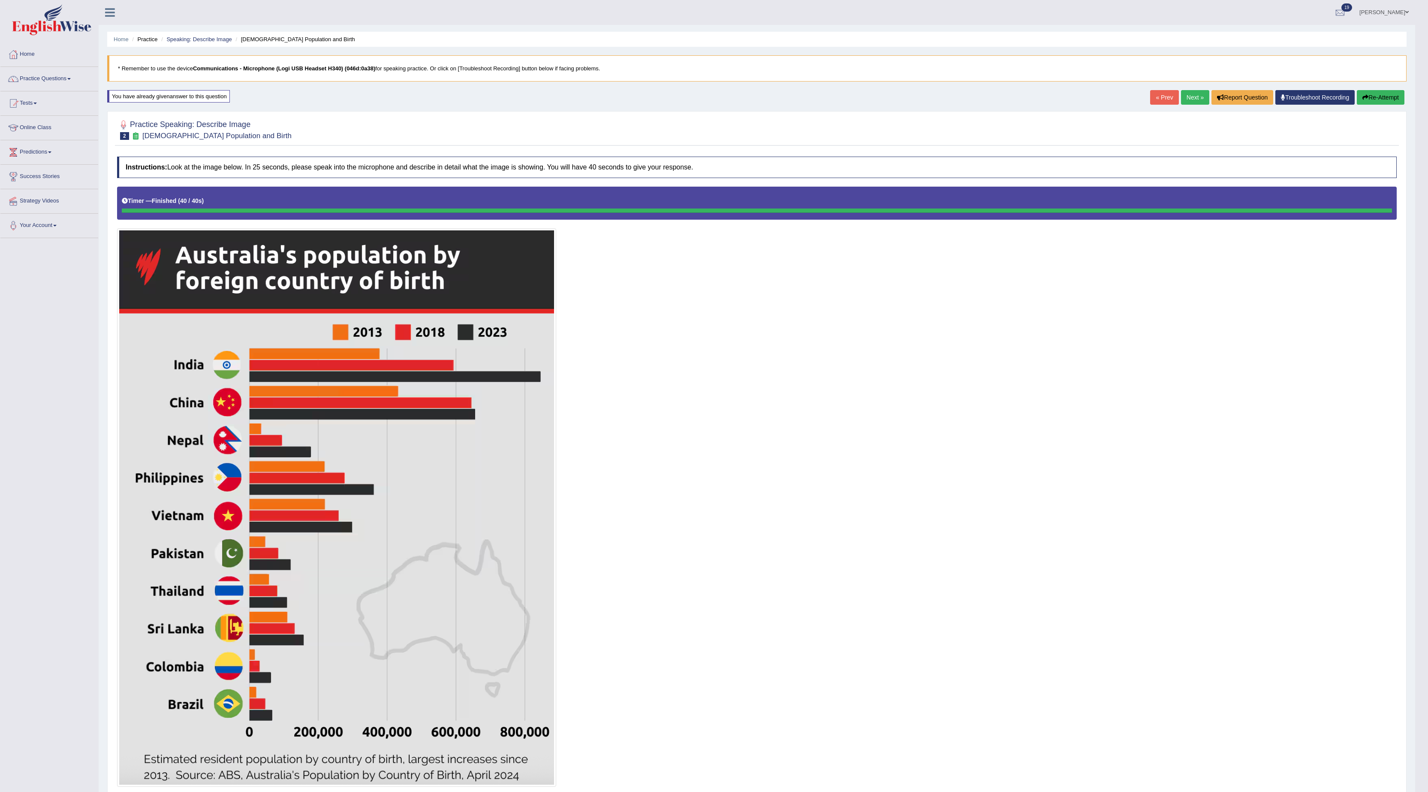
click at [1378, 100] on button "Re-Attempt" at bounding box center [1381, 97] width 48 height 15
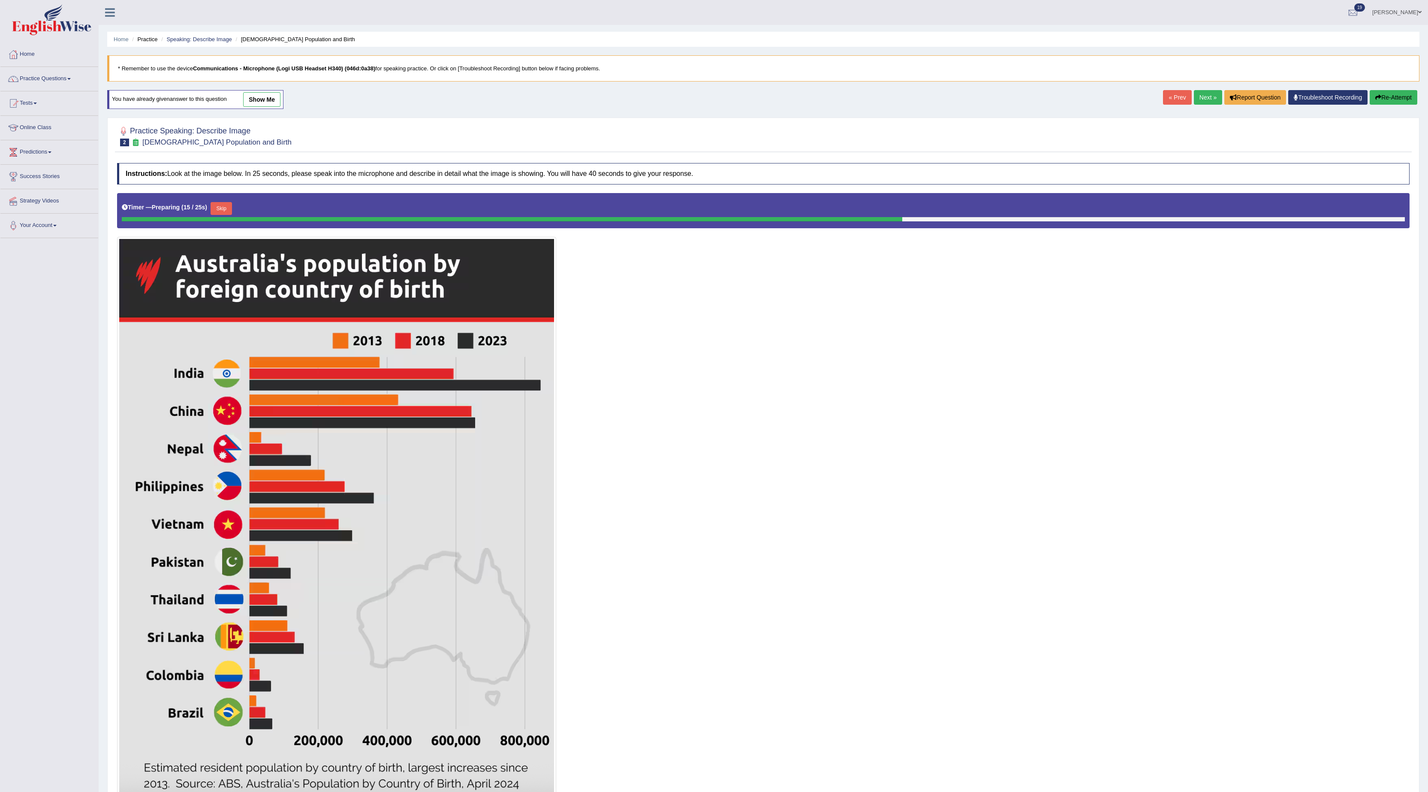
click at [27, 50] on link "Home" at bounding box center [49, 52] width 98 height 21
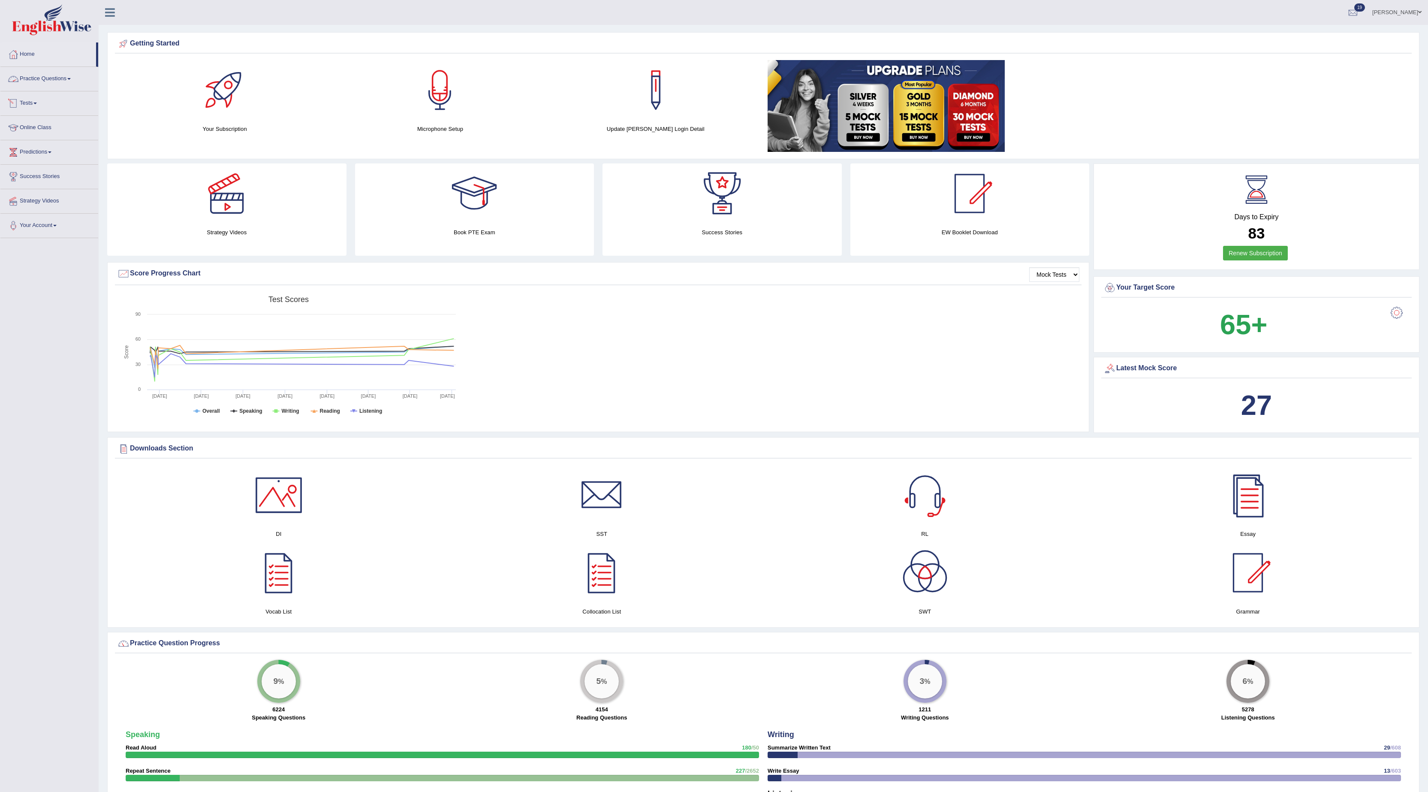
click at [50, 79] on link "Practice Questions" at bounding box center [49, 77] width 98 height 21
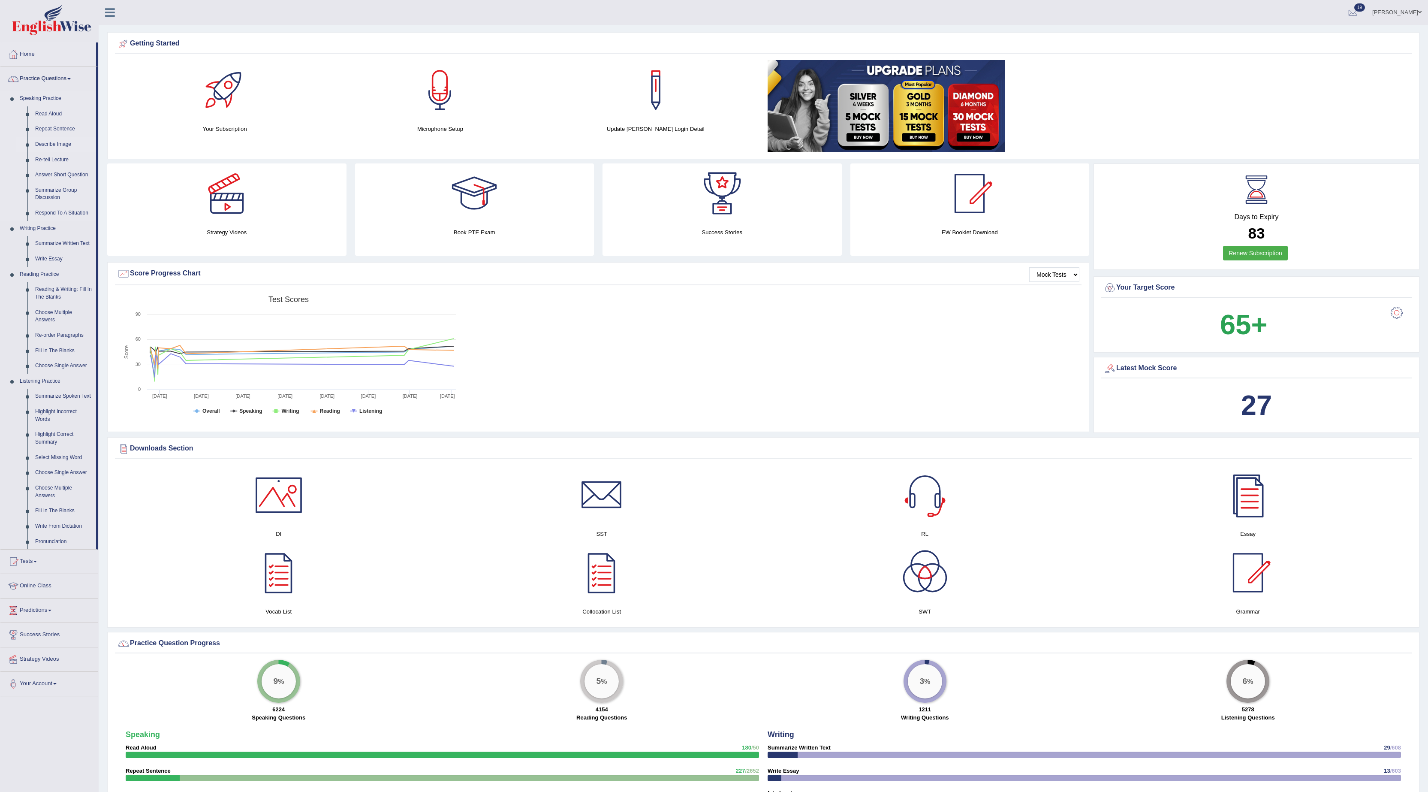
click at [48, 139] on link "Describe Image" at bounding box center [63, 144] width 65 height 15
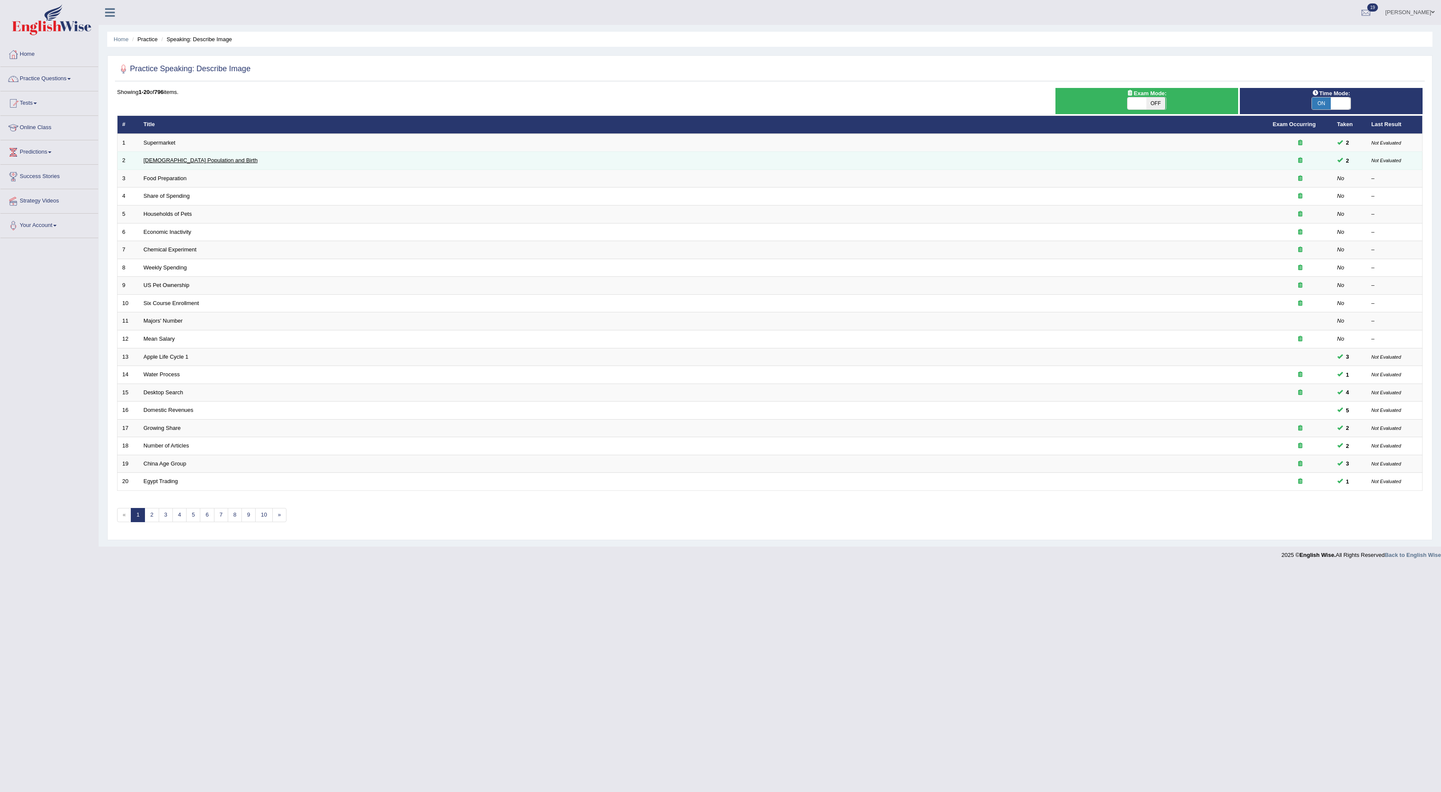
click at [166, 163] on link "[DEMOGRAPHIC_DATA] Population and Birth" at bounding box center [201, 160] width 114 height 6
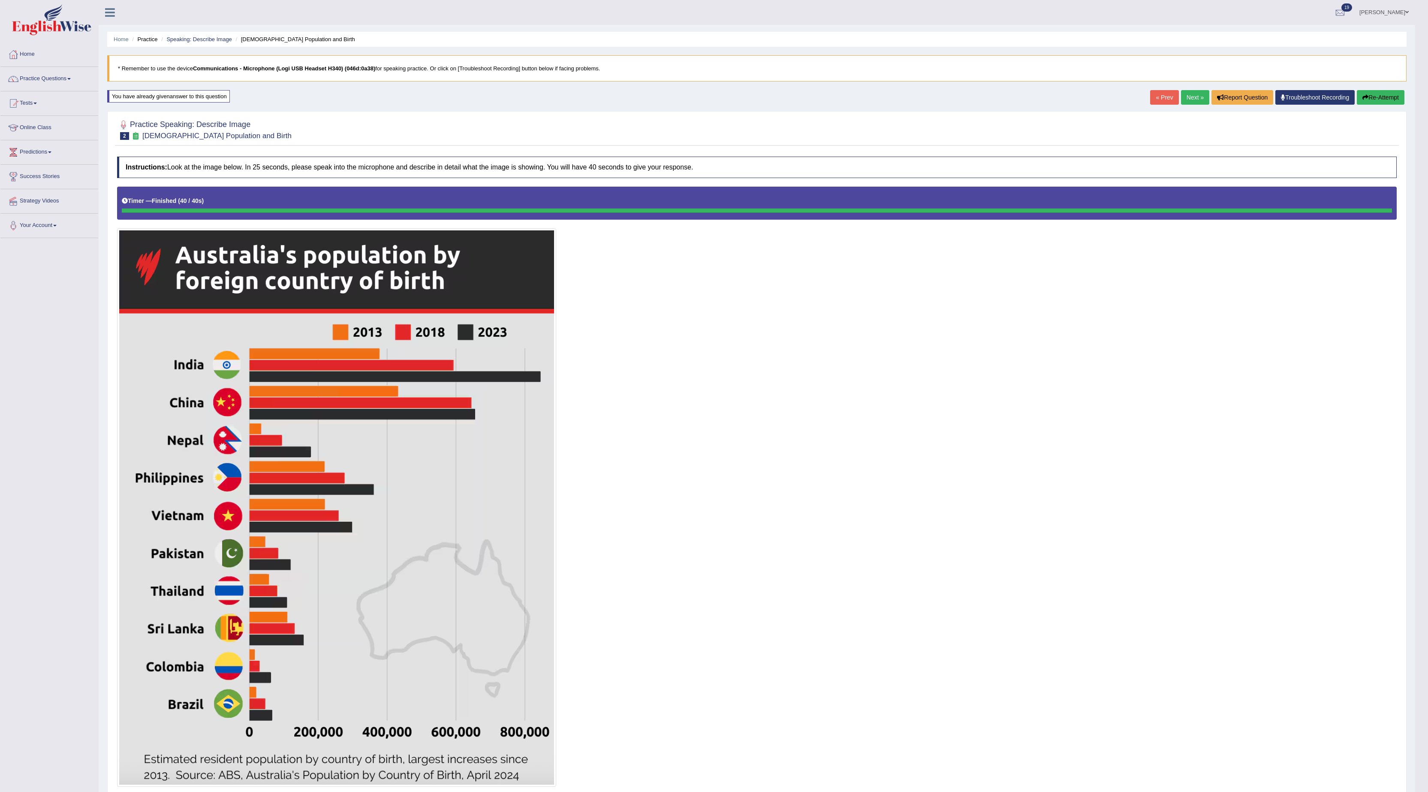
click at [1382, 99] on button "Re-Attempt" at bounding box center [1381, 97] width 48 height 15
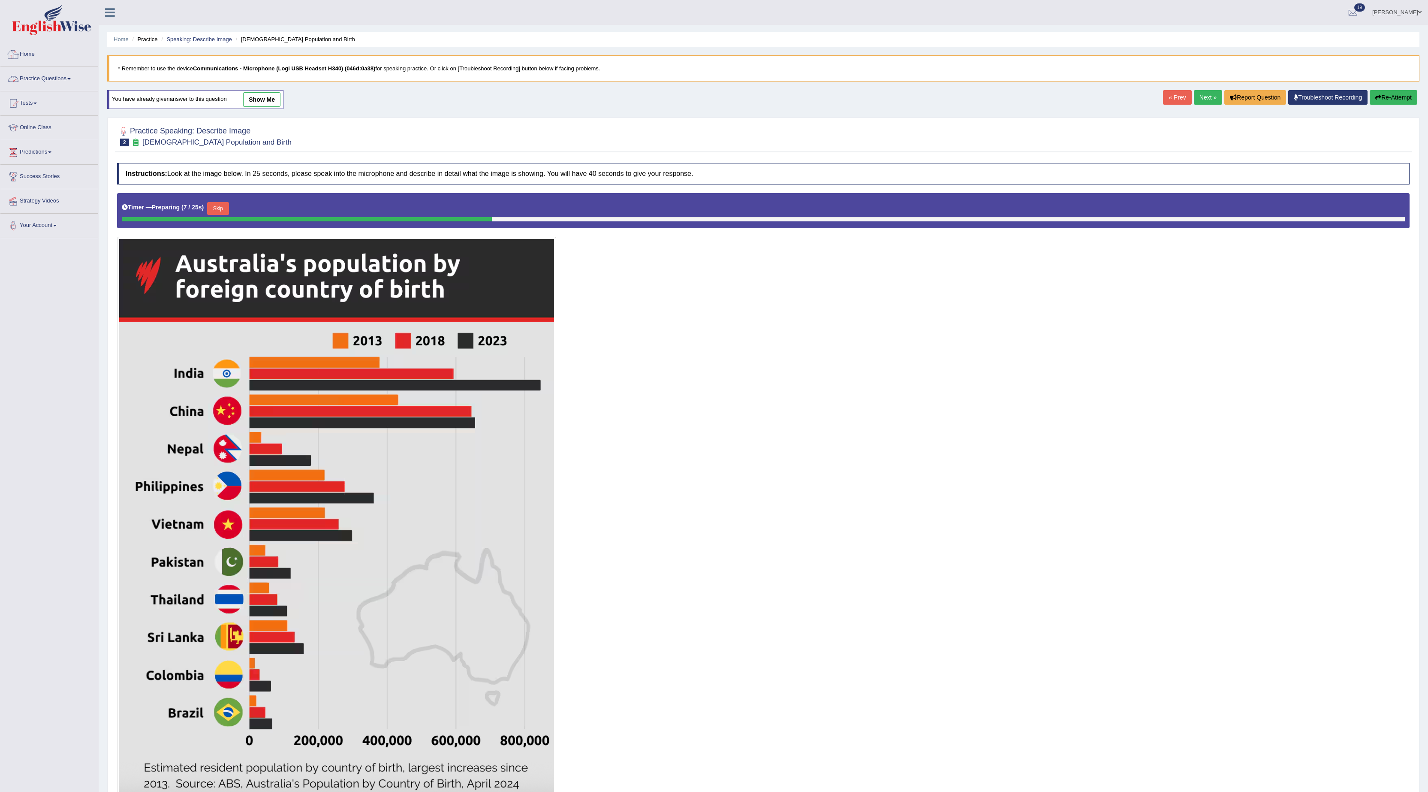
click at [34, 57] on link "Home" at bounding box center [49, 52] width 98 height 21
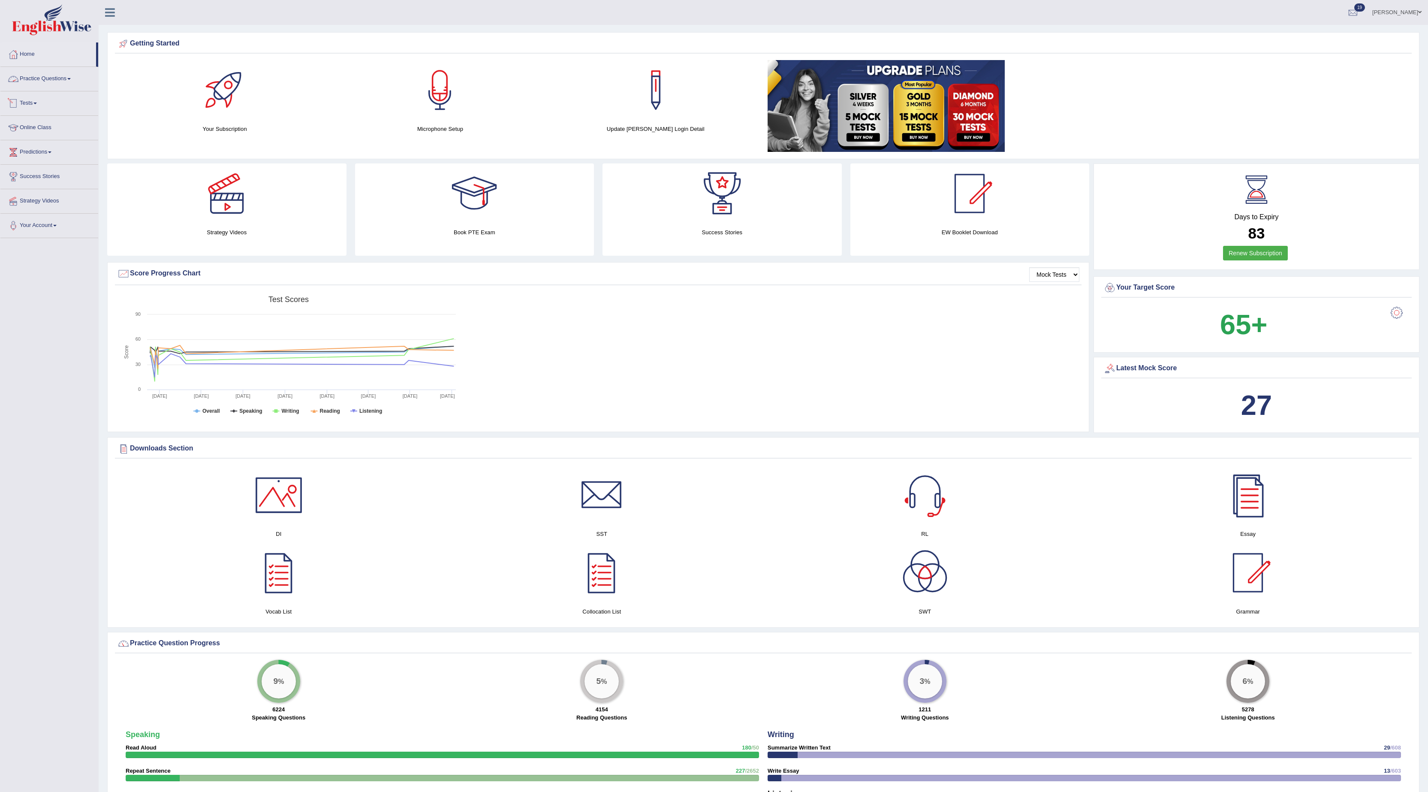
click at [39, 83] on link "Practice Questions" at bounding box center [49, 77] width 98 height 21
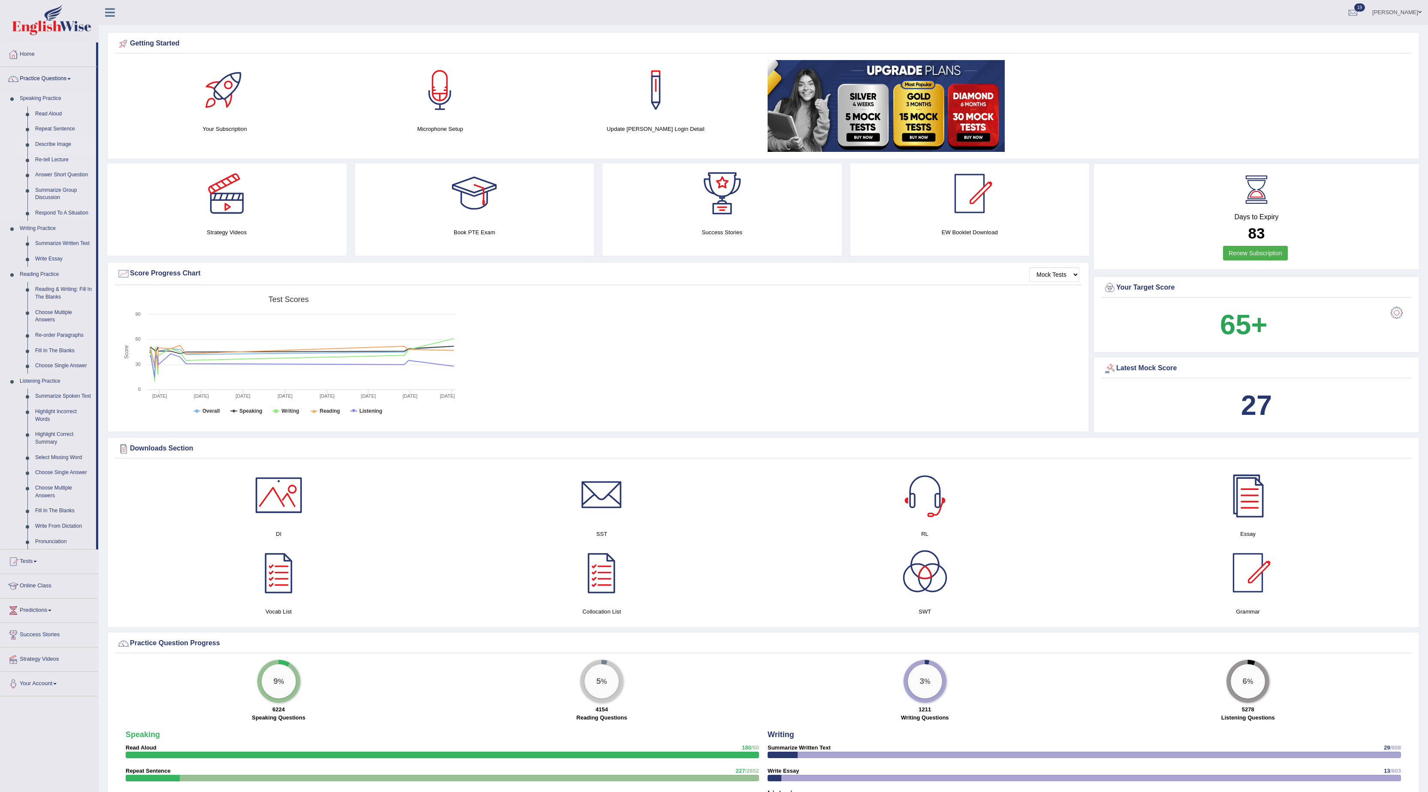
click at [48, 141] on link "Describe Image" at bounding box center [63, 144] width 65 height 15
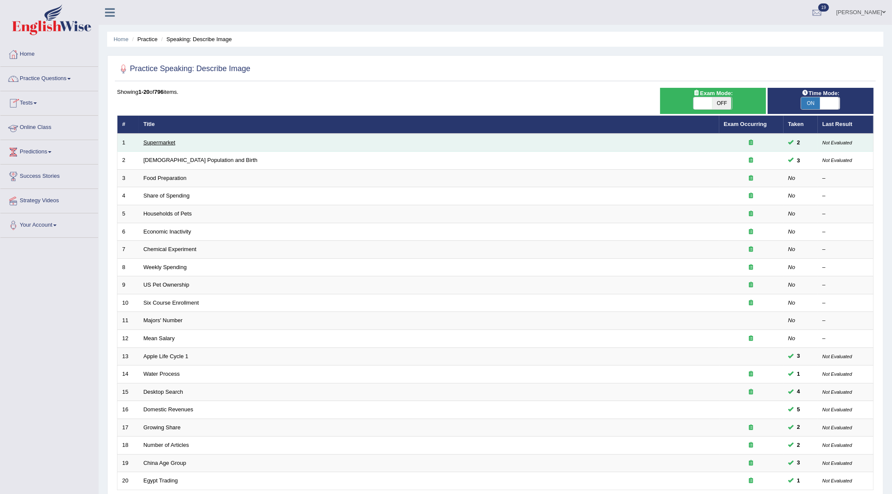
click at [163, 144] on link "Supermarket" at bounding box center [160, 142] width 32 height 6
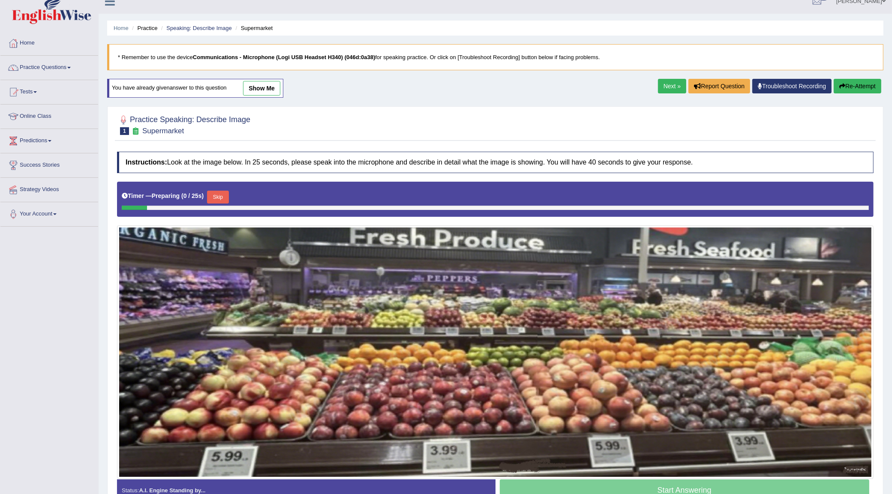
scroll to position [63, 0]
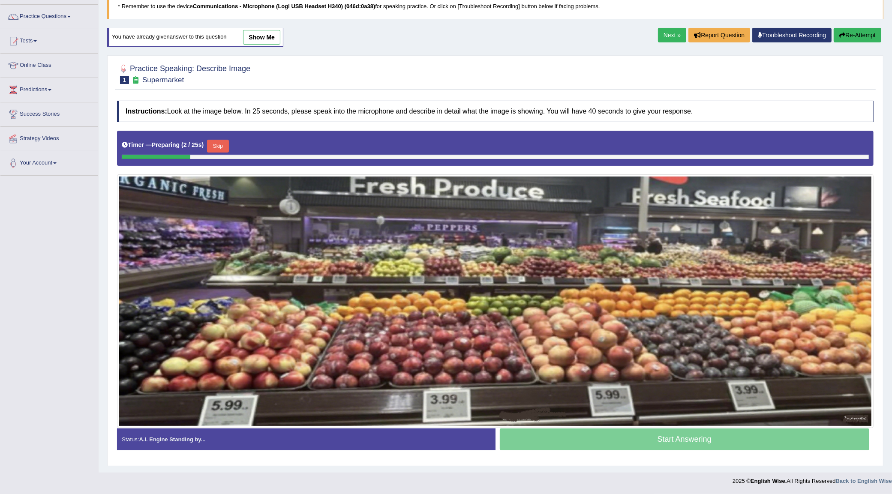
click at [267, 35] on link "show me" at bounding box center [261, 37] width 37 height 15
click at [274, 37] on div "Home Practice Speaking: Describe Image Supermarket * Remember to use the device…" at bounding box center [496, 205] width 794 height 535
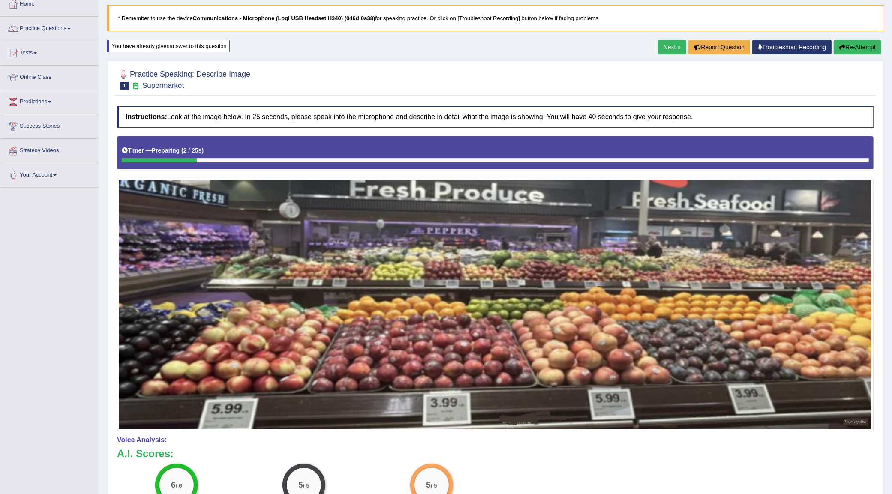
scroll to position [0, 0]
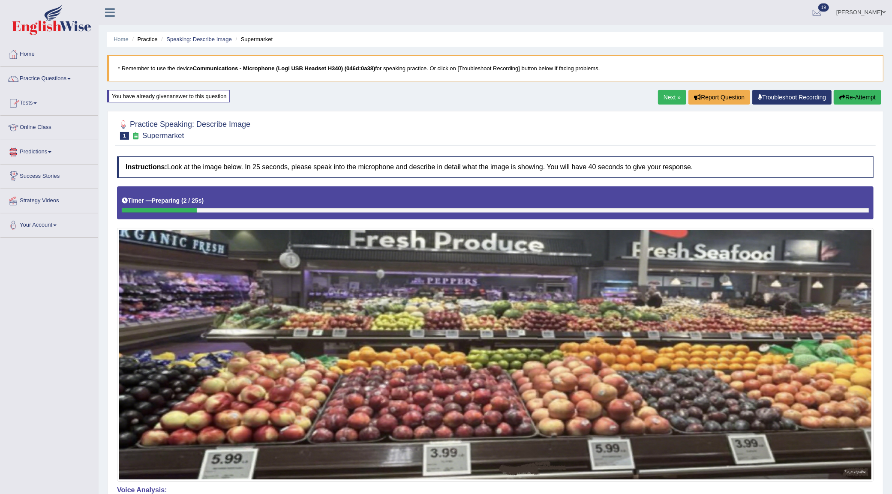
click at [659, 104] on link "Next »" at bounding box center [672, 97] width 28 height 15
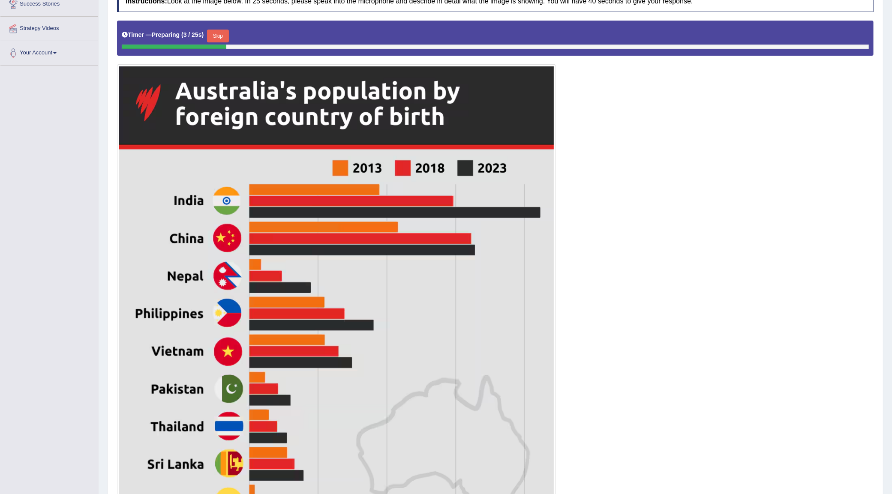
scroll to position [46, 0]
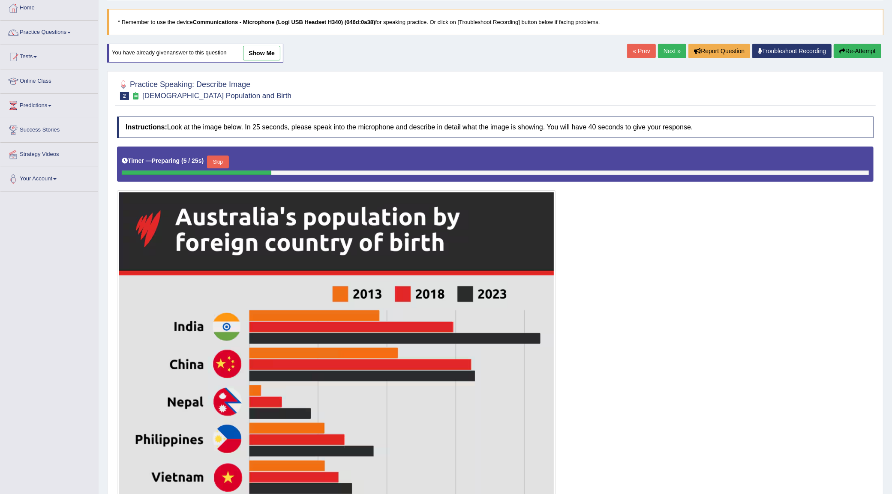
click at [266, 56] on link "show me" at bounding box center [261, 53] width 37 height 15
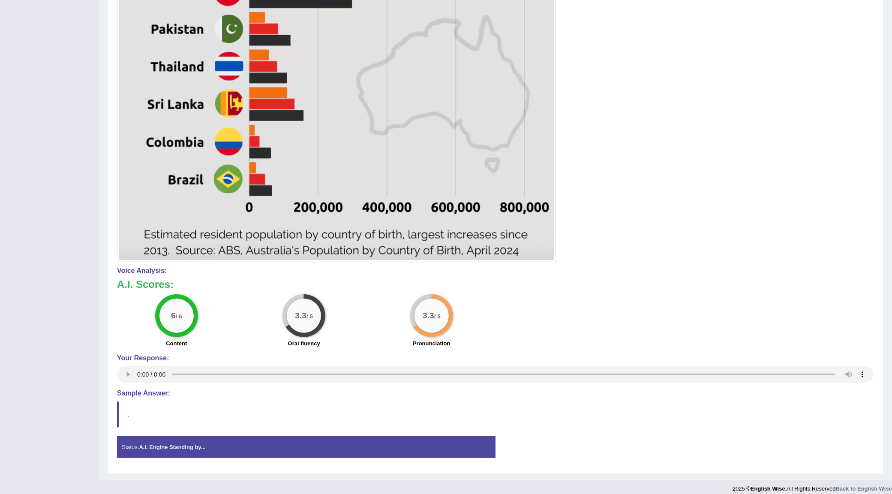
scroll to position [533, 0]
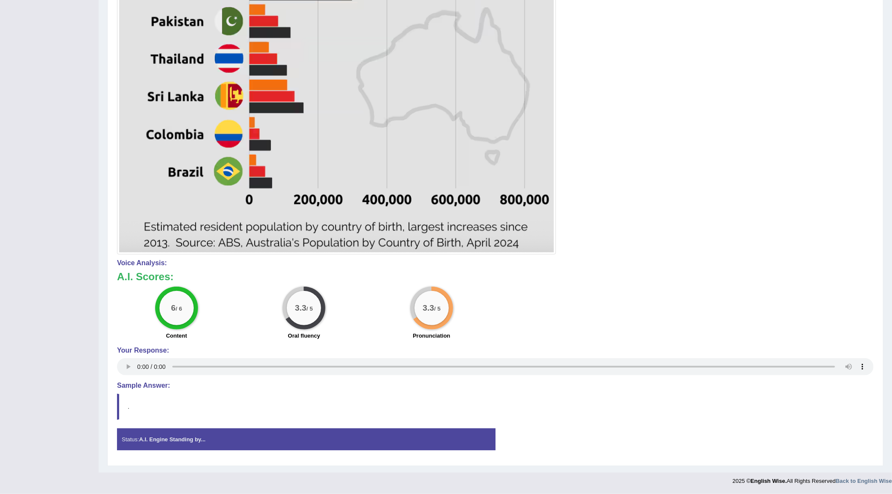
click at [132, 356] on div "Your Response:" at bounding box center [495, 362] width 757 height 31
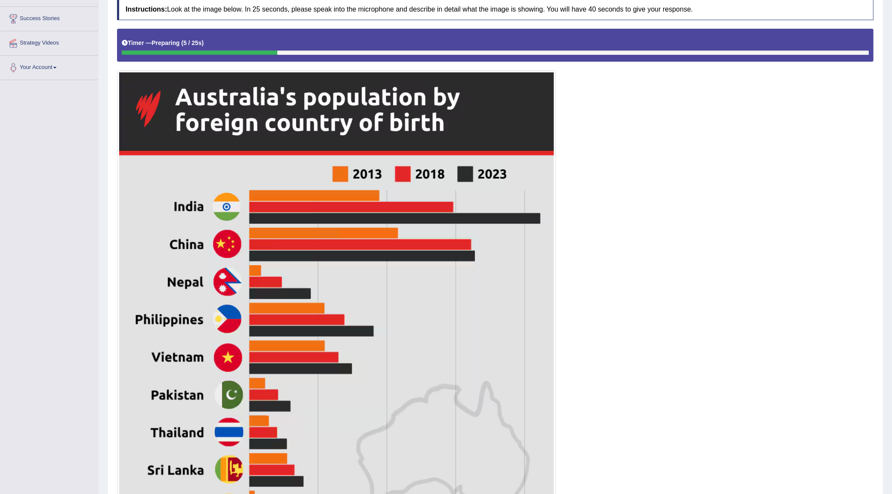
scroll to position [0, 0]
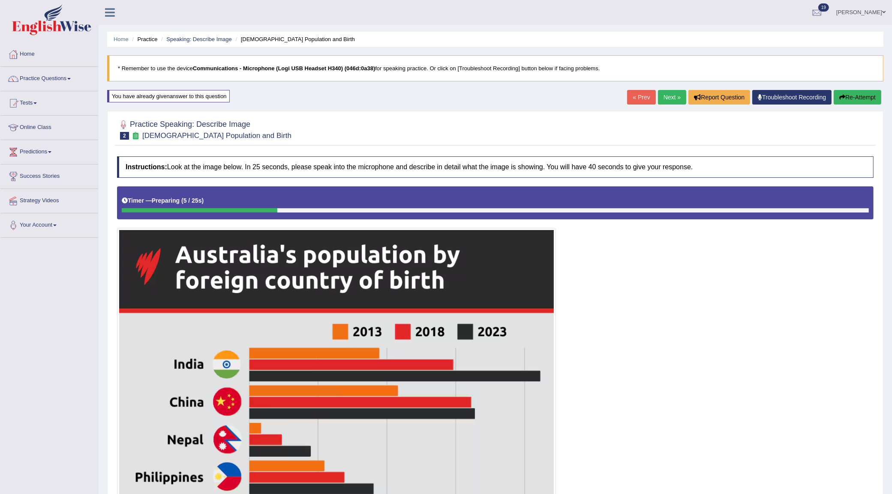
click at [850, 99] on button "Re-Attempt" at bounding box center [858, 97] width 48 height 15
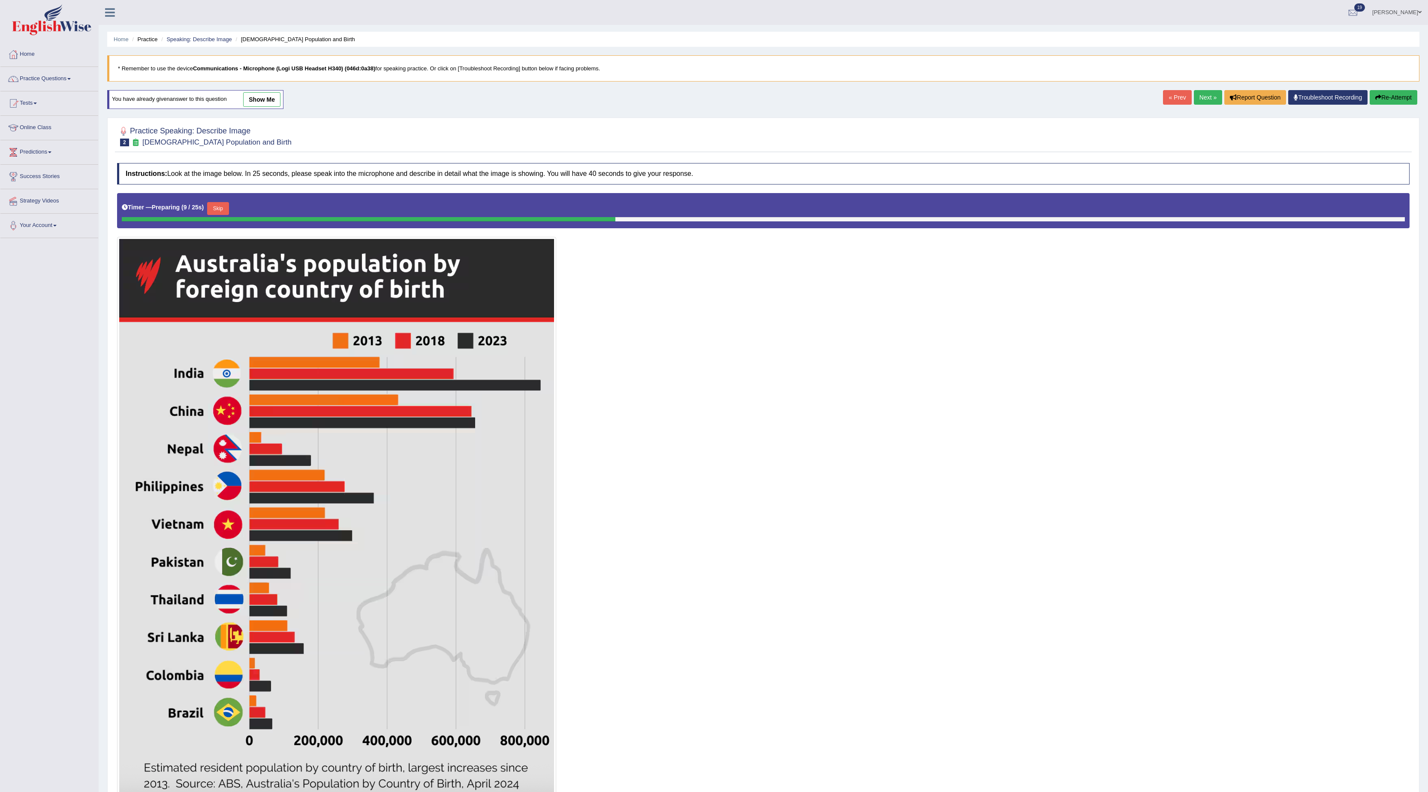
scroll to position [77, 0]
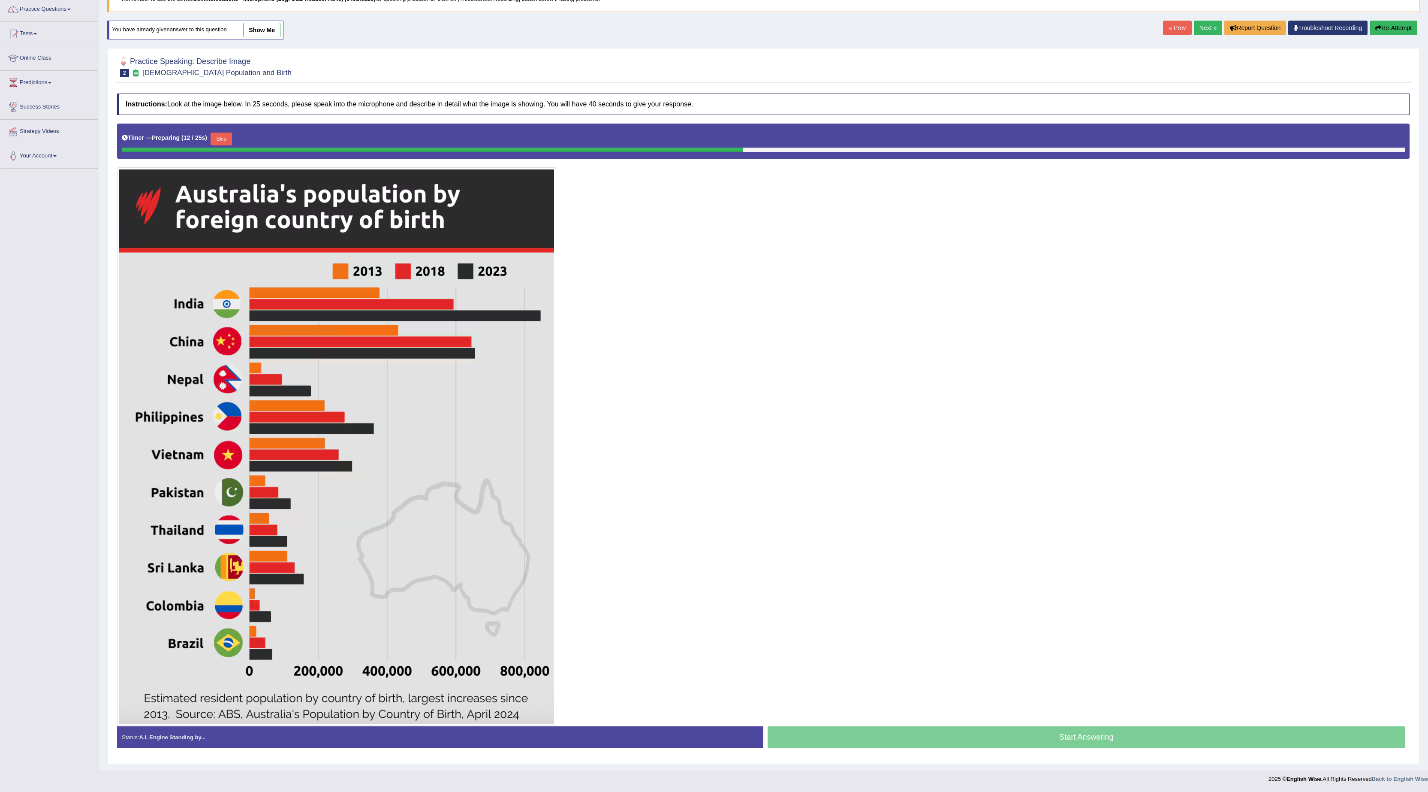
click at [230, 132] on button "Skip" at bounding box center [221, 138] width 21 height 13
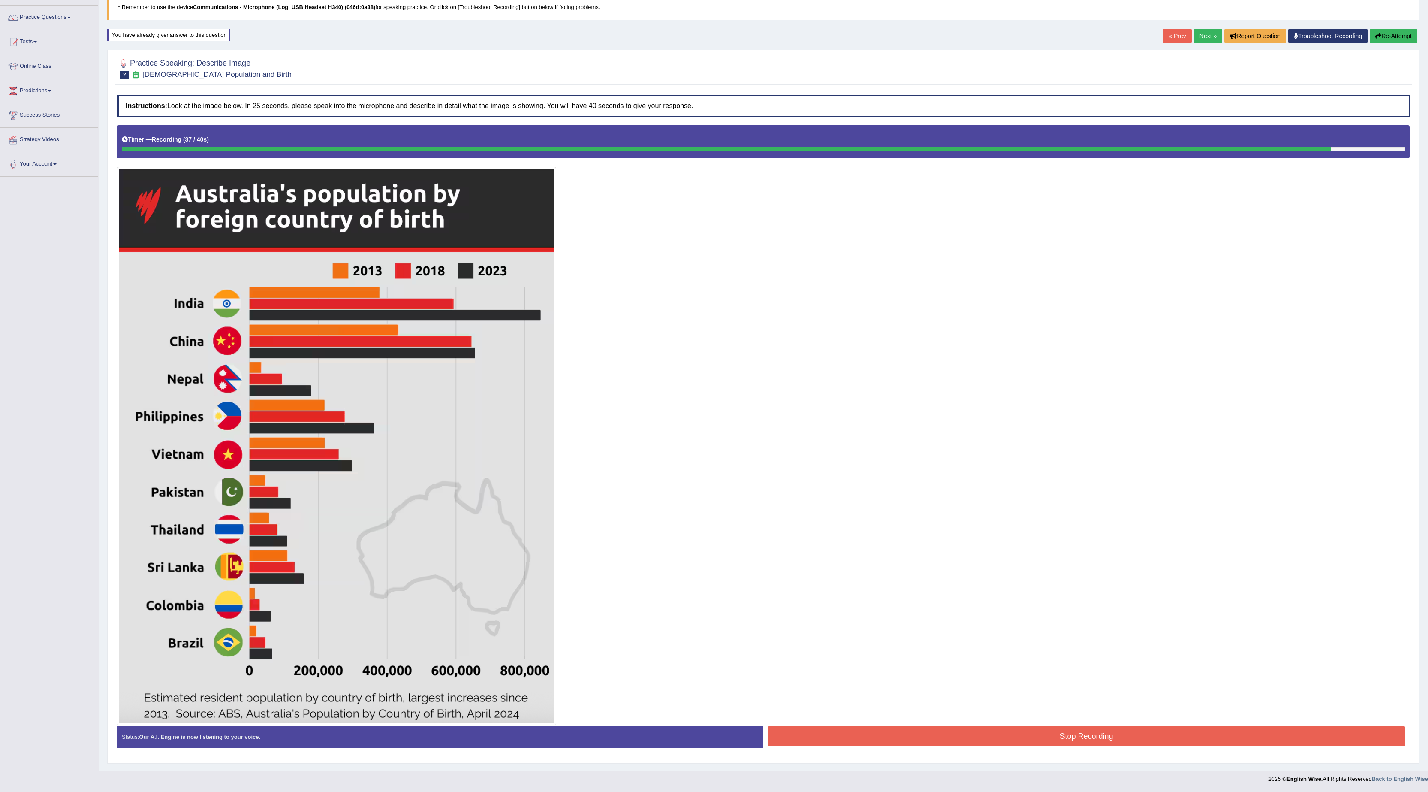
click at [837, 494] on button "Stop Recording" at bounding box center [1086, 736] width 638 height 20
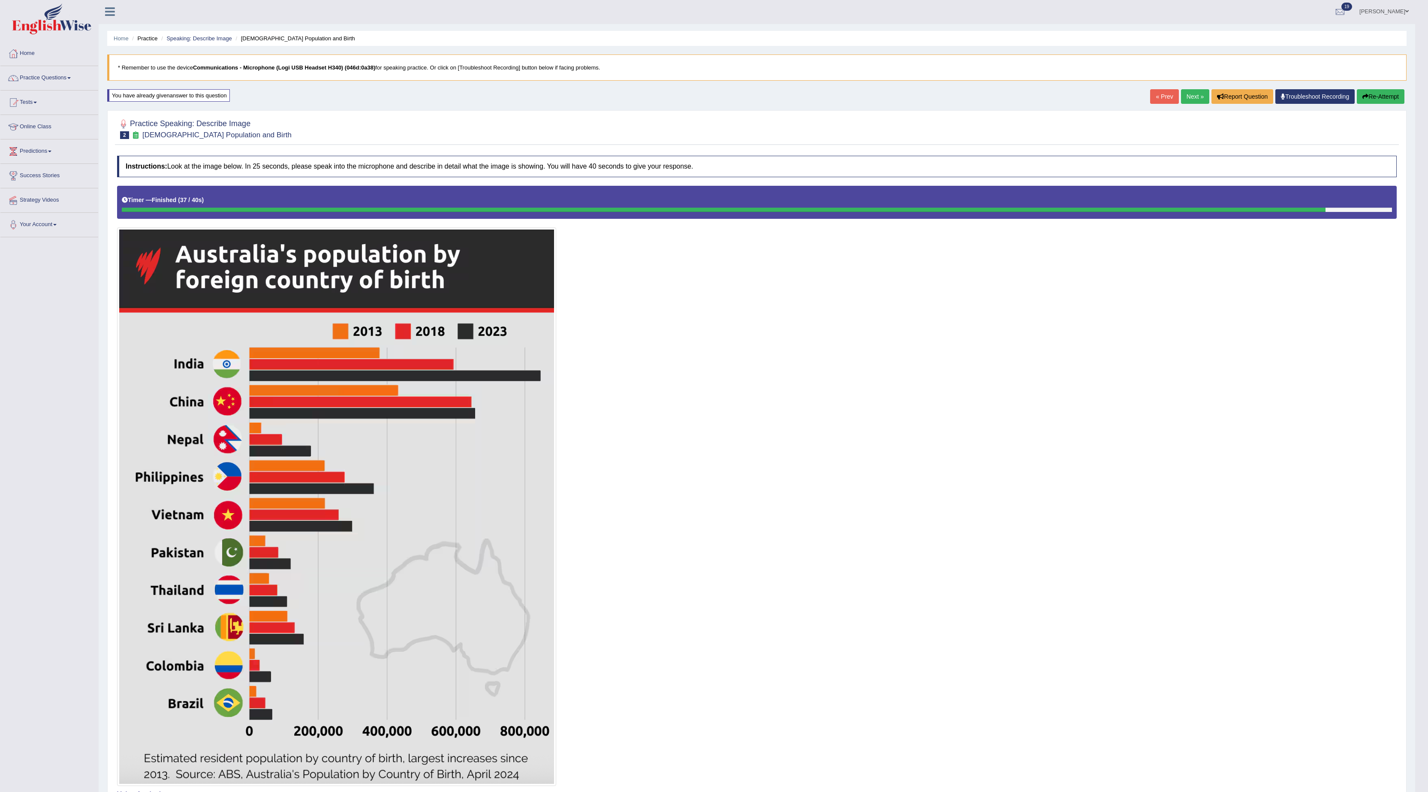
scroll to position [0, 0]
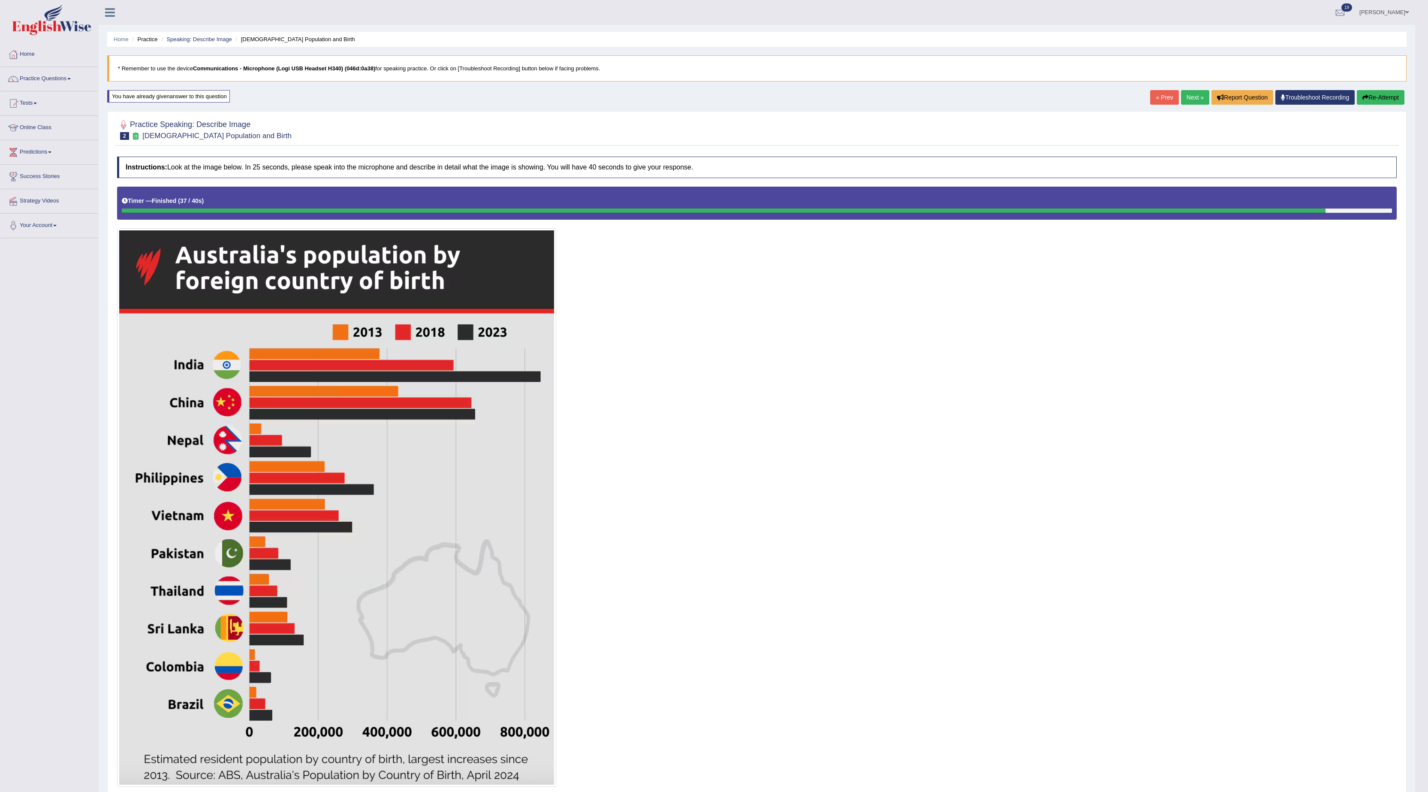
click at [892, 101] on link "Next »" at bounding box center [1195, 97] width 28 height 15
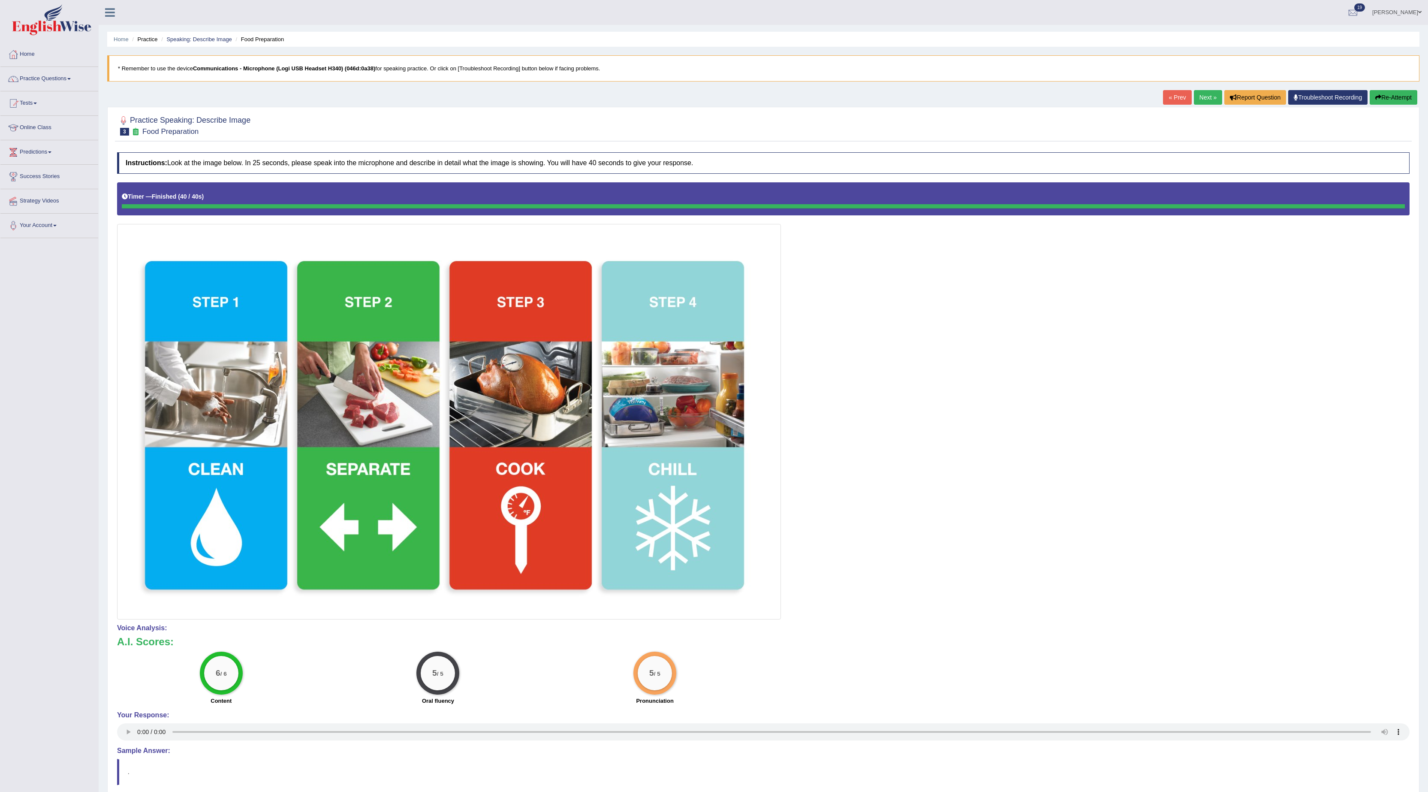
click at [1197, 104] on link "Next »" at bounding box center [1208, 97] width 28 height 15
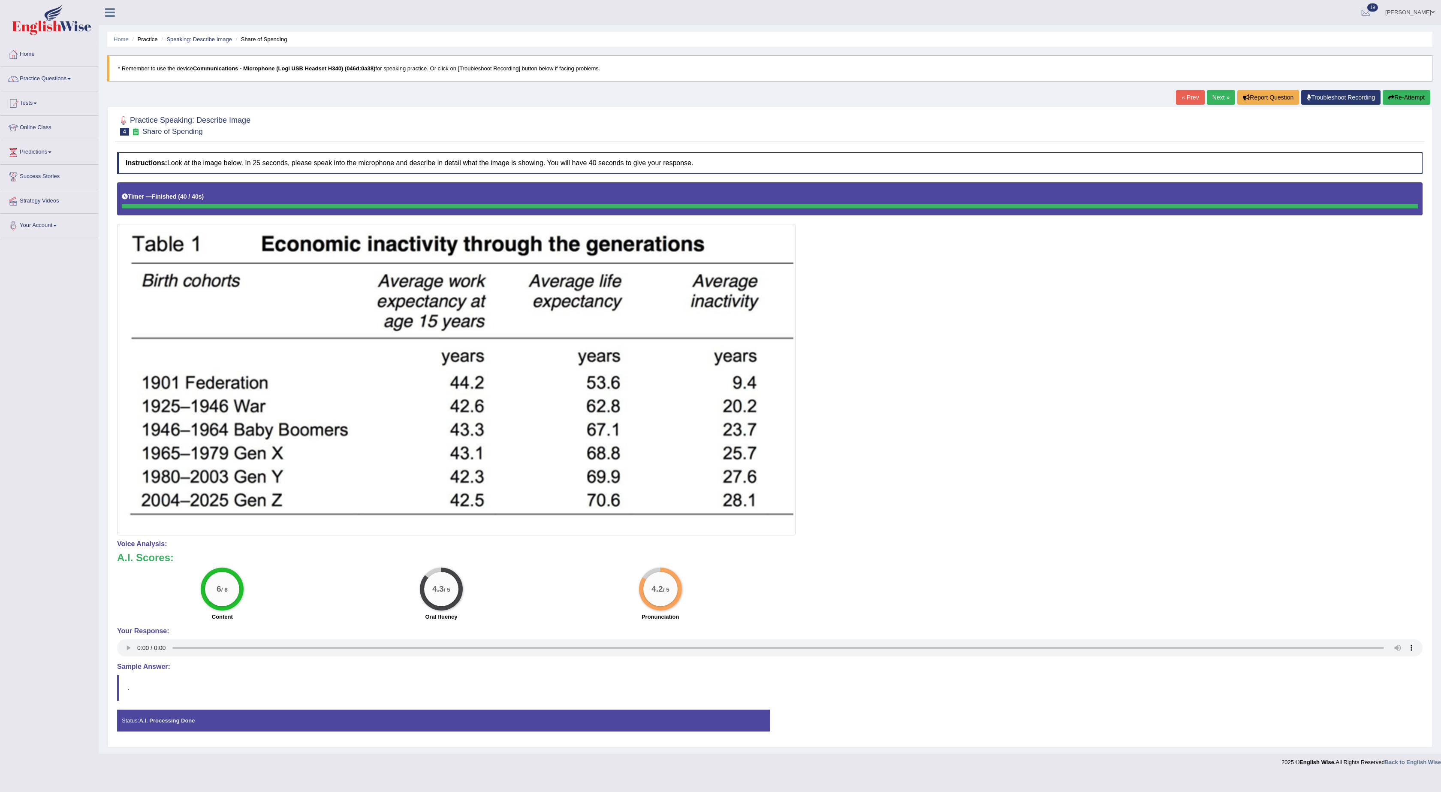
drag, startPoint x: 1418, startPoint y: 72, endPoint x: 1418, endPoint y: 85, distance: 12.9
click at [1418, 72] on blockquote "* Remember to use the device Communications - Microphone (Logi USB Headset H340…" at bounding box center [769, 68] width 1325 height 26
click at [1413, 99] on button "Re-Attempt" at bounding box center [1406, 97] width 48 height 15
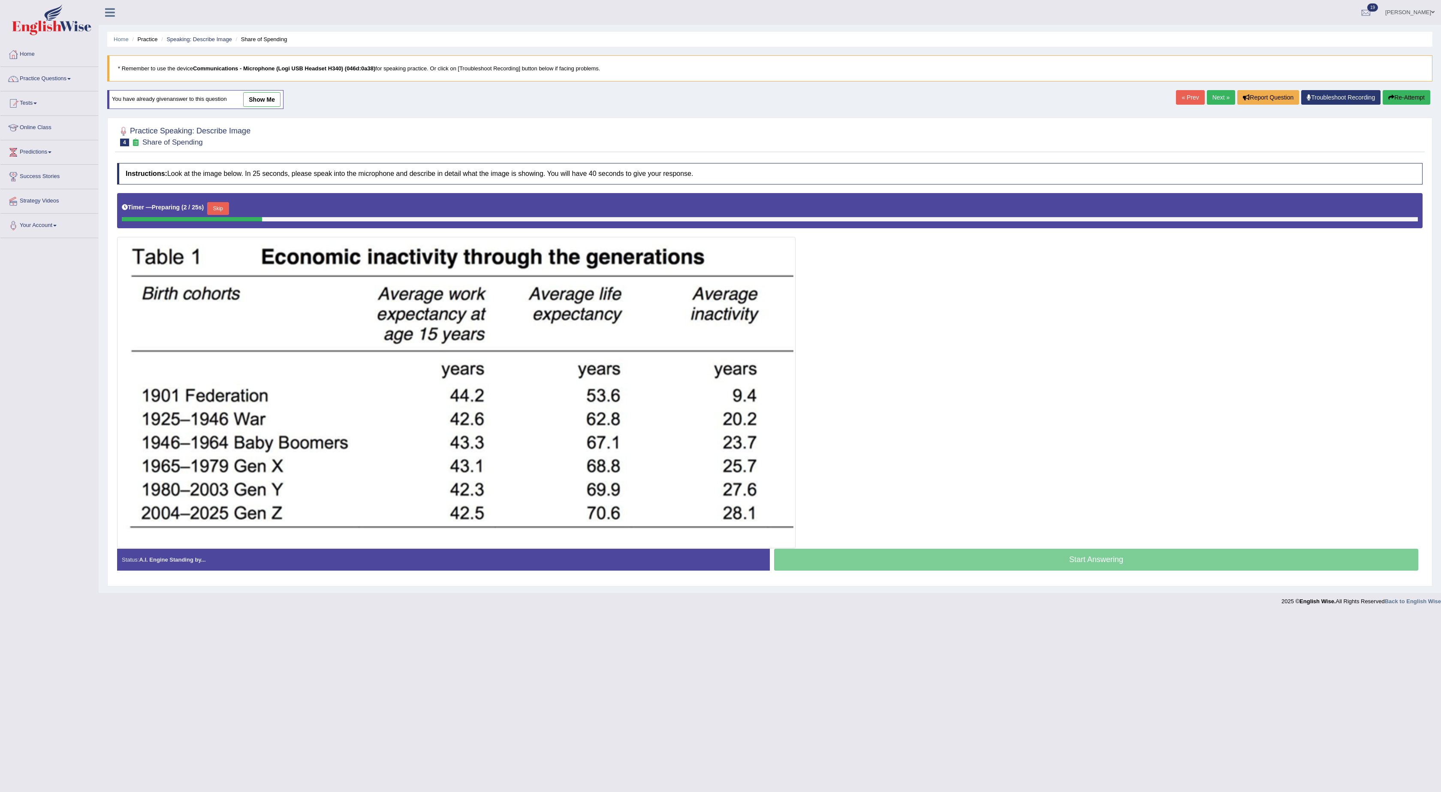
click at [211, 215] on button "Skip" at bounding box center [217, 208] width 21 height 13
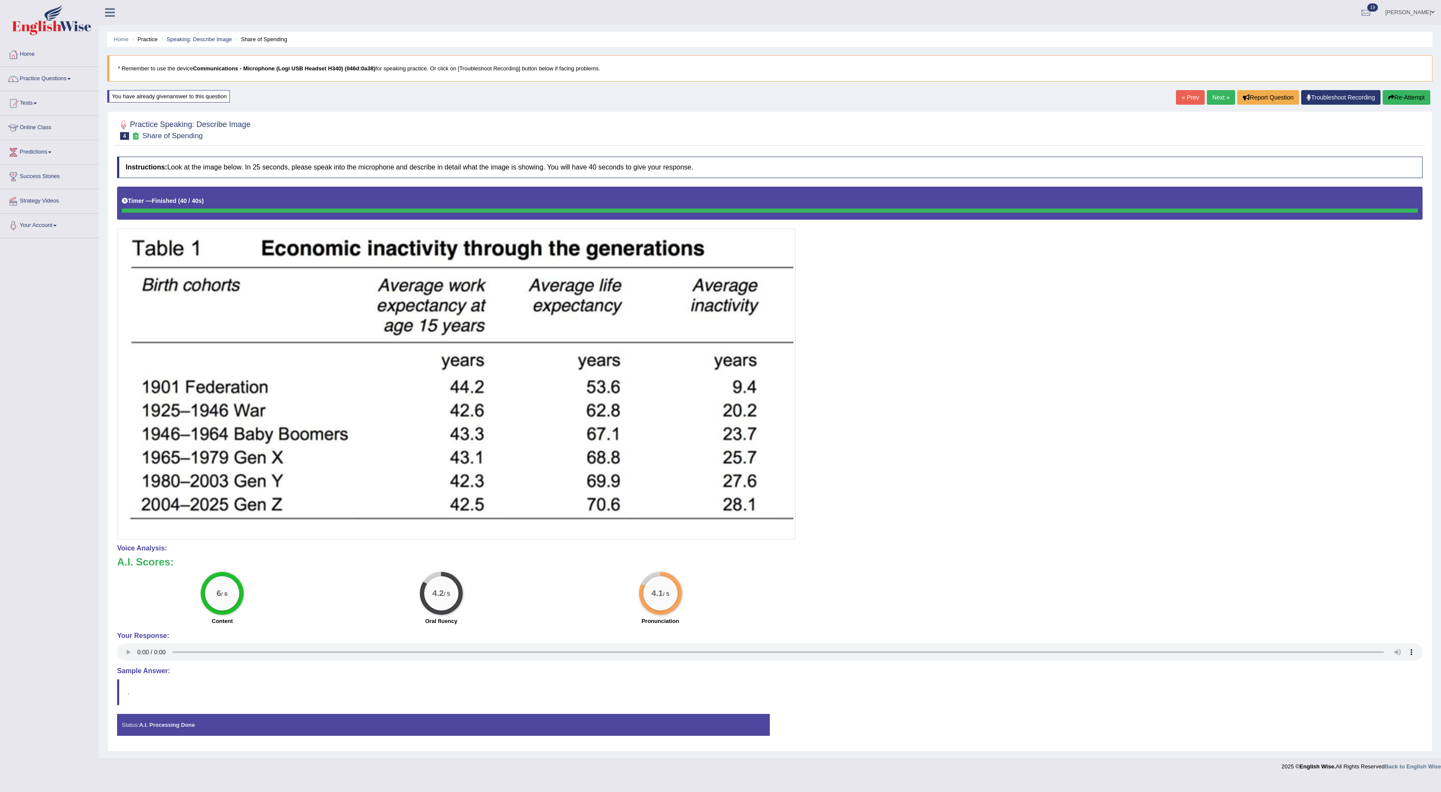
click at [1390, 98] on icon "button" at bounding box center [1391, 97] width 6 height 6
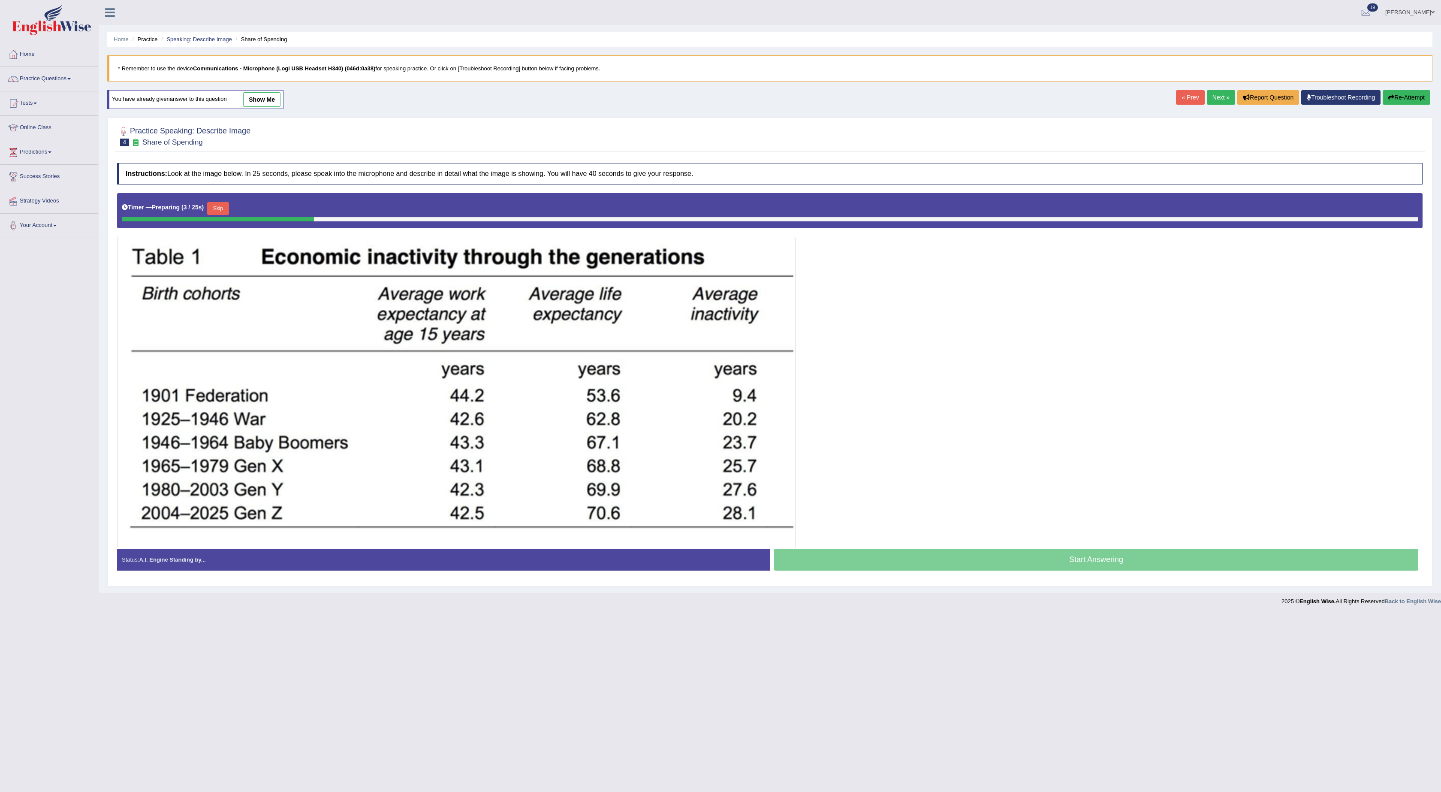
click at [220, 215] on button "Skip" at bounding box center [217, 208] width 21 height 13
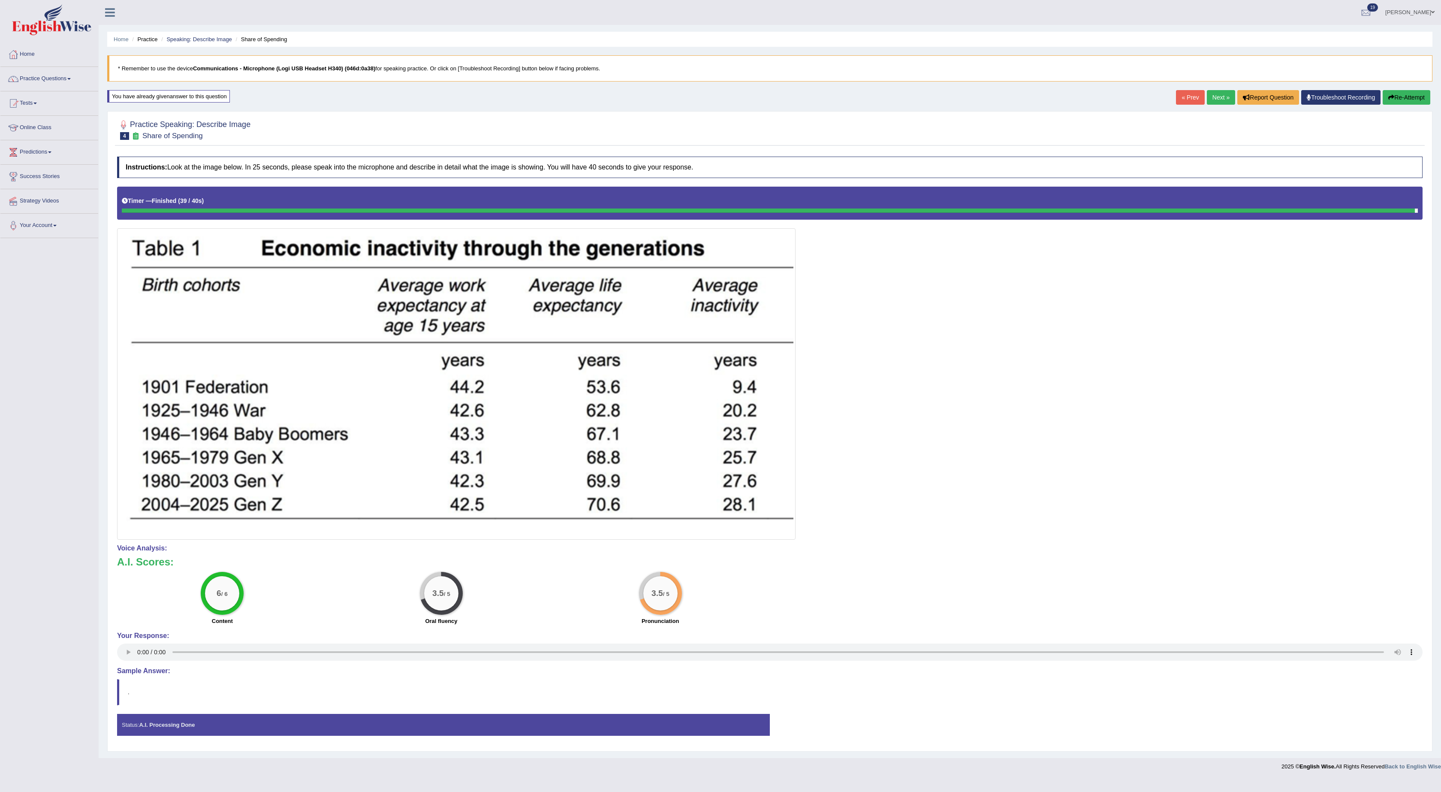
click at [1412, 105] on button "Re-Attempt" at bounding box center [1406, 97] width 48 height 15
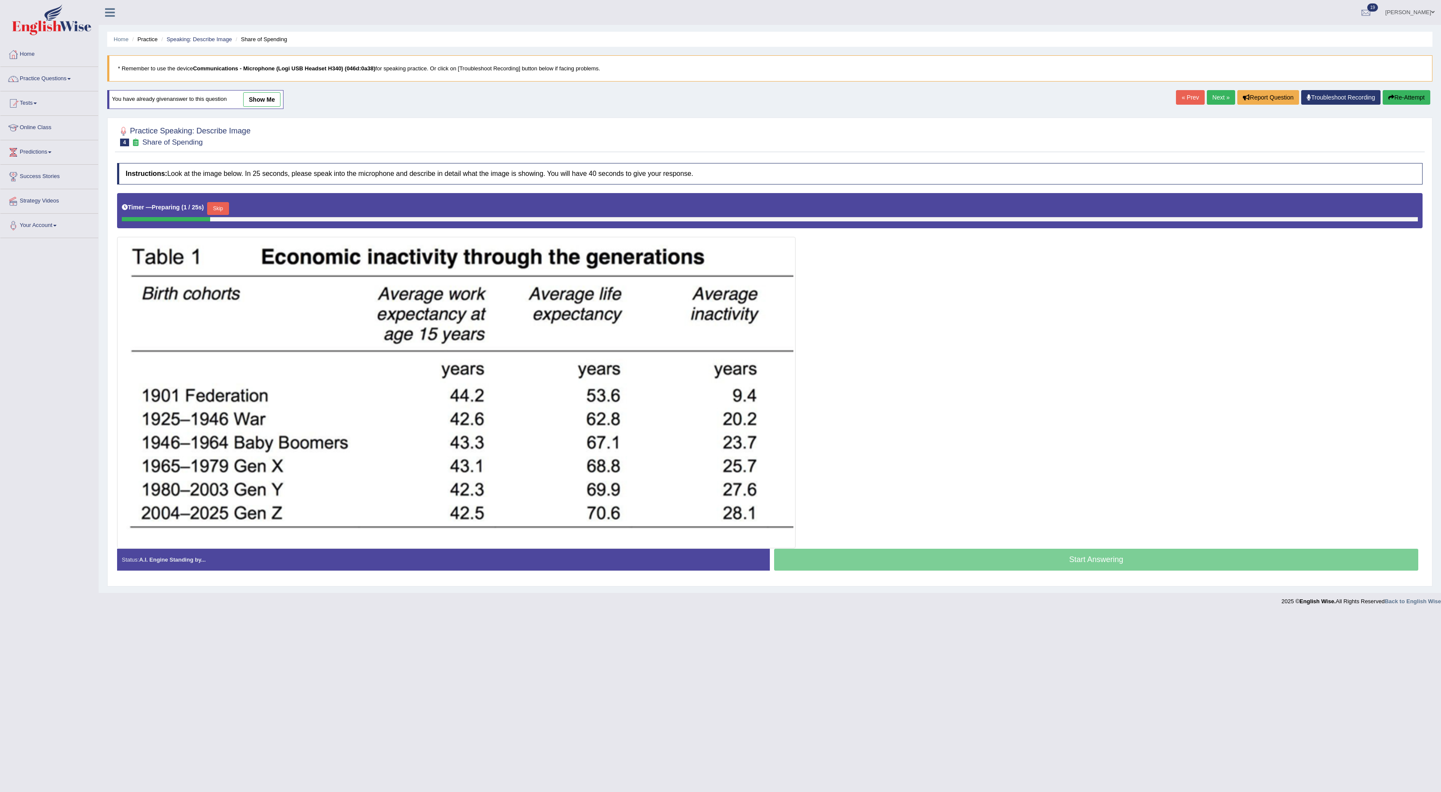
click at [223, 208] on button "Skip" at bounding box center [217, 208] width 21 height 13
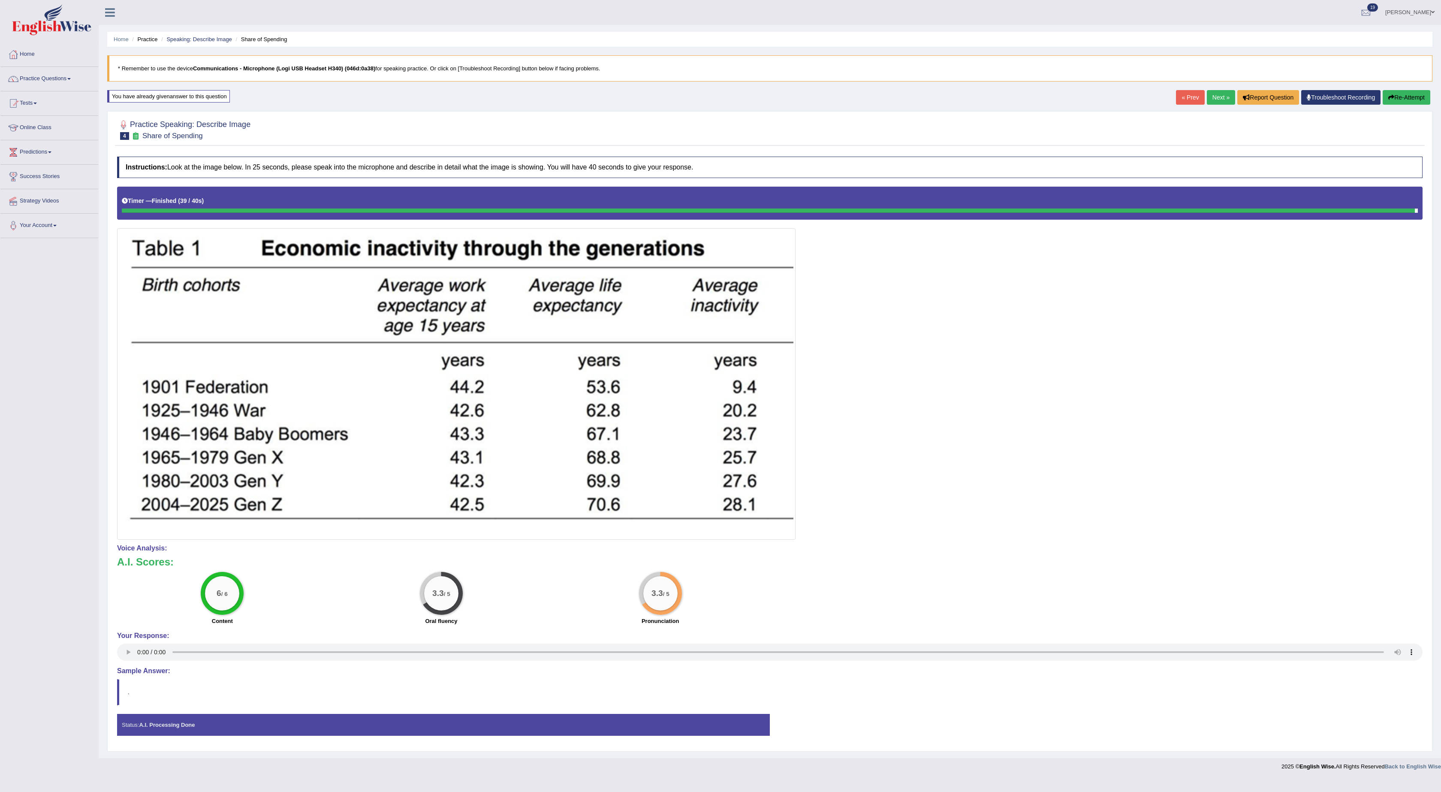
click at [1399, 105] on button "Re-Attempt" at bounding box center [1406, 97] width 48 height 15
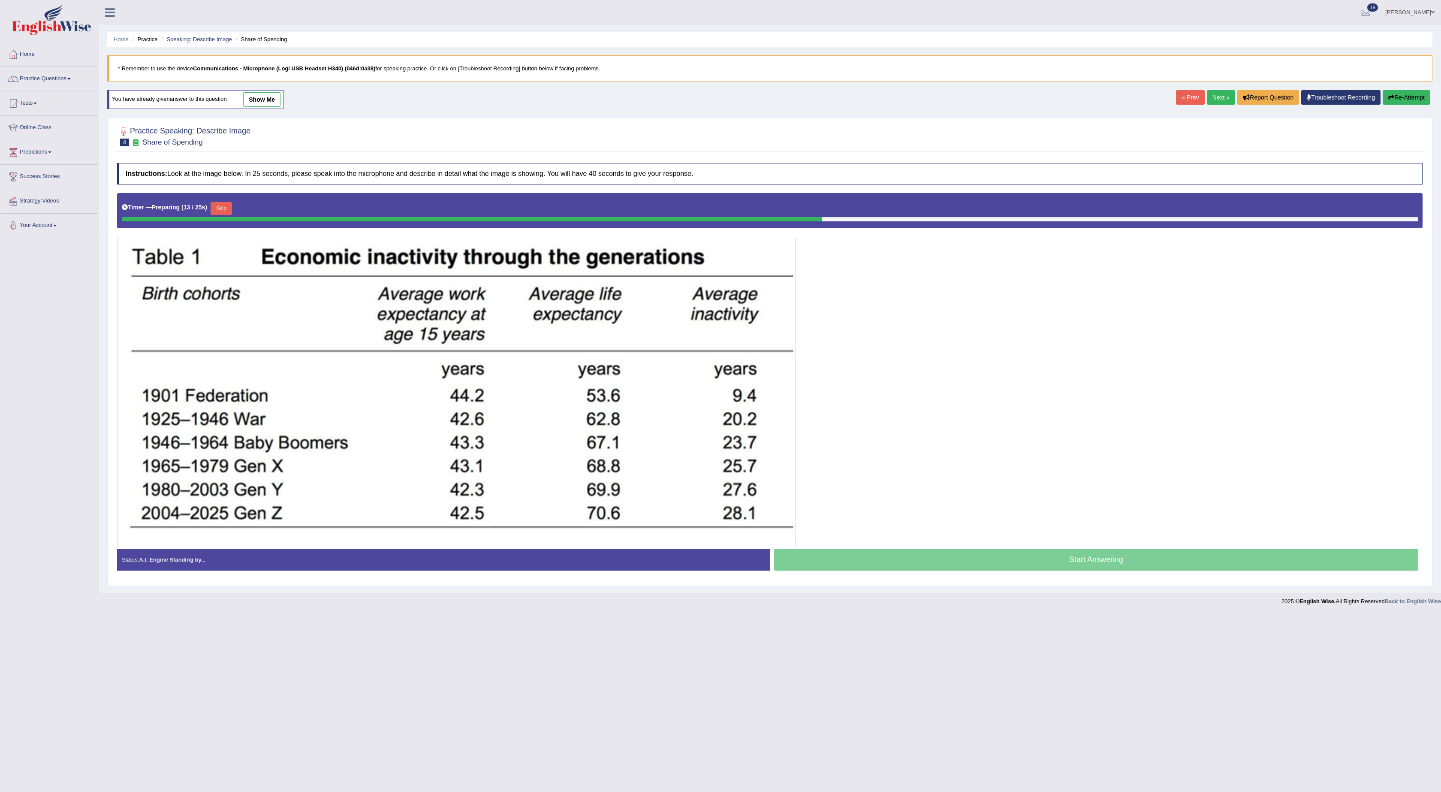
click at [221, 211] on button "Skip" at bounding box center [221, 208] width 21 height 13
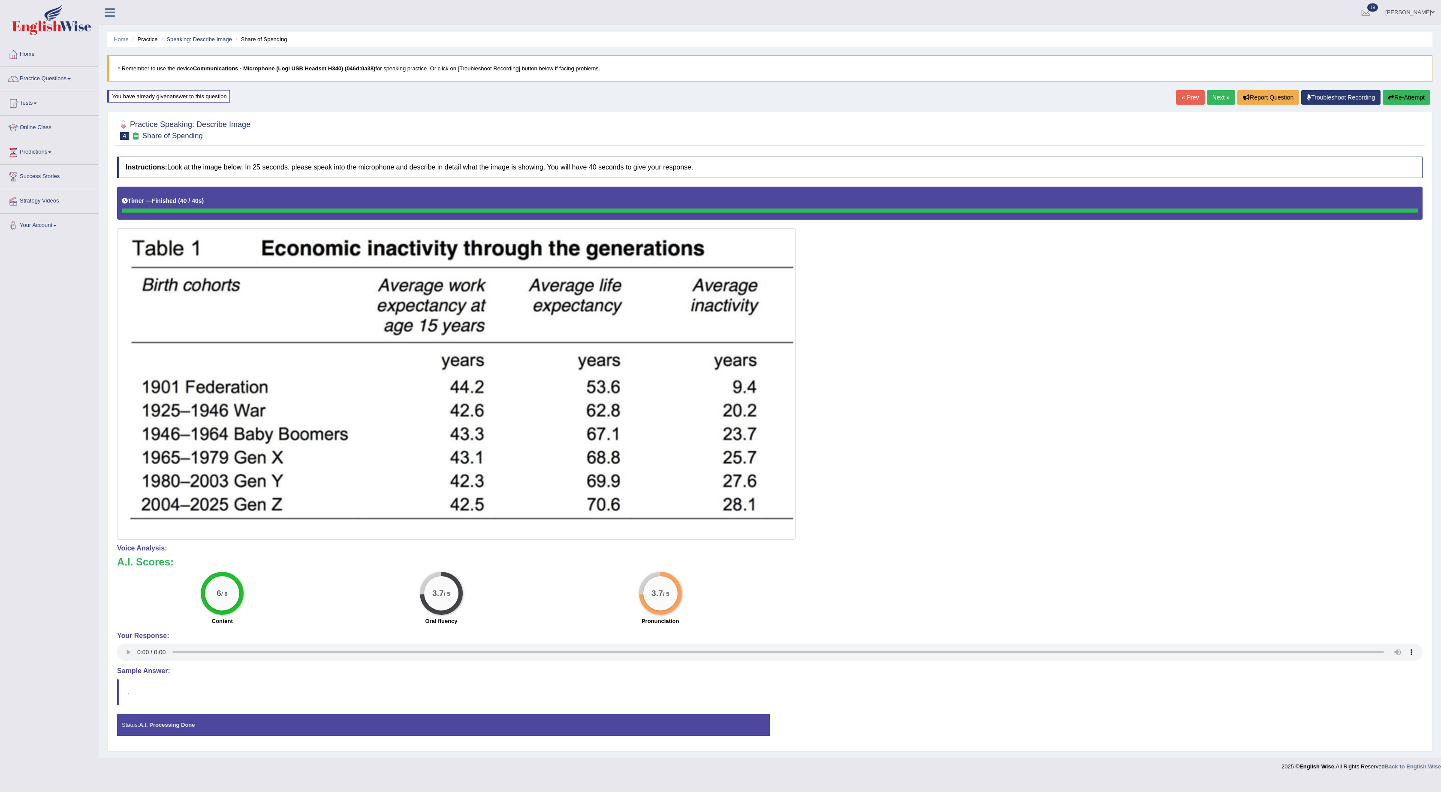
click at [1407, 92] on button "Re-Attempt" at bounding box center [1406, 97] width 48 height 15
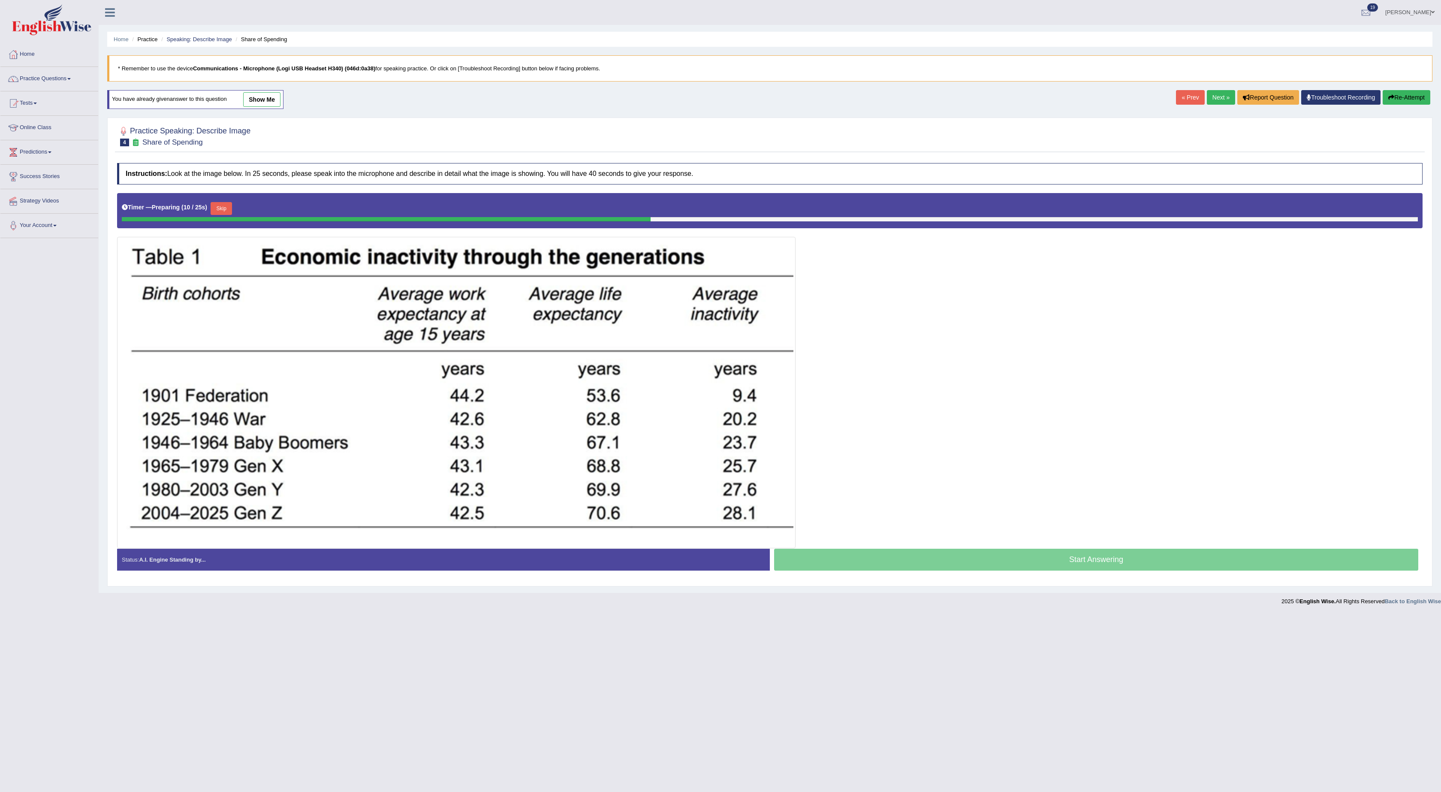
drag, startPoint x: 1399, startPoint y: 103, endPoint x: 1400, endPoint y: 98, distance: 5.4
click at [1400, 98] on button "Re-Attempt" at bounding box center [1406, 97] width 48 height 15
click at [1412, 105] on button "Re-Attempt" at bounding box center [1406, 97] width 48 height 15
click at [1413, 102] on button "Re-Attempt" at bounding box center [1406, 97] width 48 height 15
click at [1399, 101] on button "Re-Attempt" at bounding box center [1406, 97] width 48 height 15
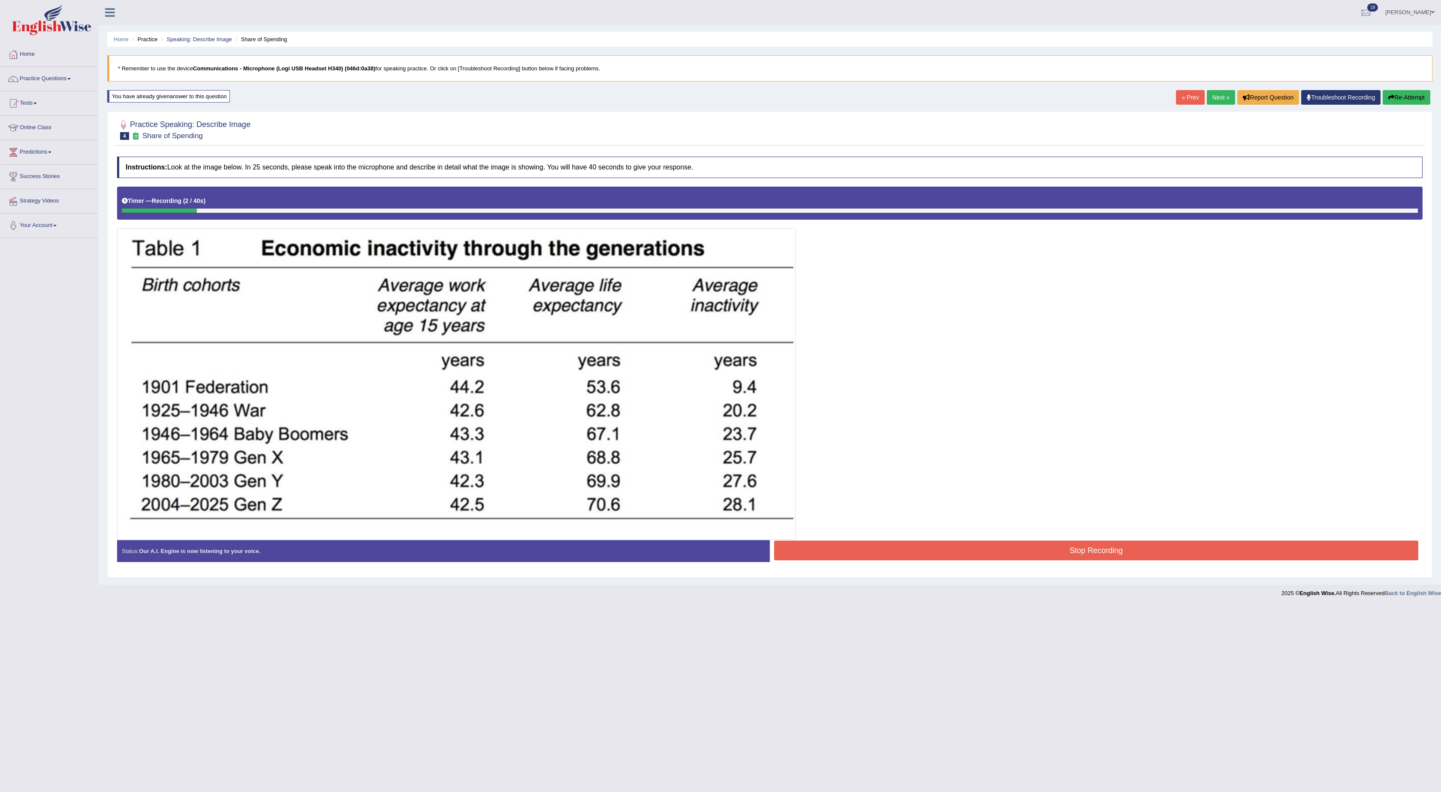
click at [1397, 102] on button "Re-Attempt" at bounding box center [1406, 97] width 48 height 15
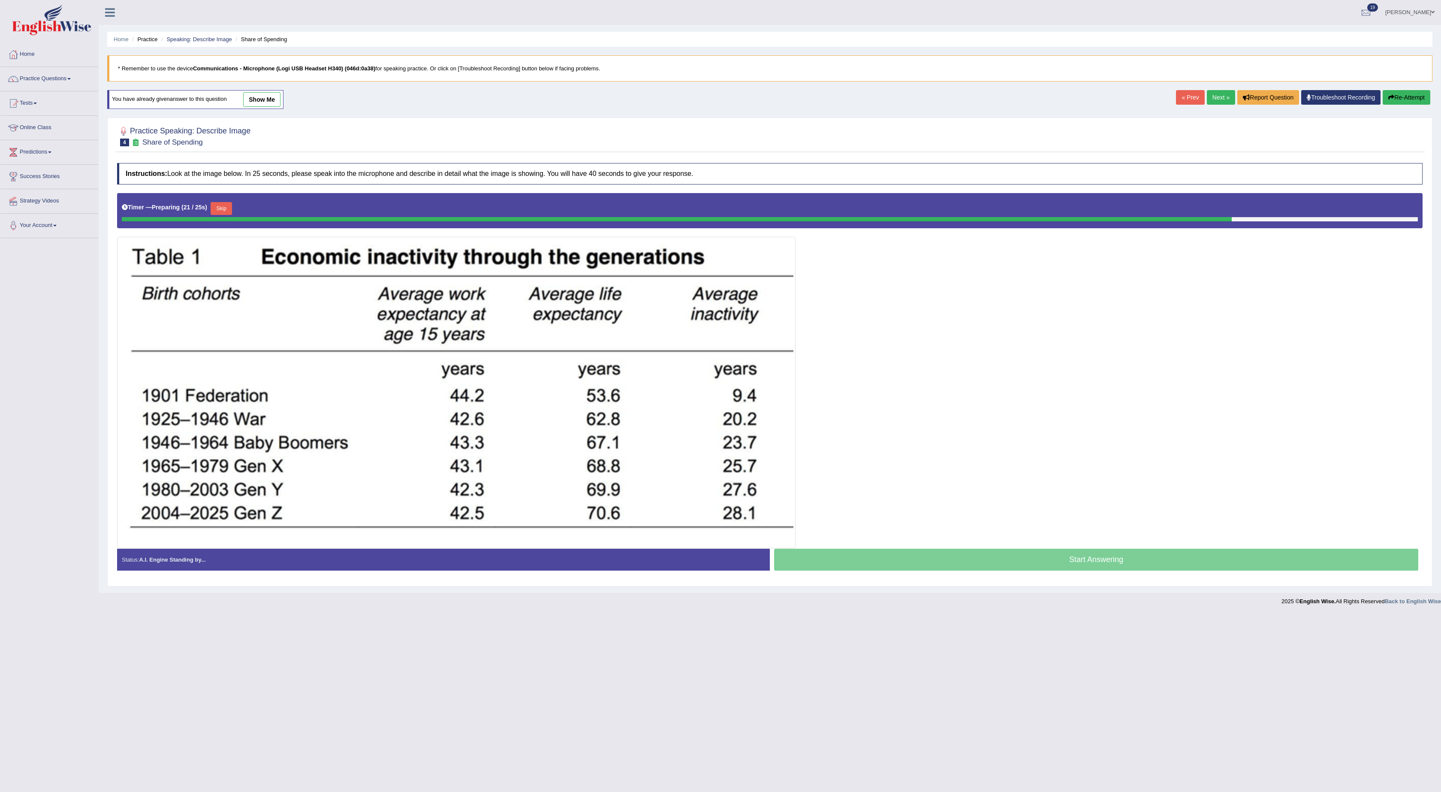
click at [1409, 103] on button "Re-Attempt" at bounding box center [1406, 97] width 48 height 15
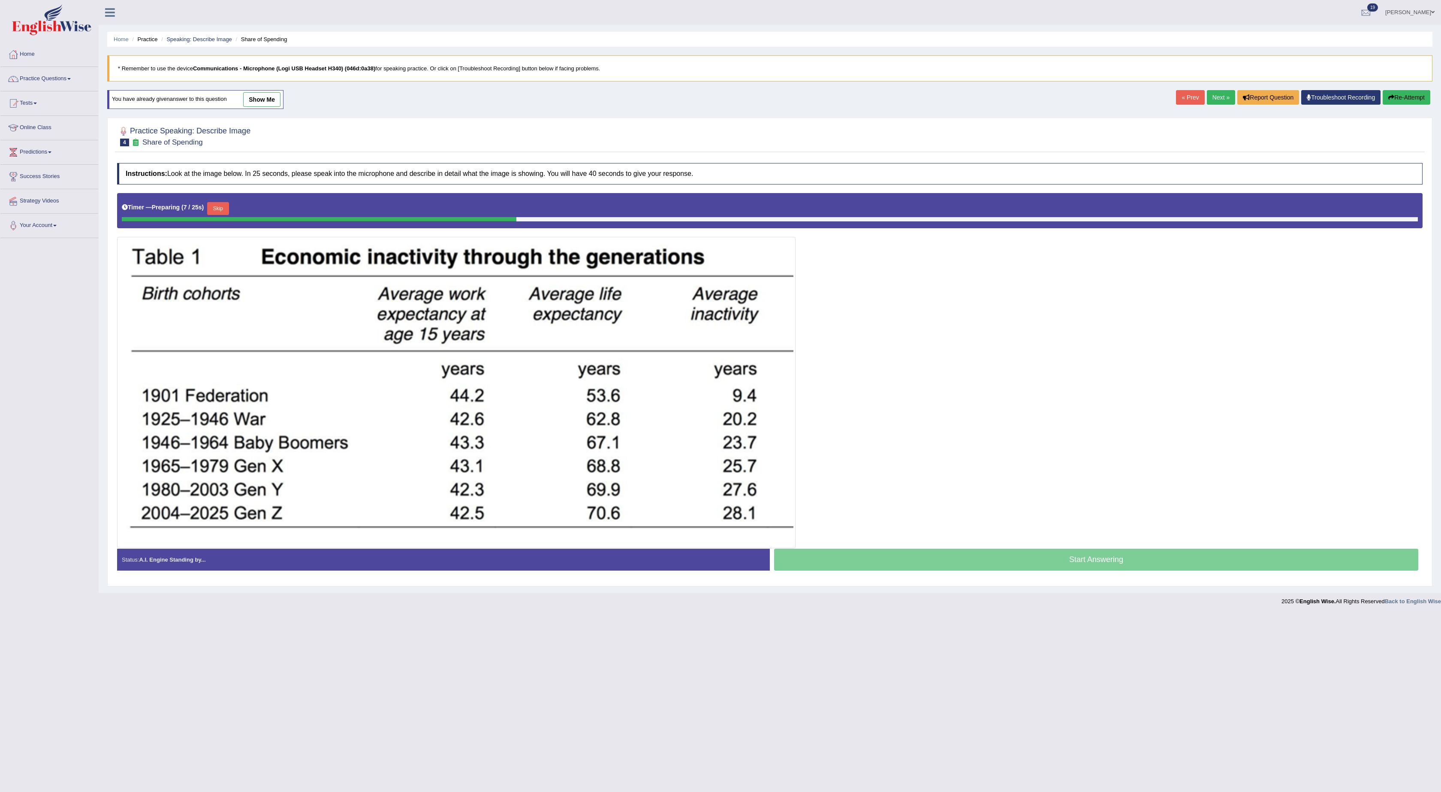
click at [198, 35] on li "Speaking: Describe Image" at bounding box center [195, 39] width 73 height 8
click at [202, 41] on link "Speaking: Describe Image" at bounding box center [198, 39] width 65 height 6
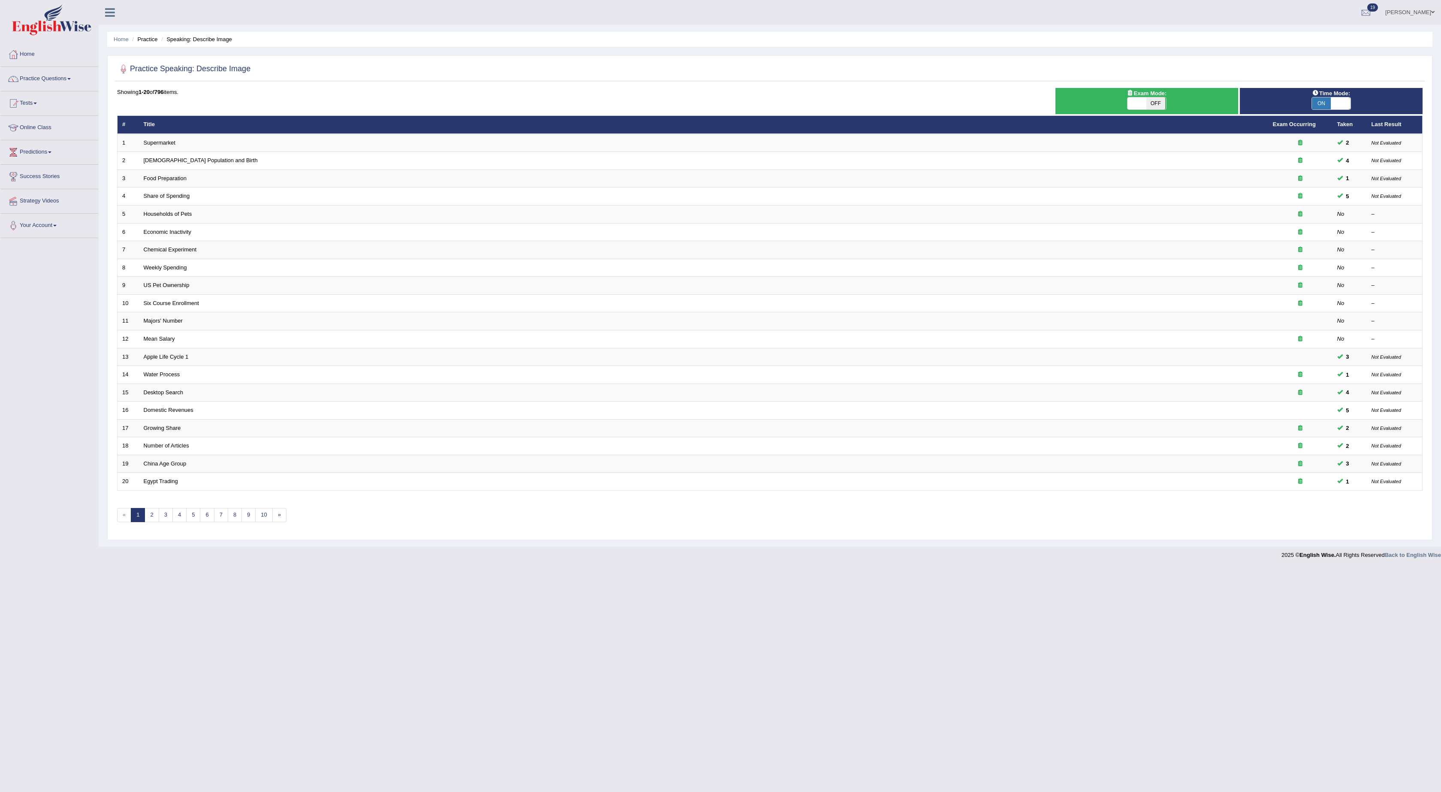
click at [1325, 106] on span "ON" at bounding box center [1321, 103] width 19 height 12
checkbox input "false"
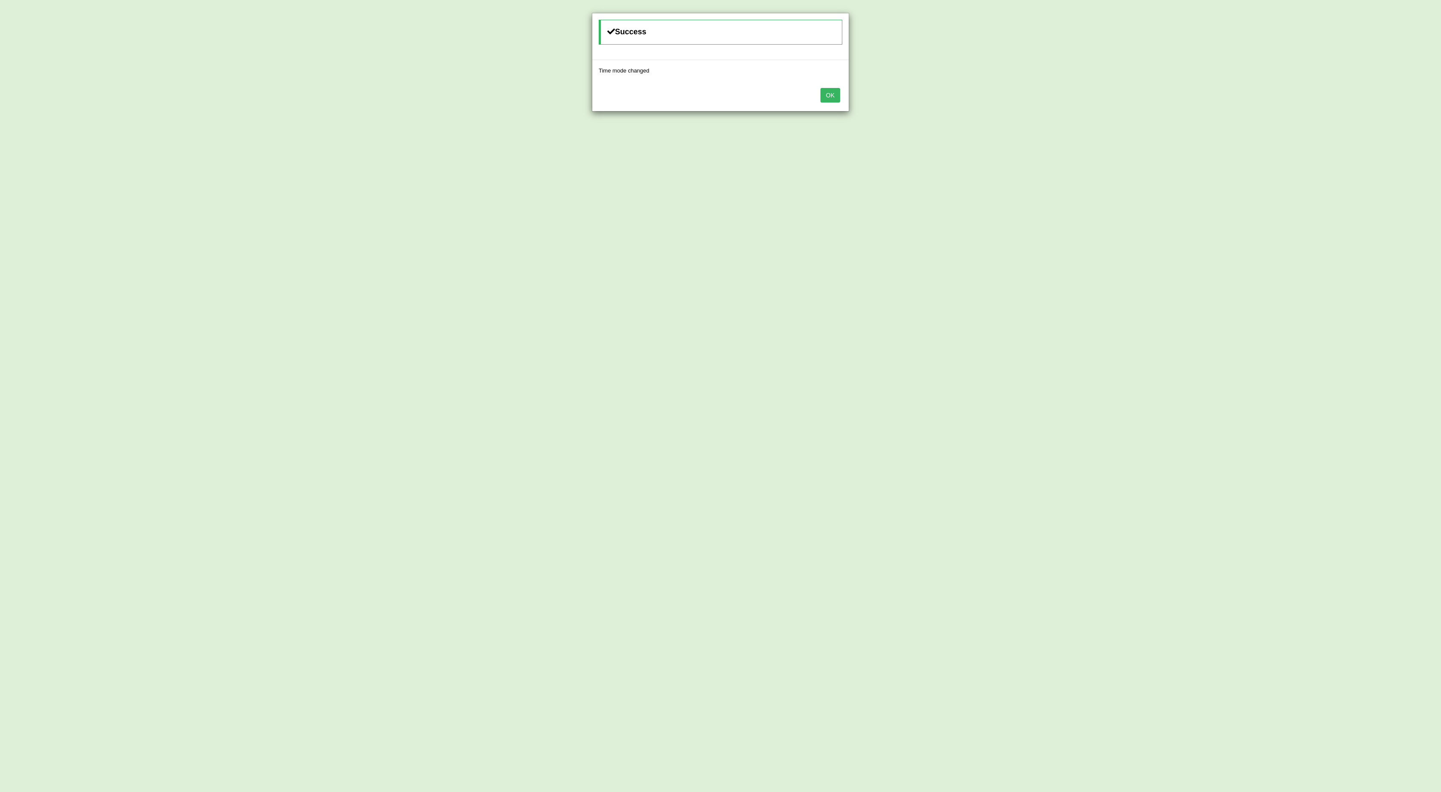
click at [823, 99] on button "OK" at bounding box center [830, 95] width 20 height 15
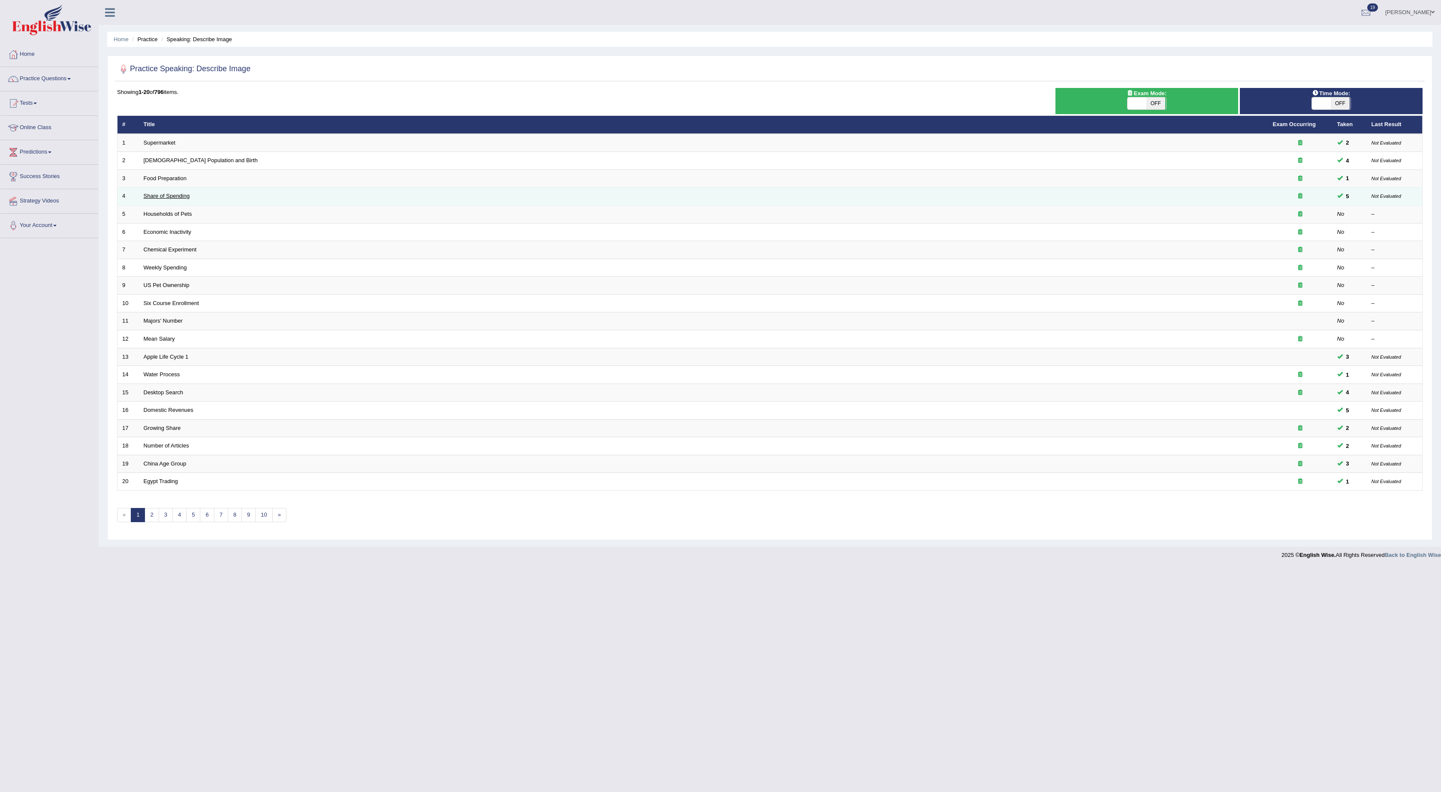
click at [161, 198] on link "Share of Spending" at bounding box center [167, 196] width 46 height 6
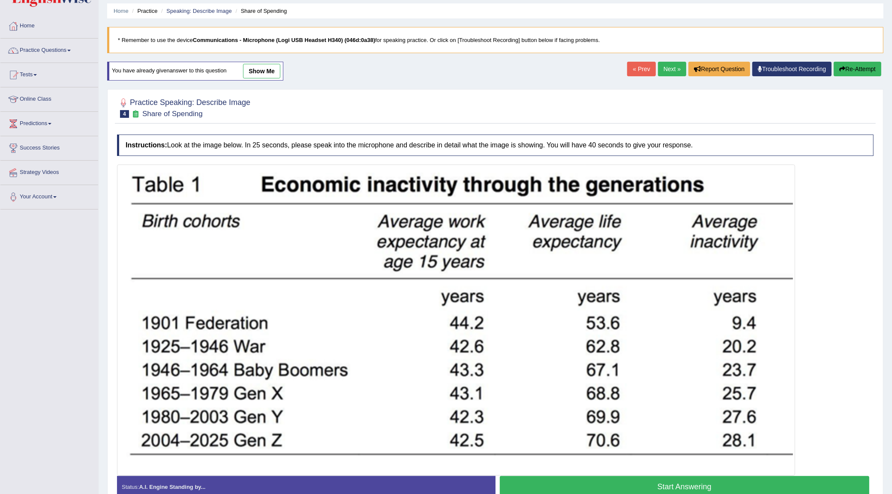
scroll to position [76, 0]
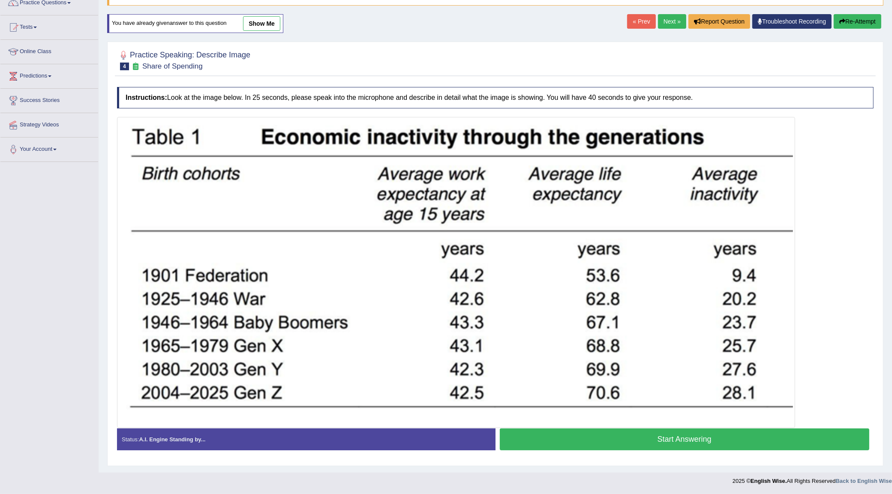
click at [587, 441] on button "Start Answering" at bounding box center [685, 440] width 370 height 22
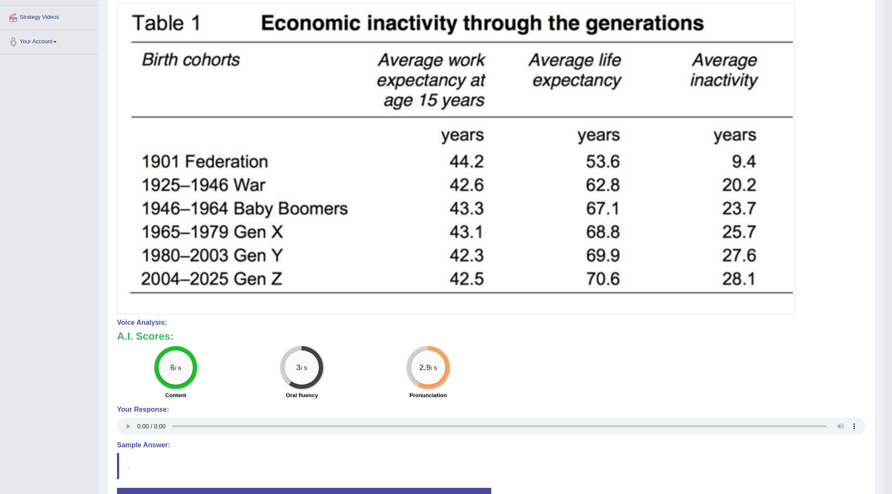
scroll to position [22, 0]
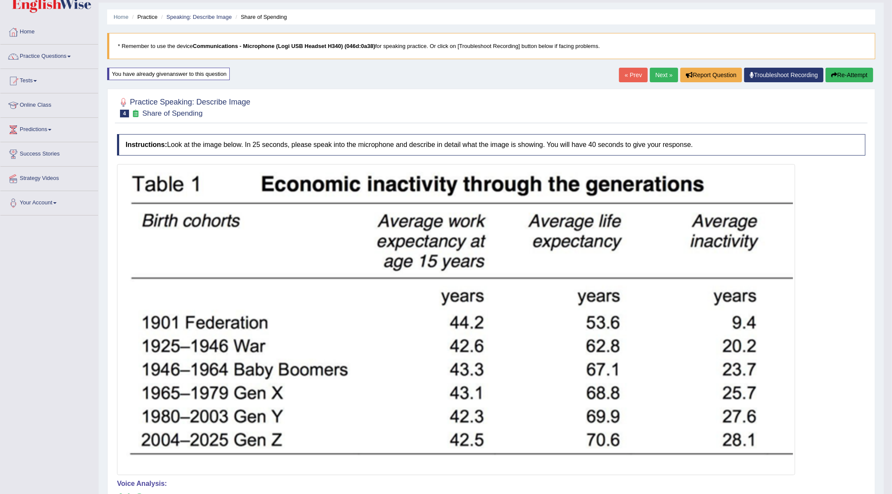
drag, startPoint x: 837, startPoint y: 67, endPoint x: 839, endPoint y: 74, distance: 7.0
click at [838, 67] on div "Home Practice Speaking: Describe Image Share of Spending * Remember to use the …" at bounding box center [492, 340] width 786 height 724
click at [839, 75] on button "Re-Attempt" at bounding box center [850, 75] width 48 height 15
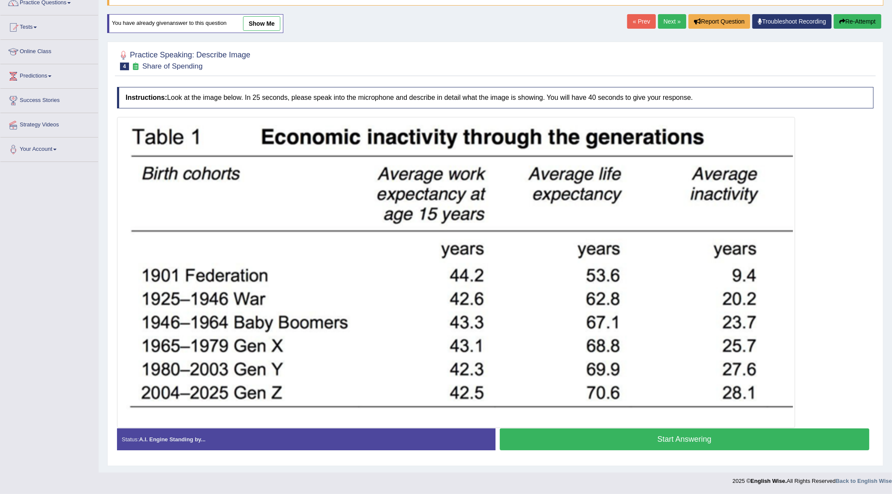
click at [547, 443] on button "Start Answering" at bounding box center [685, 440] width 370 height 22
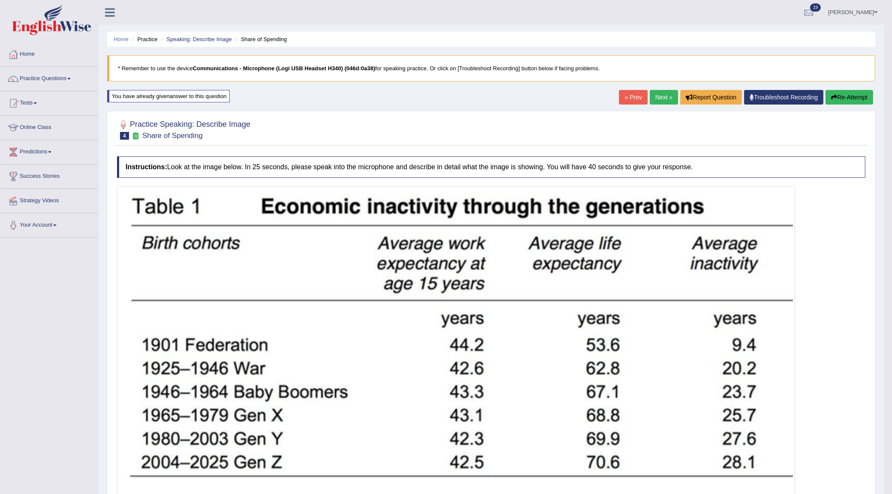
drag, startPoint x: 844, startPoint y: 102, endPoint x: 847, endPoint y: 99, distance: 4.6
click at [847, 99] on button "Re-Attempt" at bounding box center [850, 97] width 48 height 15
click at [847, 98] on button "Re-Attempt" at bounding box center [850, 97] width 48 height 15
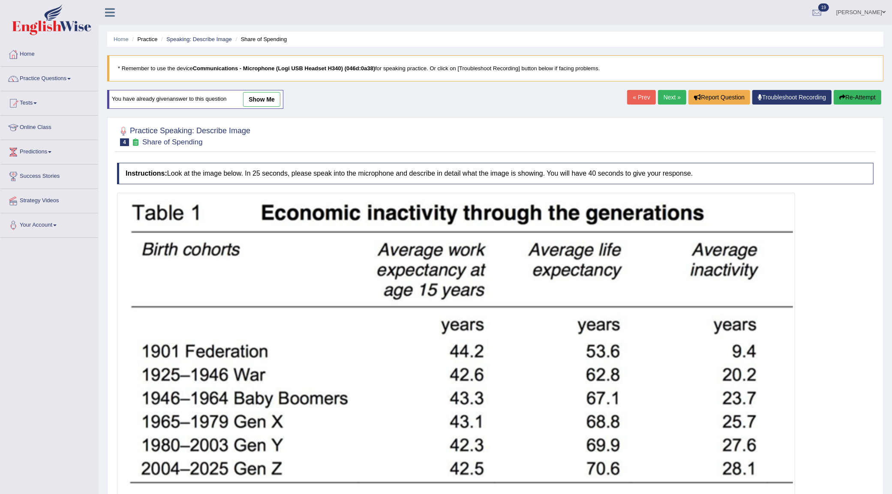
click at [847, 101] on button "Re-Attempt" at bounding box center [858, 97] width 48 height 15
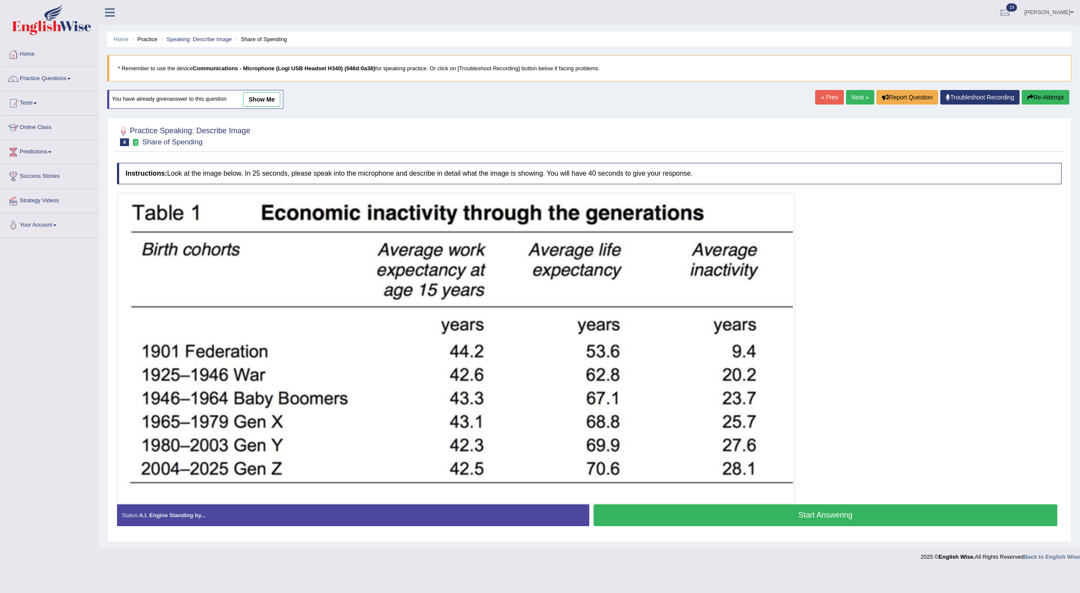
click at [884, 494] on button "Start Answering" at bounding box center [826, 516] width 464 height 22
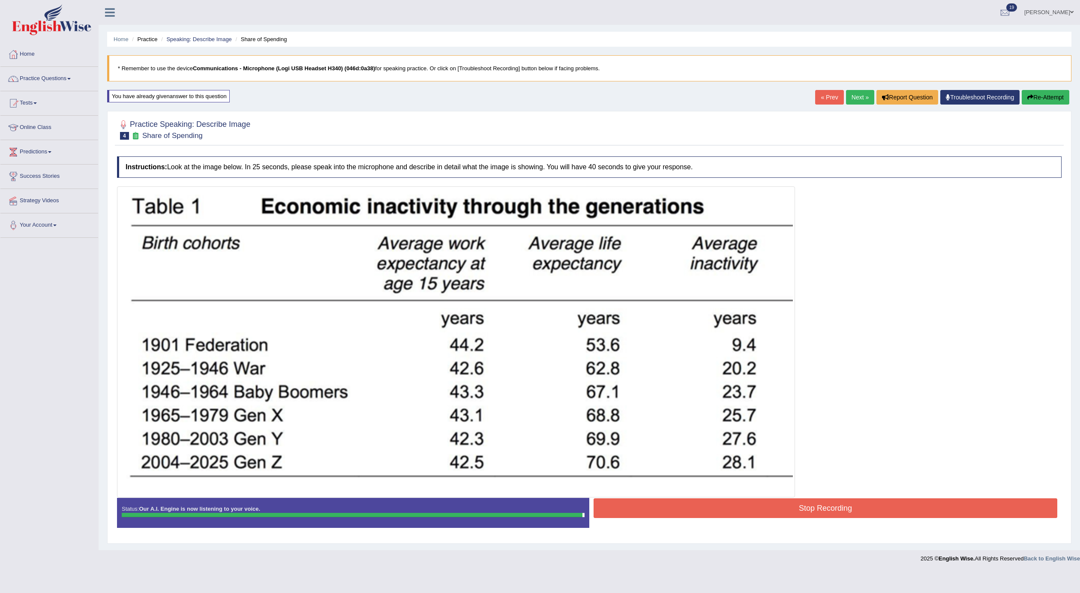
click at [900, 494] on div "Instructions: Look at the image below. In 25 seconds, please speak into the mic…" at bounding box center [589, 345] width 949 height 387
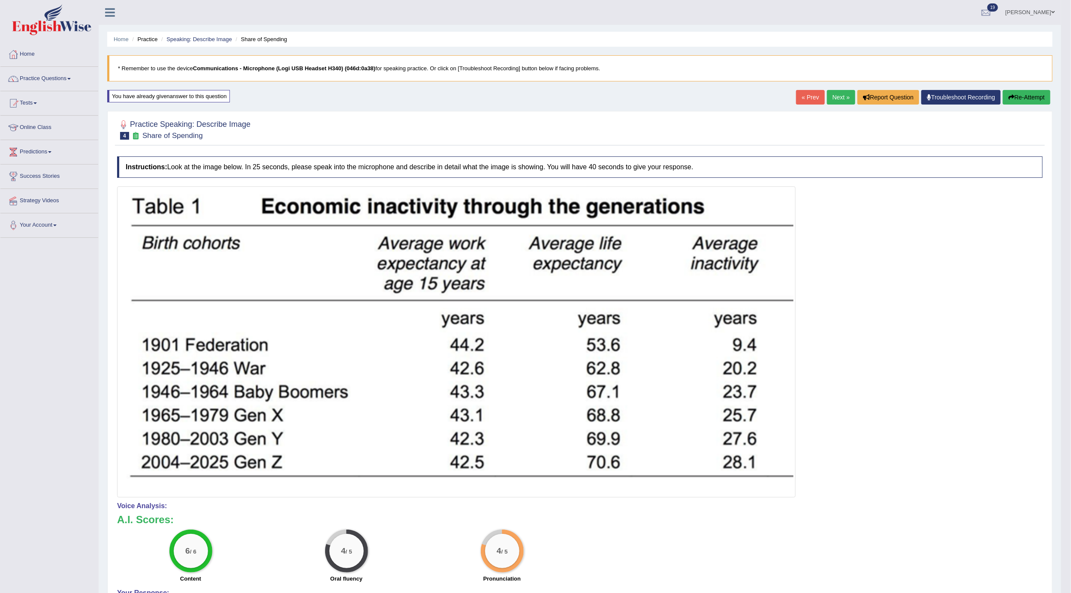
click at [900, 99] on button "Re-Attempt" at bounding box center [1026, 97] width 48 height 15
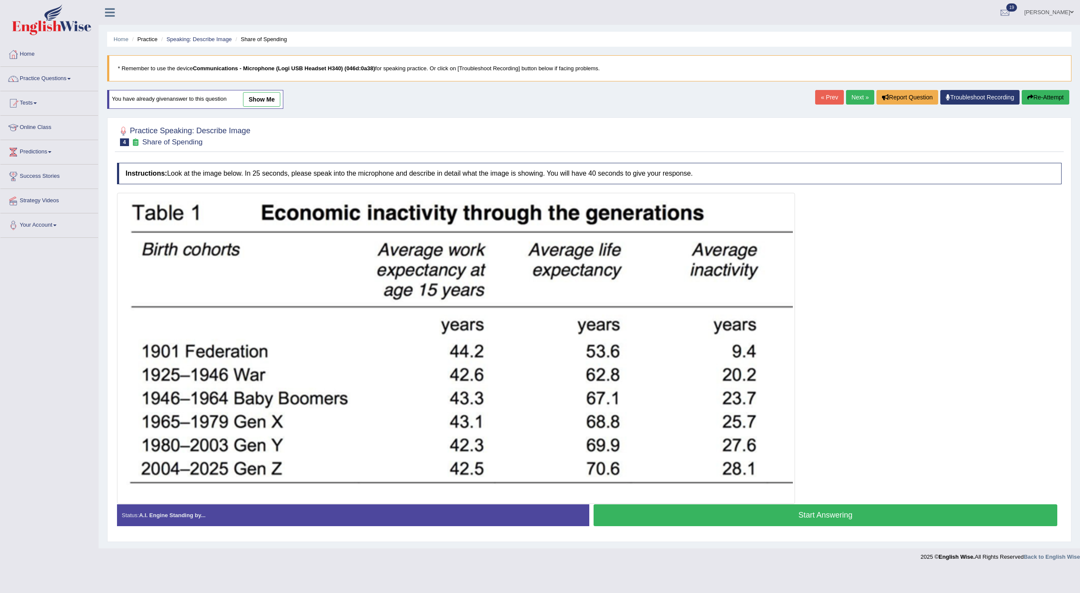
click at [673, 512] on button "Start Answering" at bounding box center [826, 516] width 464 height 22
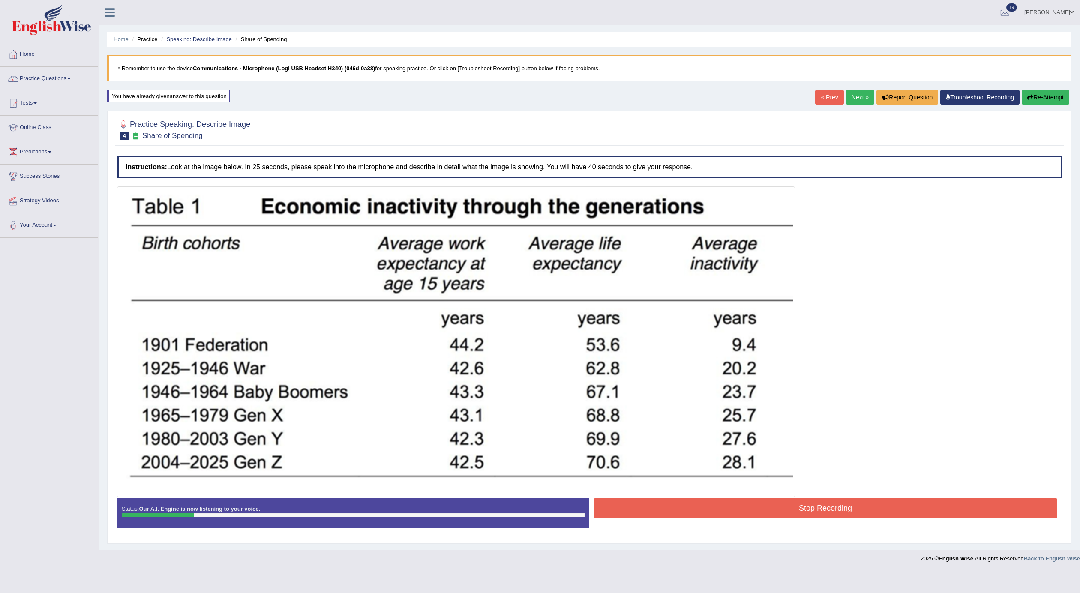
click at [939, 501] on button "Stop Recording" at bounding box center [826, 509] width 464 height 20
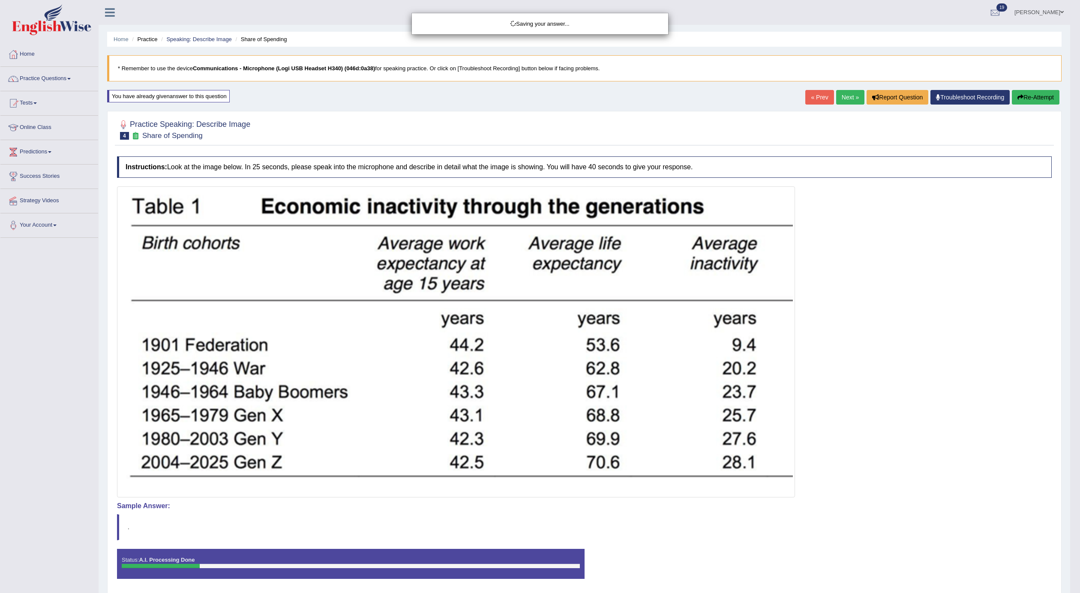
click at [1044, 90] on div "Saving your answer..." at bounding box center [540, 296] width 1080 height 593
click at [1044, 102] on div "Saving your answer..." at bounding box center [540, 296] width 1080 height 593
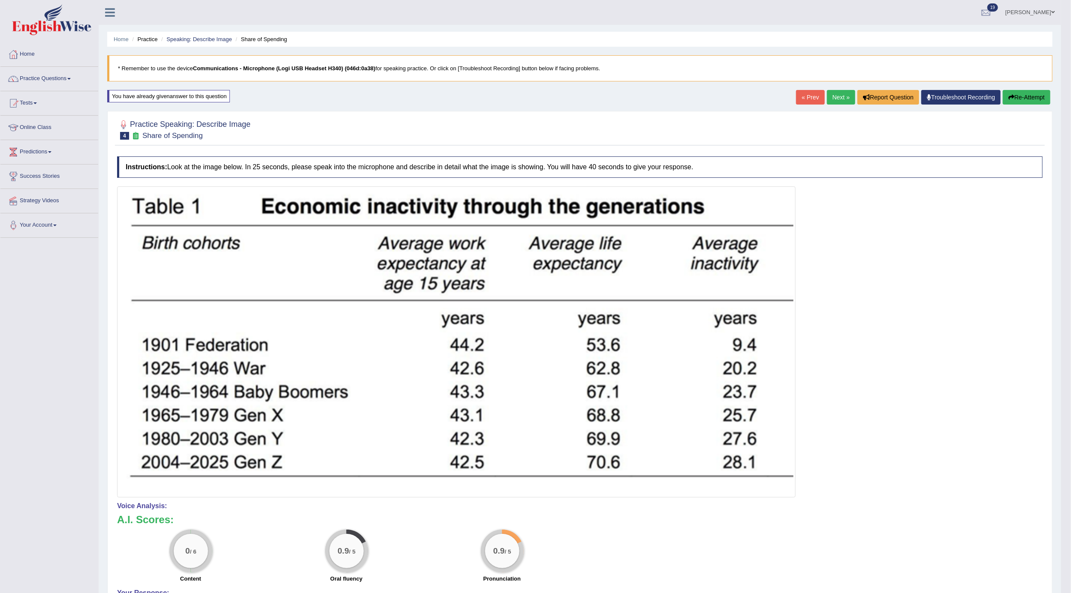
click at [1042, 95] on button "Re-Attempt" at bounding box center [1026, 97] width 48 height 15
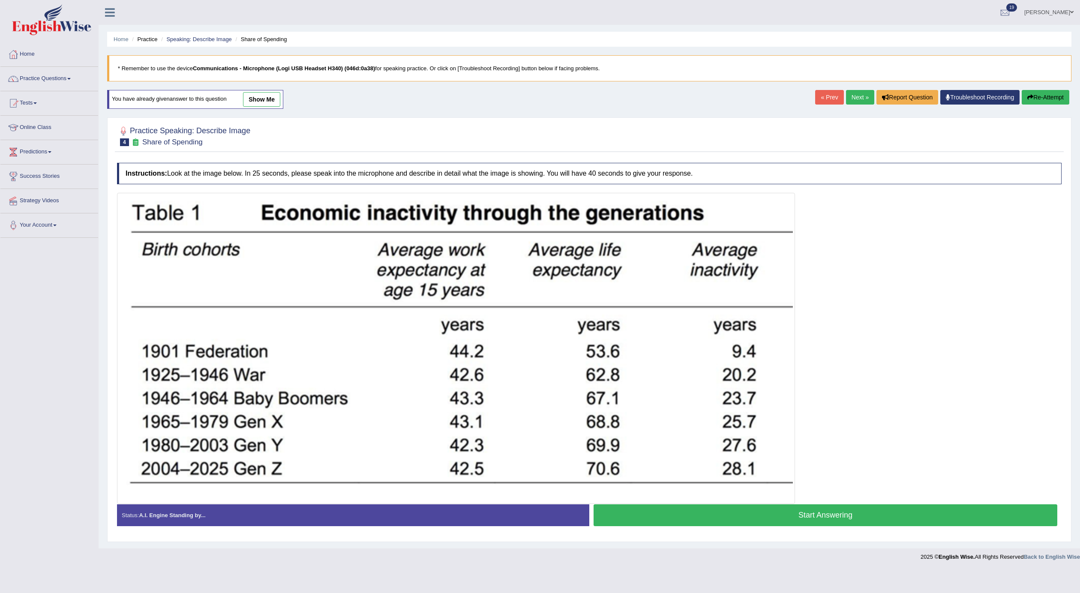
click at [693, 512] on button "Start Answering" at bounding box center [826, 516] width 464 height 22
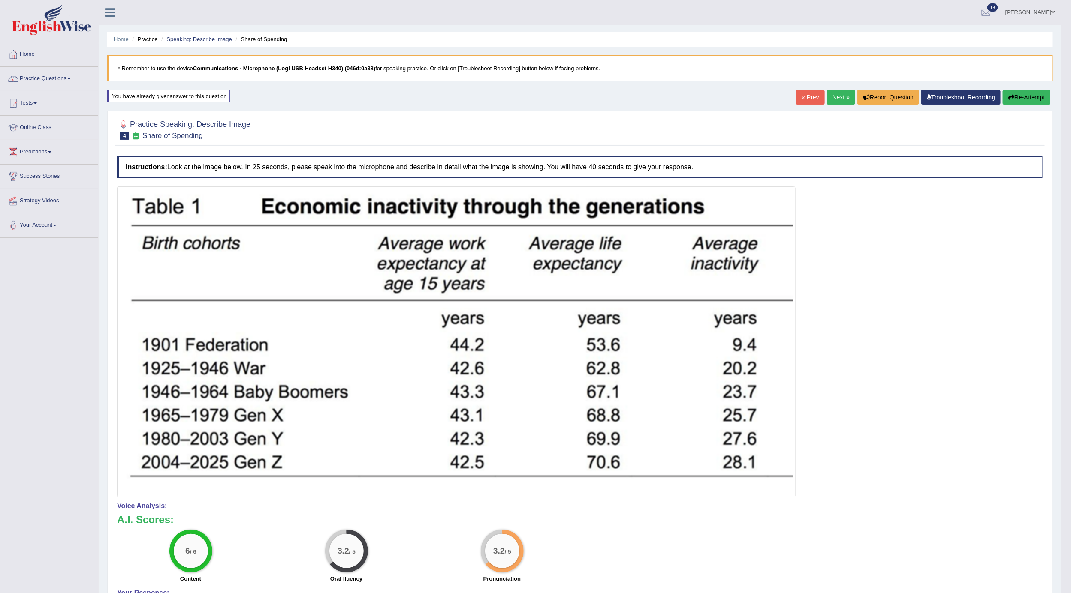
click at [1027, 102] on button "Re-Attempt" at bounding box center [1026, 97] width 48 height 15
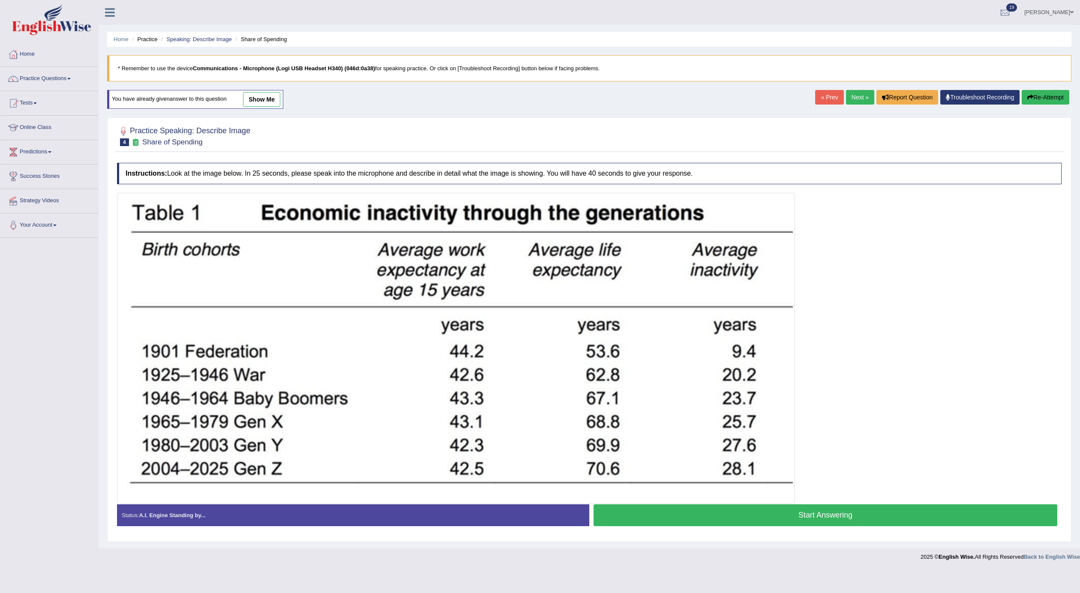
click at [669, 524] on button "Start Answering" at bounding box center [826, 516] width 464 height 22
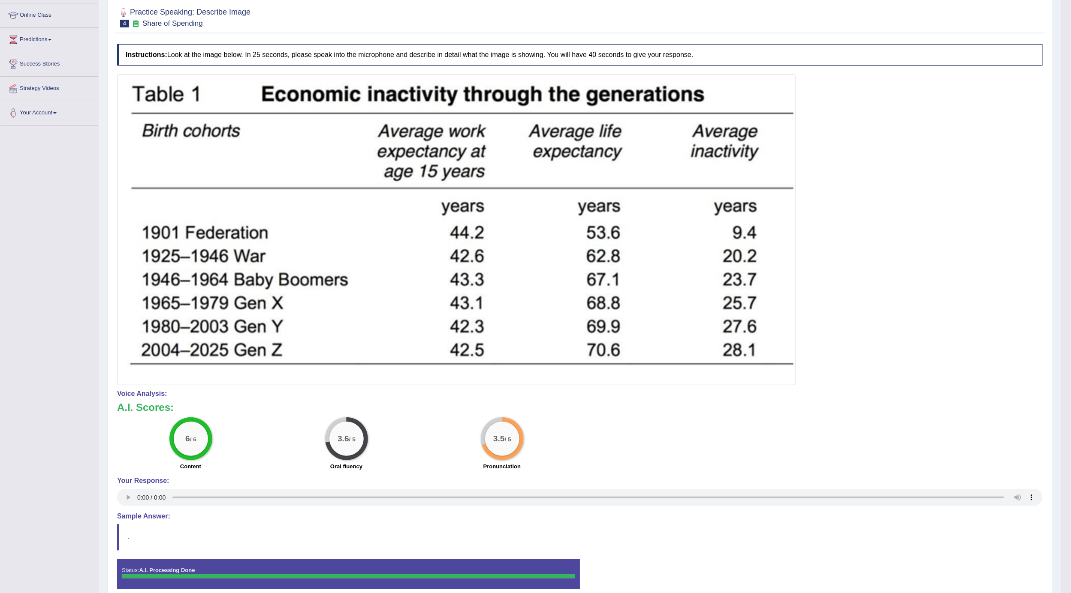
scroll to position [27, 0]
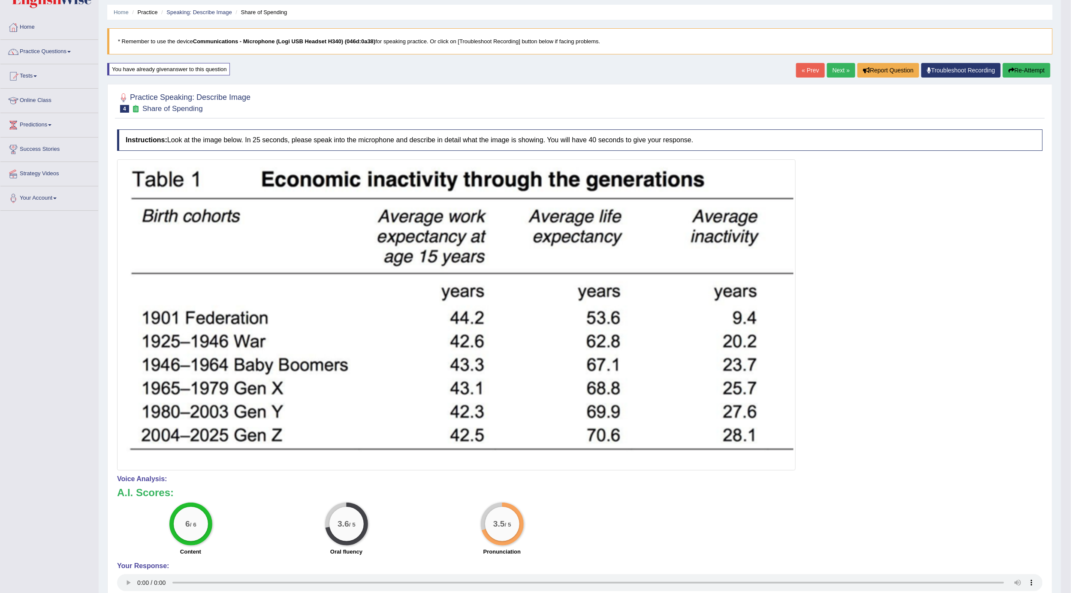
click at [832, 78] on link "Next »" at bounding box center [841, 70] width 28 height 15
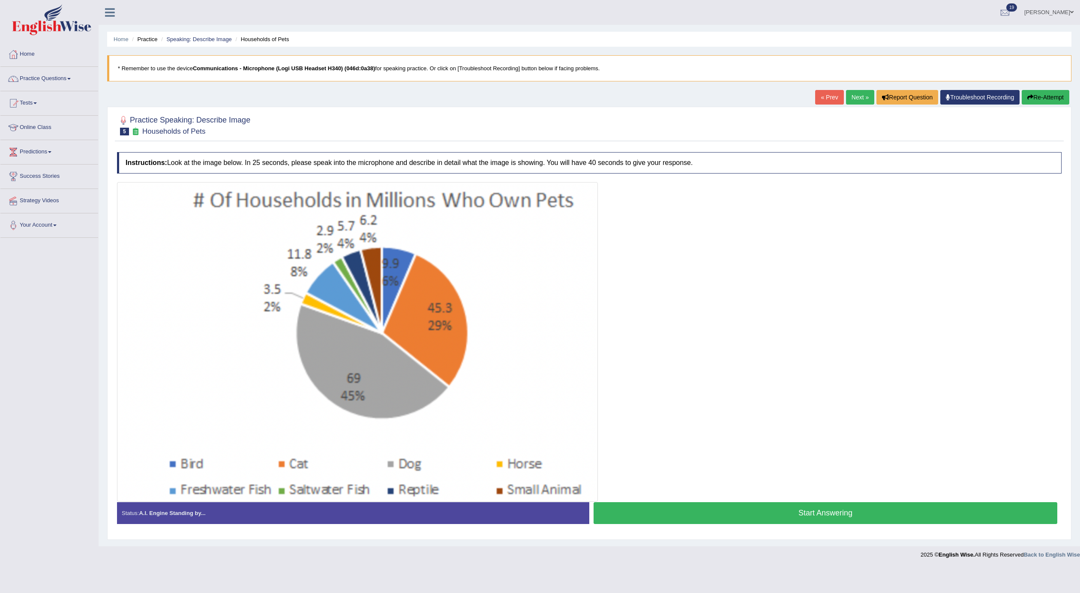
click at [821, 98] on link "« Prev" at bounding box center [830, 97] width 28 height 15
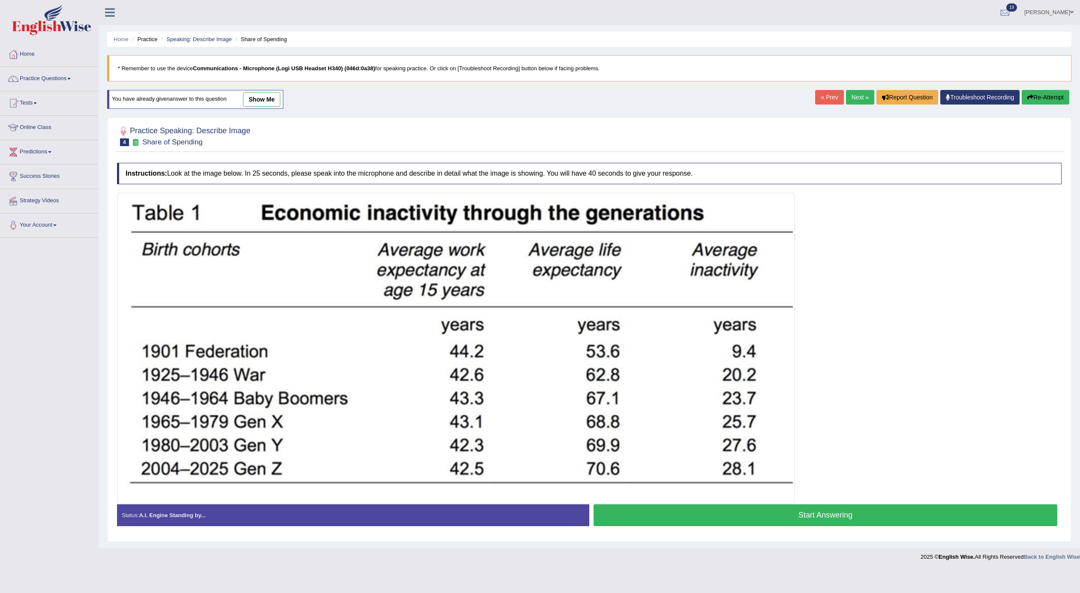
click at [260, 102] on link "show me" at bounding box center [261, 99] width 37 height 15
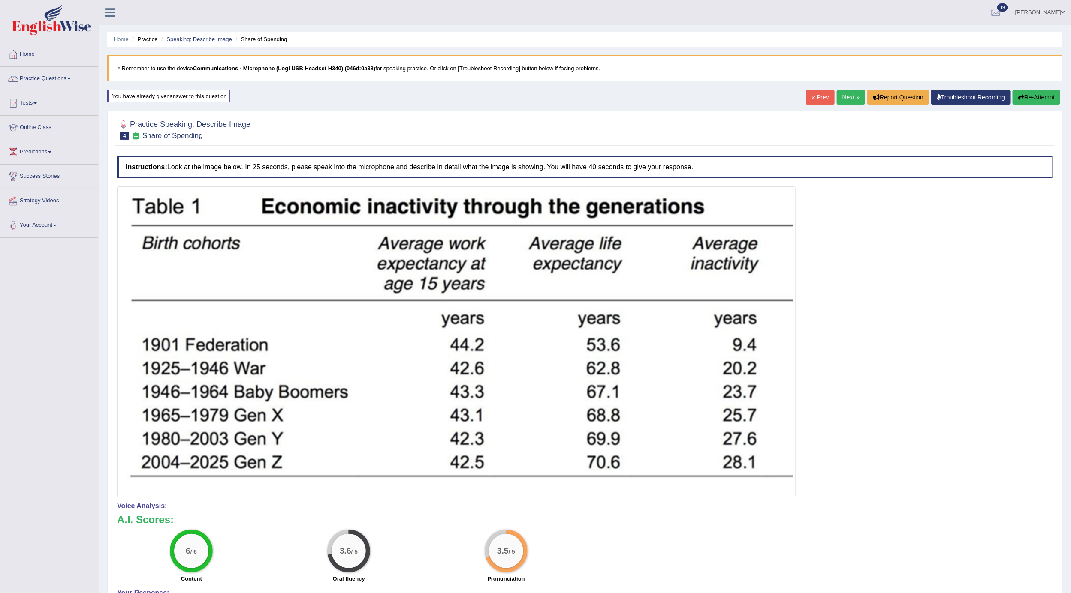
click at [196, 36] on link "Speaking: Describe Image" at bounding box center [198, 39] width 65 height 6
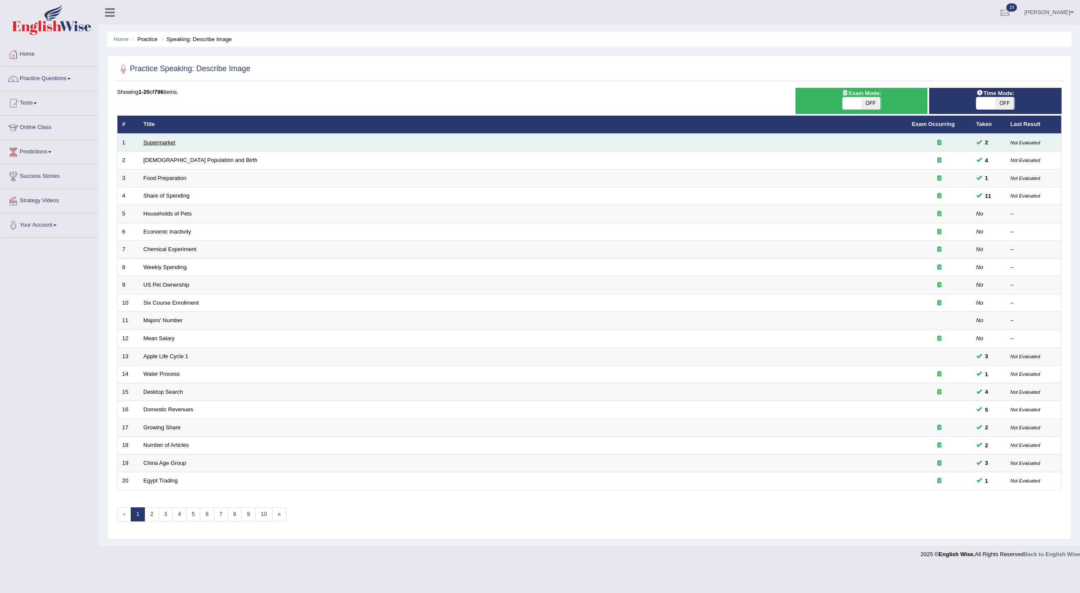
click at [169, 145] on link "Supermarket" at bounding box center [160, 142] width 32 height 6
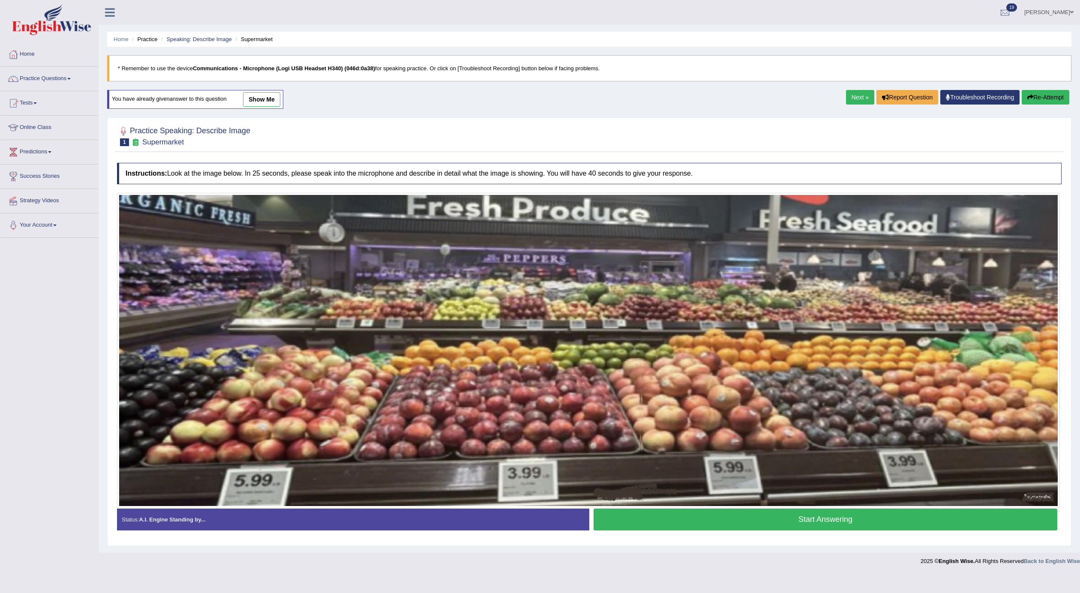
click at [262, 104] on link "show me" at bounding box center [261, 99] width 37 height 15
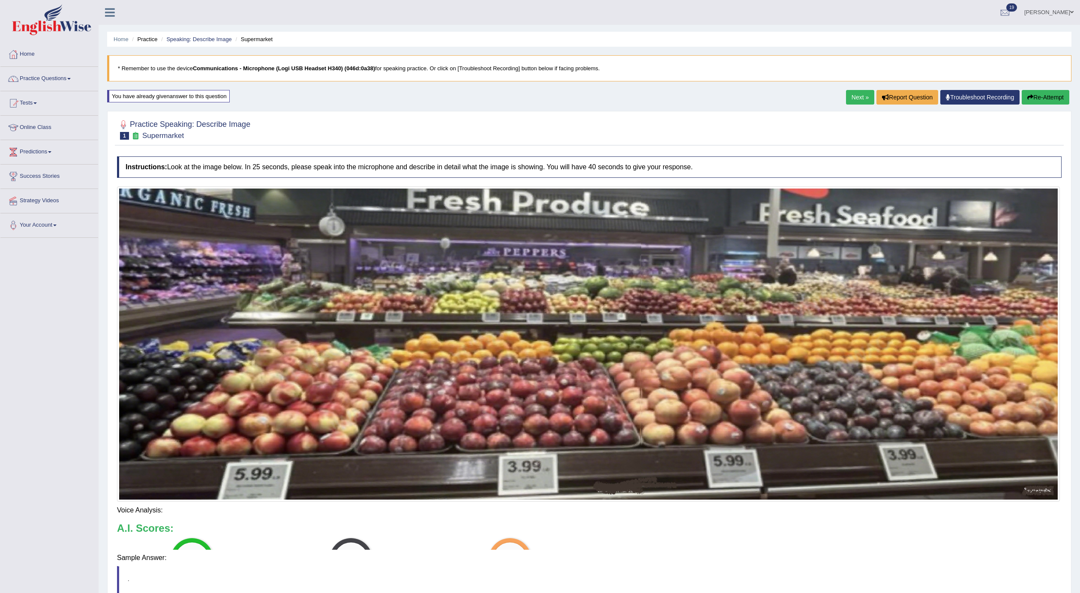
click at [272, 92] on div "Home Practice Speaking: Describe Image Supermarket * Remember to use the device…" at bounding box center [590, 331] width 982 height 663
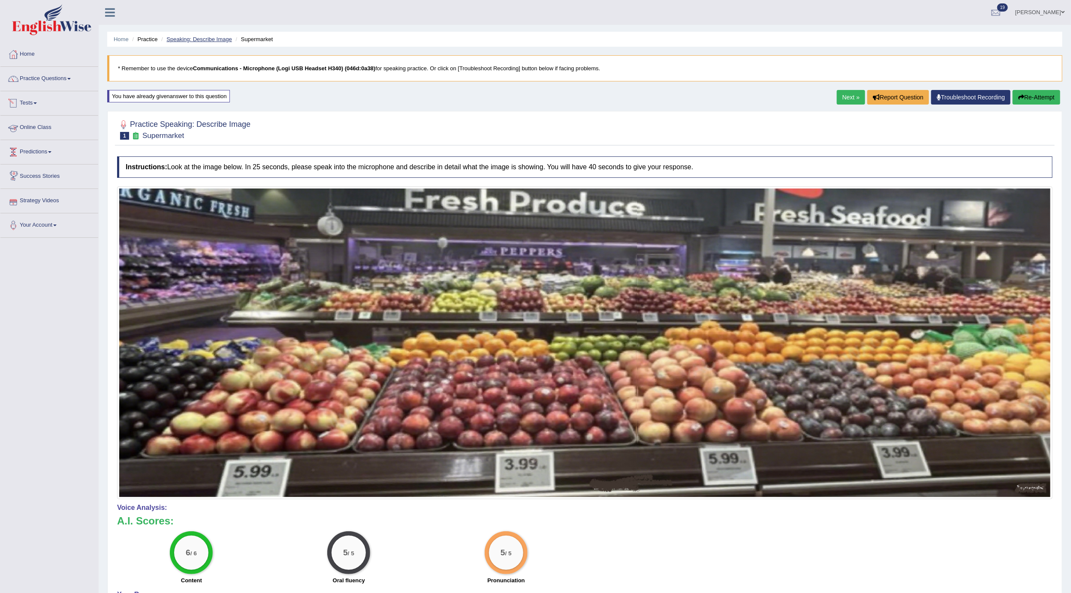
click at [197, 38] on link "Speaking: Describe Image" at bounding box center [198, 39] width 65 height 6
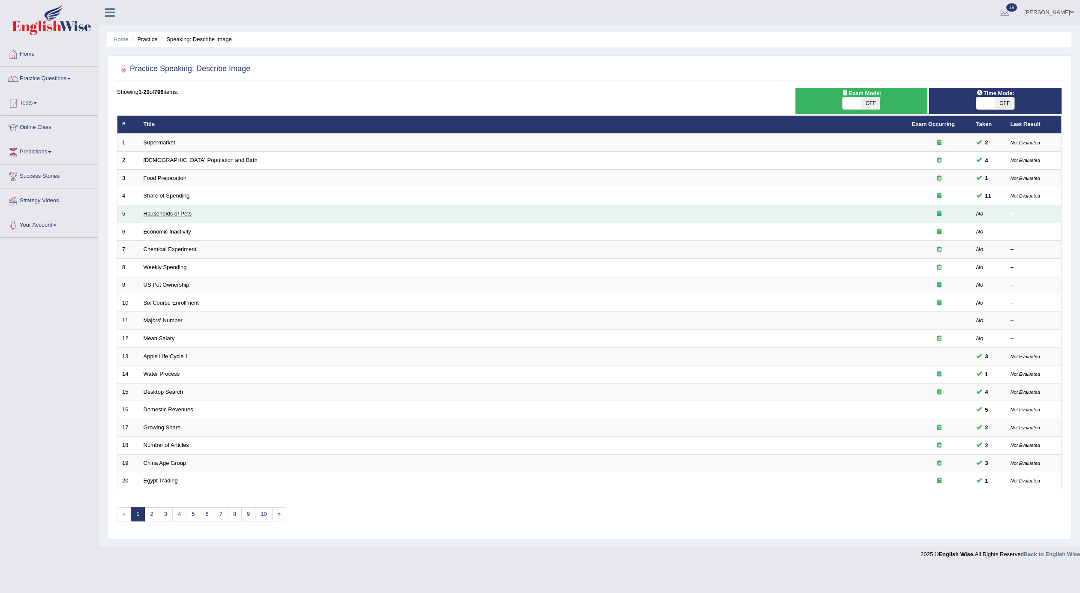
click at [166, 214] on link "Households of Pets" at bounding box center [168, 214] width 48 height 6
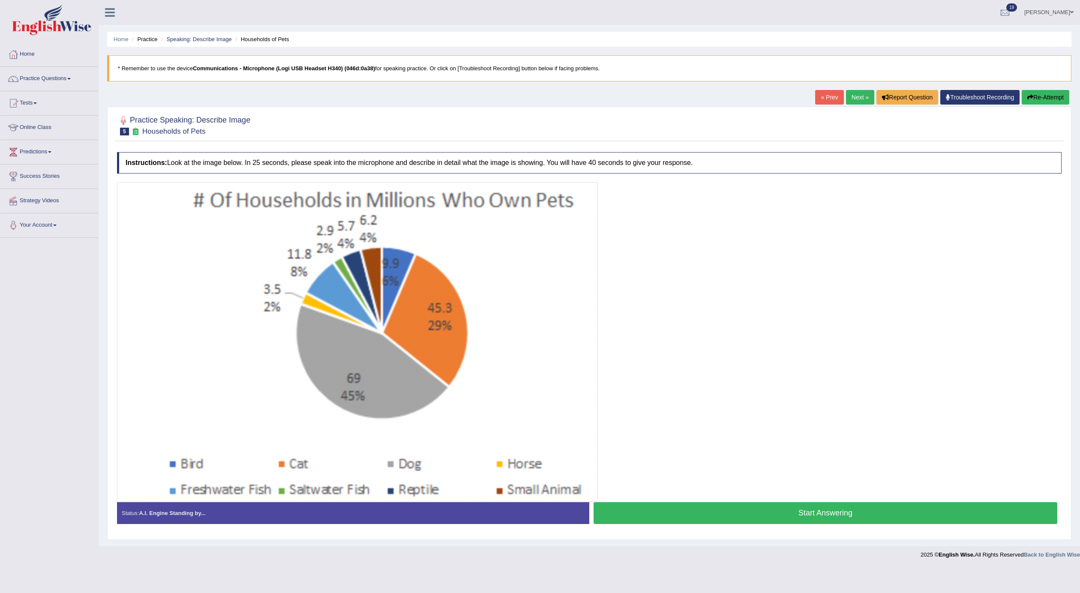
click at [636, 512] on button "Start Answering" at bounding box center [826, 514] width 464 height 22
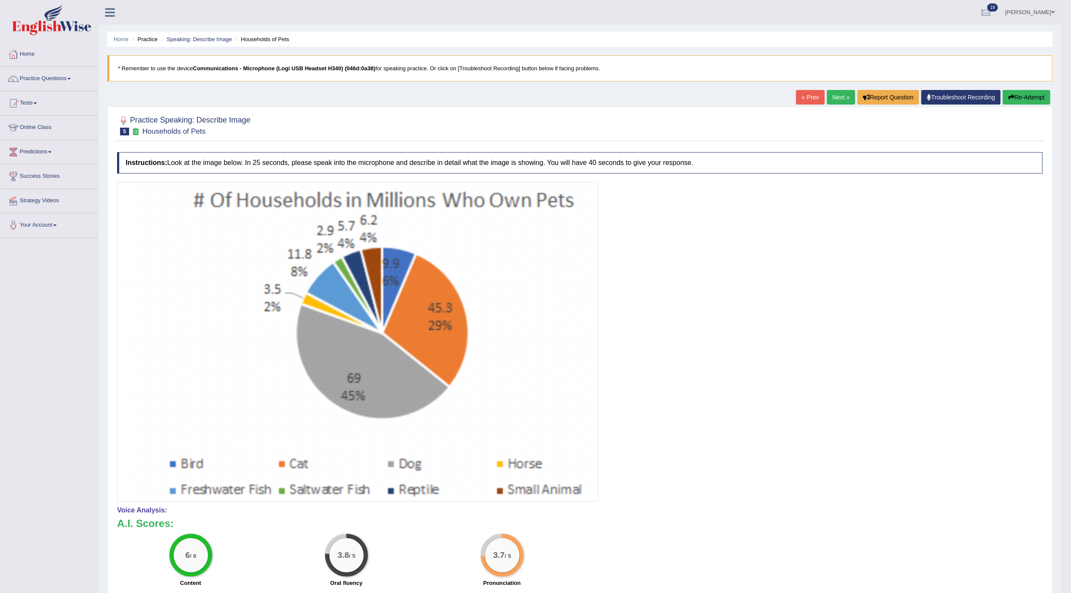
scroll to position [64, 0]
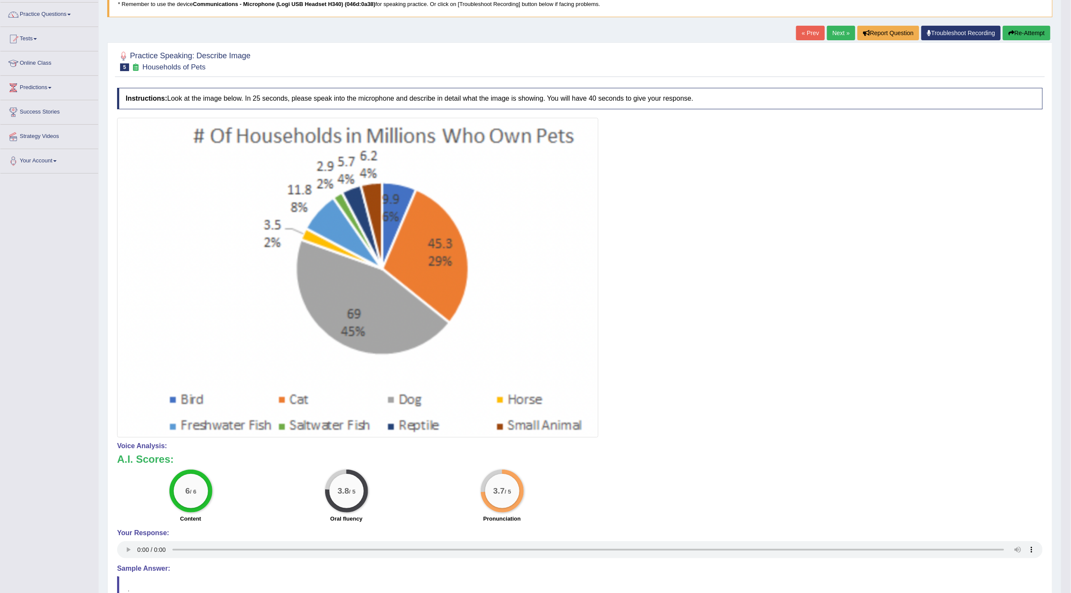
click at [1014, 36] on button "Re-Attempt" at bounding box center [1026, 33] width 48 height 15
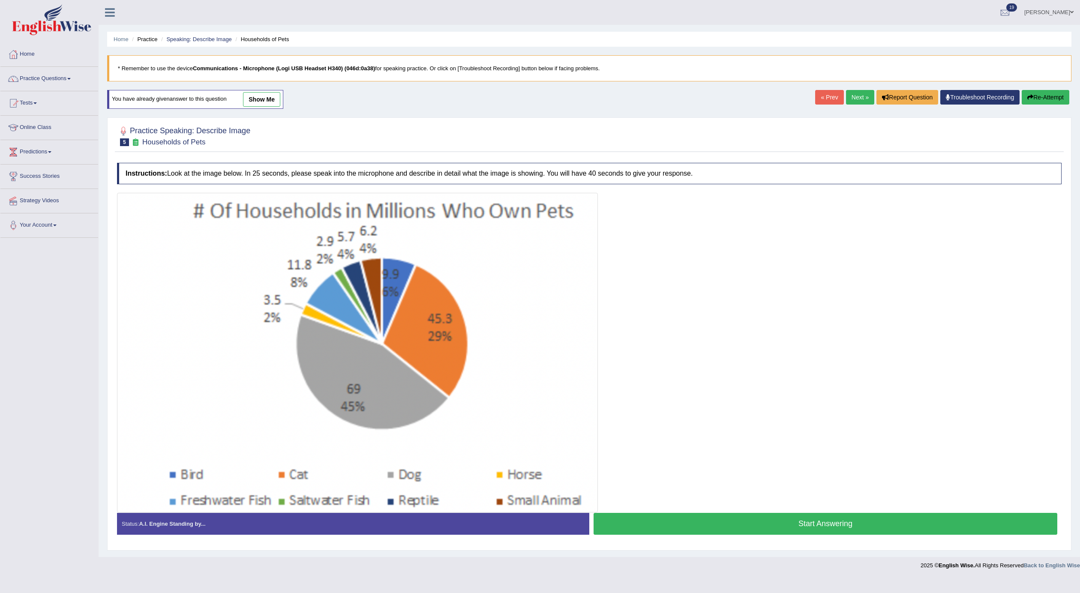
click at [662, 530] on button "Start Answering" at bounding box center [826, 524] width 464 height 22
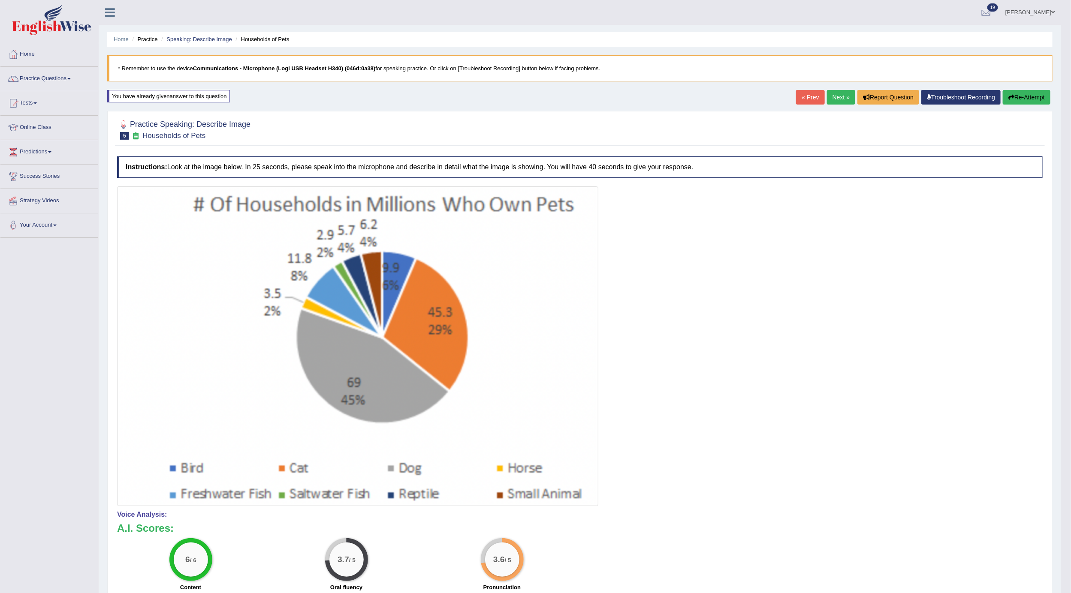
click at [1020, 104] on button "Re-Attempt" at bounding box center [1026, 97] width 48 height 15
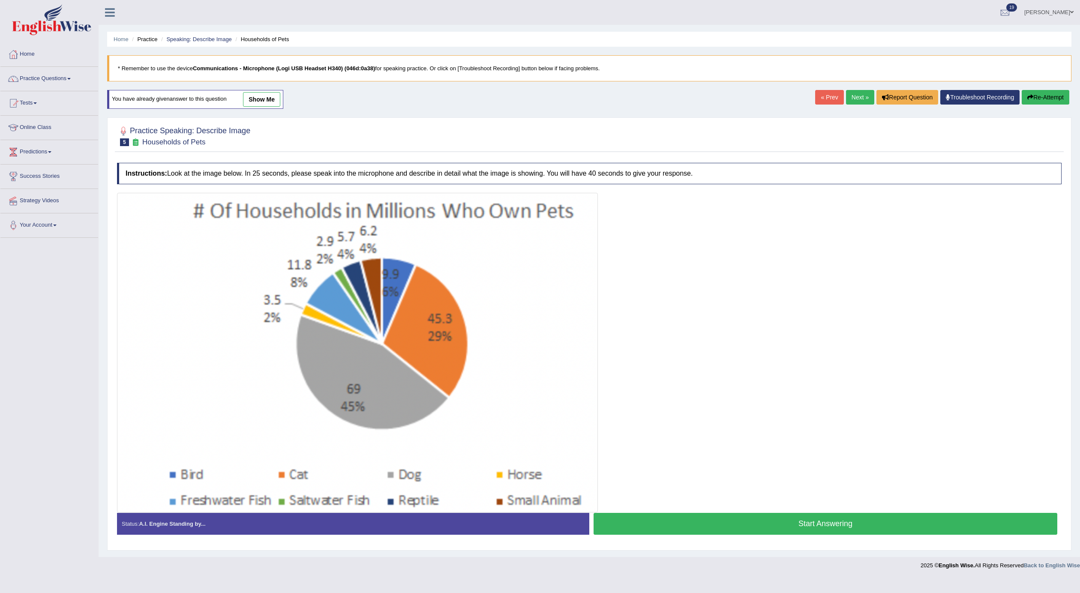
click at [710, 524] on button "Start Answering" at bounding box center [826, 524] width 464 height 22
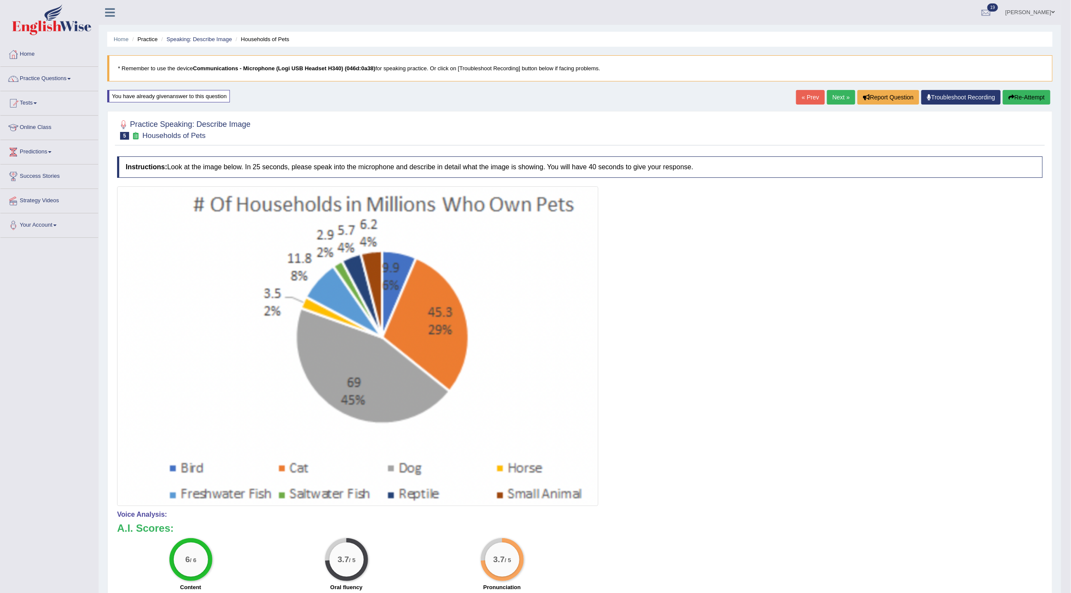
click at [835, 103] on link "Next »" at bounding box center [841, 97] width 28 height 15
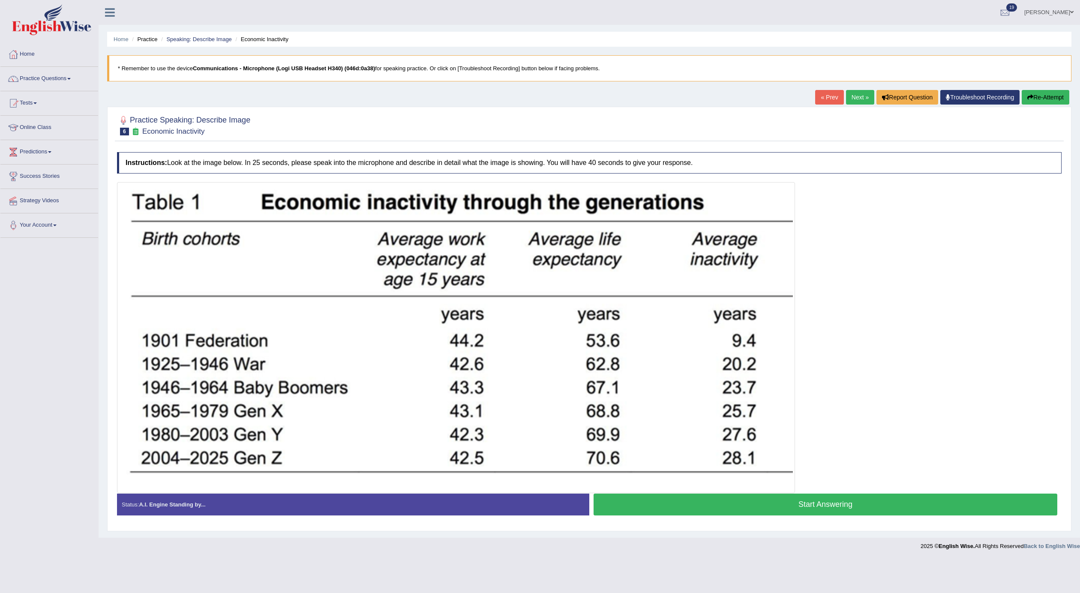
click at [852, 103] on link "Next »" at bounding box center [860, 97] width 28 height 15
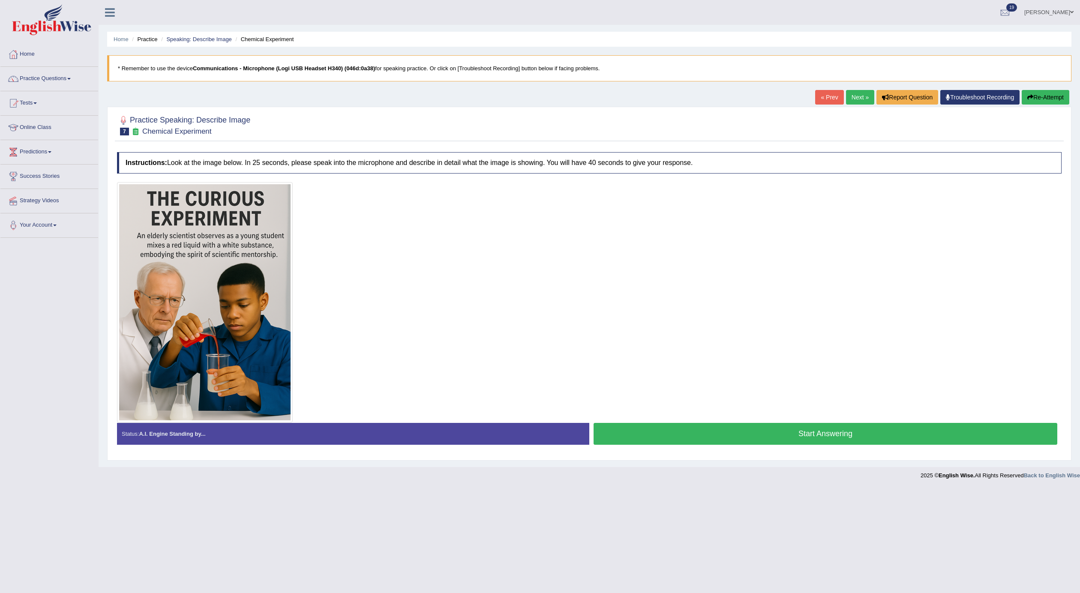
click at [826, 99] on link "« Prev" at bounding box center [830, 97] width 28 height 15
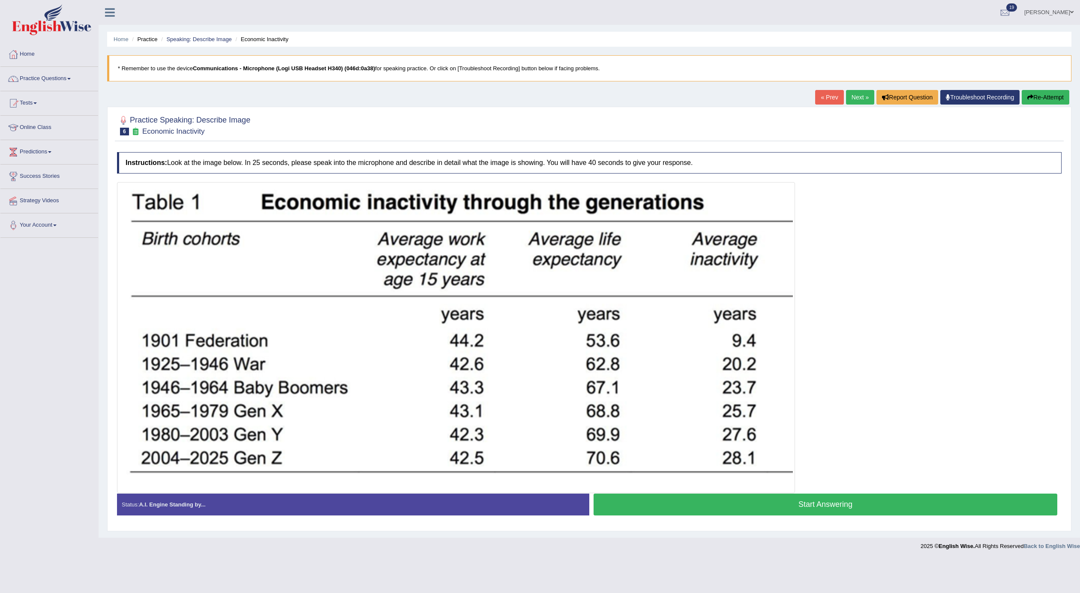
click at [696, 512] on button "Start Answering" at bounding box center [826, 505] width 464 height 22
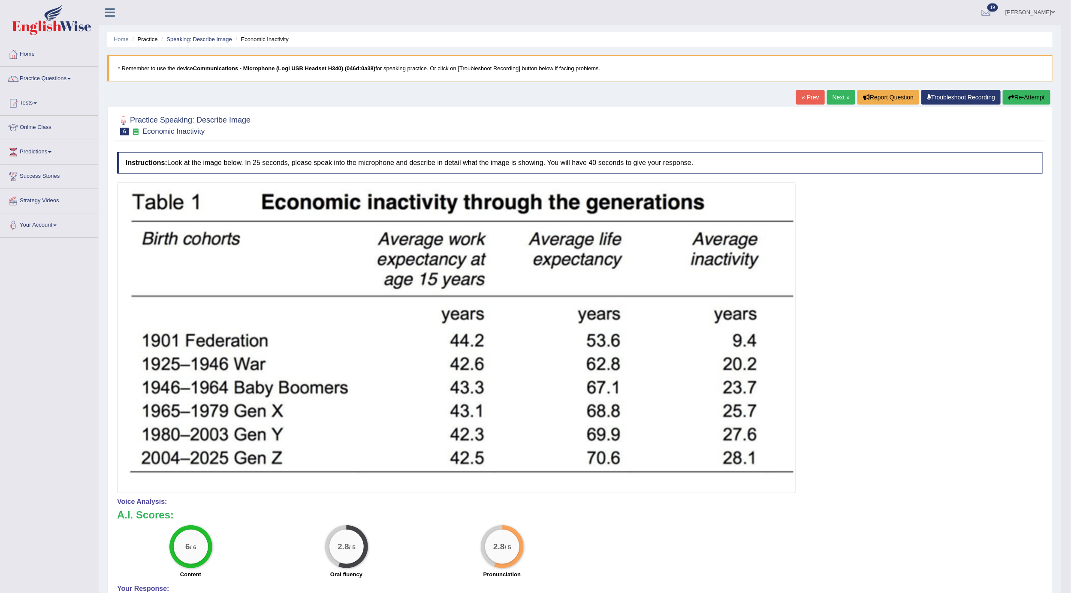
click at [1023, 99] on button "Re-Attempt" at bounding box center [1026, 97] width 48 height 15
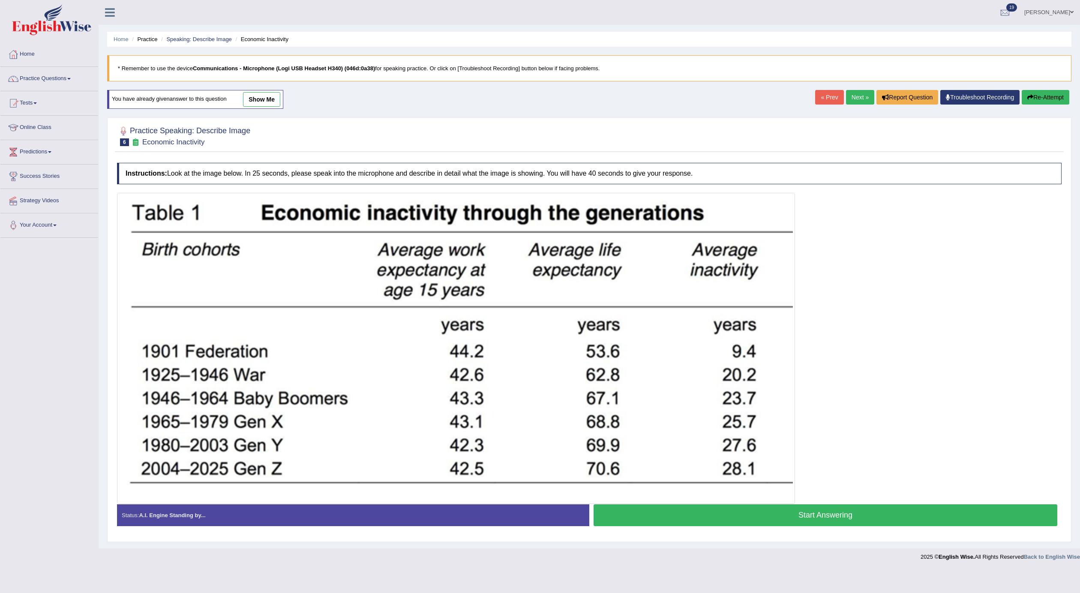
click at [628, 522] on button "Start Answering" at bounding box center [826, 516] width 464 height 22
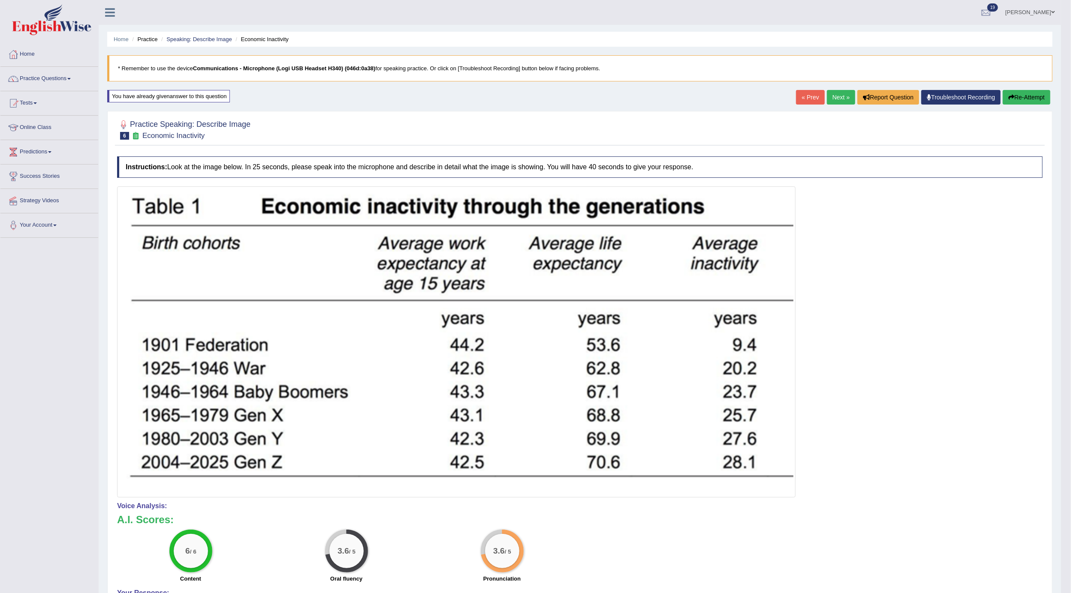
click at [834, 104] on link "Next »" at bounding box center [841, 97] width 28 height 15
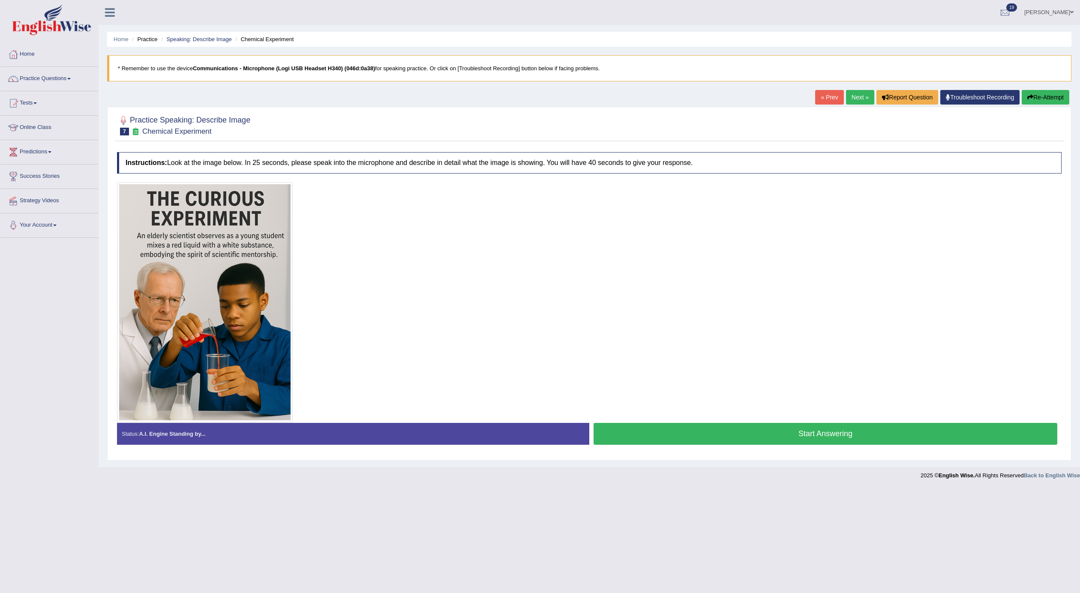
click at [641, 437] on button "Start Answering" at bounding box center [826, 434] width 464 height 22
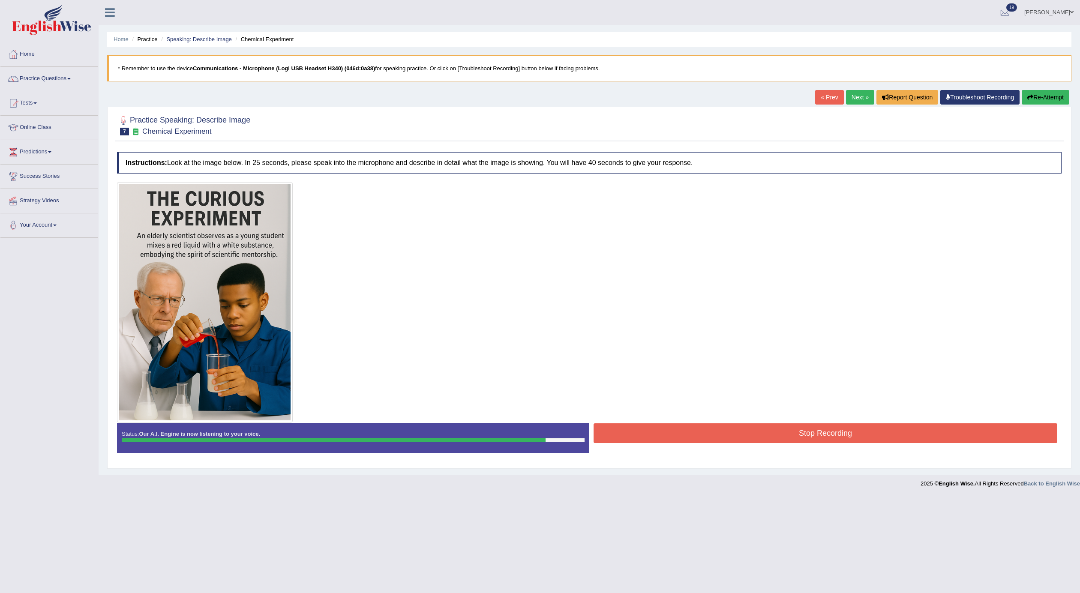
click at [653, 441] on button "Stop Recording" at bounding box center [826, 434] width 464 height 20
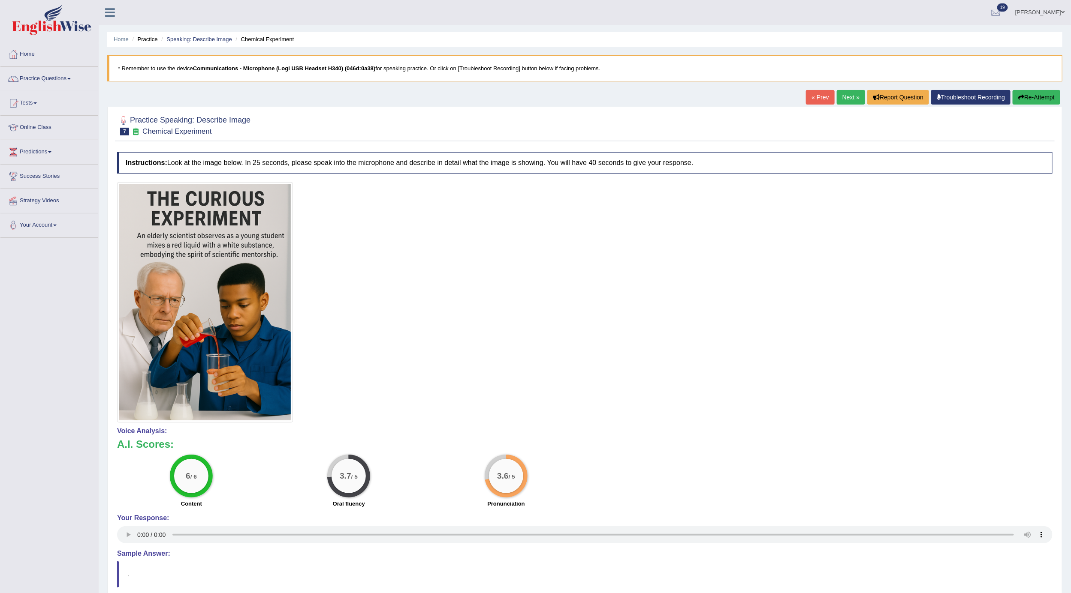
click at [1038, 99] on button "Re-Attempt" at bounding box center [1036, 97] width 48 height 15
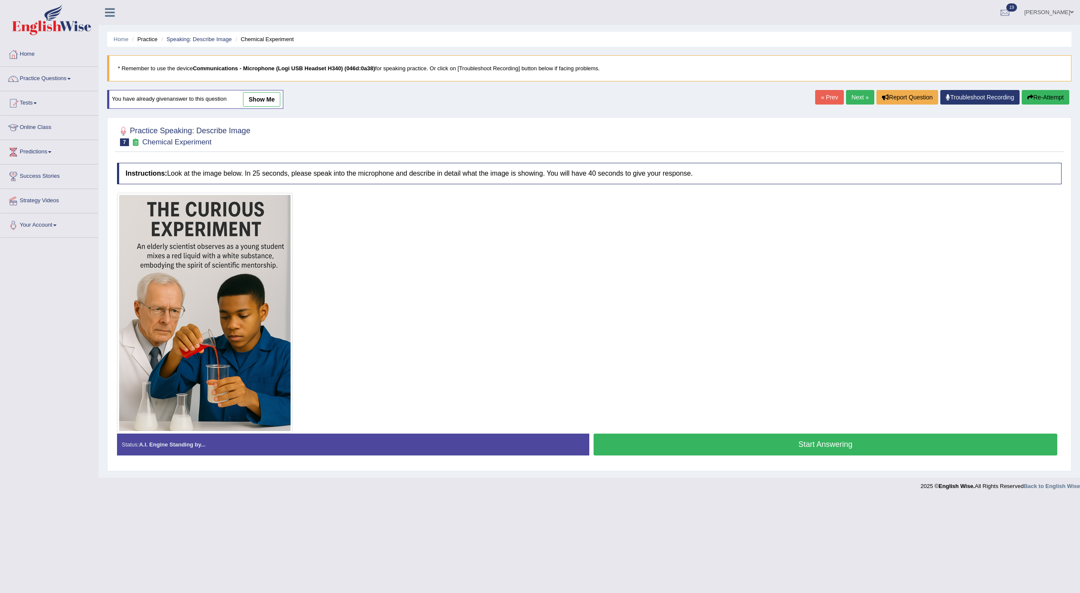
click at [663, 453] on button "Start Answering" at bounding box center [826, 445] width 464 height 22
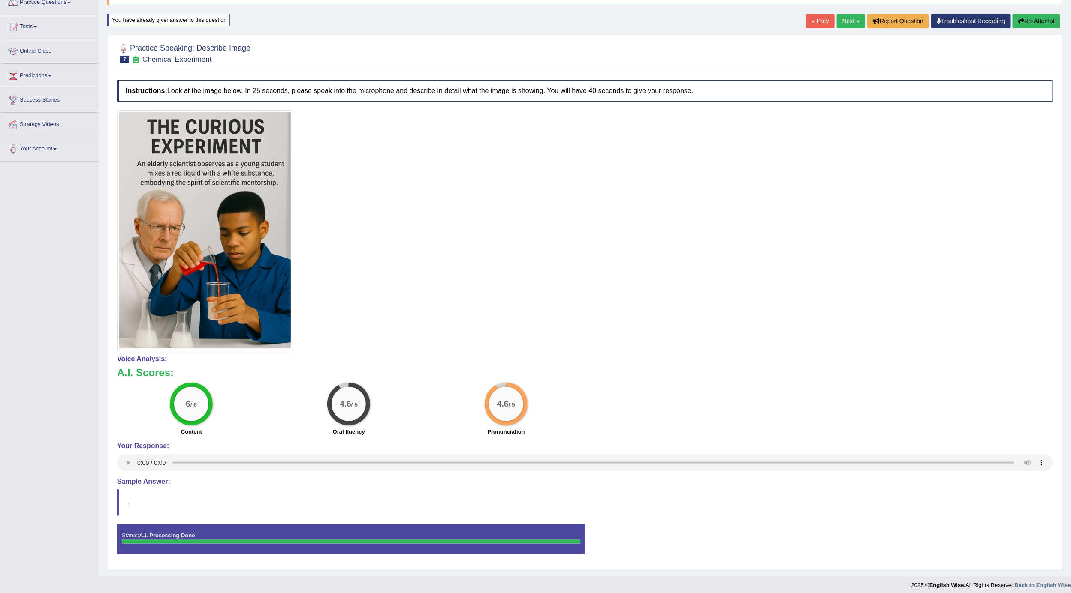
scroll to position [85, 0]
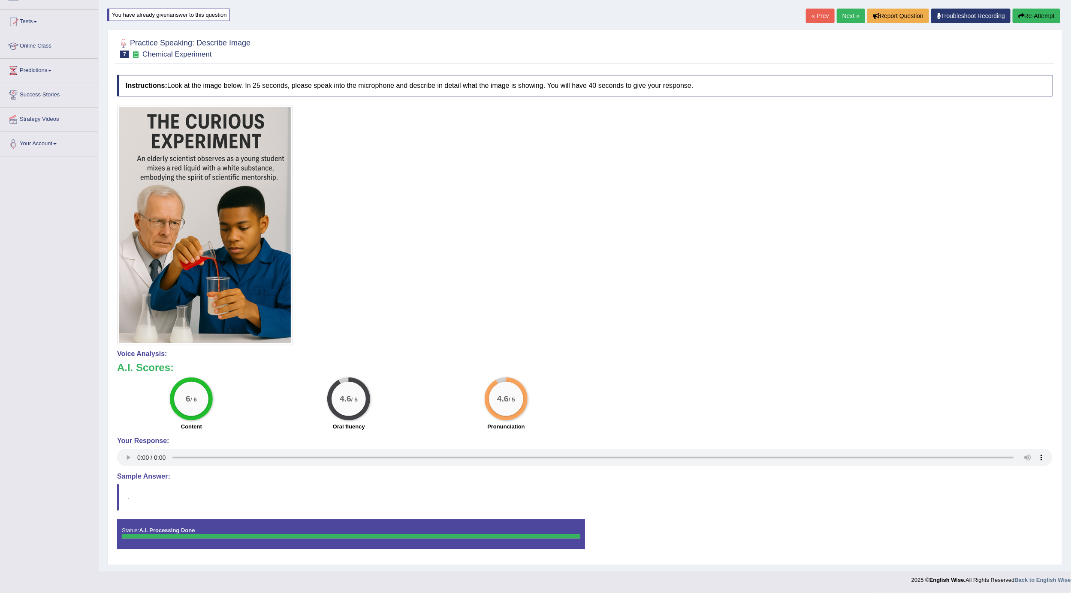
drag, startPoint x: 847, startPoint y: 15, endPoint x: 842, endPoint y: 18, distance: 5.8
click at [847, 15] on link "Next »" at bounding box center [851, 16] width 28 height 15
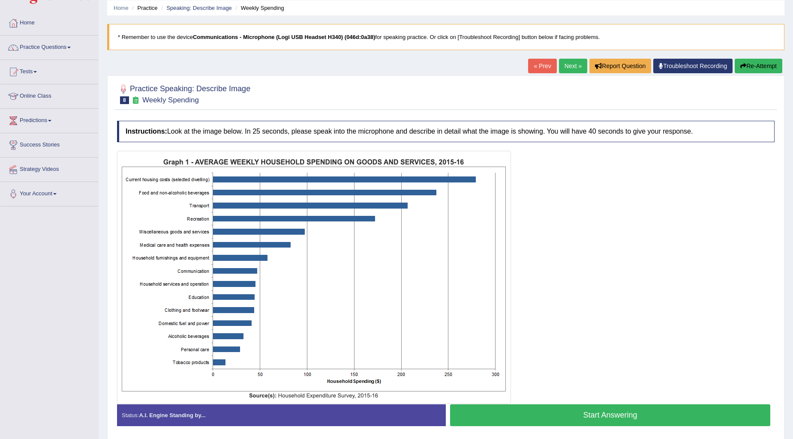
scroll to position [62, 0]
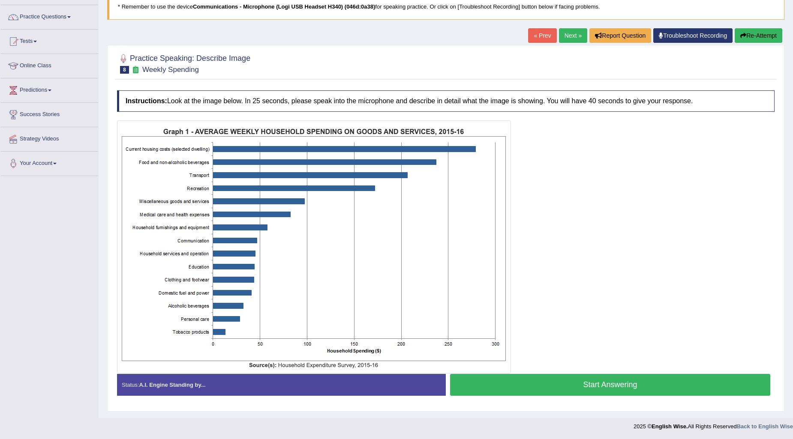
click at [469, 376] on button "Start Answering" at bounding box center [610, 385] width 320 height 22
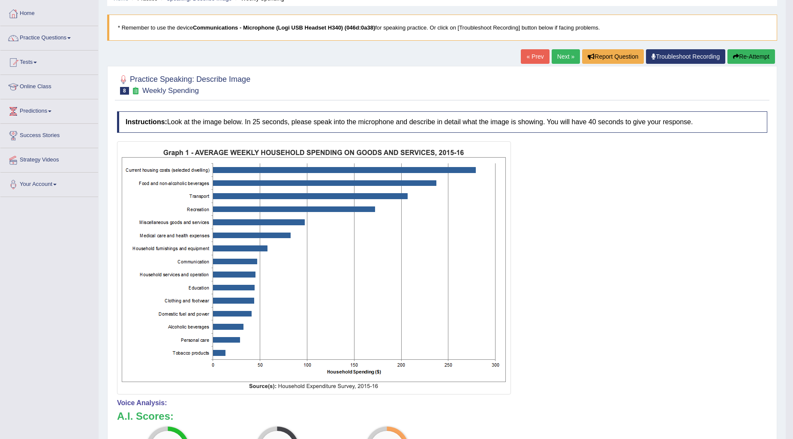
scroll to position [0, 0]
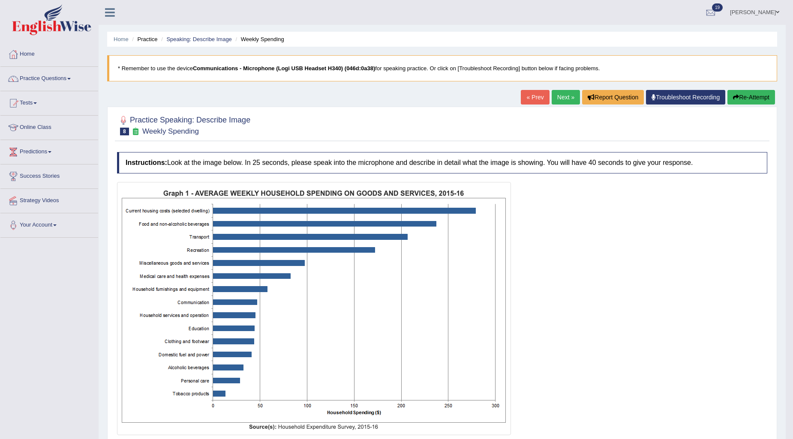
click at [729, 100] on button "Re-Attempt" at bounding box center [752, 97] width 48 height 15
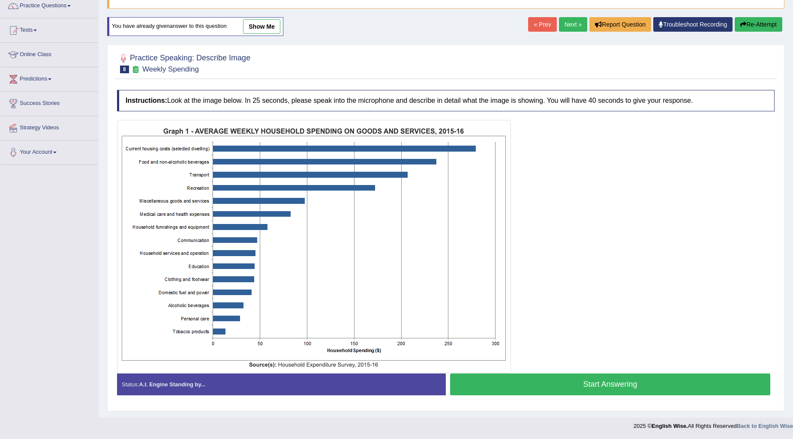
scroll to position [73, 0]
click at [473, 382] on button "Start Answering" at bounding box center [610, 385] width 320 height 22
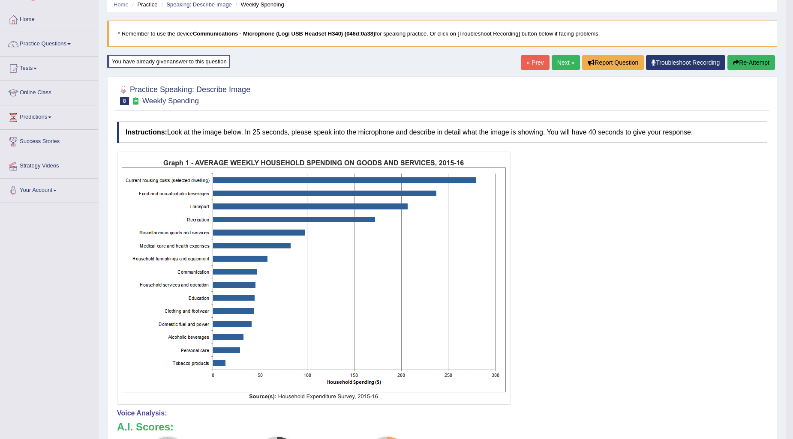
scroll to position [0, 0]
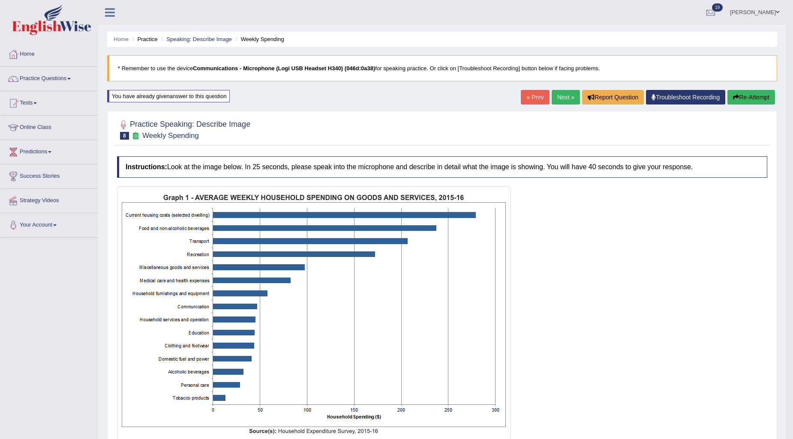
click at [737, 102] on button "Re-Attempt" at bounding box center [752, 97] width 48 height 15
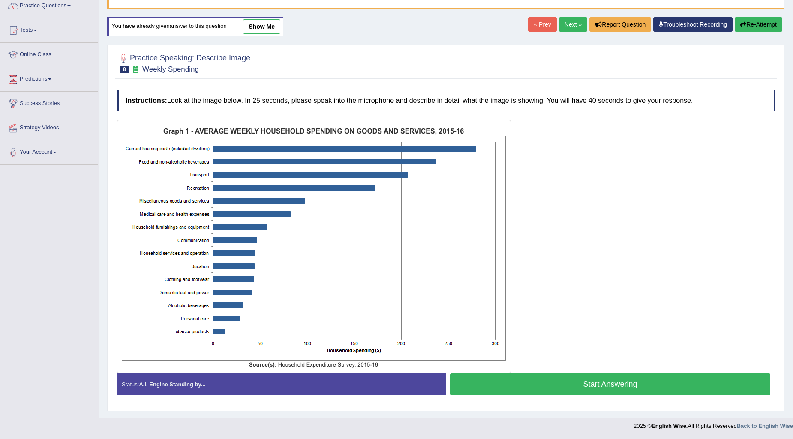
click at [503, 385] on button "Start Answering" at bounding box center [610, 385] width 320 height 22
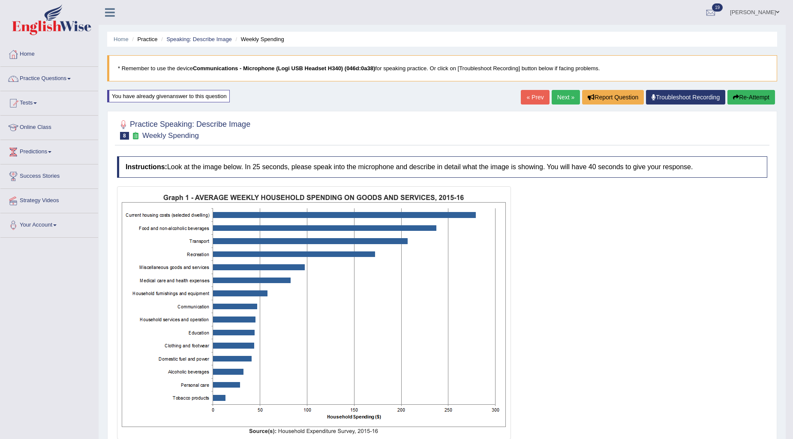
click at [757, 101] on button "Re-Attempt" at bounding box center [752, 97] width 48 height 15
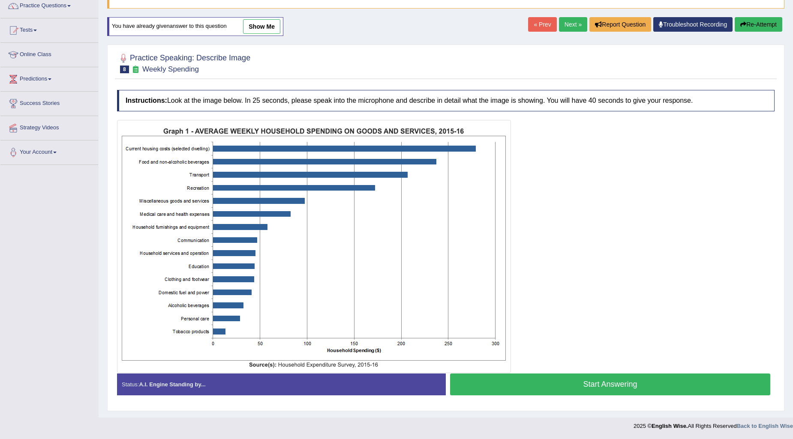
click at [581, 388] on button "Start Answering" at bounding box center [610, 385] width 320 height 22
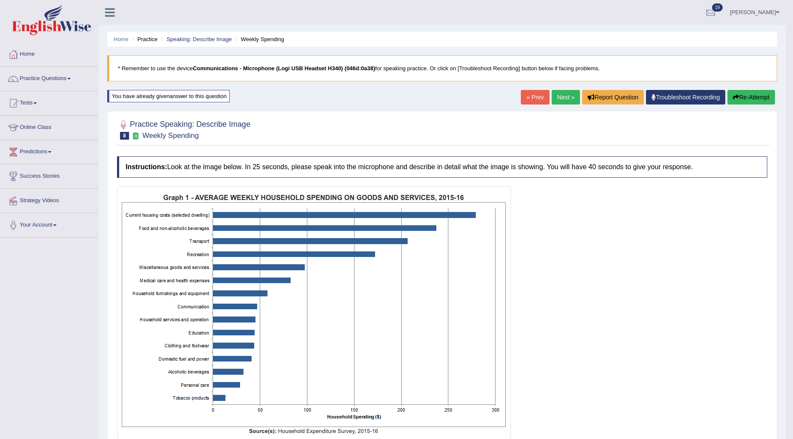
click at [765, 96] on button "Re-Attempt" at bounding box center [752, 97] width 48 height 15
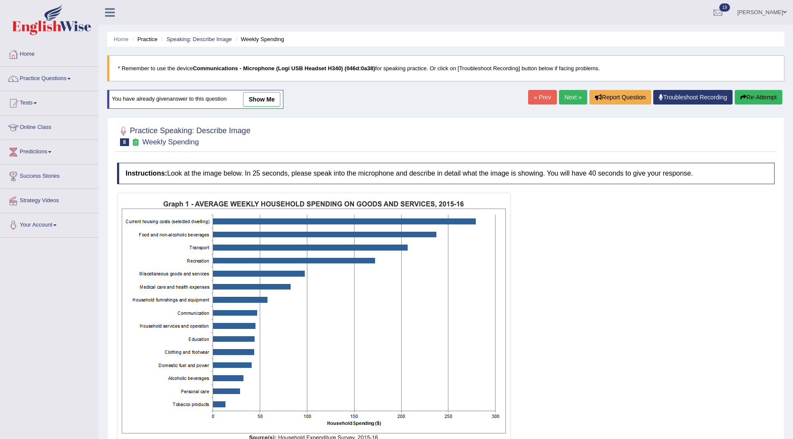
click at [758, 94] on button "Re-Attempt" at bounding box center [759, 97] width 48 height 15
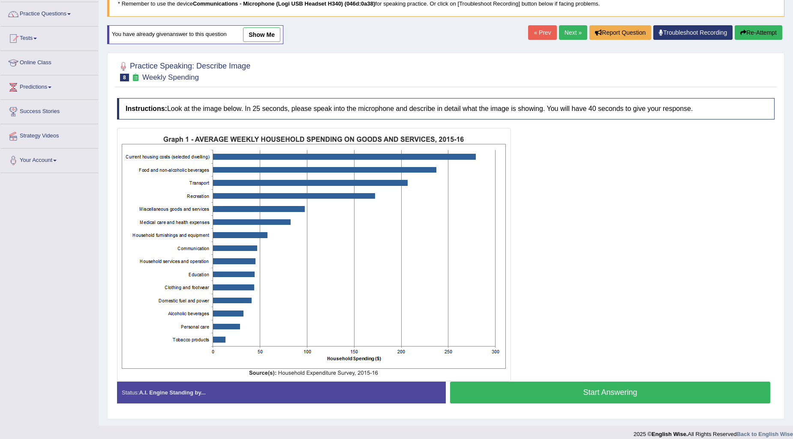
scroll to position [73, 0]
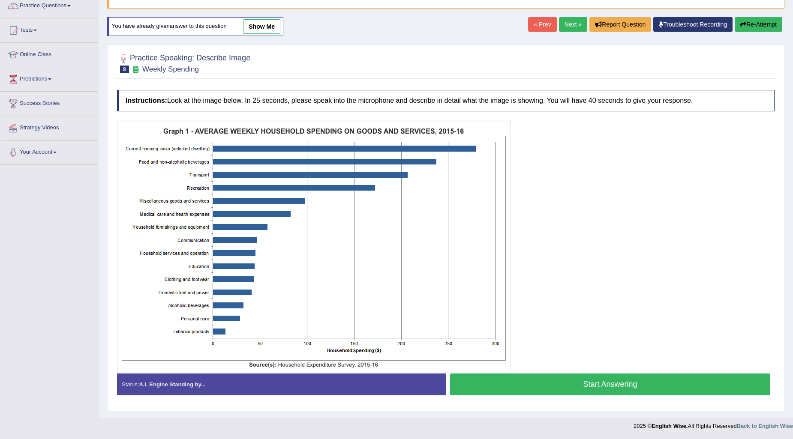
click at [535, 381] on button "Start Answering" at bounding box center [610, 385] width 320 height 22
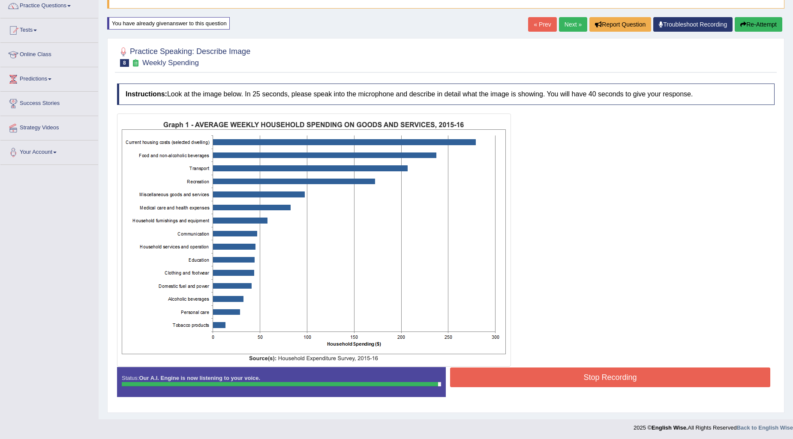
click at [508, 380] on button "Stop Recording" at bounding box center [610, 378] width 320 height 20
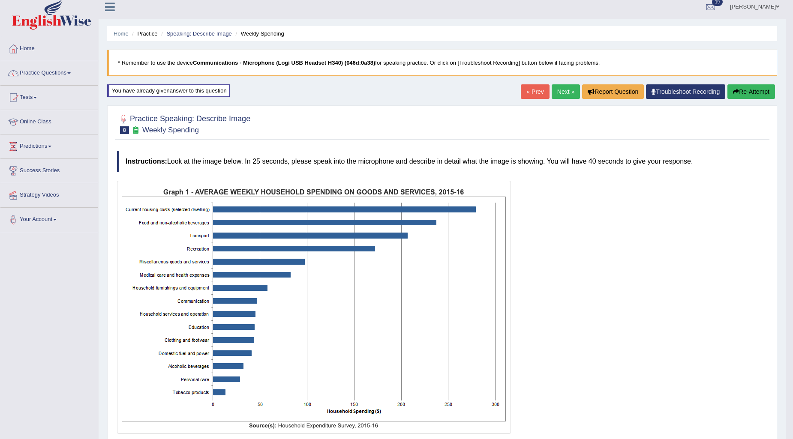
scroll to position [0, 0]
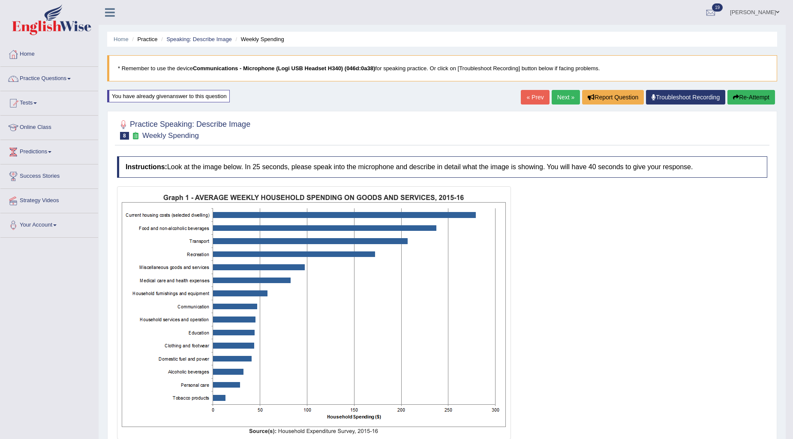
click at [750, 99] on button "Re-Attempt" at bounding box center [752, 97] width 48 height 15
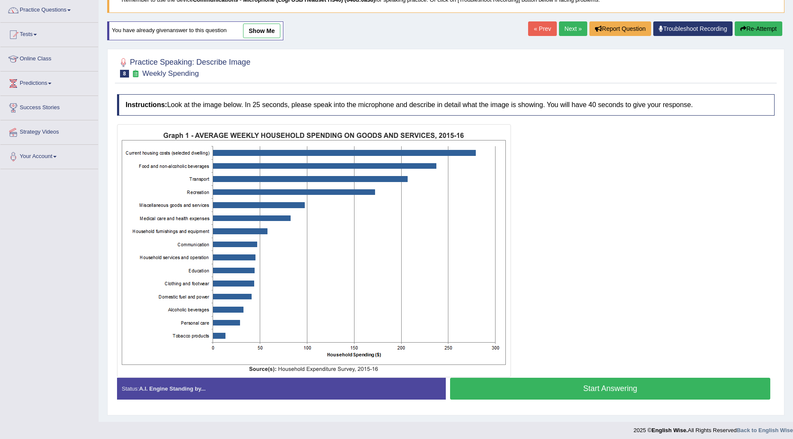
click at [587, 389] on button "Start Answering" at bounding box center [610, 389] width 320 height 22
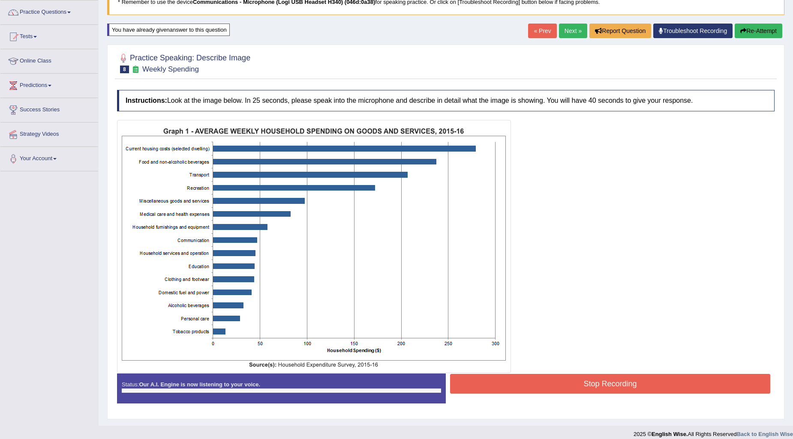
scroll to position [69, 0]
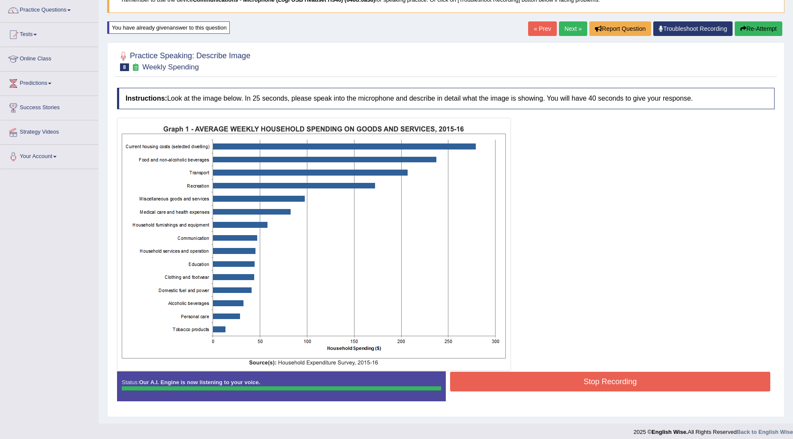
click at [531, 388] on button "Stop Recording" at bounding box center [610, 382] width 320 height 20
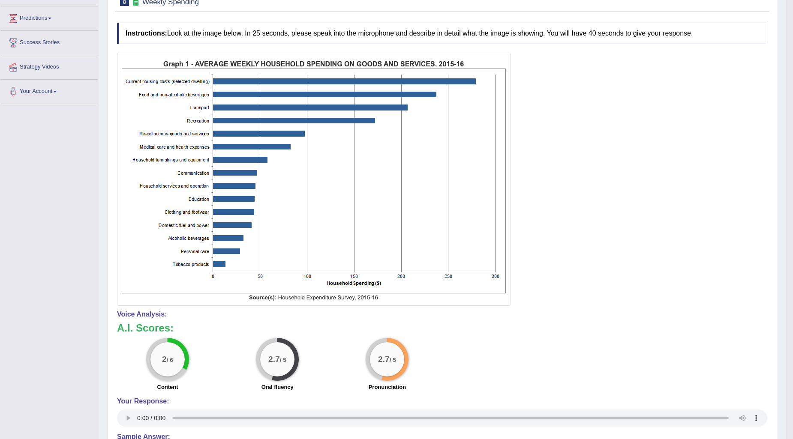
scroll to position [0, 0]
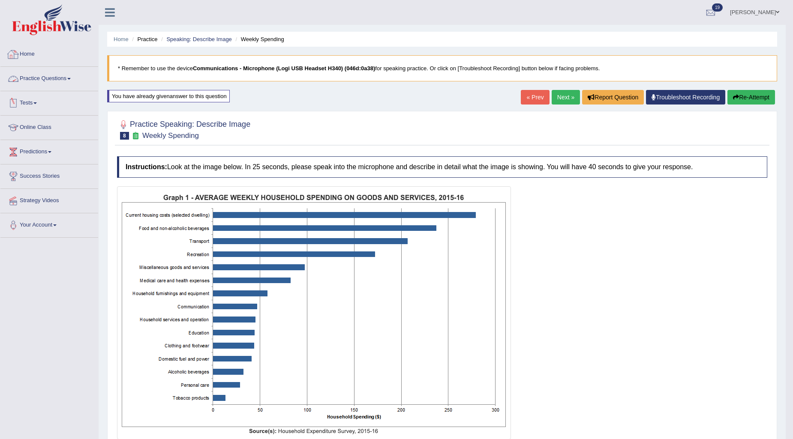
click at [33, 54] on link "Home" at bounding box center [49, 52] width 98 height 21
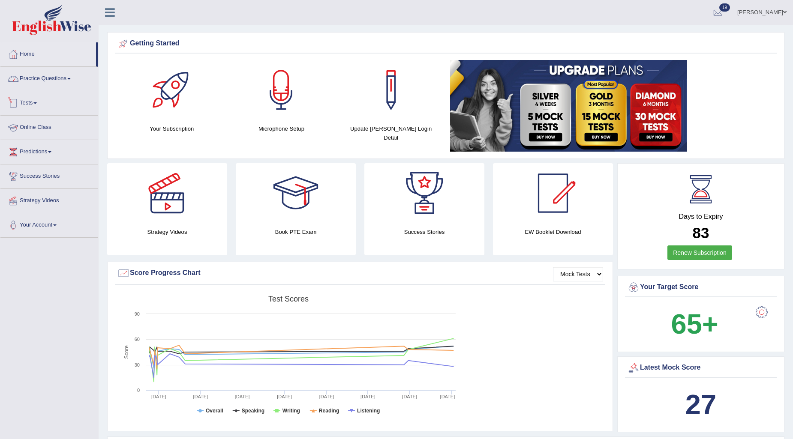
click at [54, 78] on link "Practice Questions" at bounding box center [49, 77] width 98 height 21
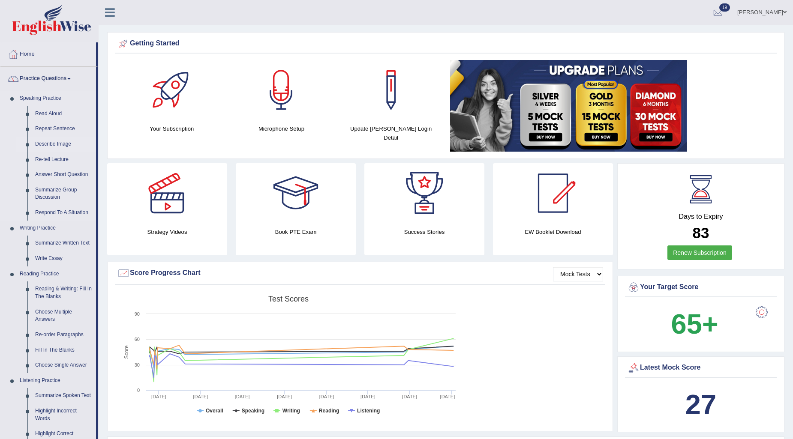
click at [48, 144] on link "Describe Image" at bounding box center [63, 144] width 65 height 15
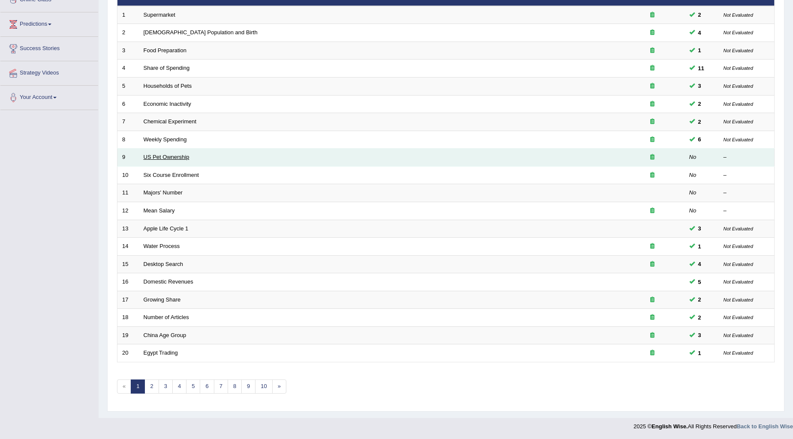
click at [179, 155] on link "US Pet Ownership" at bounding box center [167, 157] width 46 height 6
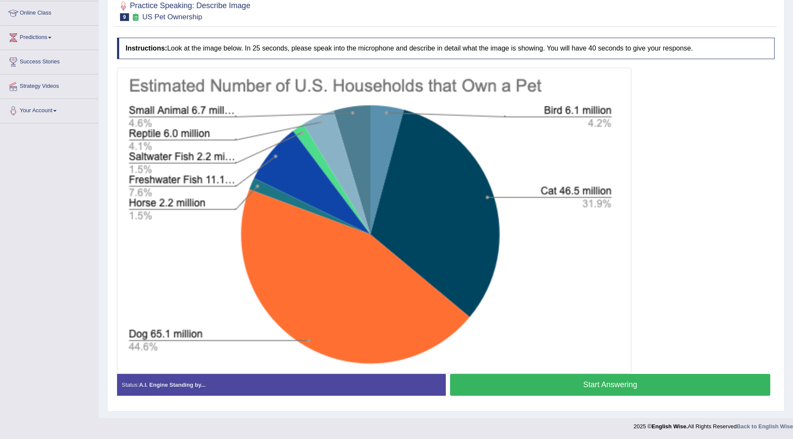
click at [527, 389] on button "Start Answering" at bounding box center [610, 385] width 320 height 22
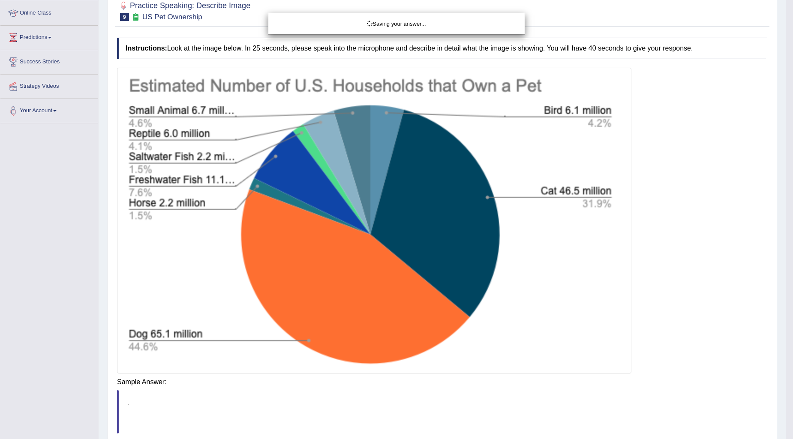
click at [590, 325] on body "Toggle navigation Home Practice Questions Speaking Practice Read Aloud Repeat S…" at bounding box center [396, 105] width 793 height 439
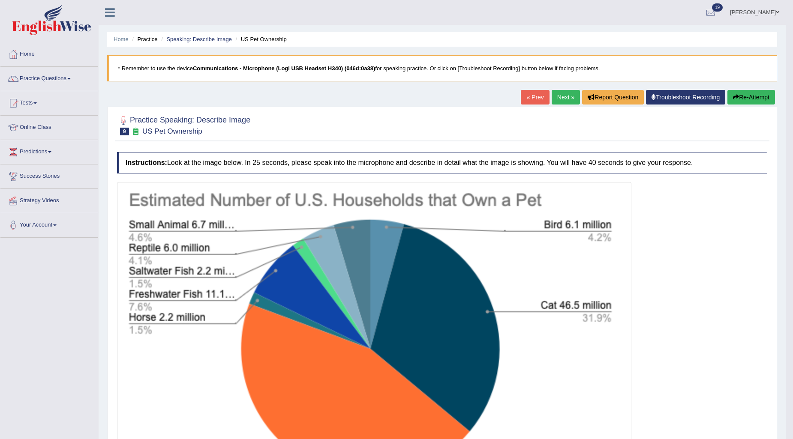
click at [556, 92] on link "Next »" at bounding box center [566, 97] width 28 height 15
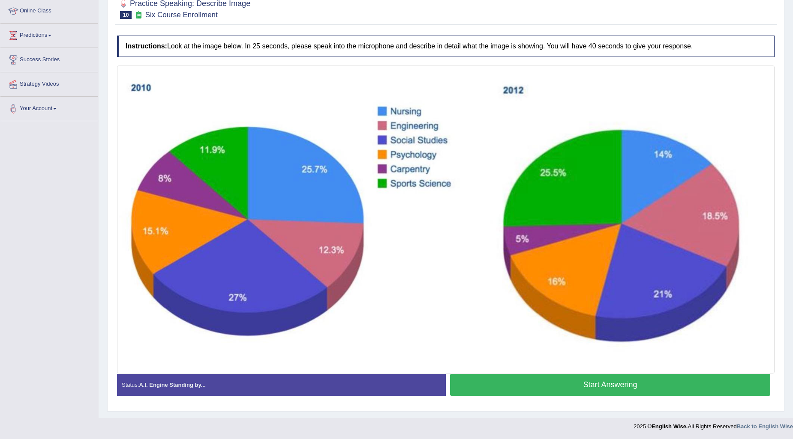
click at [472, 388] on button "Start Answering" at bounding box center [610, 385] width 320 height 22
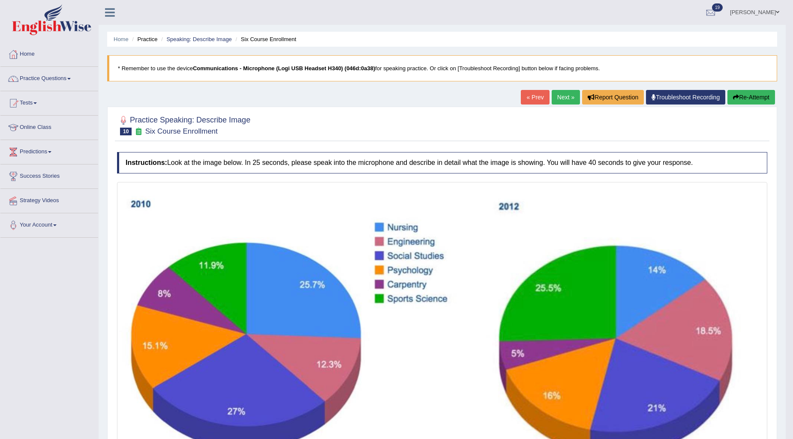
click at [743, 99] on button "Re-Attempt" at bounding box center [752, 97] width 48 height 15
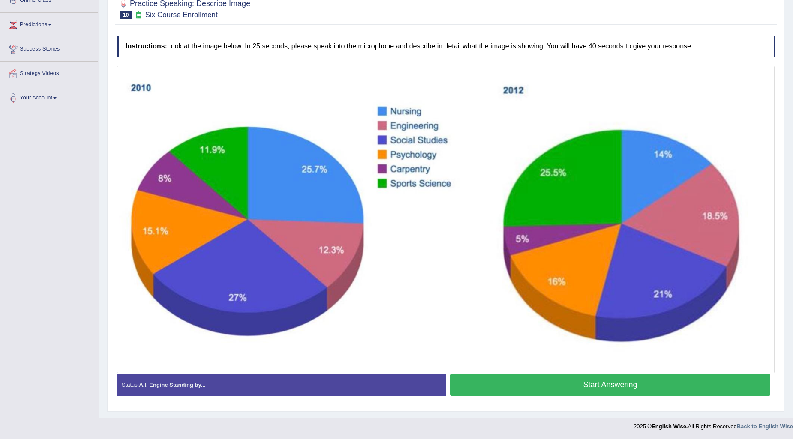
click at [521, 388] on button "Start Answering" at bounding box center [610, 385] width 320 height 22
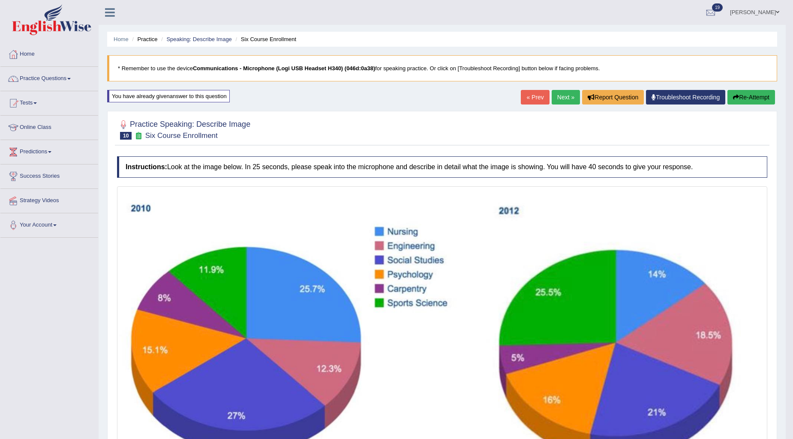
click at [748, 100] on button "Re-Attempt" at bounding box center [752, 97] width 48 height 15
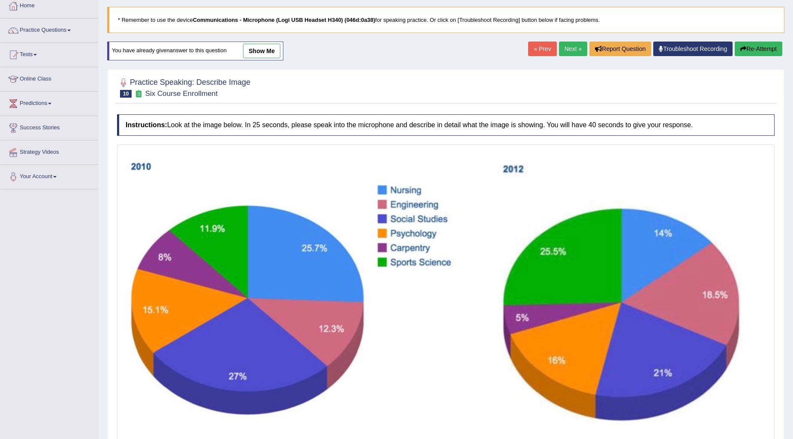
scroll to position [101, 0]
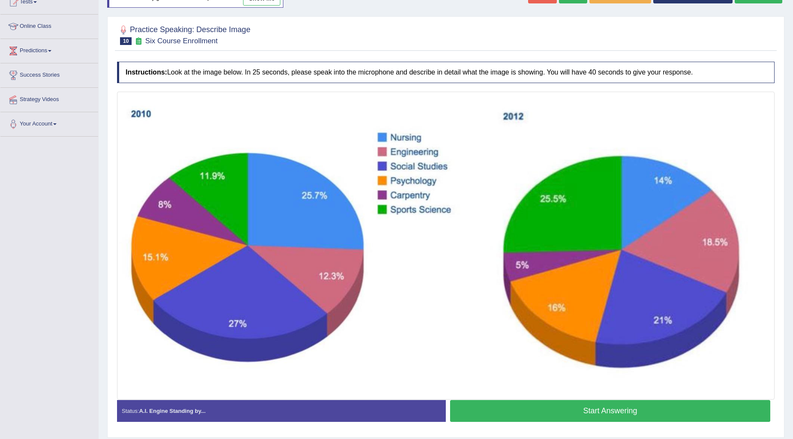
click at [531, 412] on button "Start Answering" at bounding box center [610, 411] width 320 height 22
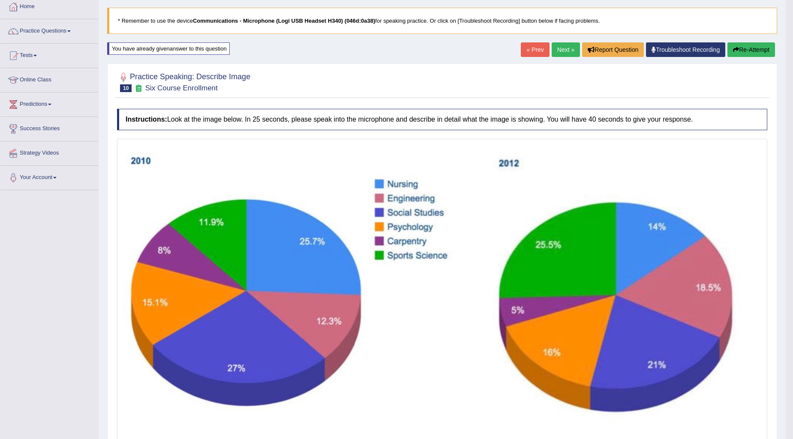
scroll to position [0, 0]
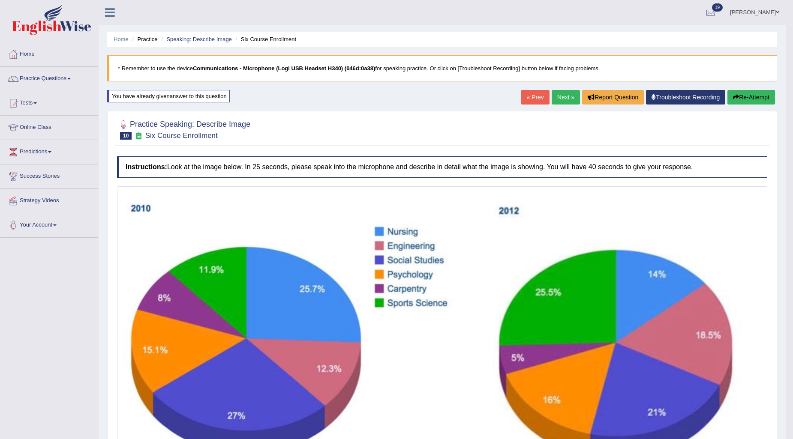
click at [555, 96] on div "Home Practice Speaking: Describe Image Six Course Enrollment * Remember to use …" at bounding box center [442, 359] width 687 height 718
click at [555, 96] on link "Next »" at bounding box center [566, 97] width 28 height 15
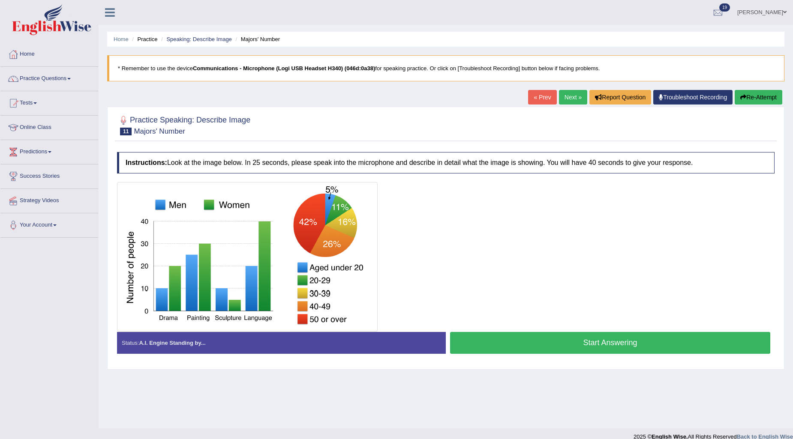
click at [498, 352] on button "Start Answering" at bounding box center [610, 343] width 320 height 22
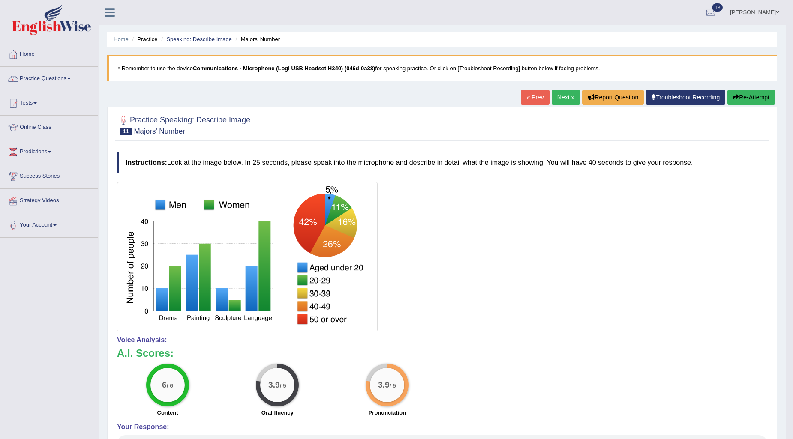
click at [759, 98] on button "Re-Attempt" at bounding box center [752, 97] width 48 height 15
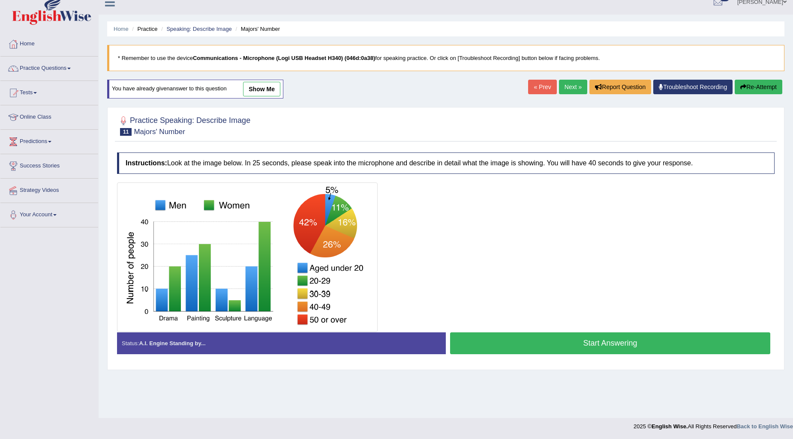
click at [499, 340] on button "Start Answering" at bounding box center [610, 344] width 320 height 22
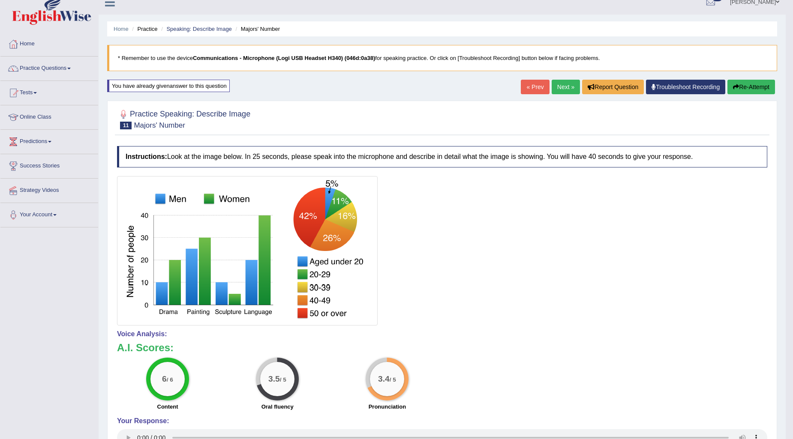
click at [529, 81] on link "« Prev" at bounding box center [535, 87] width 28 height 15
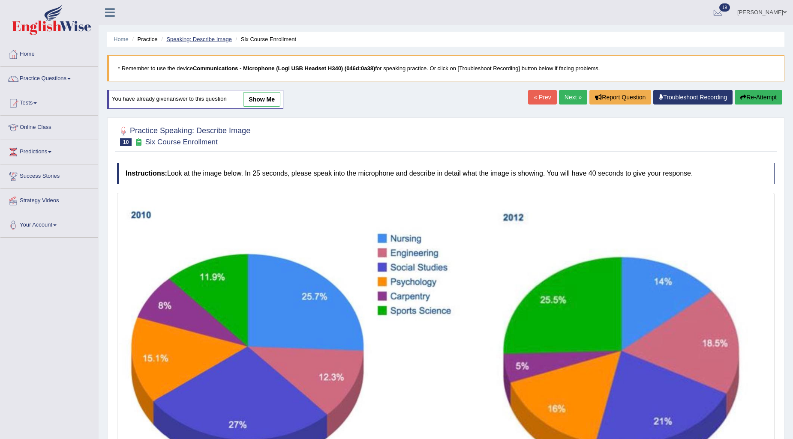
click at [212, 37] on link "Speaking: Describe Image" at bounding box center [198, 39] width 65 height 6
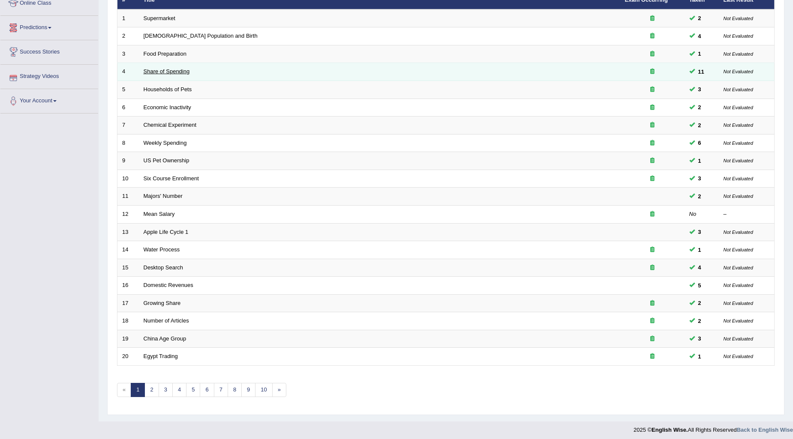
click at [153, 71] on link "Share of Spending" at bounding box center [167, 71] width 46 height 6
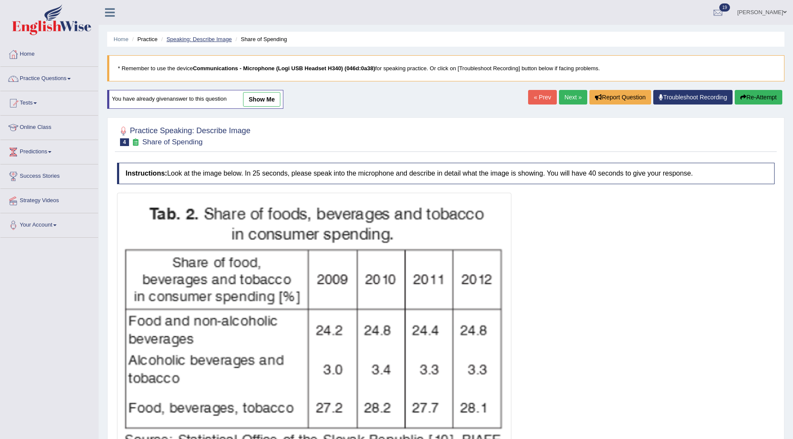
click at [190, 39] on link "Speaking: Describe Image" at bounding box center [198, 39] width 65 height 6
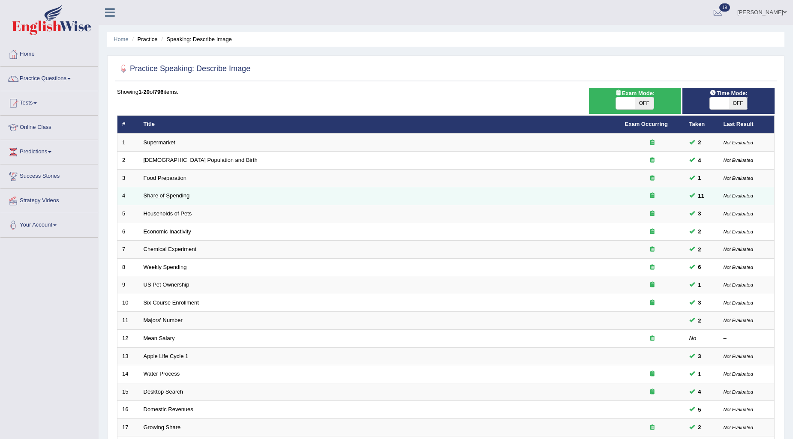
click at [182, 196] on link "Share of Spending" at bounding box center [167, 196] width 46 height 6
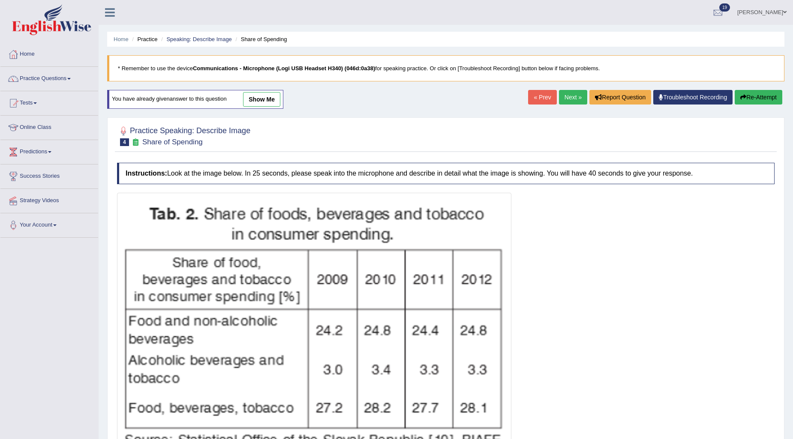
click at [265, 103] on link "show me" at bounding box center [261, 99] width 37 height 15
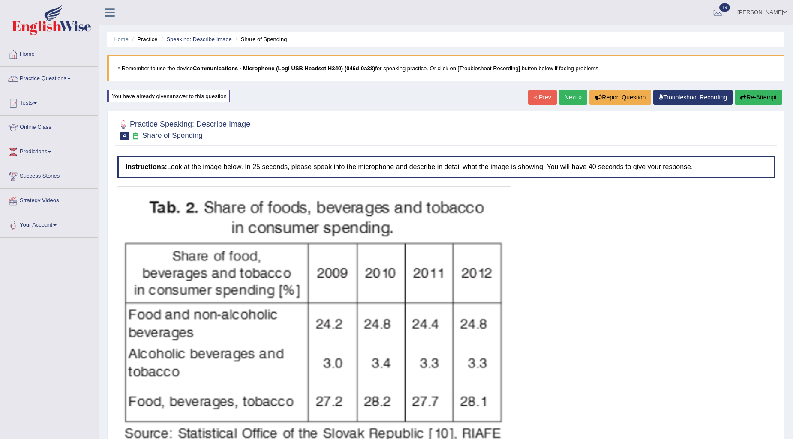
click at [211, 40] on link "Speaking: Describe Image" at bounding box center [198, 39] width 65 height 6
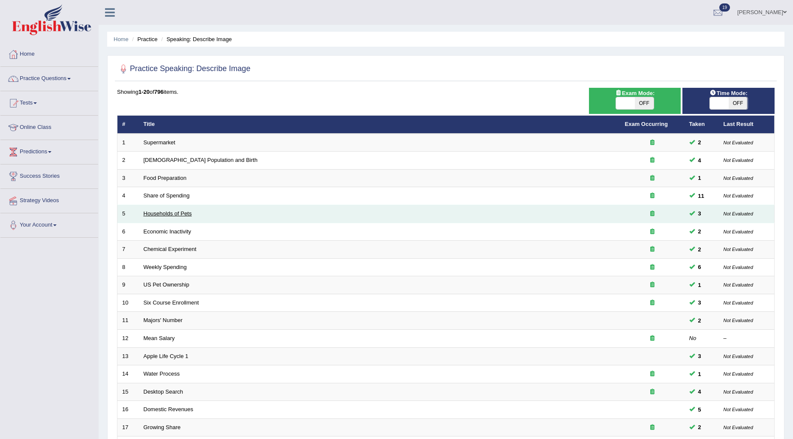
click at [177, 213] on link "Households of Pets" at bounding box center [168, 214] width 48 height 6
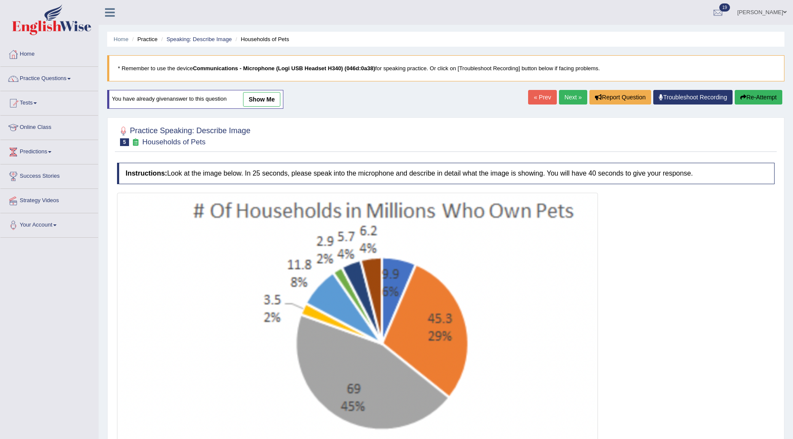
click at [256, 103] on link "show me" at bounding box center [261, 99] width 37 height 15
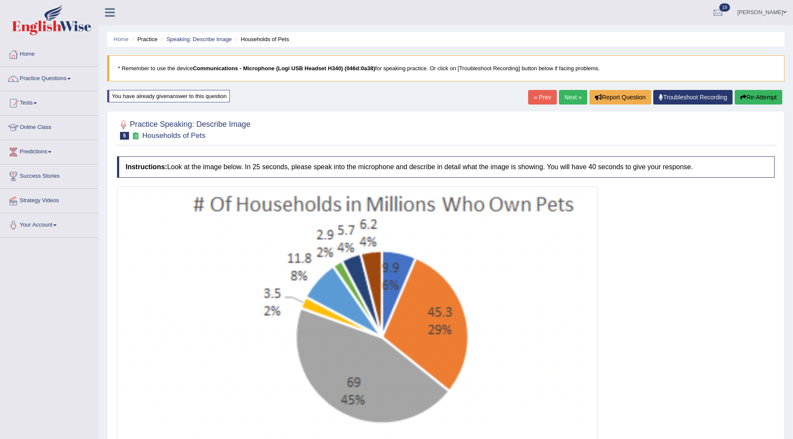
click at [752, 96] on button "Re-Attempt" at bounding box center [759, 97] width 48 height 15
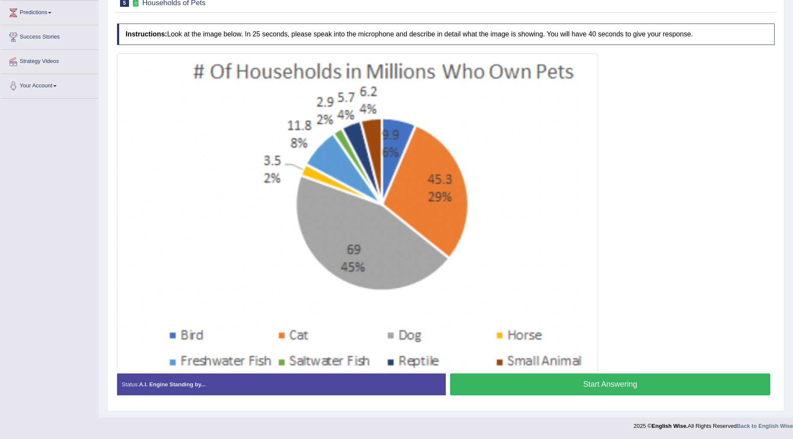
click at [672, 379] on button "Start Answering" at bounding box center [610, 385] width 320 height 22
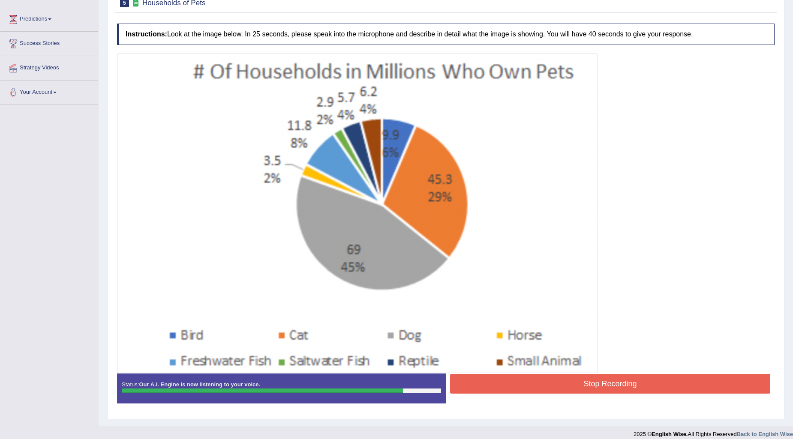
click at [574, 388] on button "Stop Recording" at bounding box center [610, 384] width 320 height 20
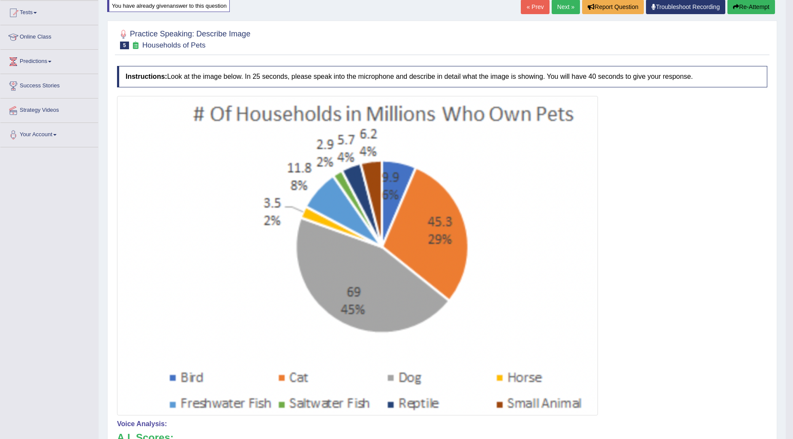
scroll to position [0, 0]
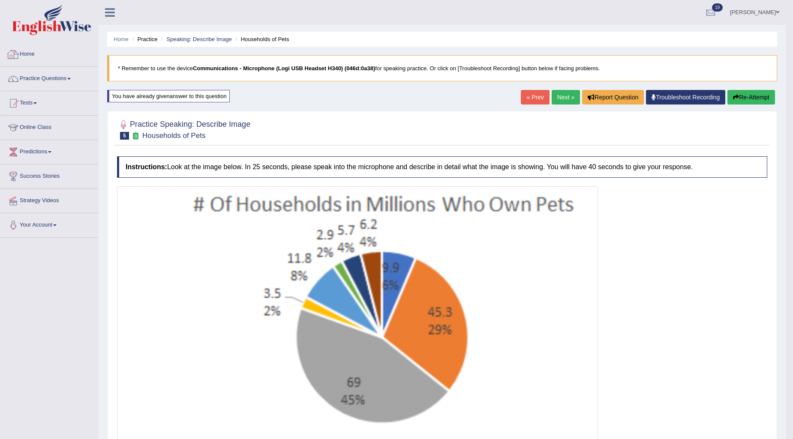
click at [52, 52] on link "Home" at bounding box center [49, 52] width 98 height 21
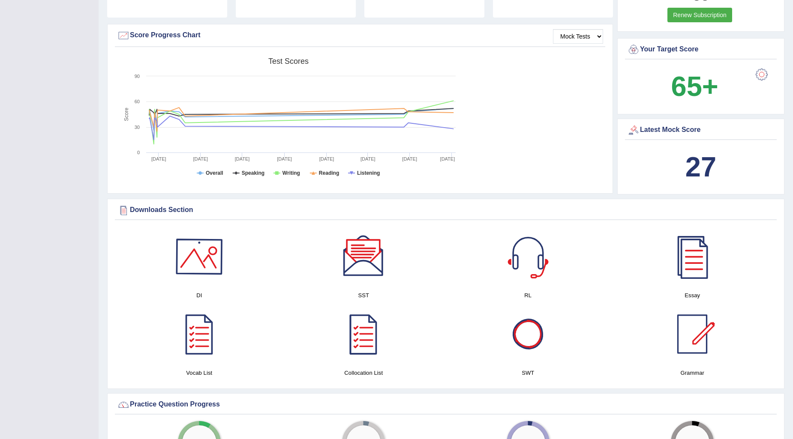
click at [207, 247] on div at bounding box center [199, 257] width 60 height 60
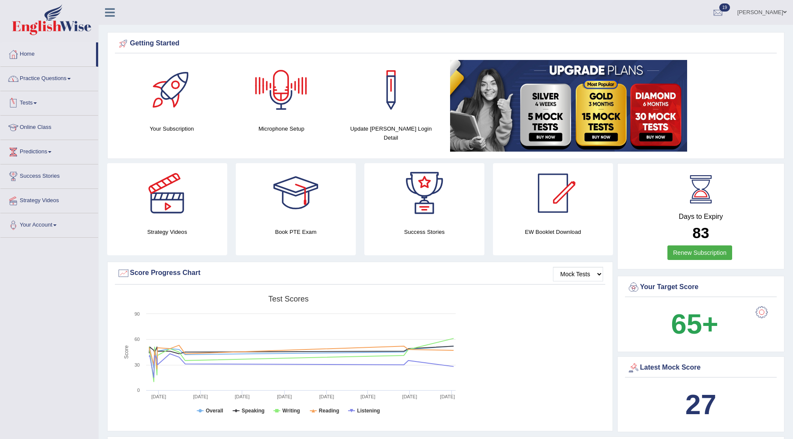
click at [65, 86] on link "Practice Questions" at bounding box center [49, 77] width 98 height 21
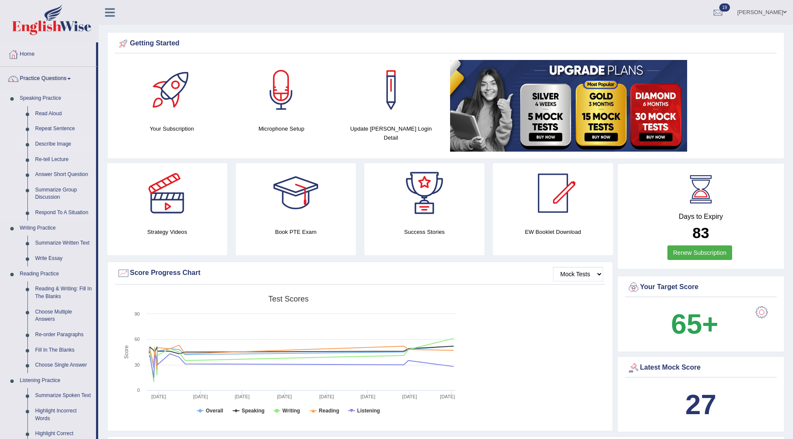
click at [62, 144] on link "Describe Image" at bounding box center [63, 144] width 65 height 15
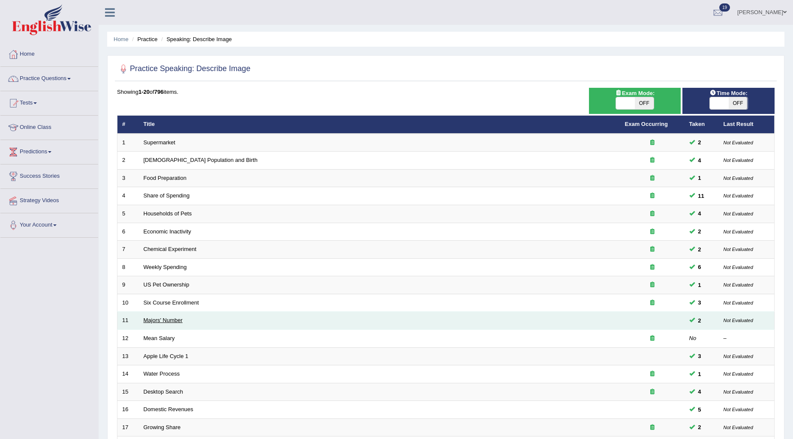
scroll to position [128, 0]
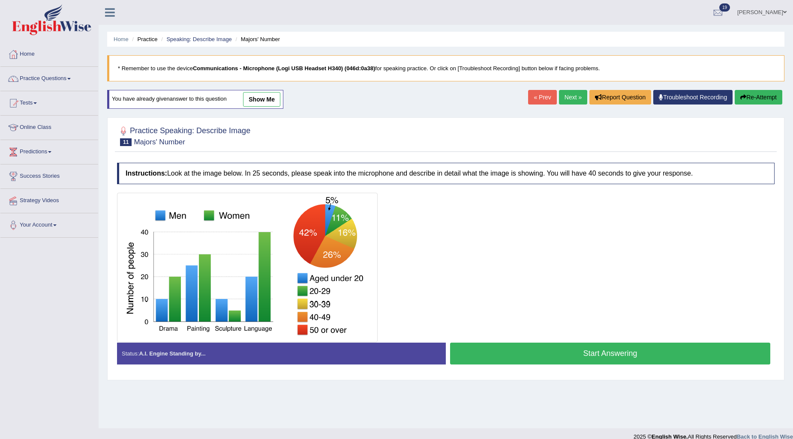
click at [516, 358] on button "Start Answering" at bounding box center [610, 354] width 320 height 22
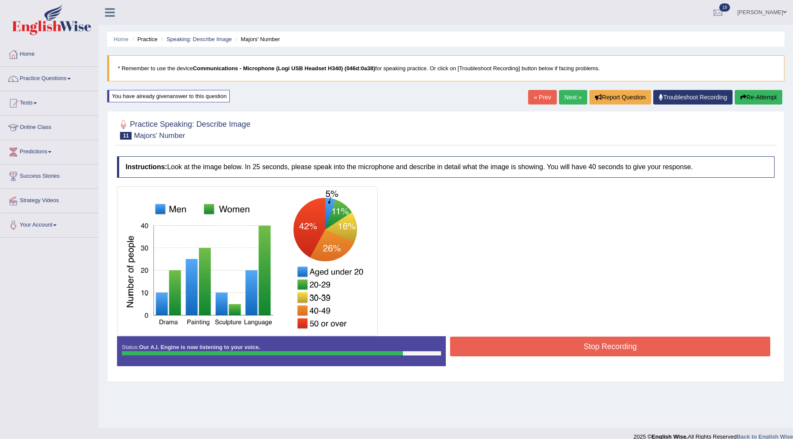
click at [508, 343] on button "Stop Recording" at bounding box center [610, 347] width 320 height 20
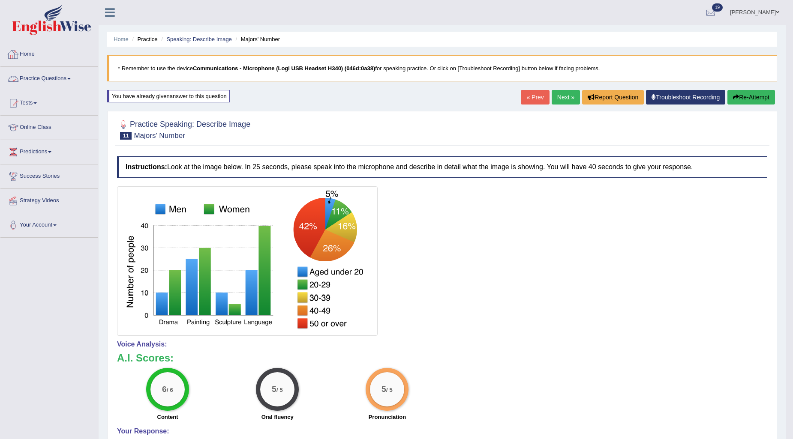
click at [31, 52] on link "Home" at bounding box center [49, 52] width 98 height 21
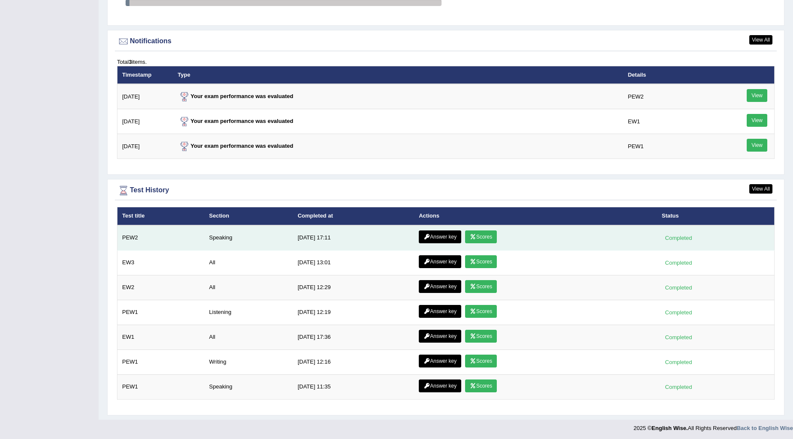
click at [477, 238] on link "Scores" at bounding box center [481, 237] width 32 height 13
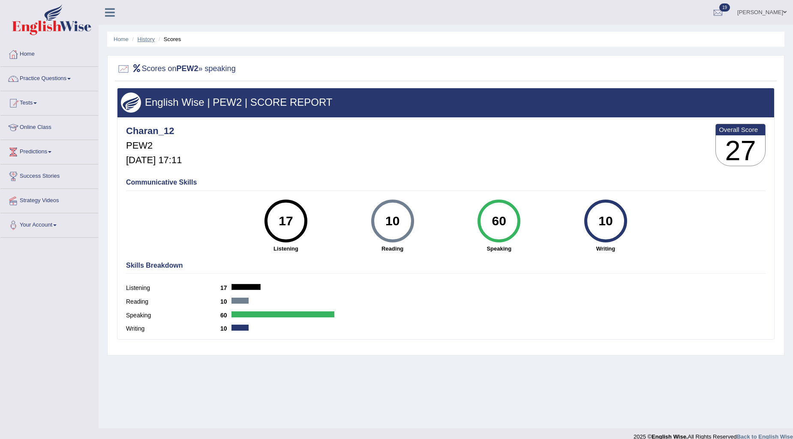
click at [144, 40] on link "History" at bounding box center [146, 39] width 17 height 6
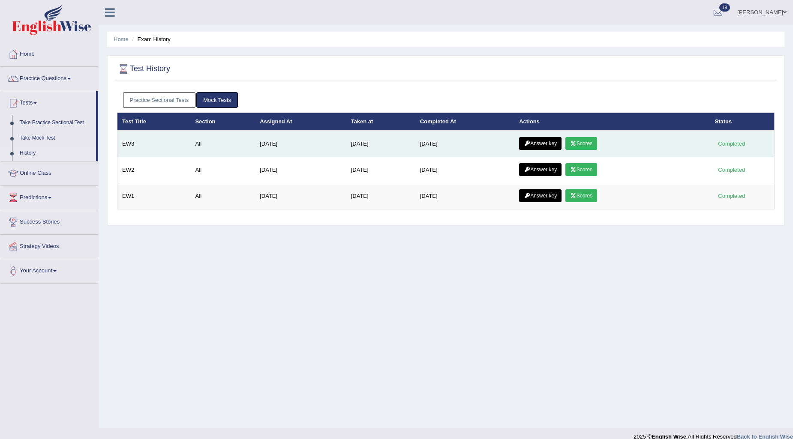
click at [562, 138] on link "Answer key" at bounding box center [540, 143] width 42 height 13
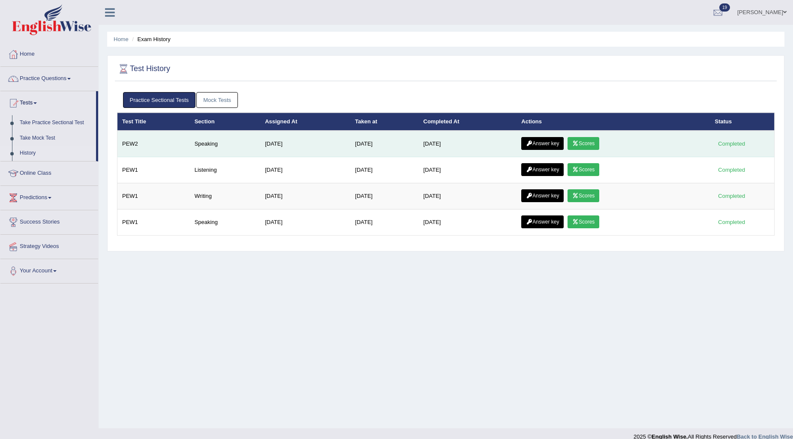
click at [539, 145] on link "Answer key" at bounding box center [542, 143] width 42 height 13
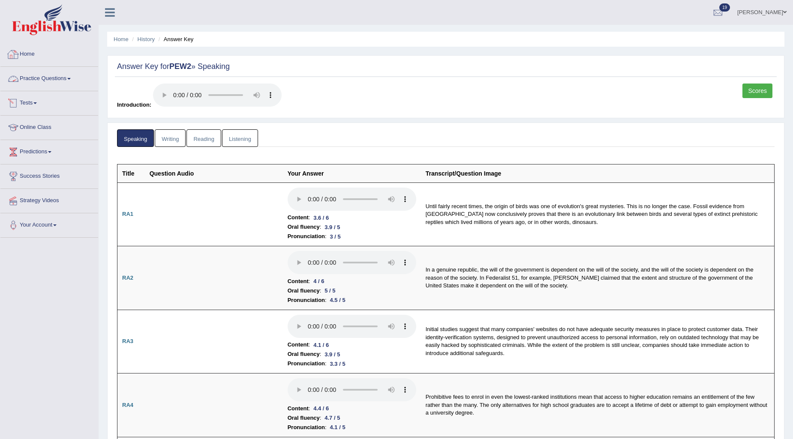
click at [24, 49] on link "Home" at bounding box center [49, 52] width 98 height 21
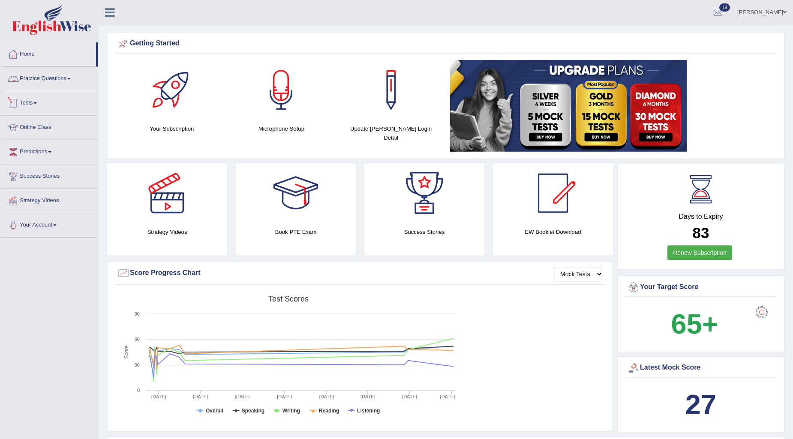
click at [59, 75] on link "Practice Questions" at bounding box center [49, 77] width 98 height 21
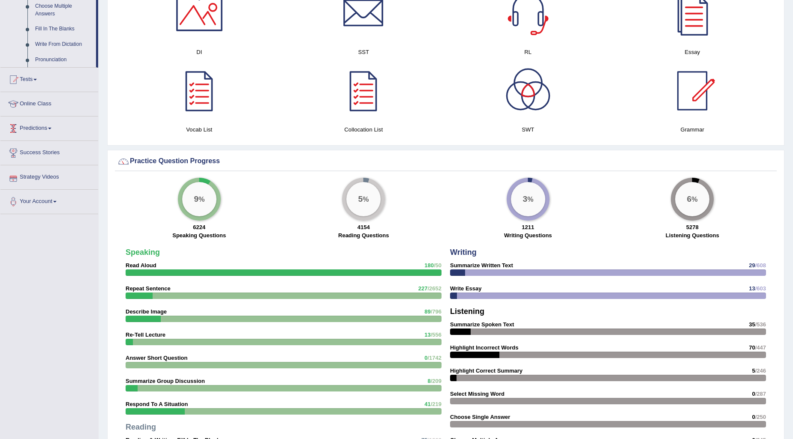
scroll to position [190, 0]
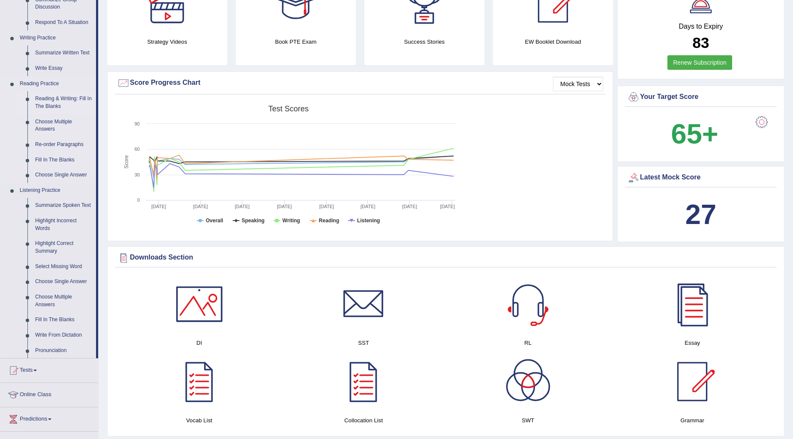
click at [47, 100] on link "Reading & Writing: Fill In The Blanks" at bounding box center [63, 102] width 65 height 23
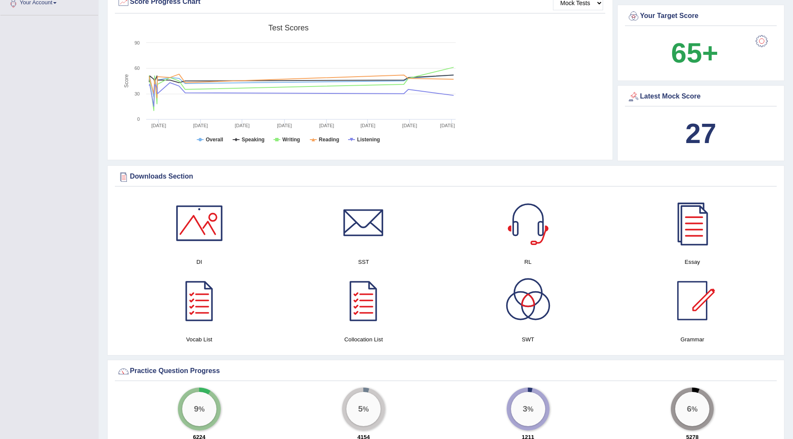
scroll to position [335, 0]
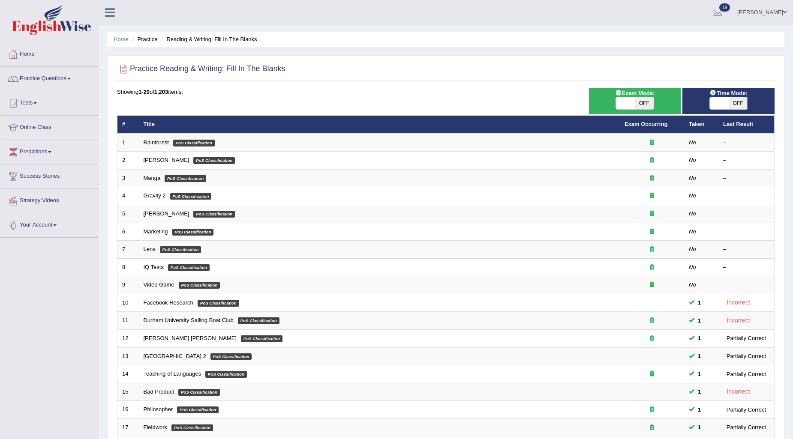
click at [630, 102] on span at bounding box center [625, 103] width 19 height 12
checkbox input "true"
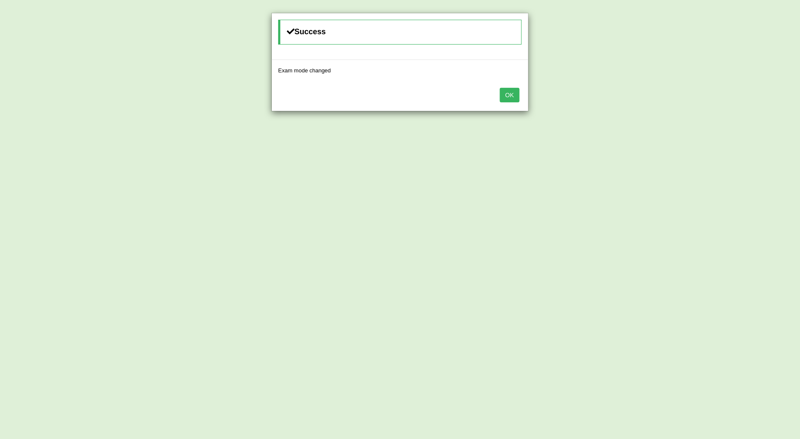
click at [515, 93] on button "OK" at bounding box center [510, 95] width 20 height 15
